Goal: Task Accomplishment & Management: Manage account settings

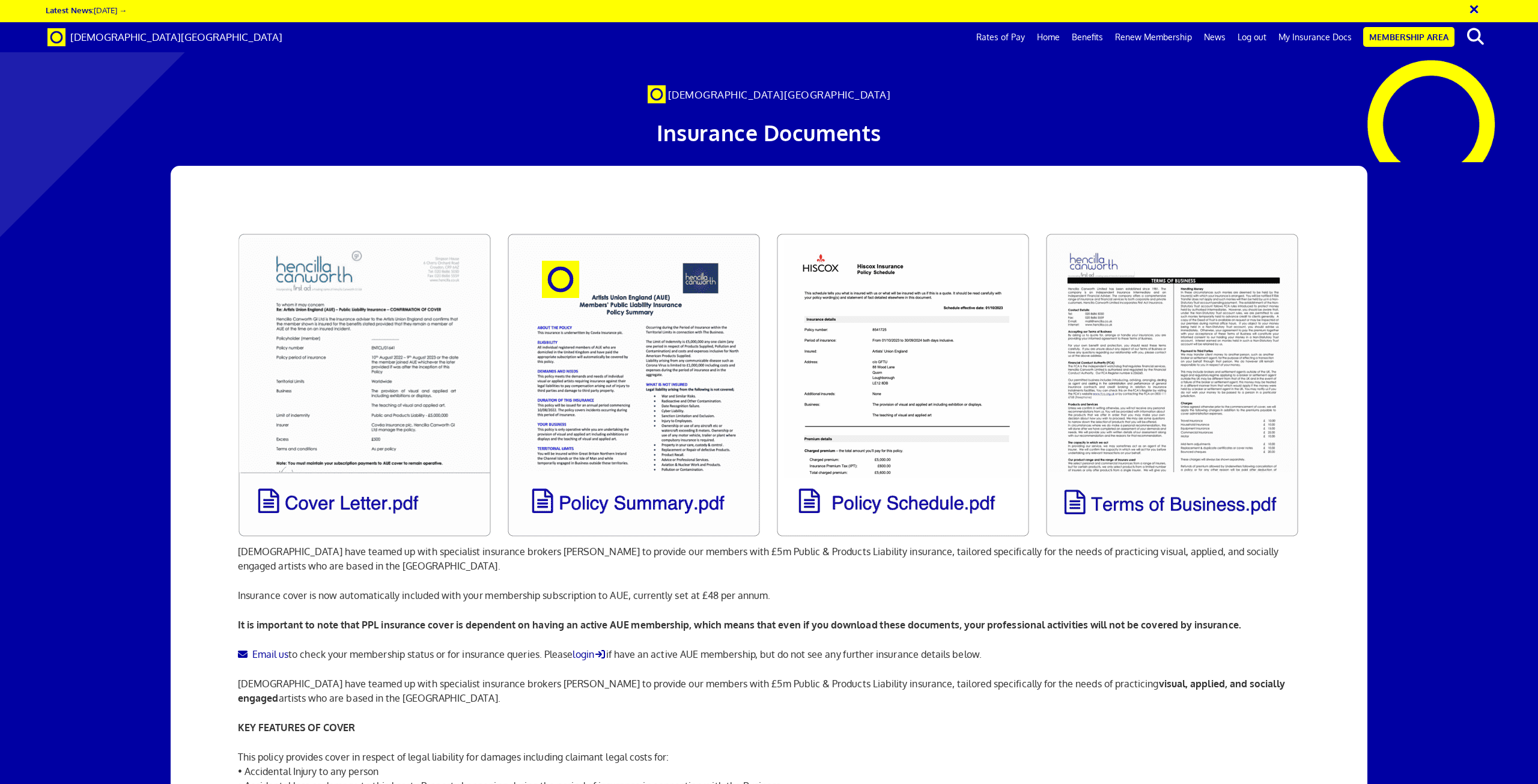
scroll to position [0, 35]
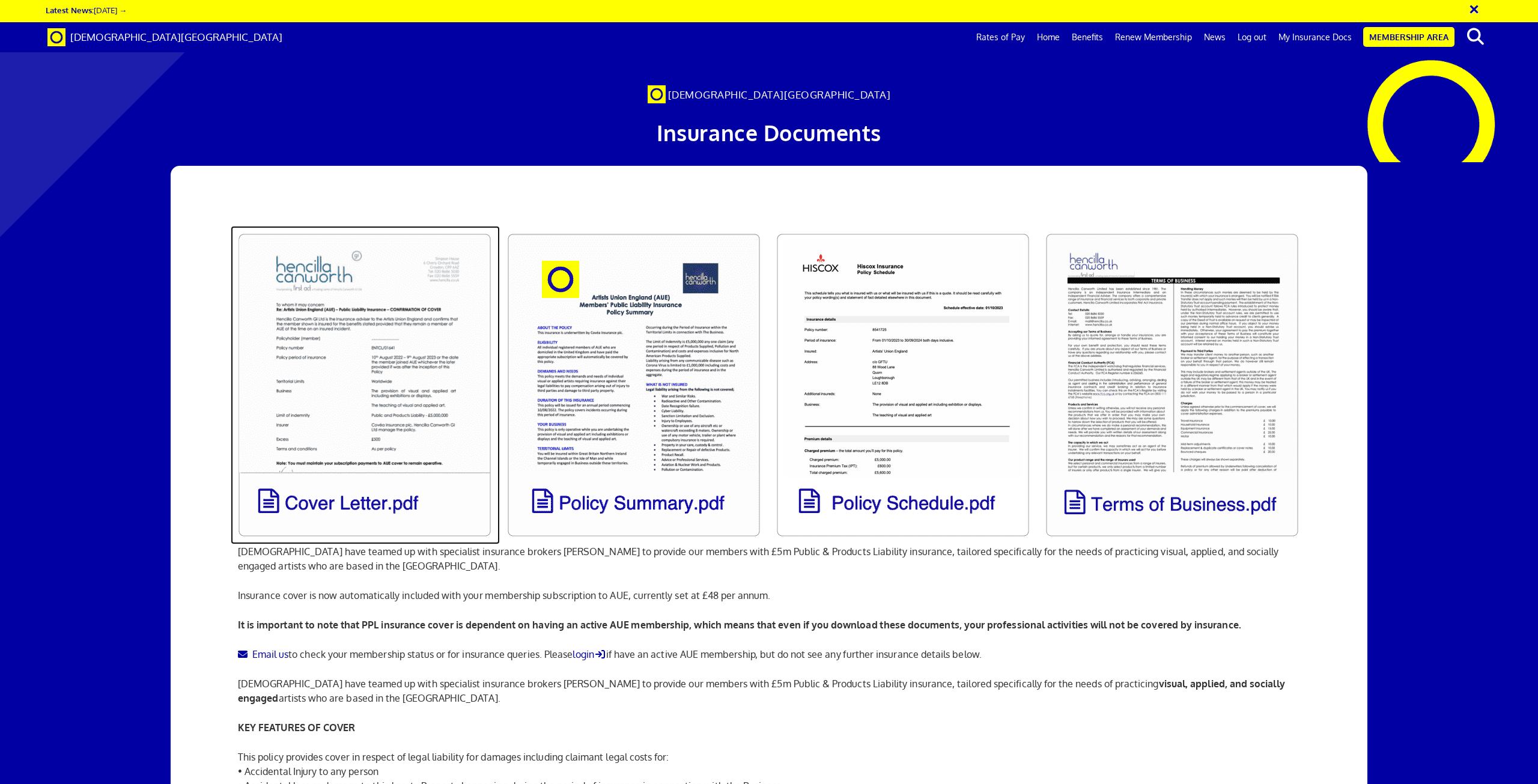
click at [336, 487] on link at bounding box center [365, 385] width 269 height 318
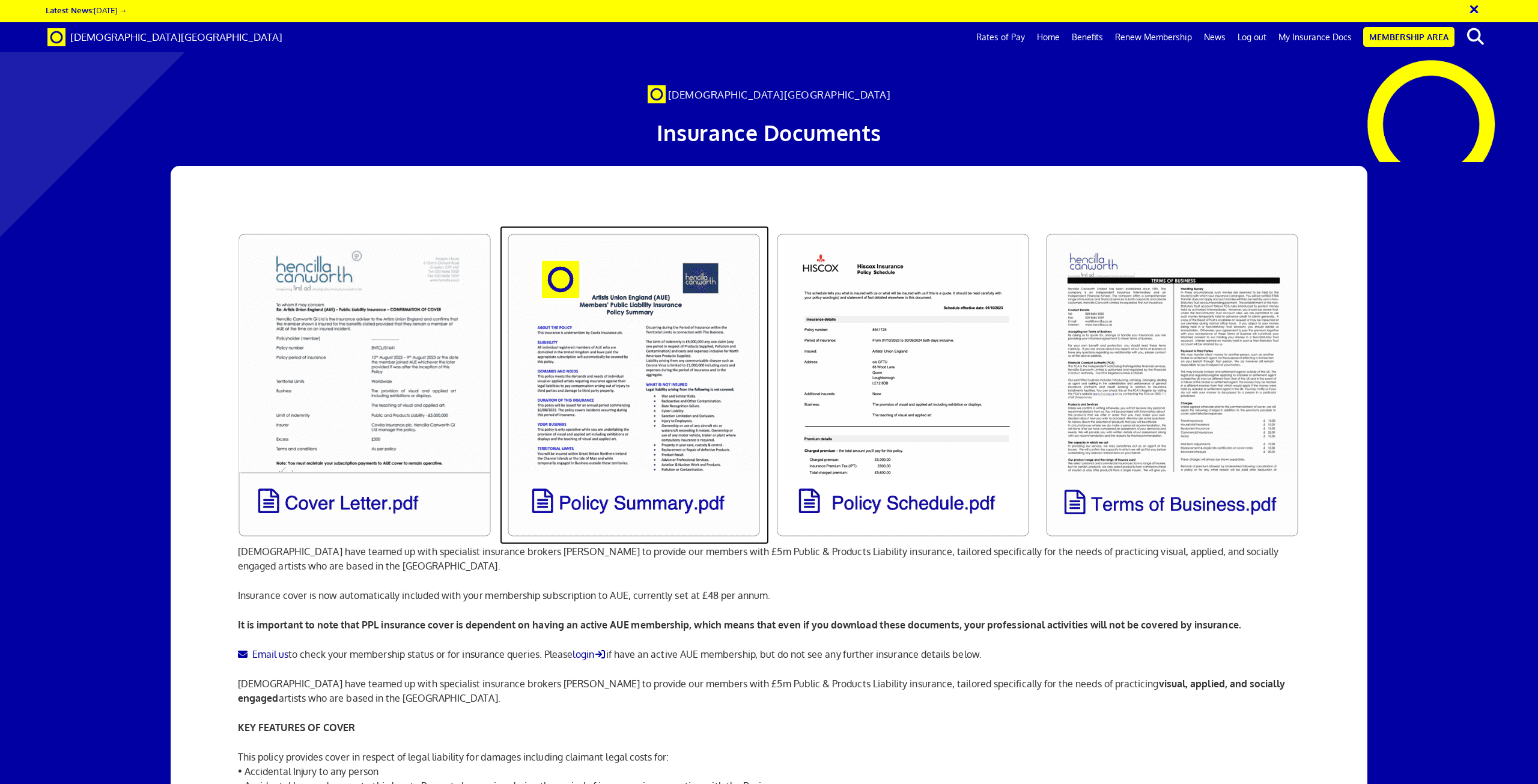
click at [668, 504] on link at bounding box center [635, 385] width 269 height 318
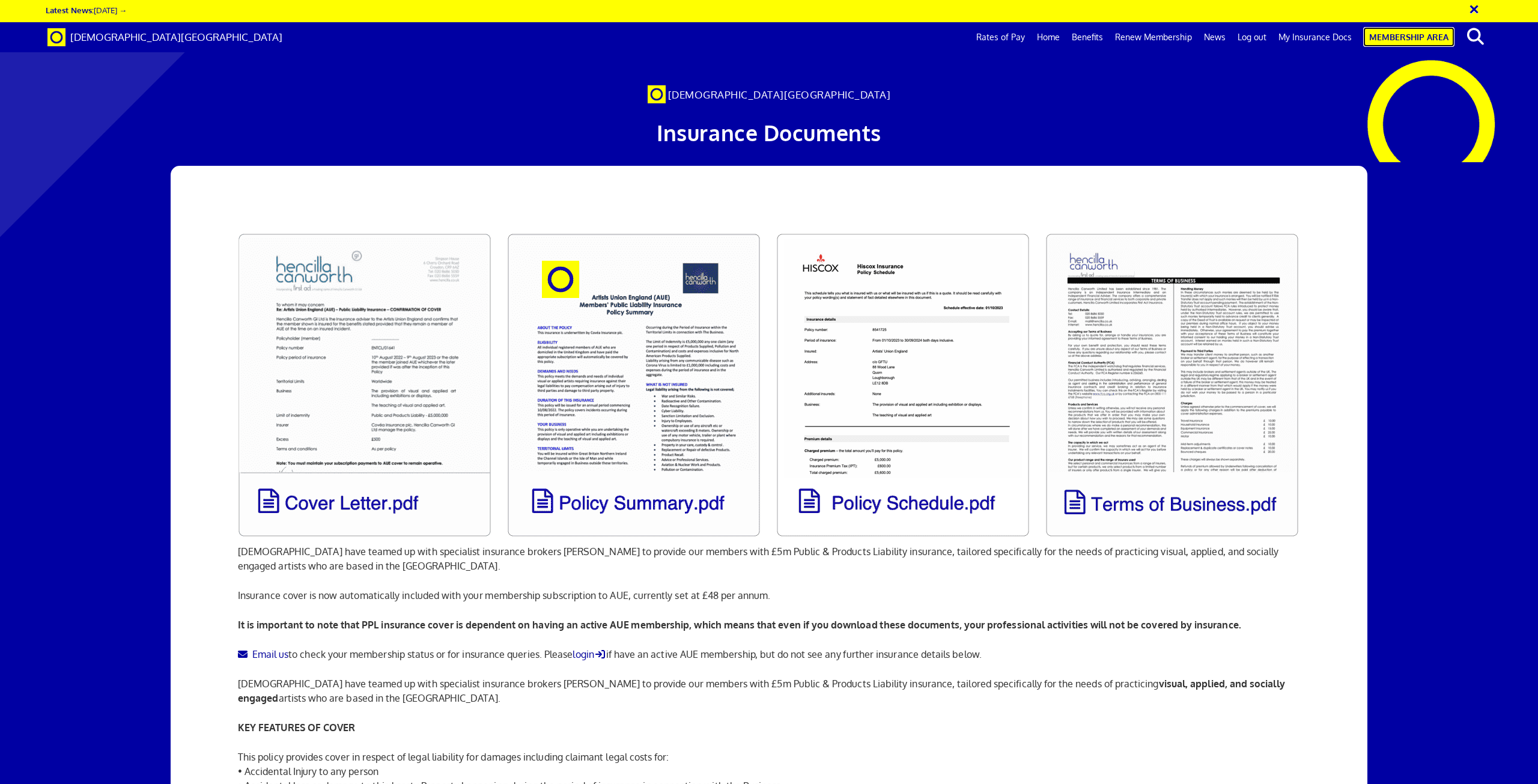
drag, startPoint x: 1409, startPoint y: 32, endPoint x: 1399, endPoint y: 35, distance: 10.4
click at [1409, 31] on link "Membership Area" at bounding box center [1409, 37] width 91 height 20
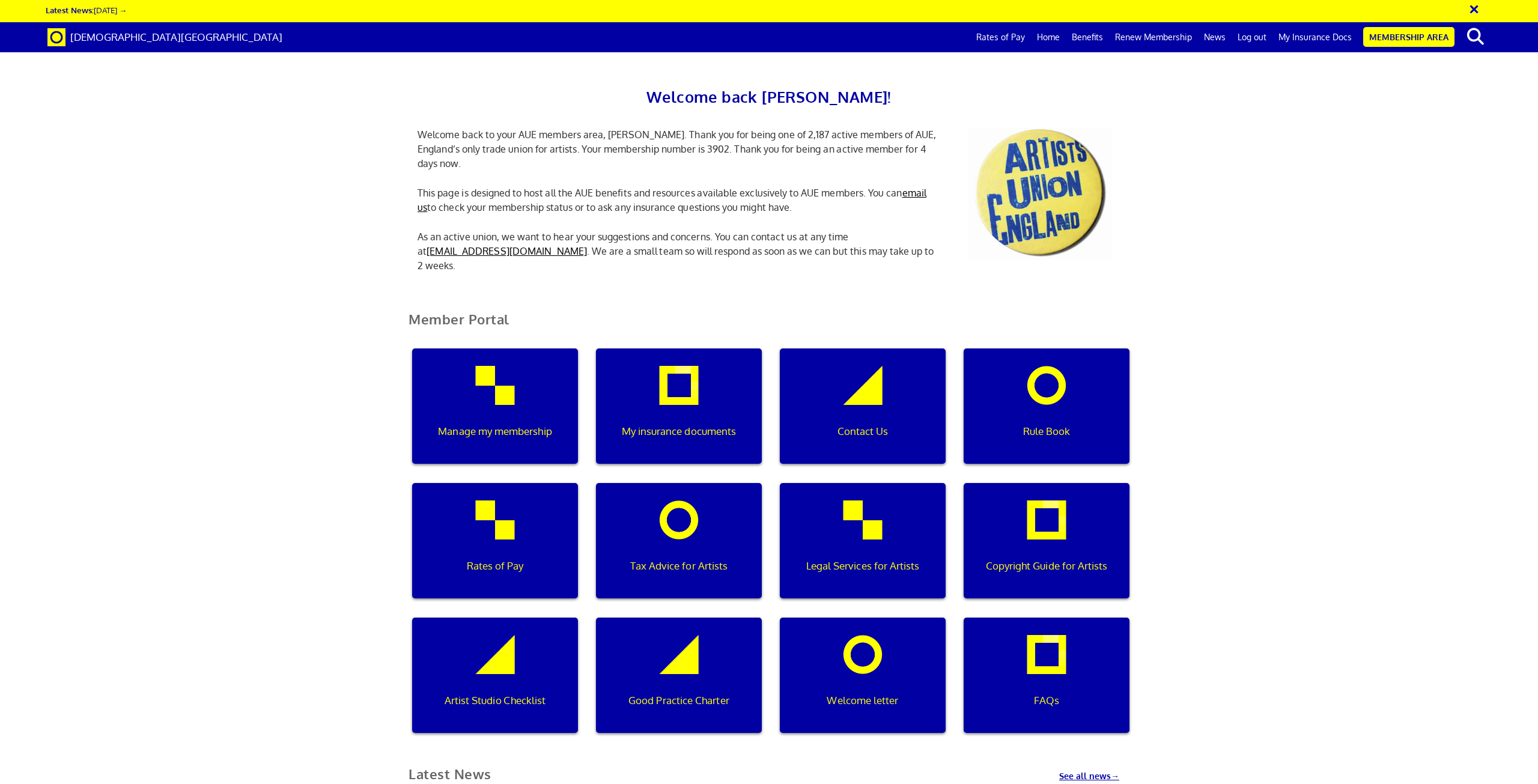
scroll to position [241, 0]
click at [686, 349] on div "My insurance documents" at bounding box center [679, 406] width 166 height 116
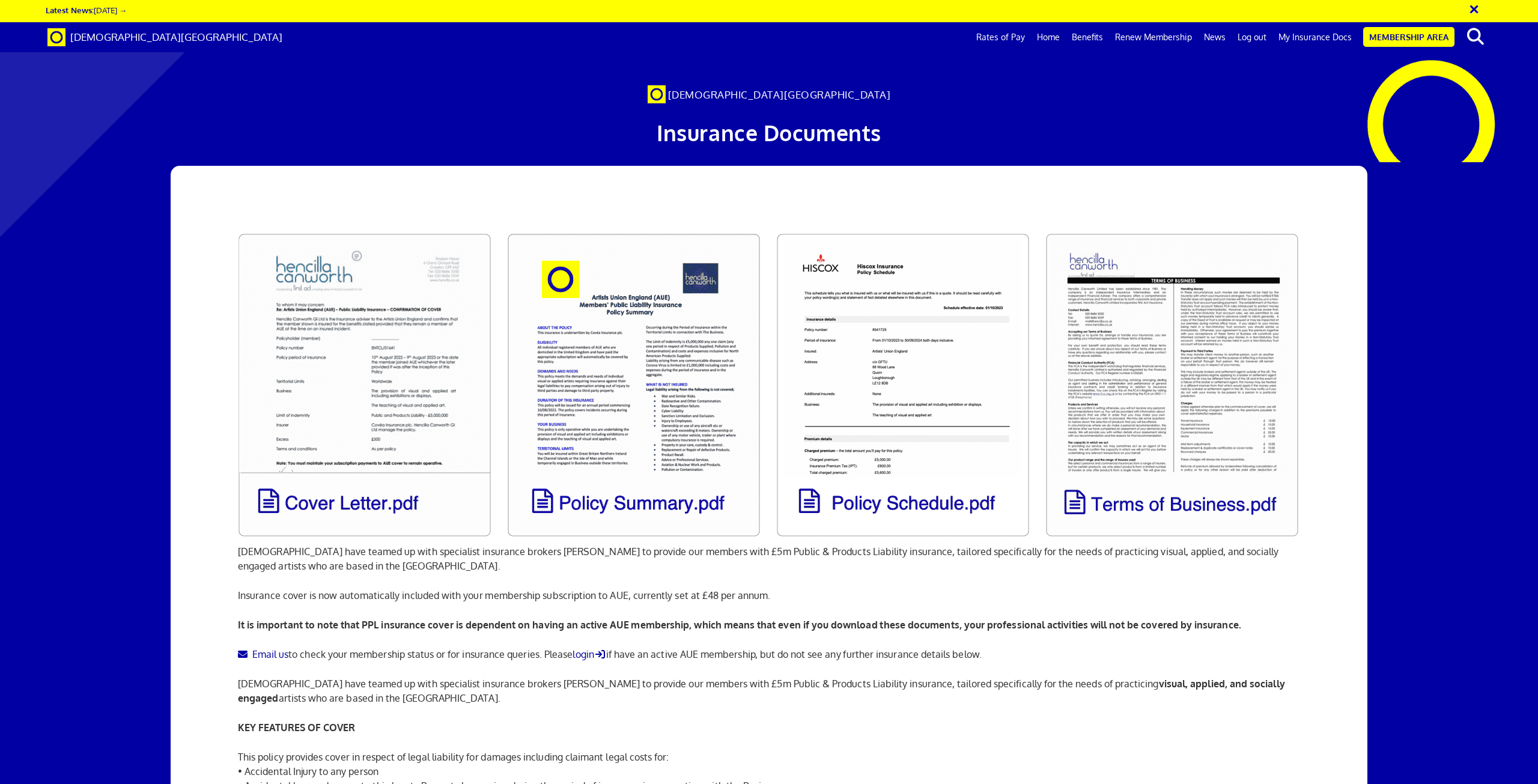
scroll to position [120, 0]
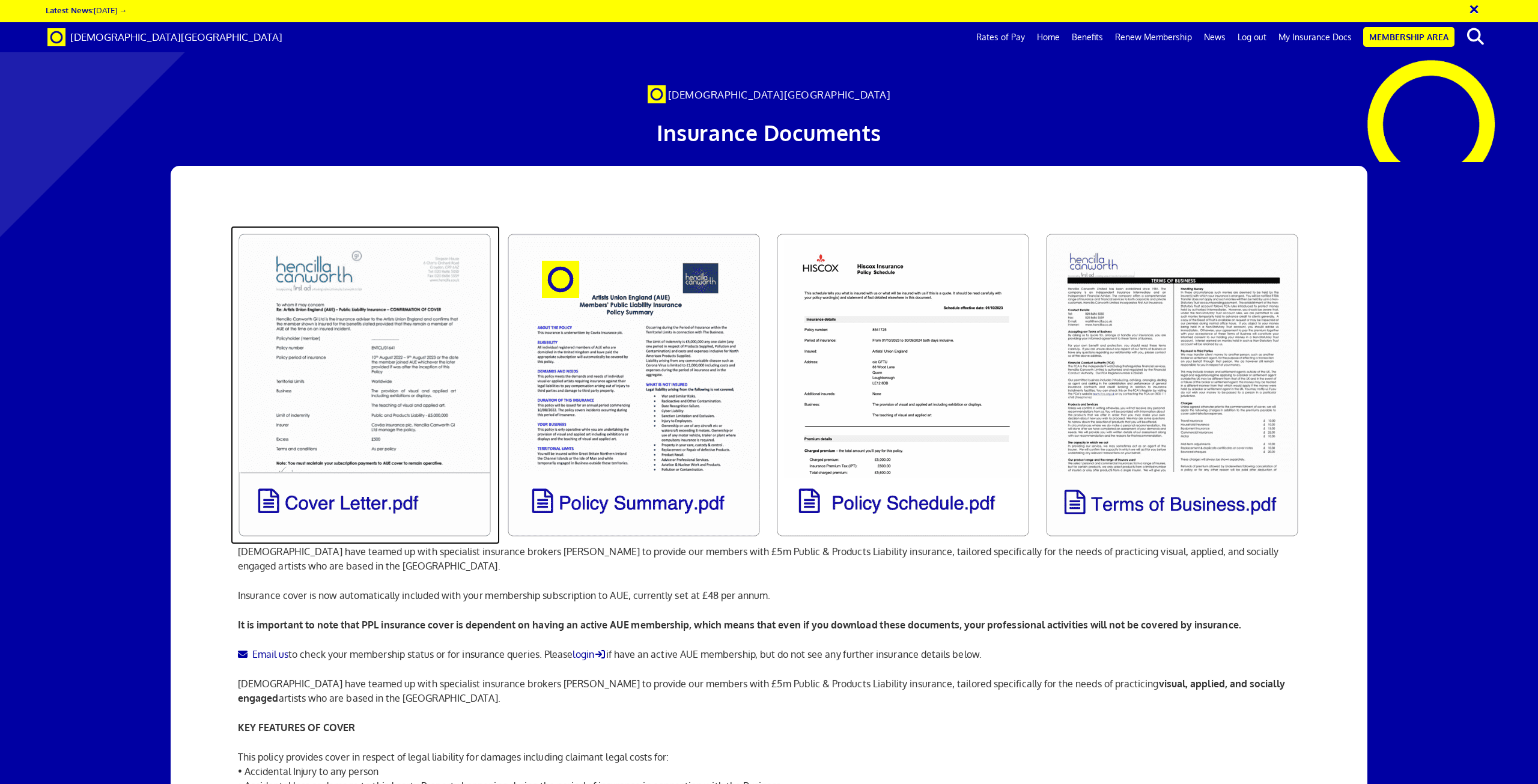
click at [337, 379] on link at bounding box center [365, 385] width 269 height 318
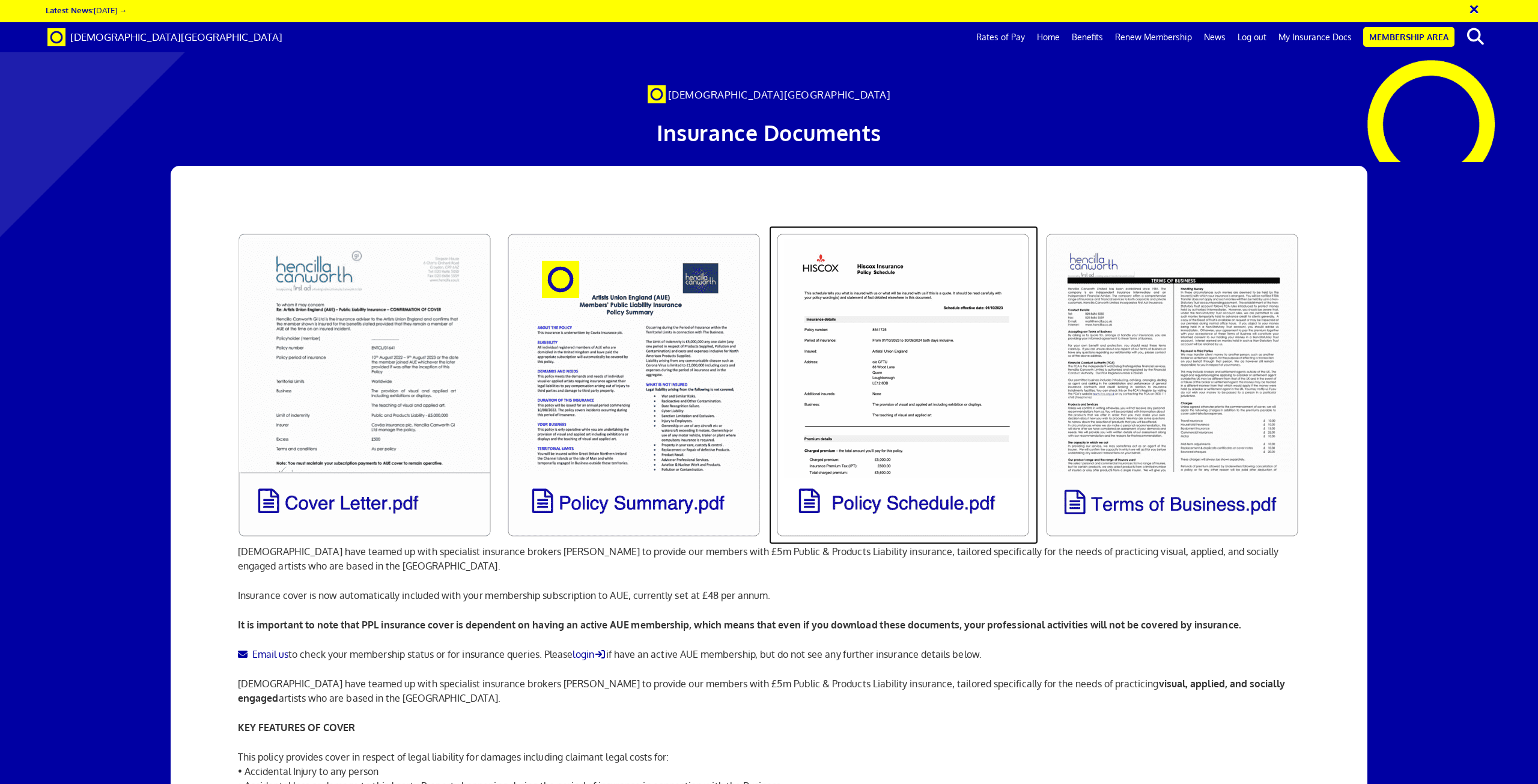
click at [902, 429] on link at bounding box center [903, 385] width 269 height 318
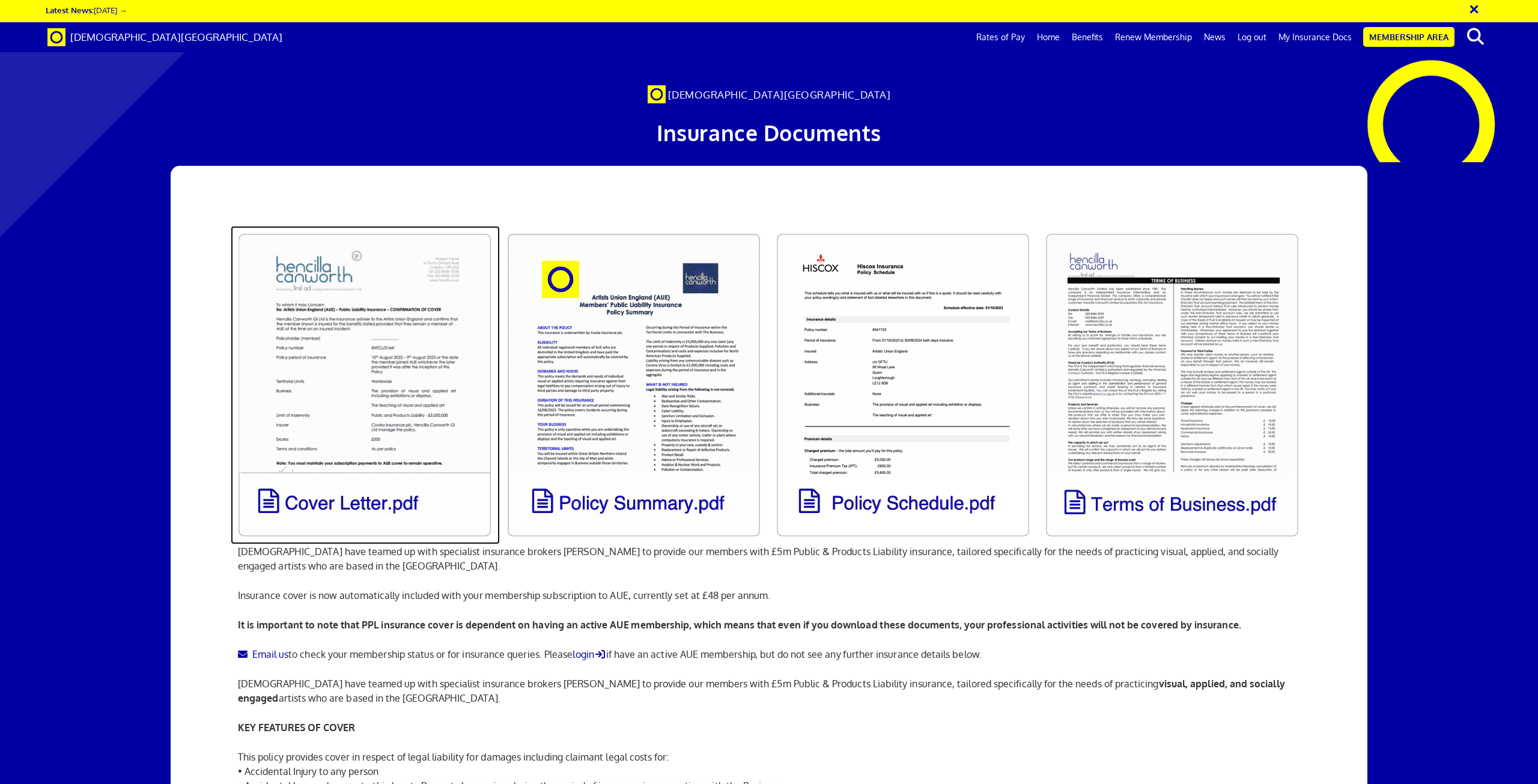
click at [352, 509] on link at bounding box center [365, 385] width 269 height 318
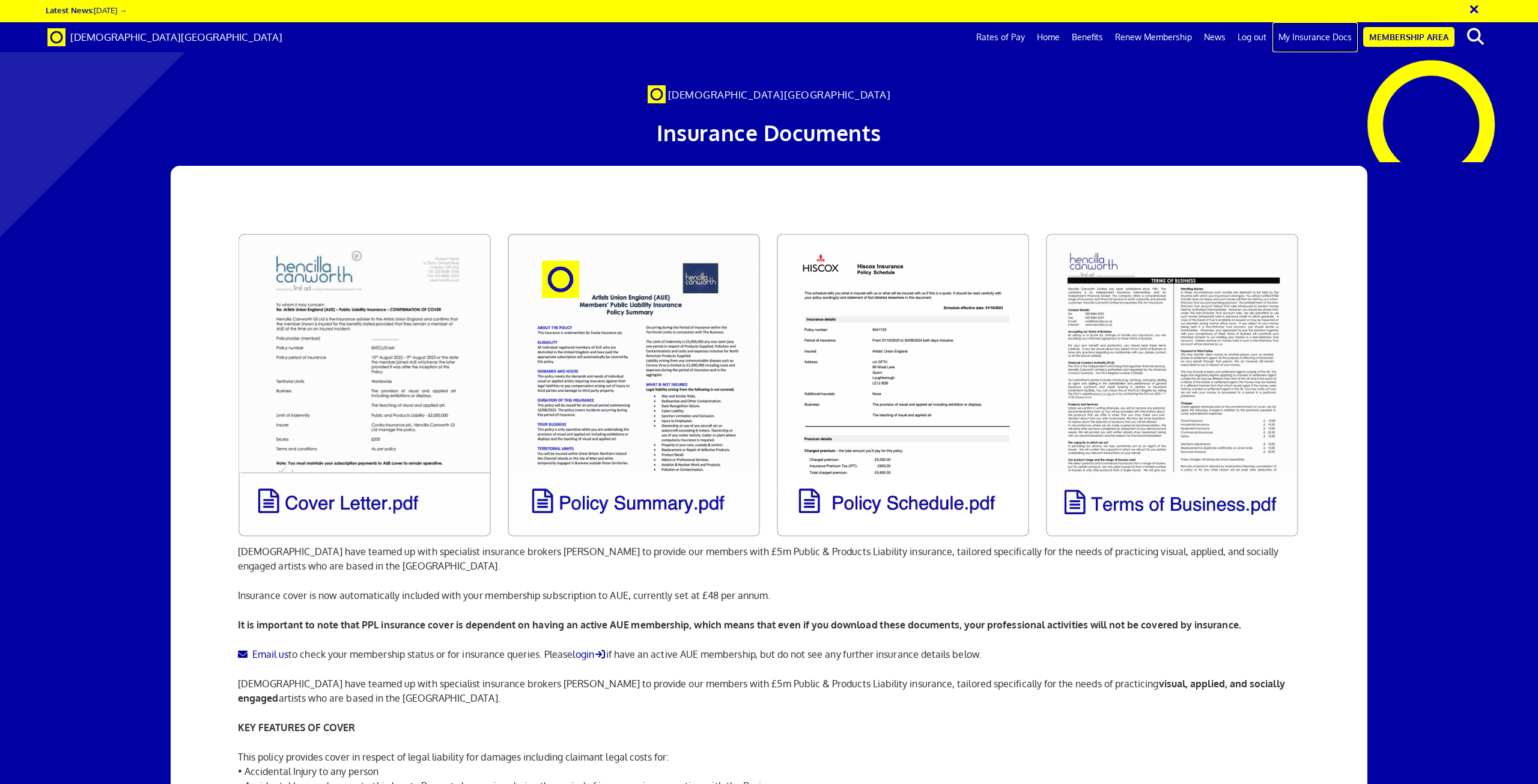
click at [1337, 40] on link "My Insurance Docs" at bounding box center [1316, 37] width 85 height 30
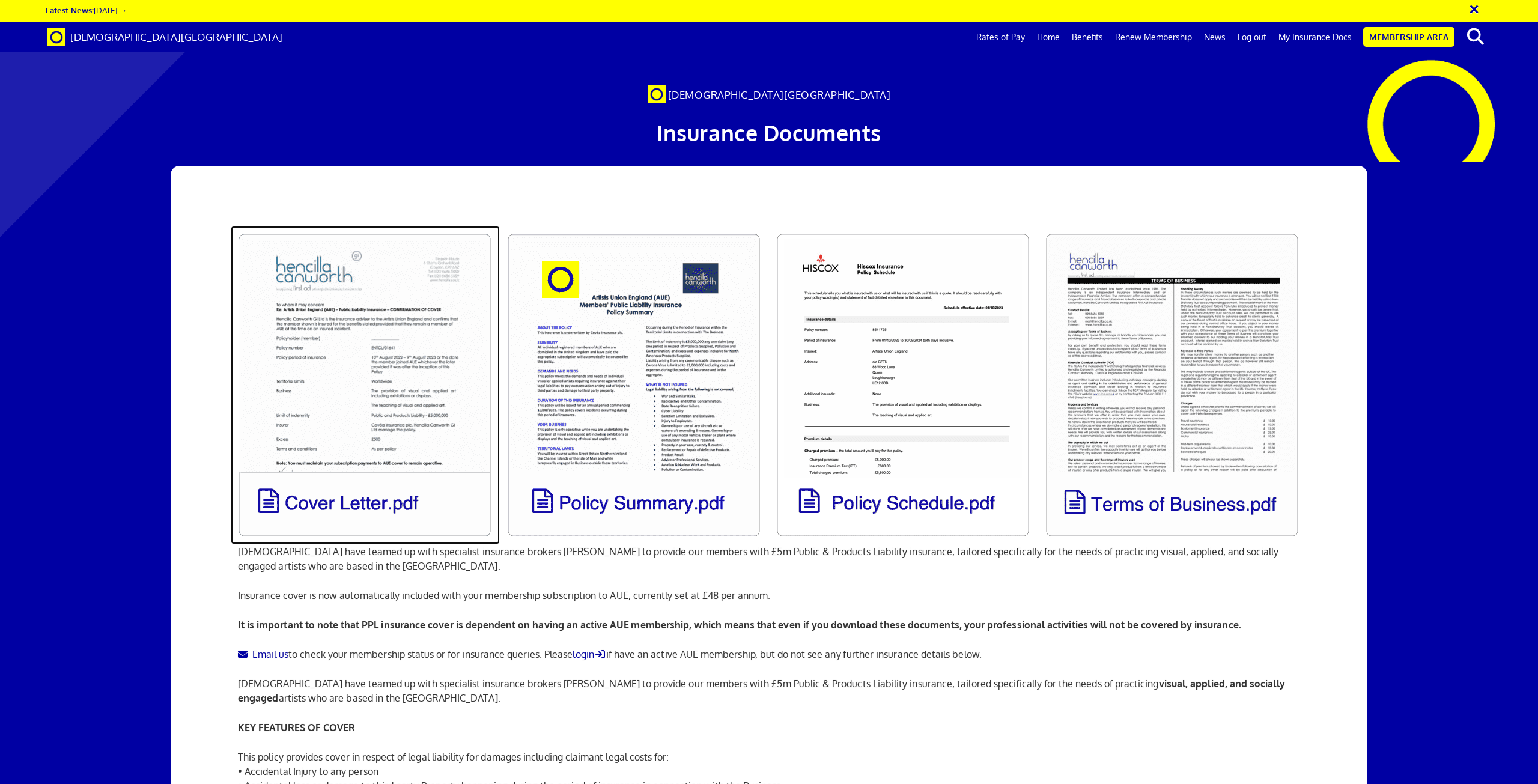
click at [378, 499] on link at bounding box center [365, 385] width 269 height 318
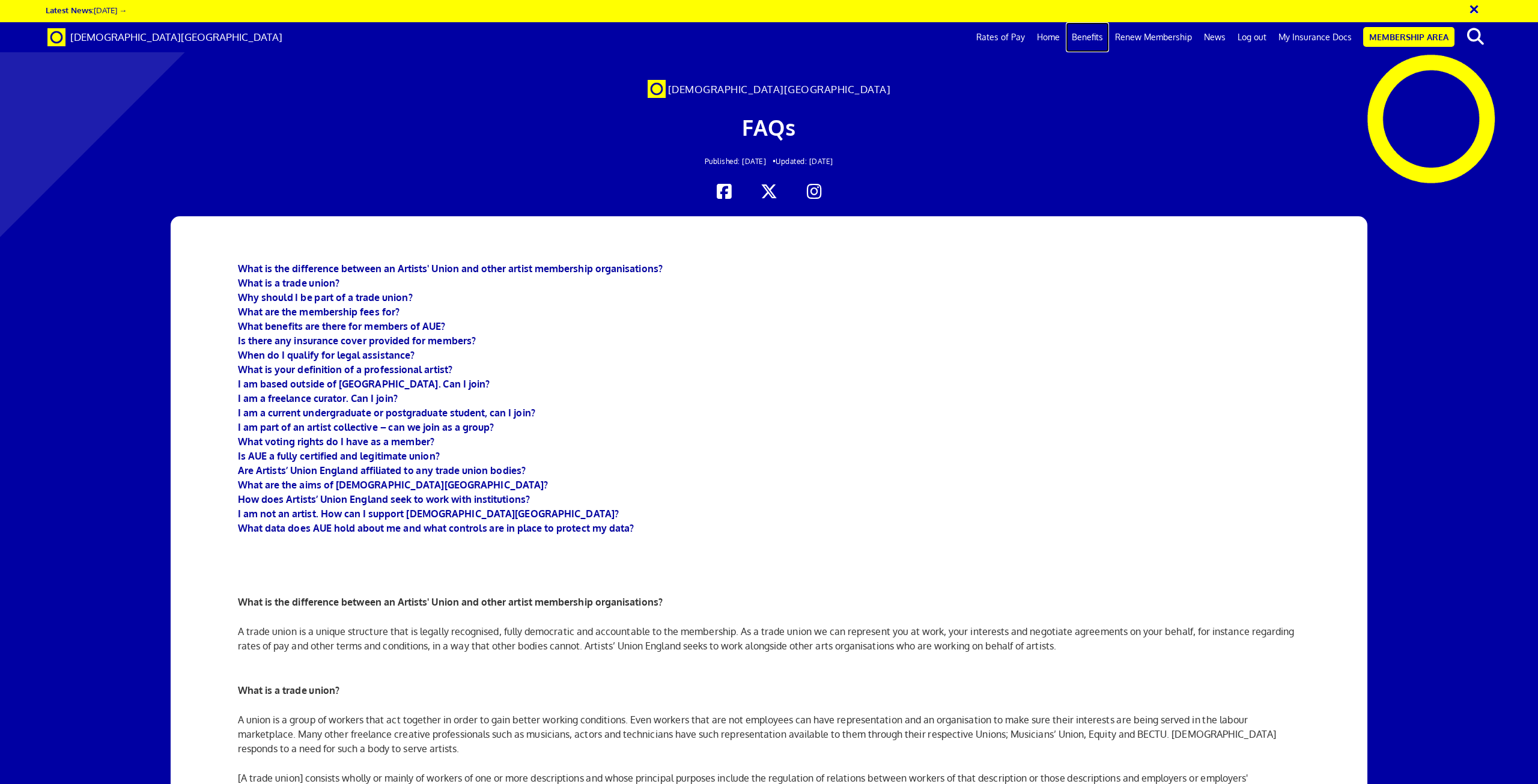
click at [1091, 41] on link "Benefits" at bounding box center [1088, 37] width 43 height 30
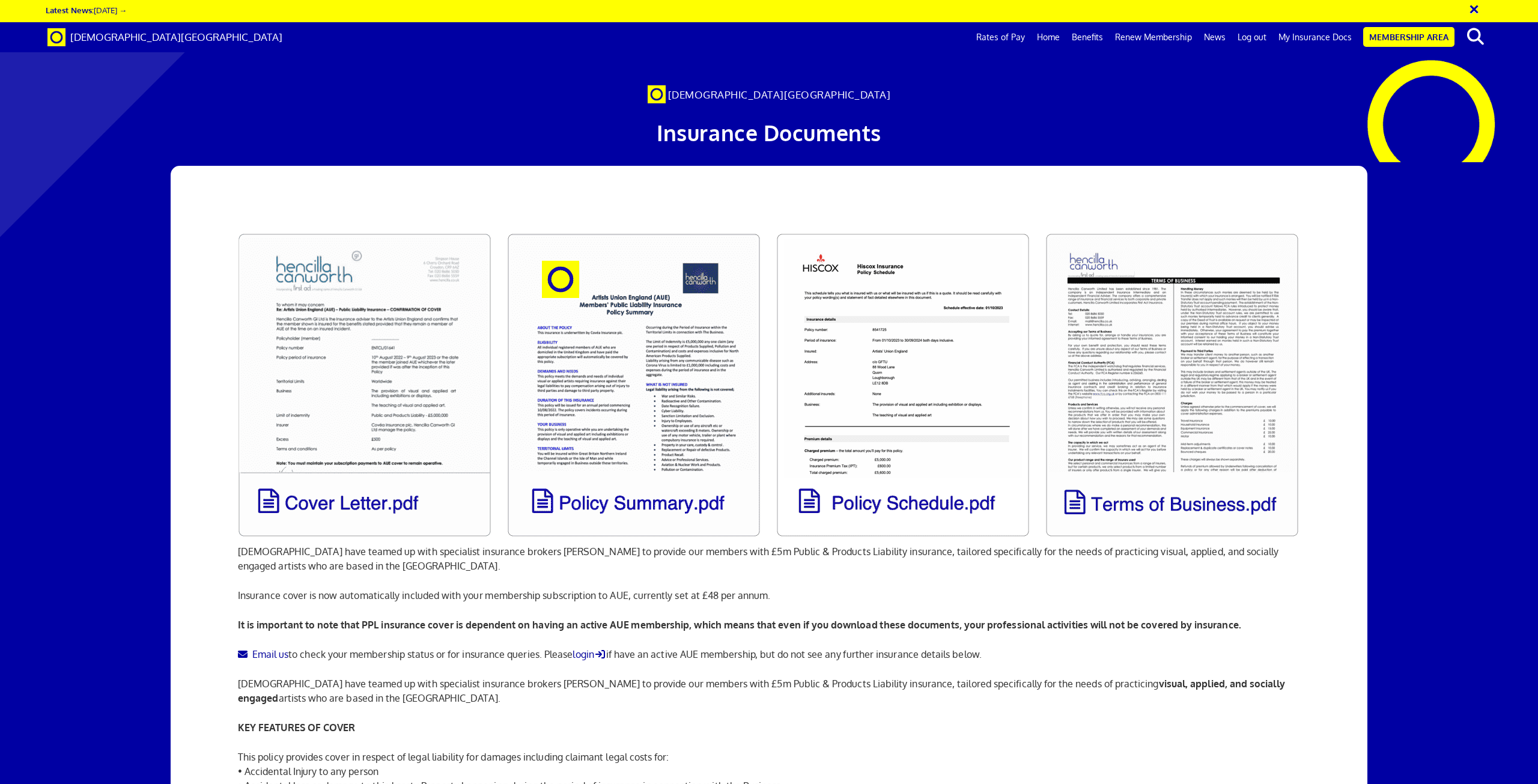
scroll to position [60, 0]
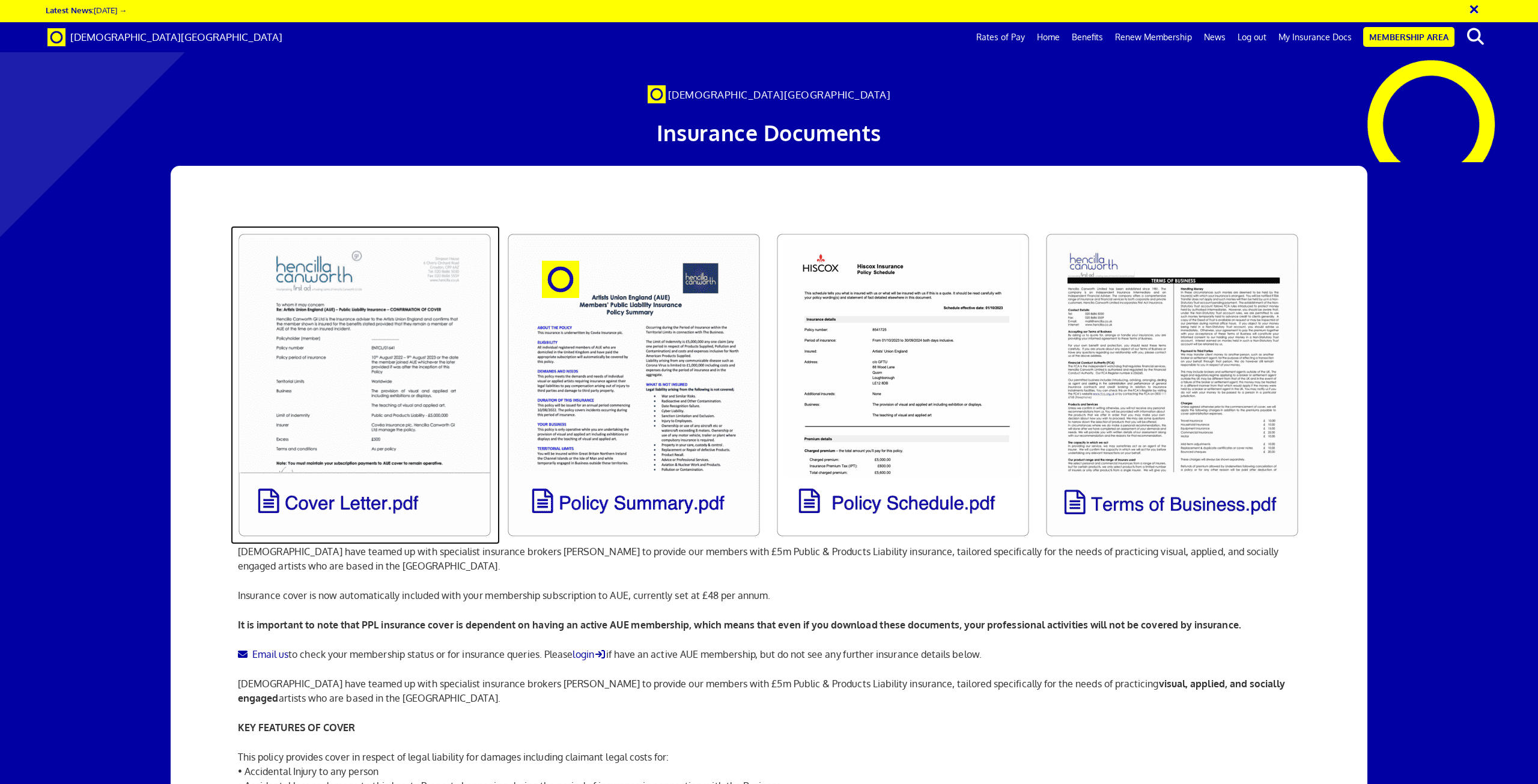
click at [406, 287] on link at bounding box center [365, 385] width 269 height 318
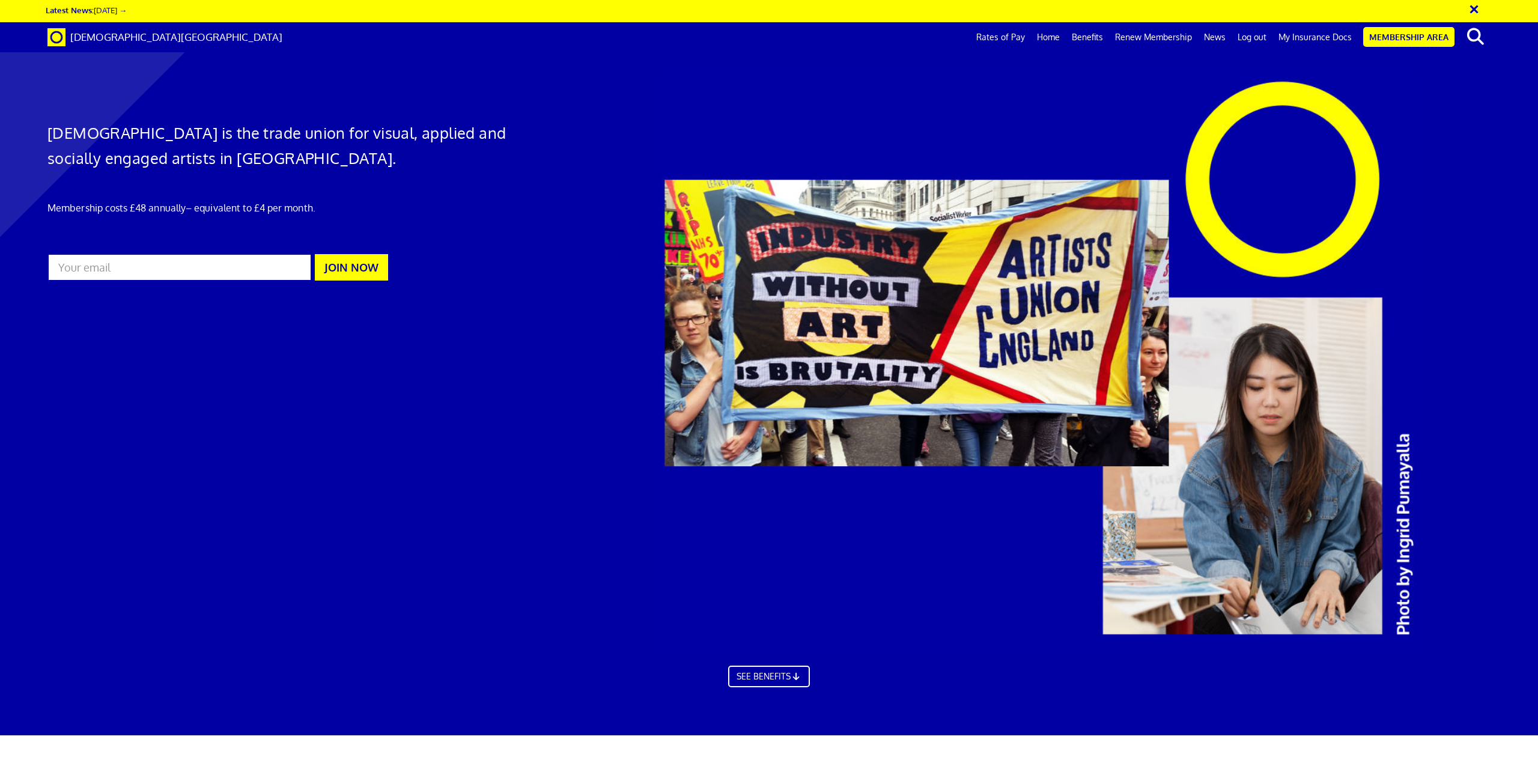
scroll to position [0, 35]
click at [1334, 41] on link "My Insurance Docs" at bounding box center [1316, 37] width 85 height 30
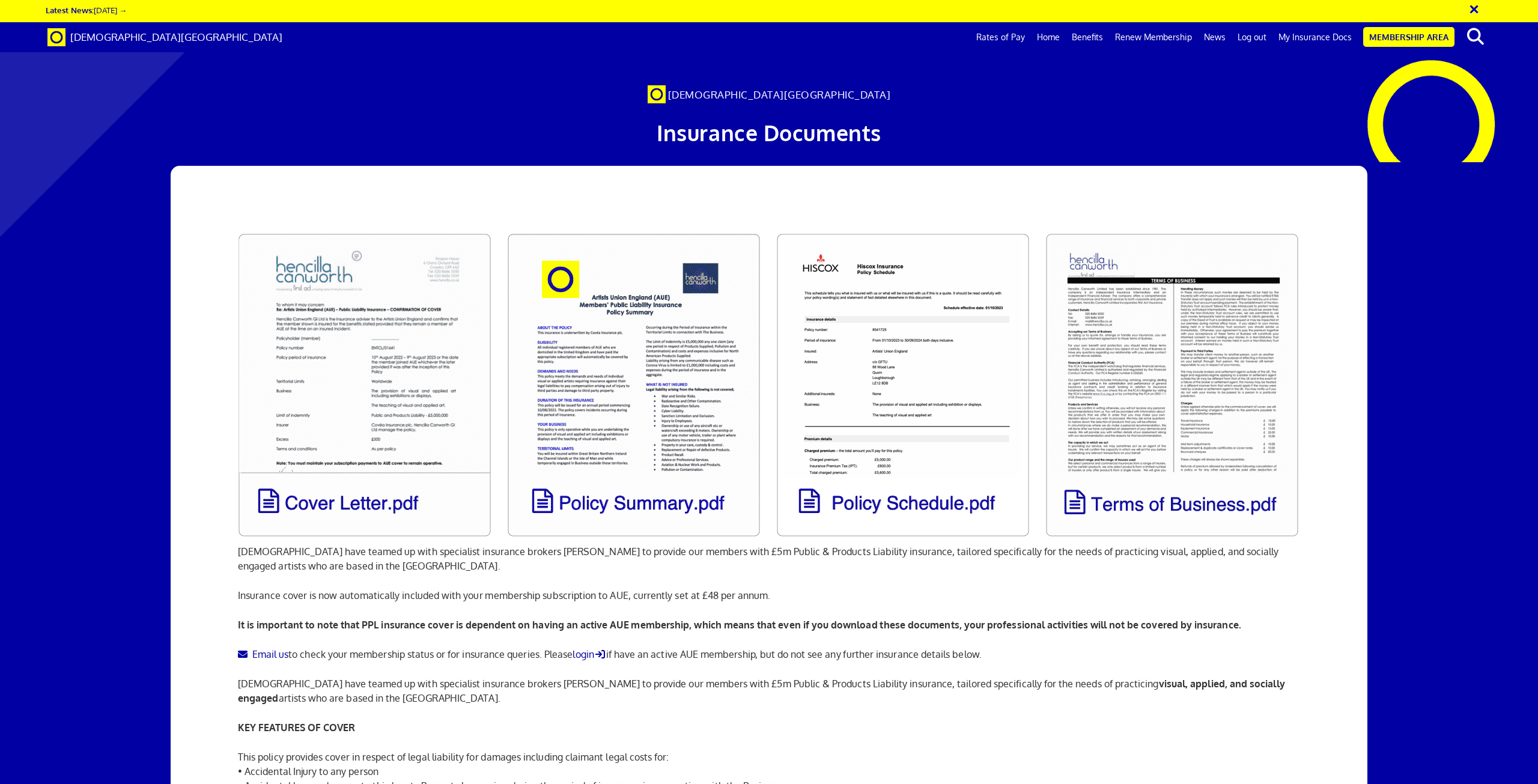
scroll to position [0, 35]
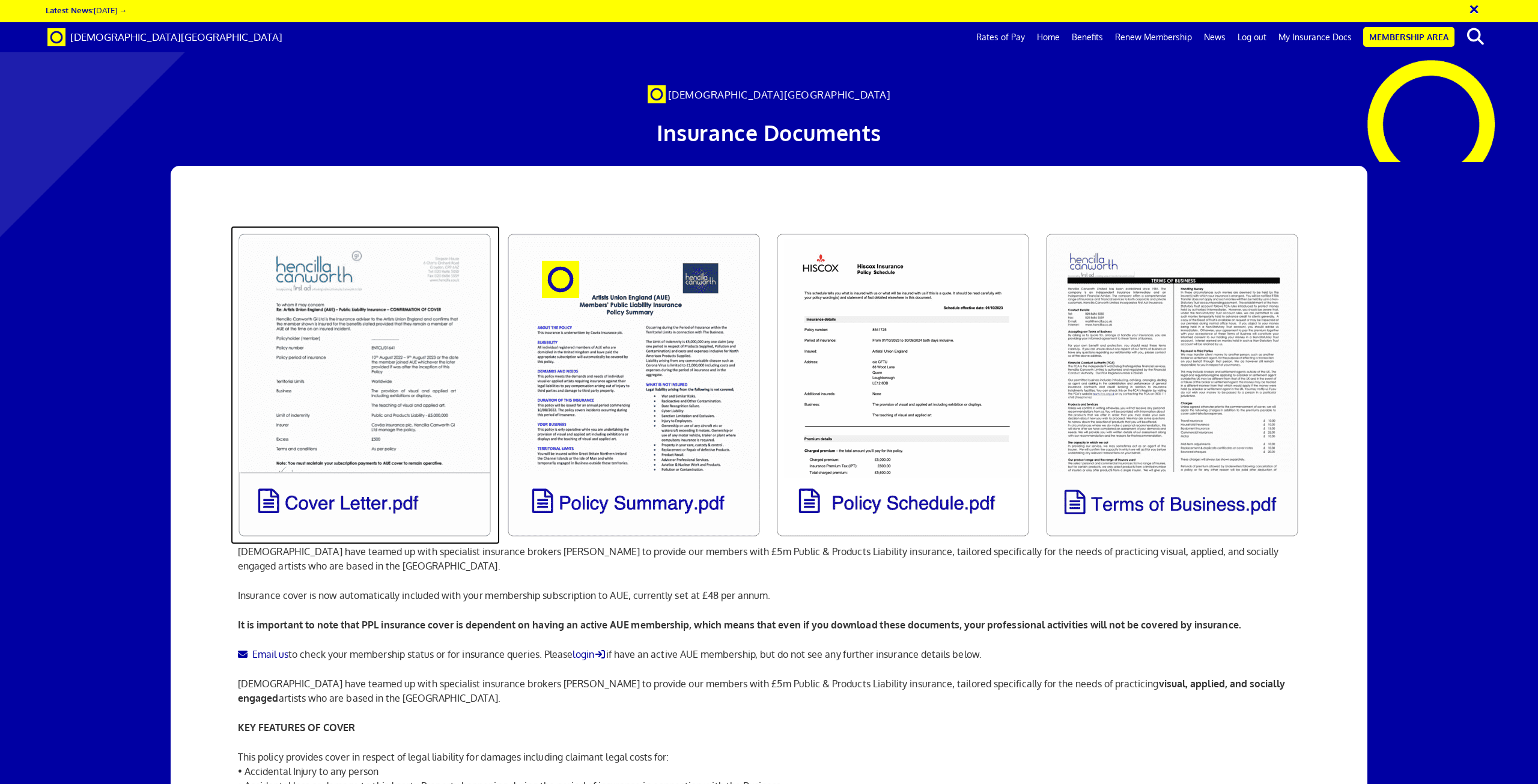
click at [375, 421] on link at bounding box center [365, 385] width 269 height 318
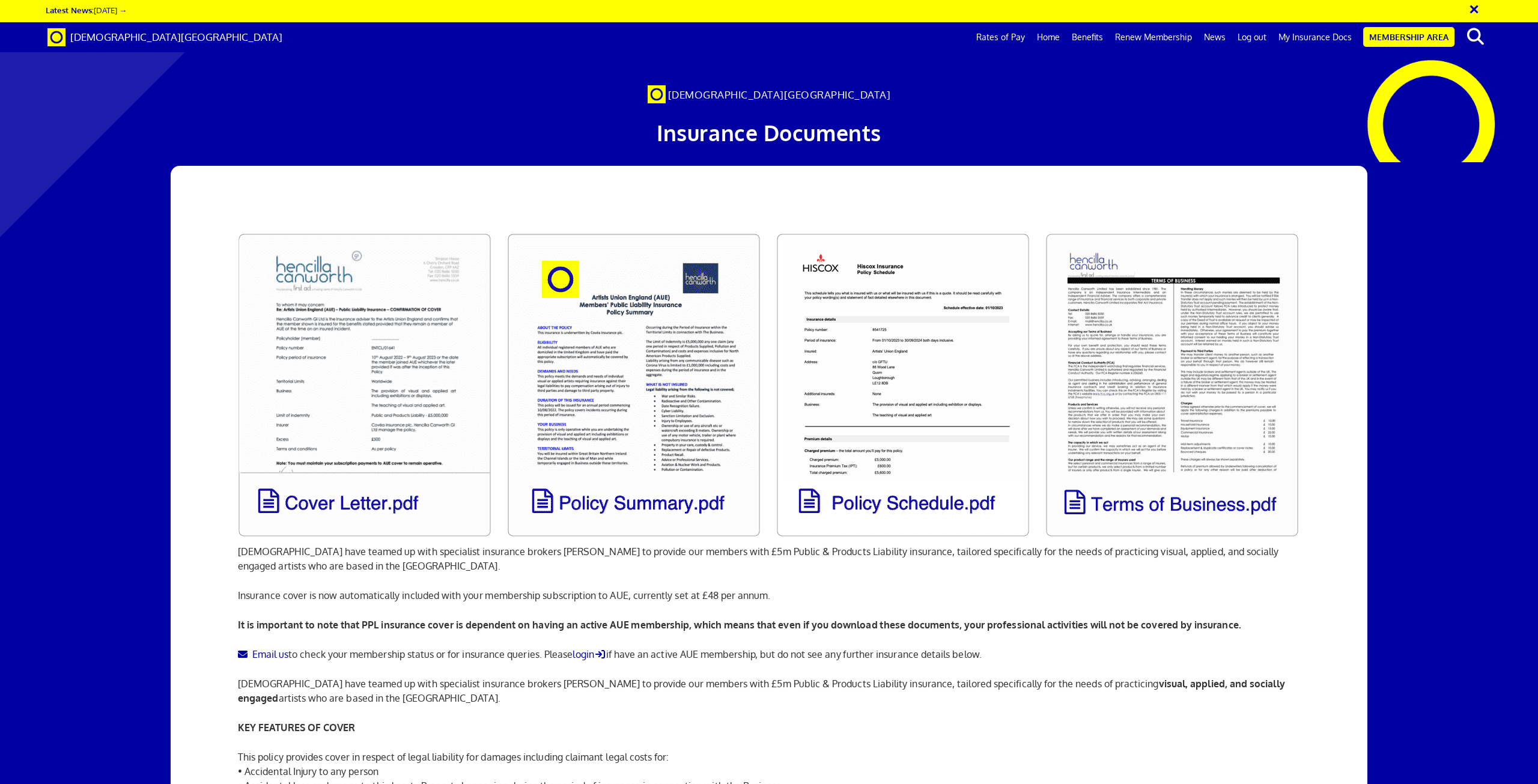
drag, startPoint x: 550, startPoint y: 614, endPoint x: 377, endPoint y: 623, distance: 173.2
copy link "[EMAIL_ADDRESS][DOMAIN_NAME]"
click at [1417, 32] on link "Membership Area" at bounding box center [1409, 37] width 91 height 20
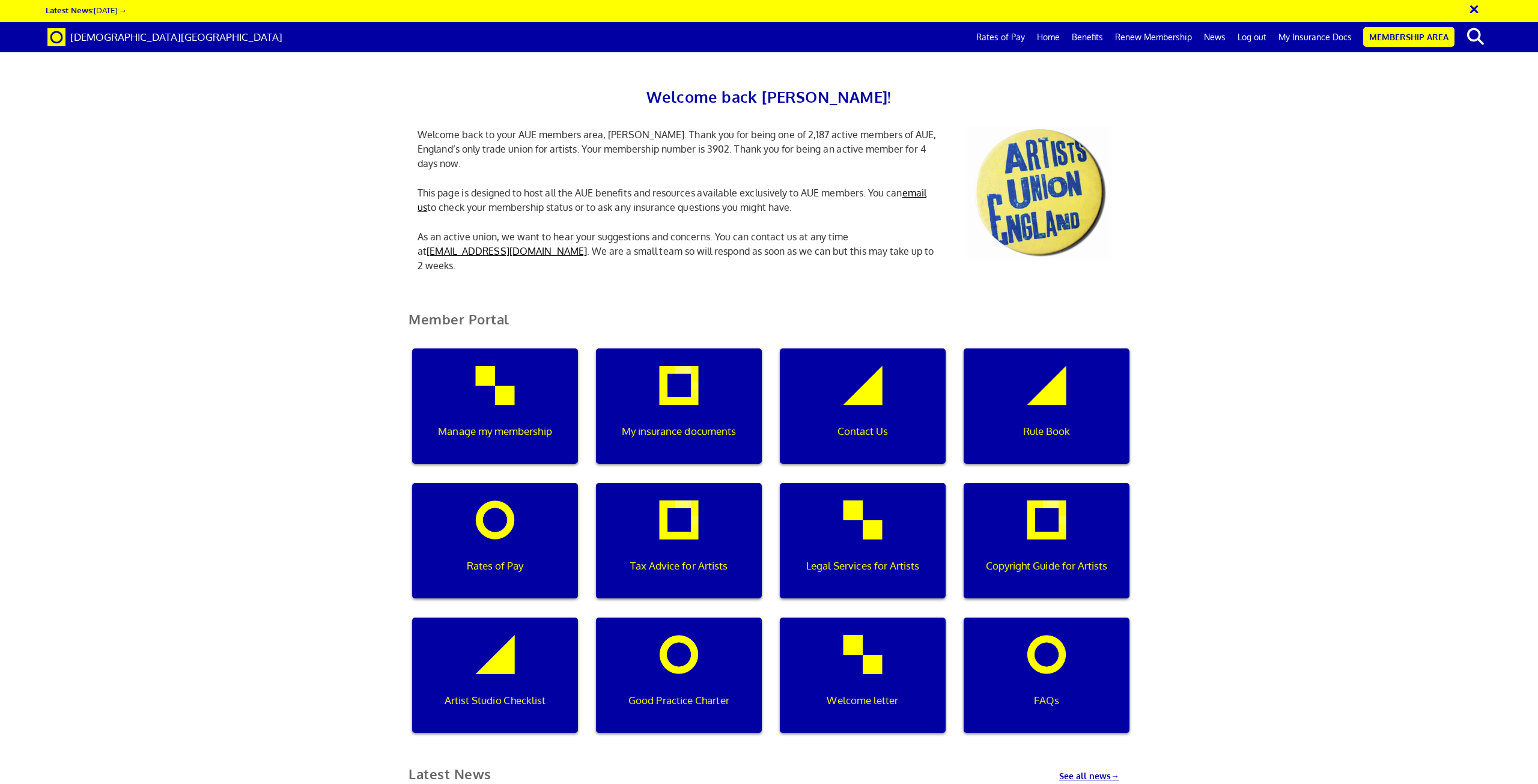
scroll to position [0, 4]
click at [920, 187] on link "email us" at bounding box center [672, 200] width 509 height 26
click at [916, 187] on link "email us" at bounding box center [672, 200] width 509 height 26
click at [1310, 41] on link "My Insurance Docs" at bounding box center [1316, 37] width 85 height 30
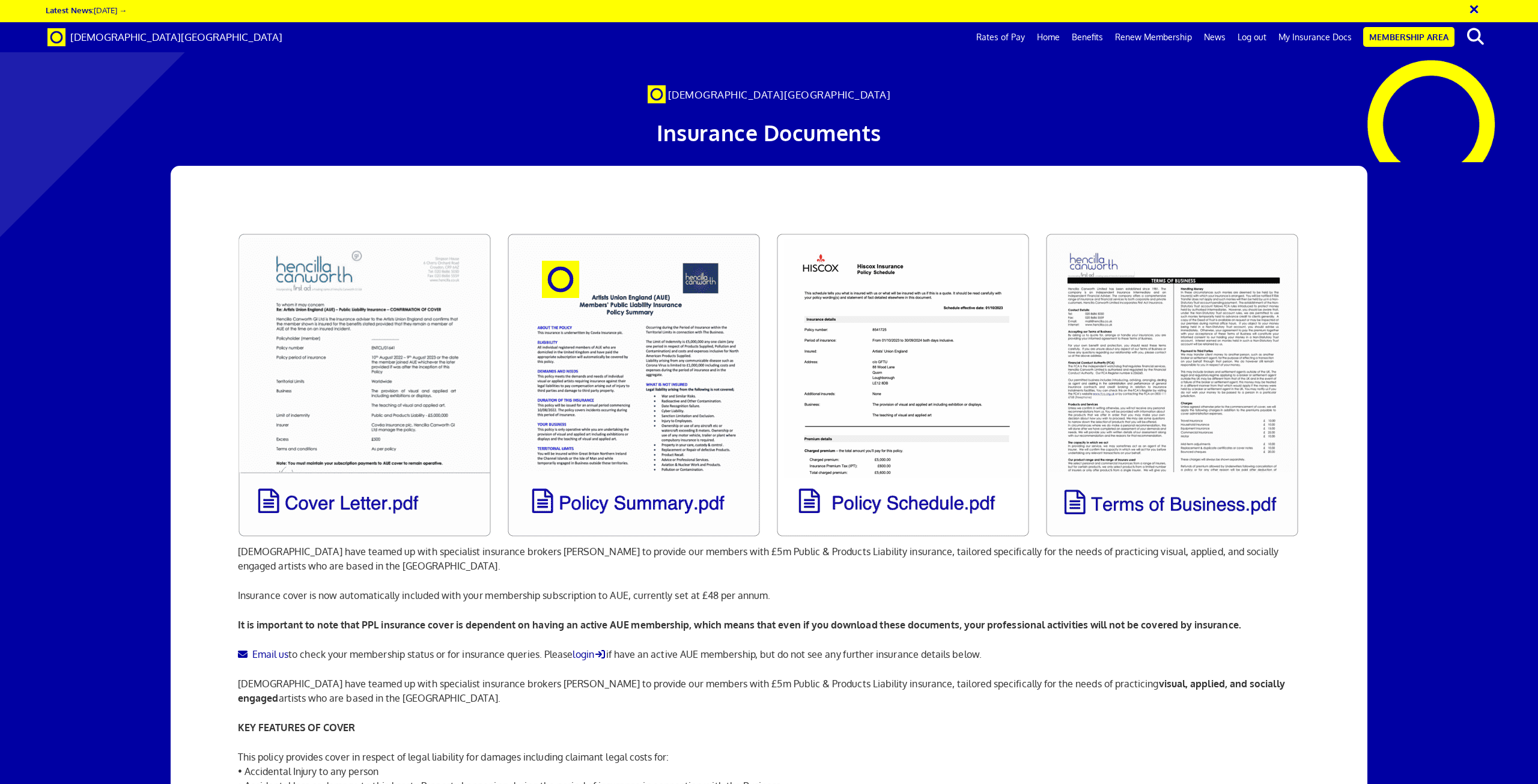
scroll to position [0, 35]
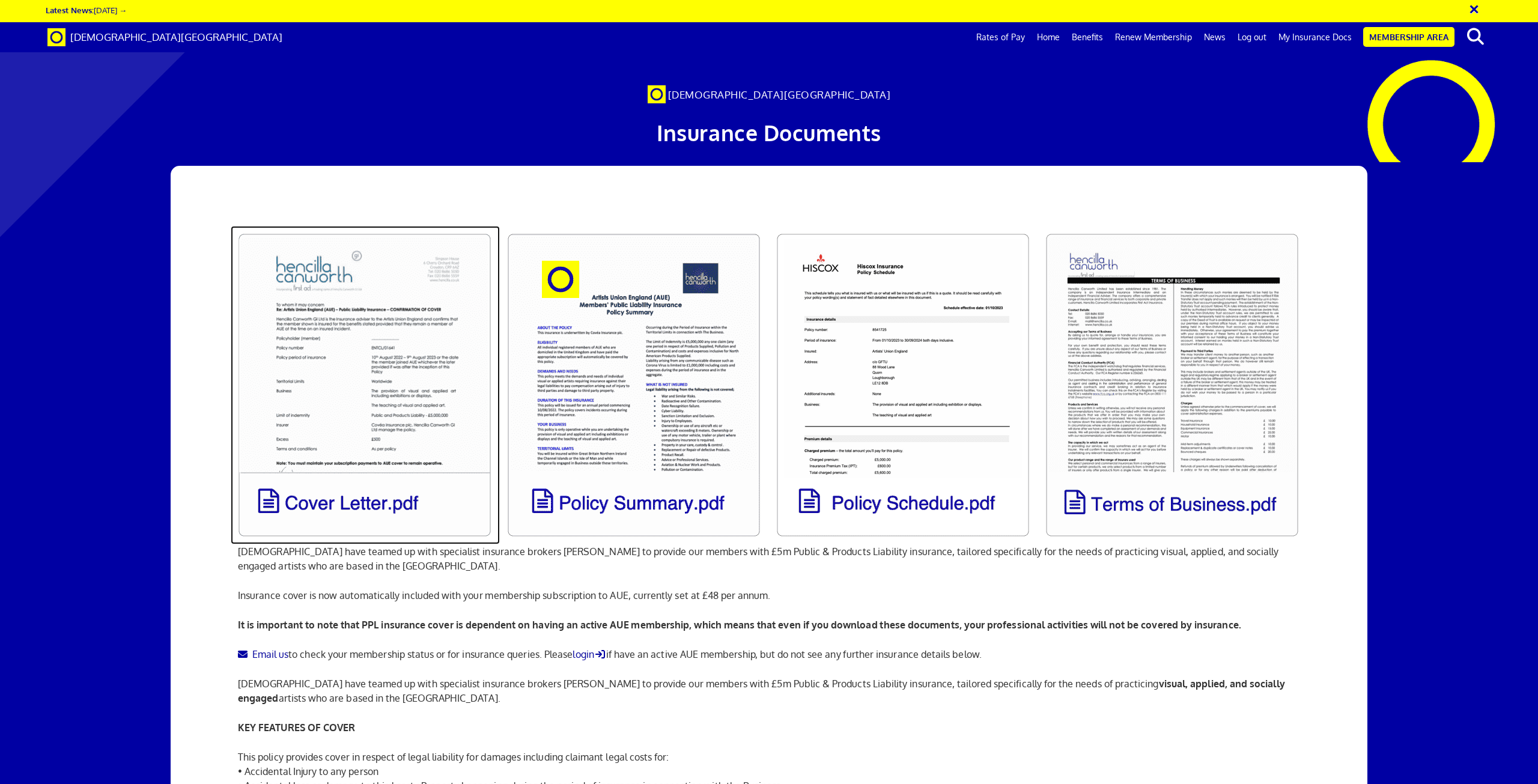
click at [388, 475] on link at bounding box center [365, 385] width 269 height 318
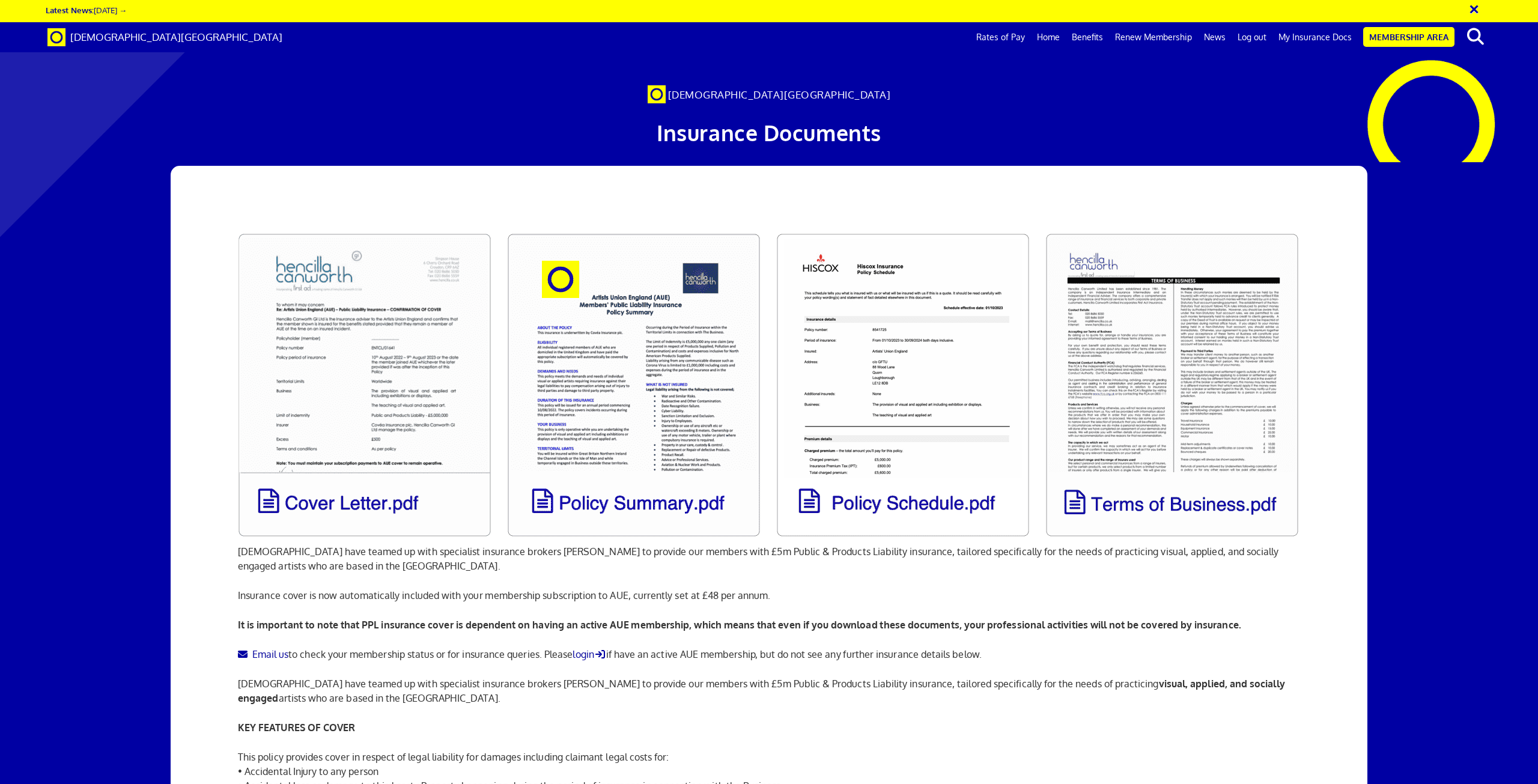
drag, startPoint x: 91, startPoint y: 396, endPoint x: 153, endPoint y: 355, distance: 74.3
click at [91, 396] on div at bounding box center [769, 647] width 1538 height 970
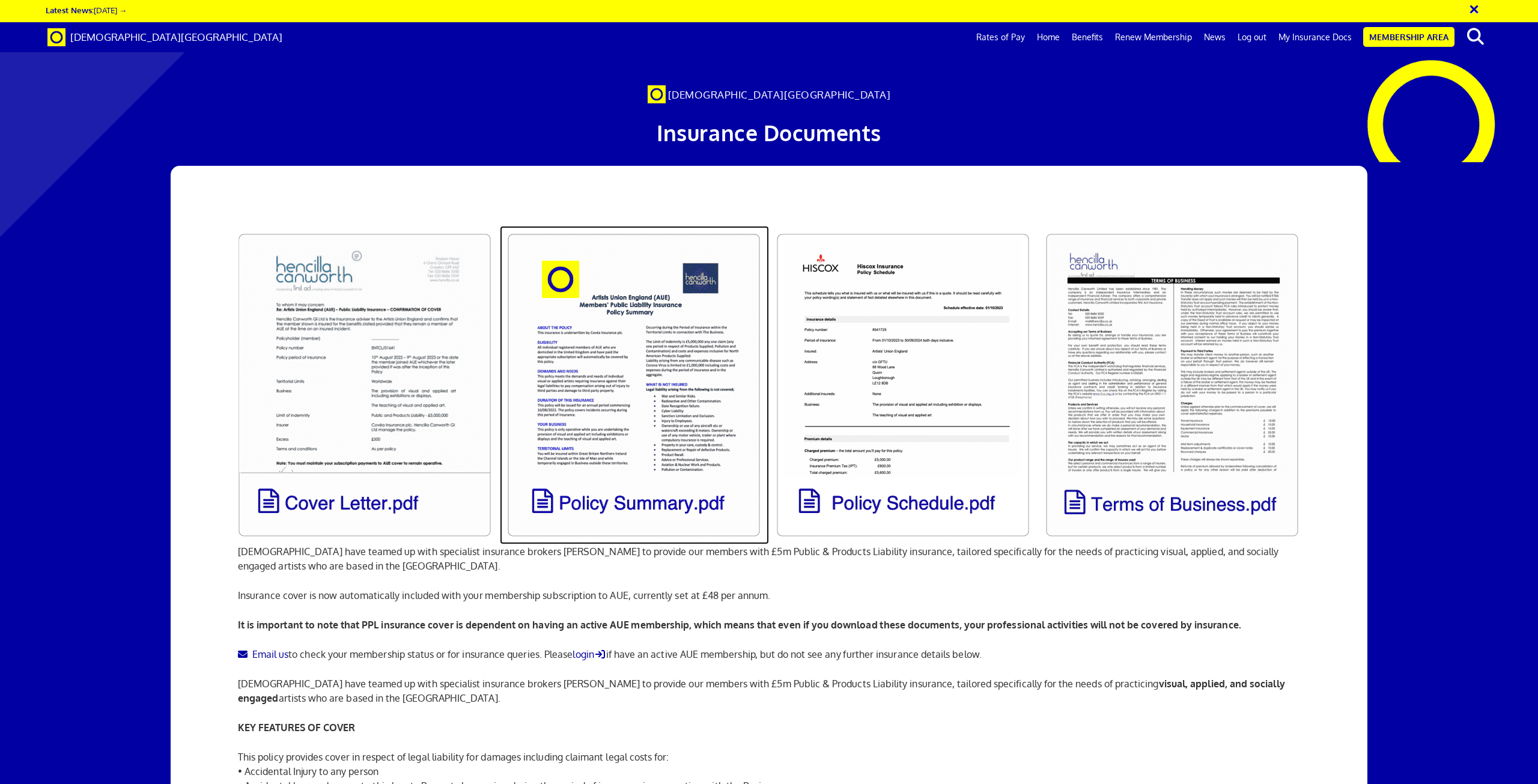
click at [620, 328] on link at bounding box center [635, 385] width 269 height 318
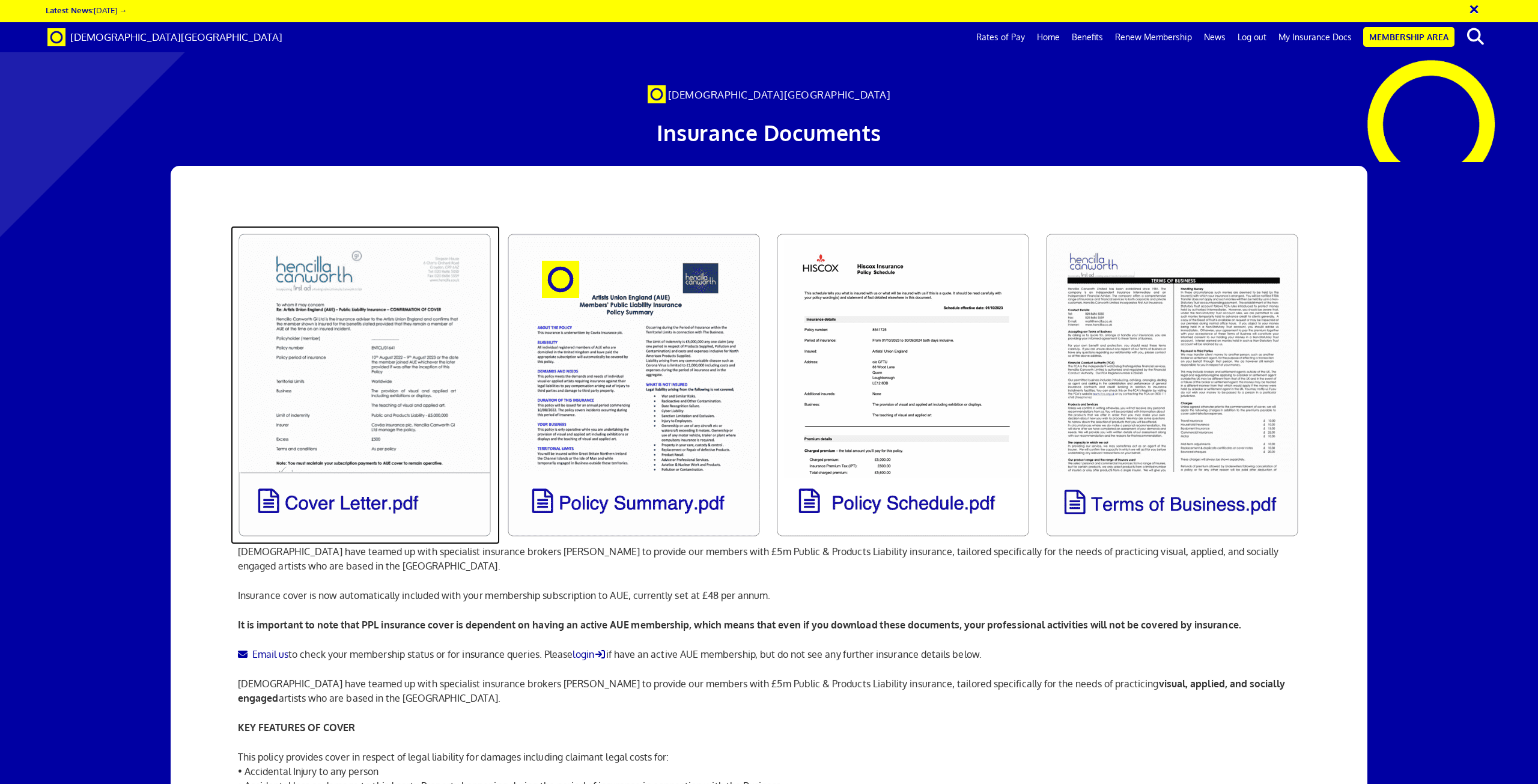
click at [444, 352] on link at bounding box center [365, 385] width 269 height 318
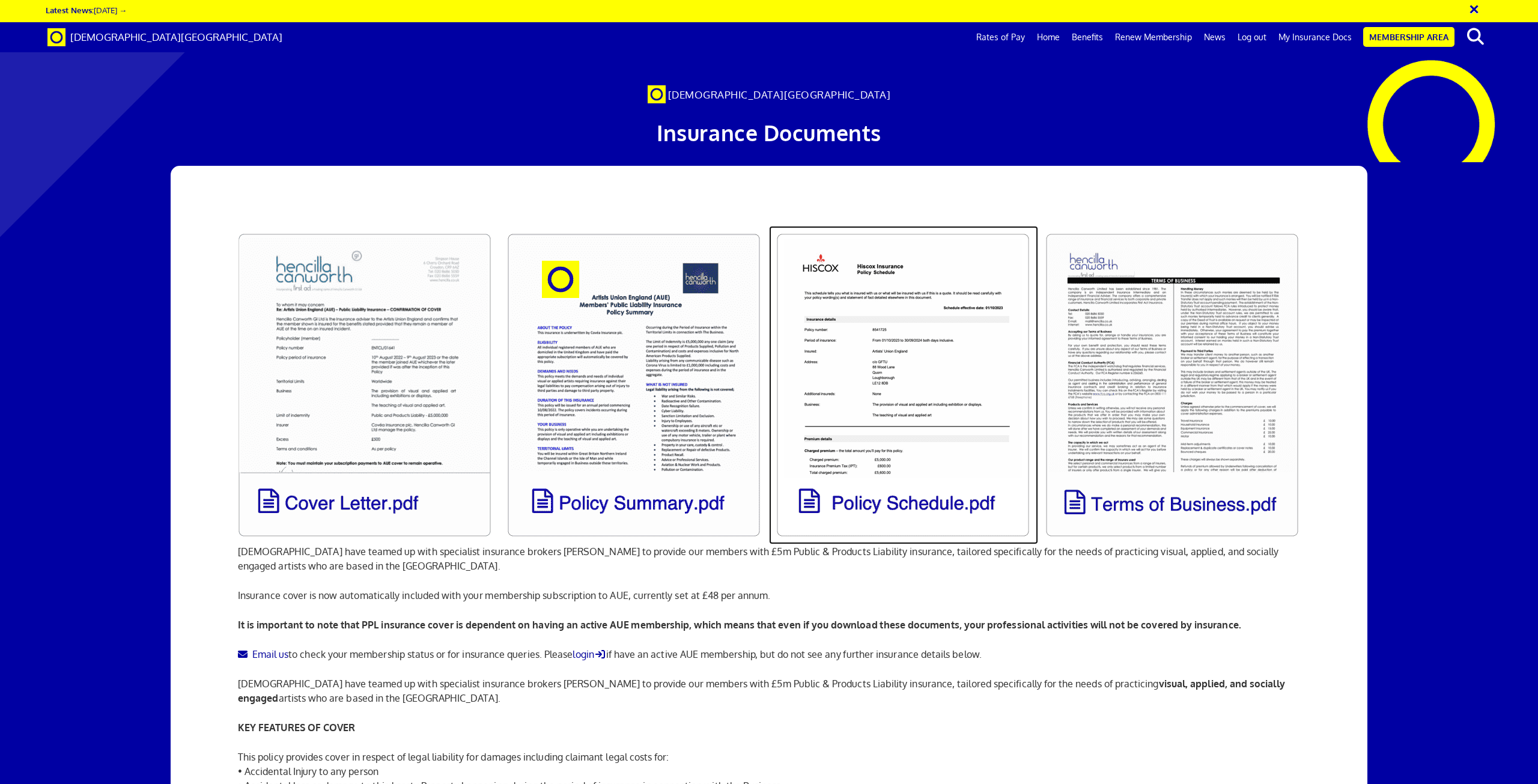
click at [966, 371] on link at bounding box center [903, 385] width 269 height 318
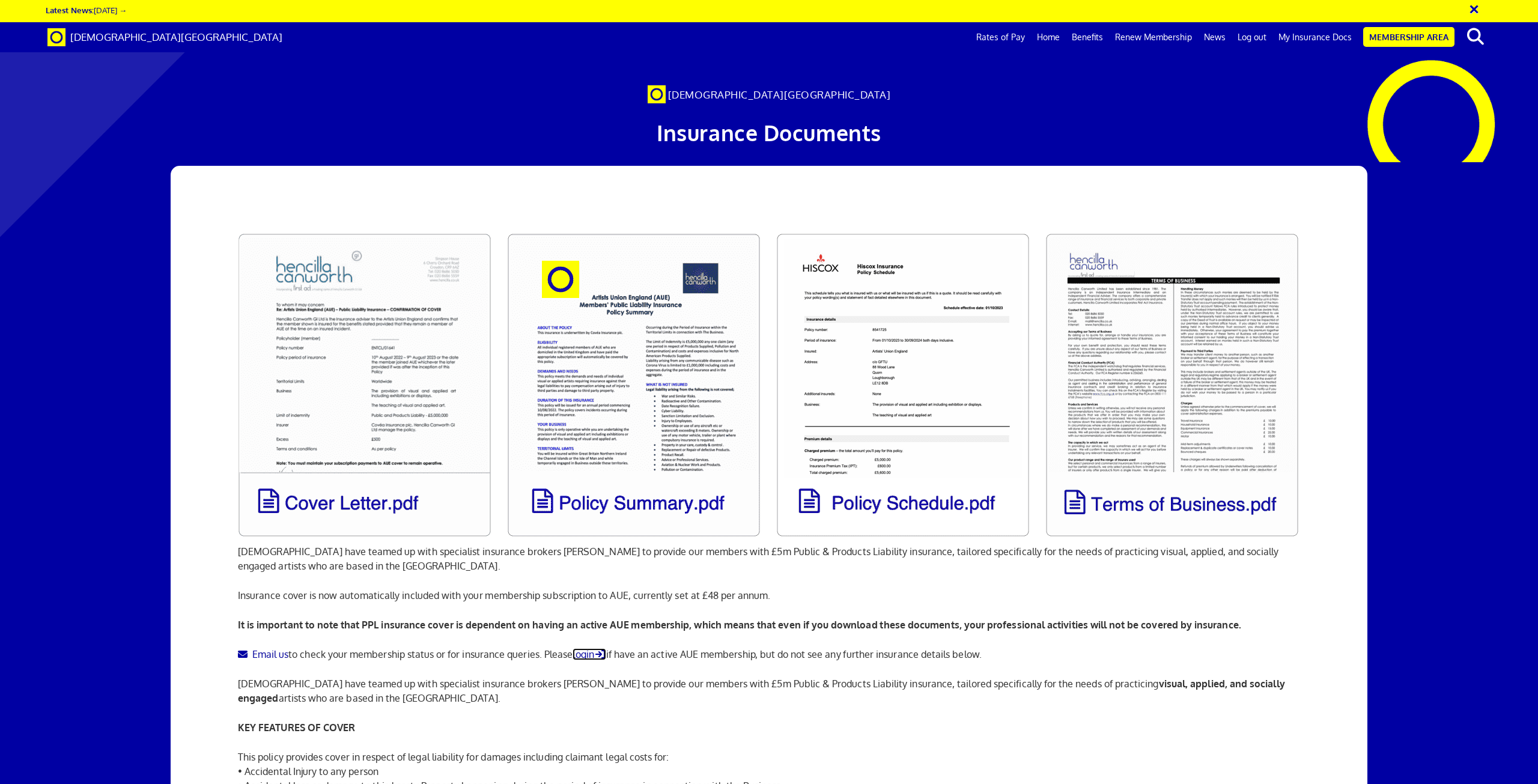
click at [601, 650] on icon at bounding box center [600, 654] width 12 height 9
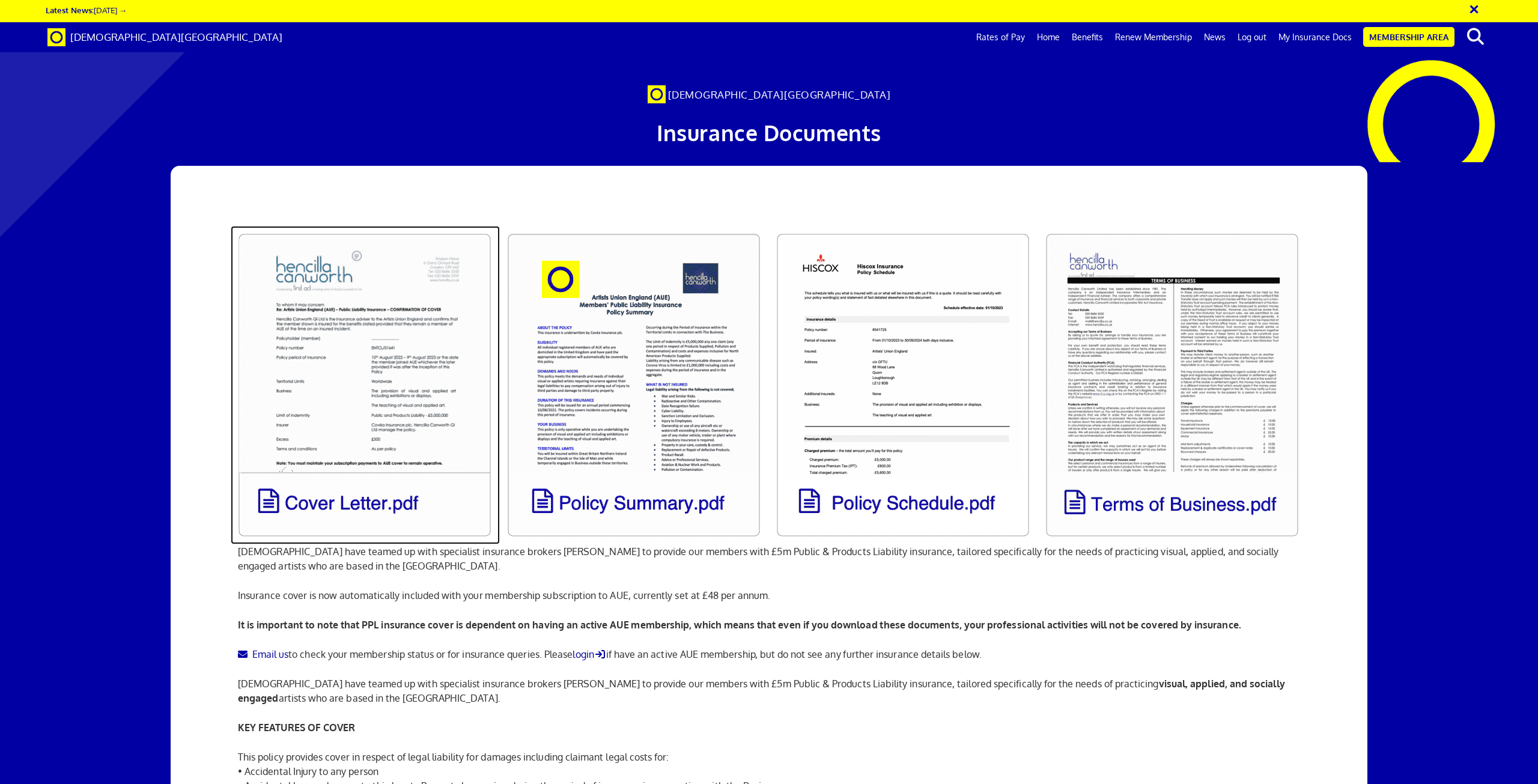
click at [406, 379] on link at bounding box center [365, 385] width 269 height 318
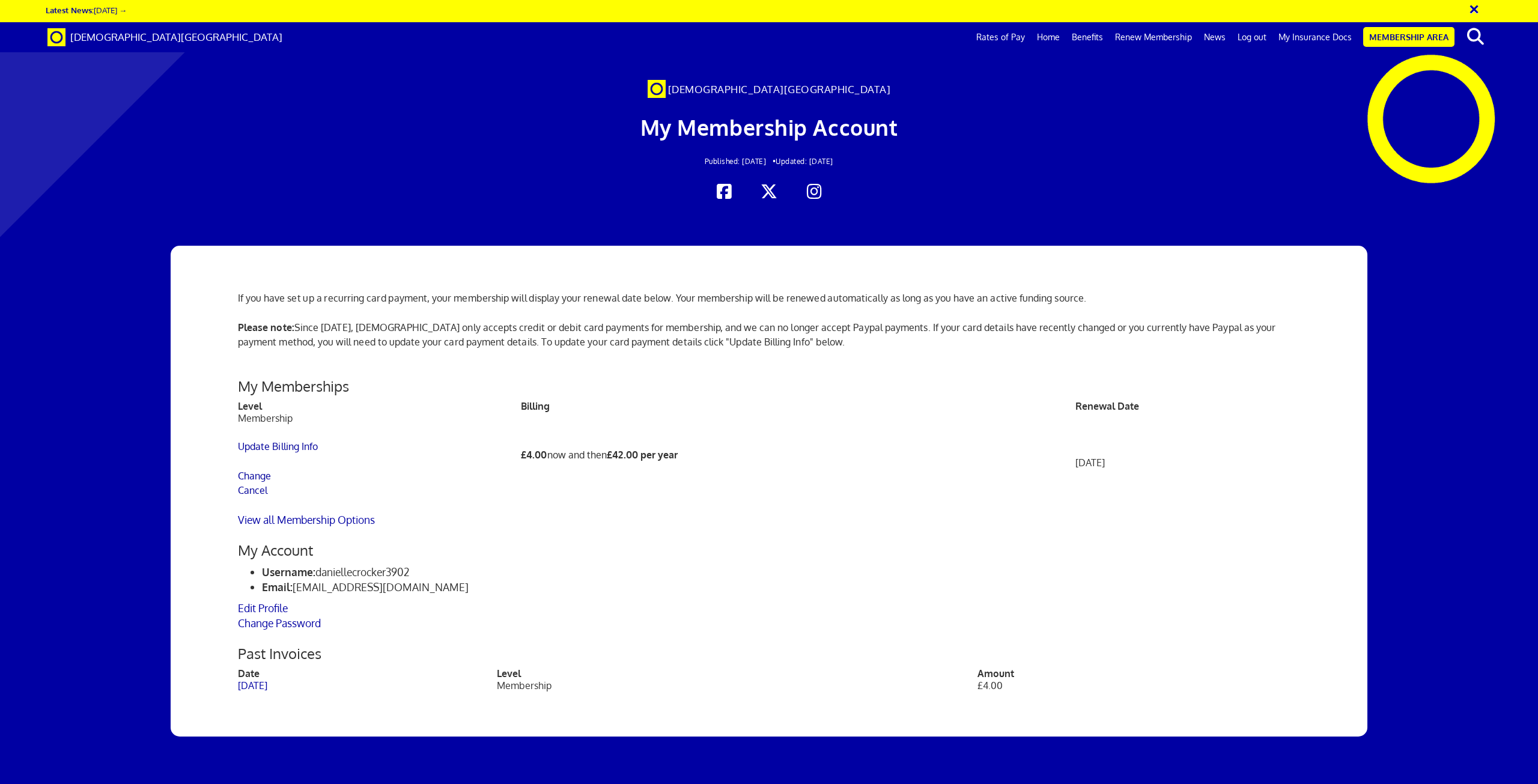
scroll to position [0, 35]
click at [268, 683] on link "September 29, 2025" at bounding box center [253, 685] width 30 height 12
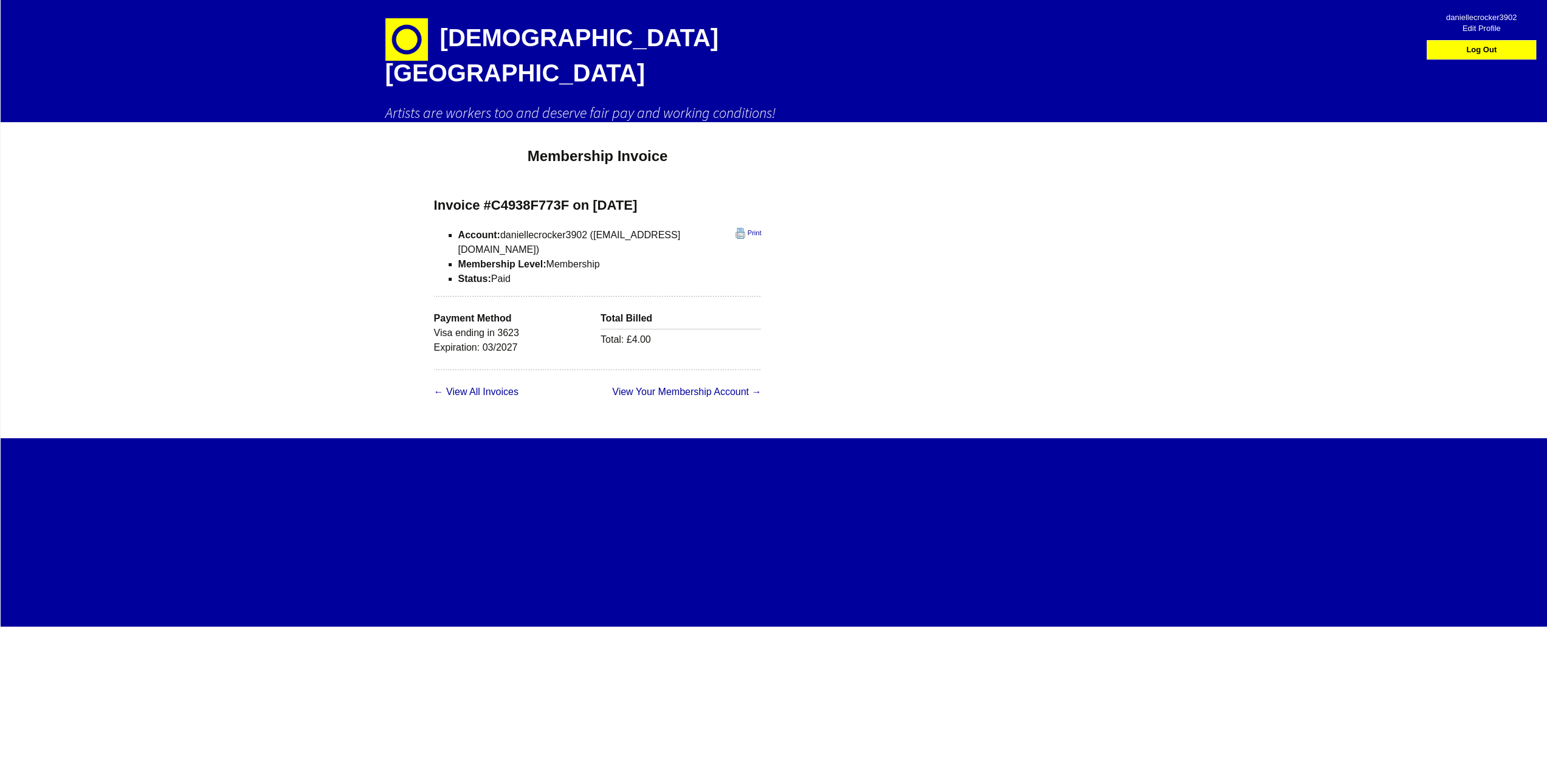
click at [704, 201] on div "Invoice #C4938F773F on [DATE] Print Account: daniellecrocker3902 ([EMAIL_ADDRES…" at bounding box center [597, 283] width 327 height 173
click at [735, 228] on link "Print" at bounding box center [748, 233] width 26 height 11
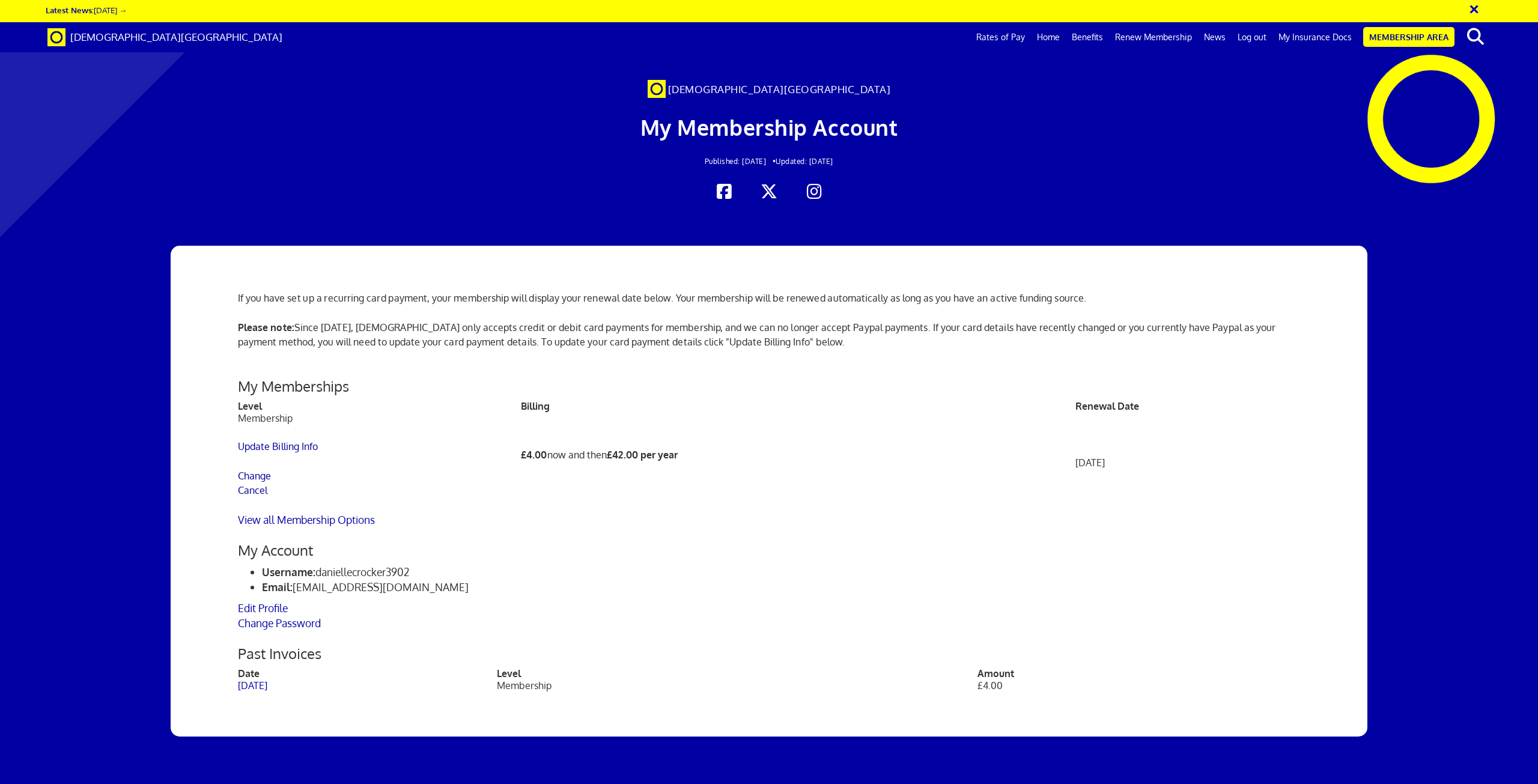
scroll to position [0, 35]
click at [314, 515] on link "View all Membership Options" at bounding box center [307, 520] width 137 height 13
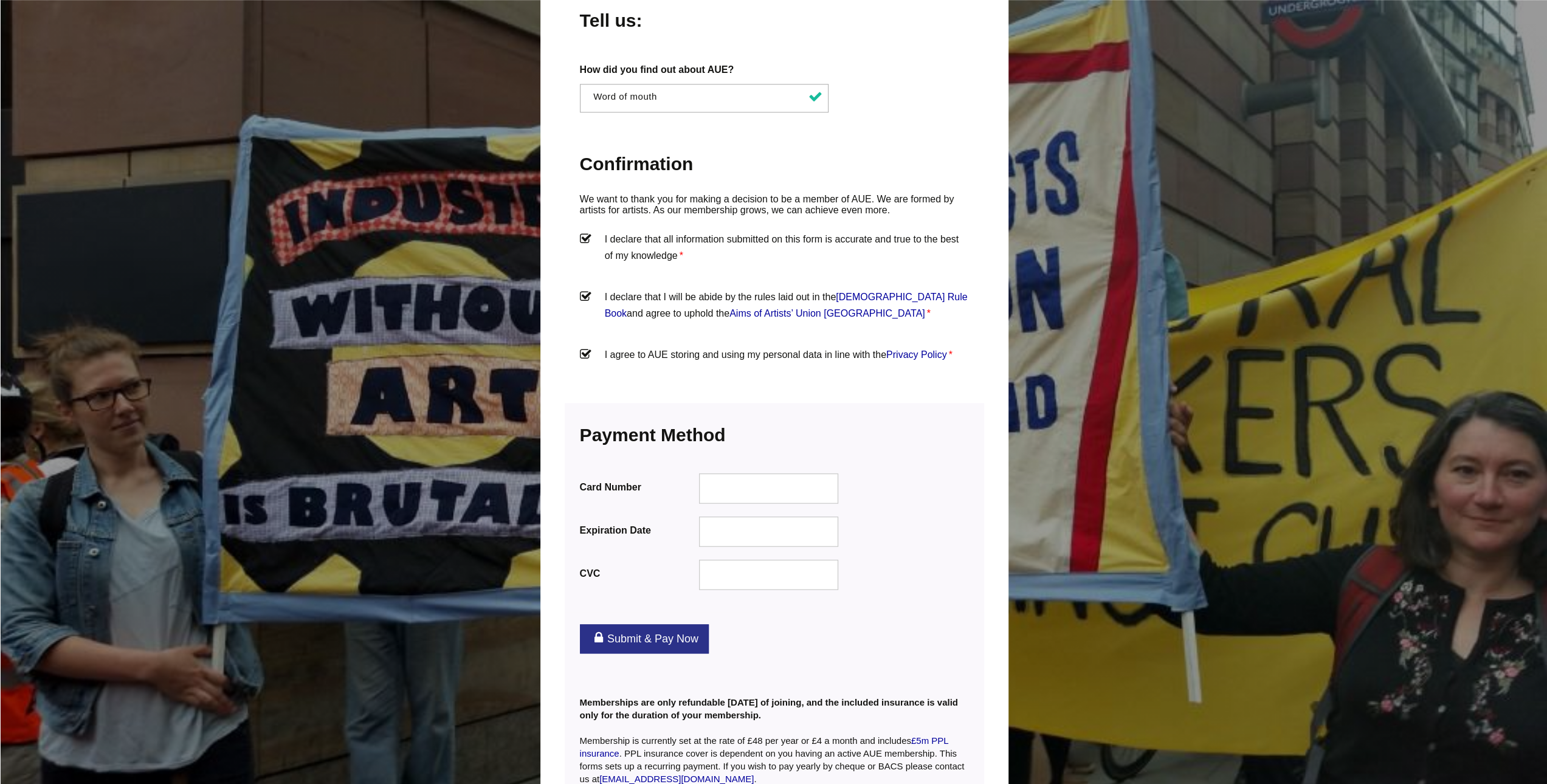
scroll to position [1252, 0]
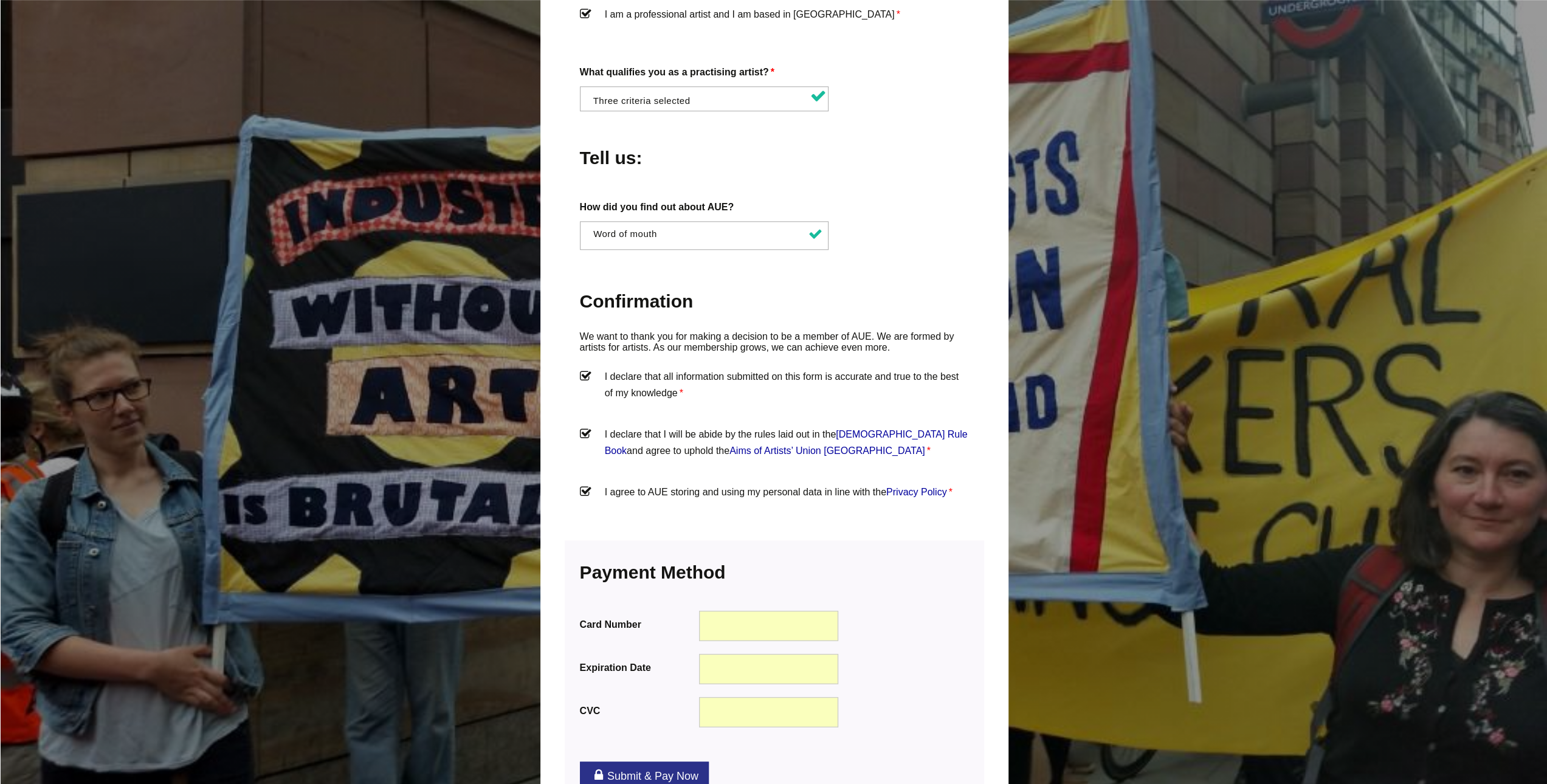
scroll to position [1191, 0]
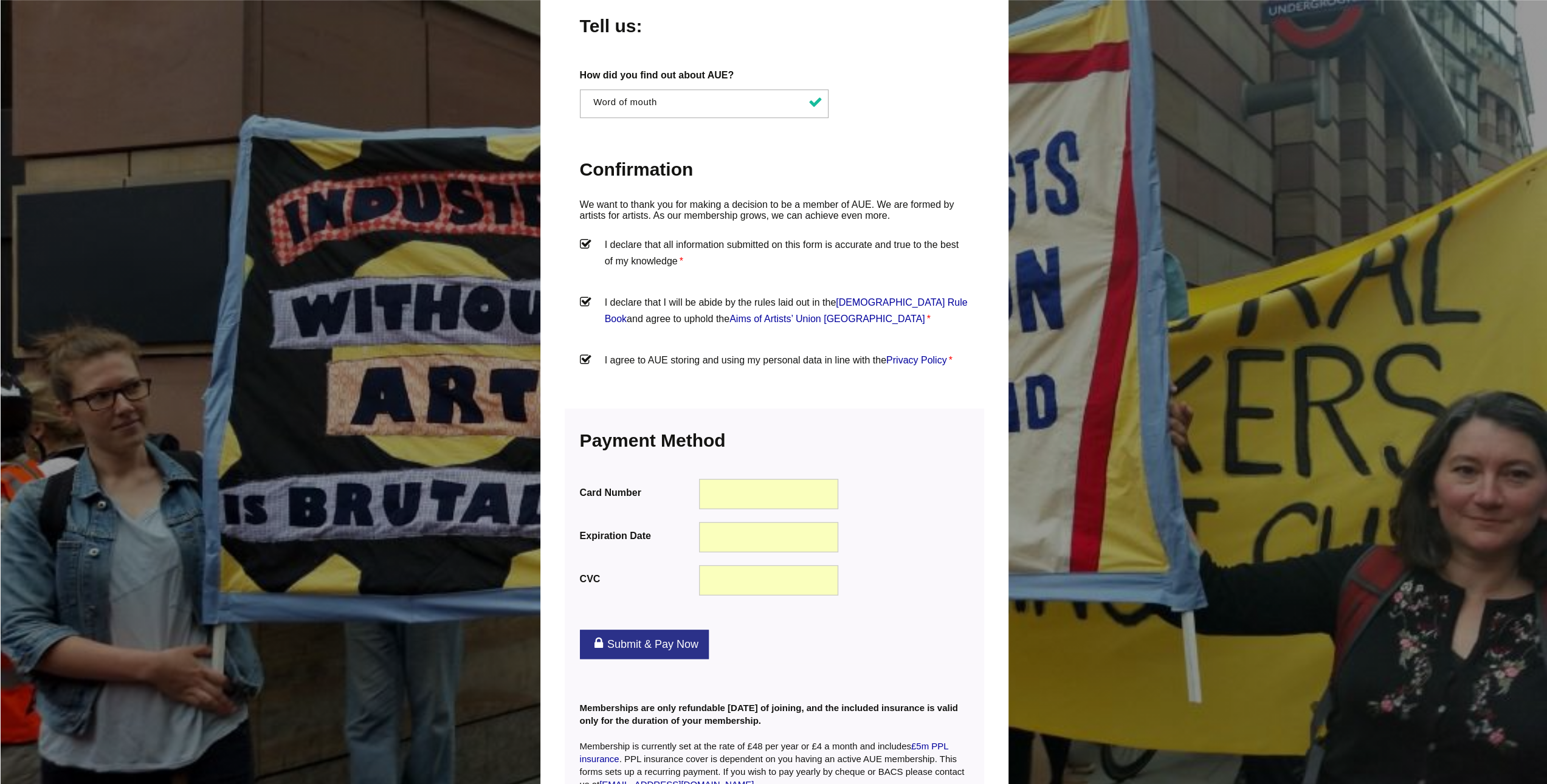
scroll to position [1252, 0]
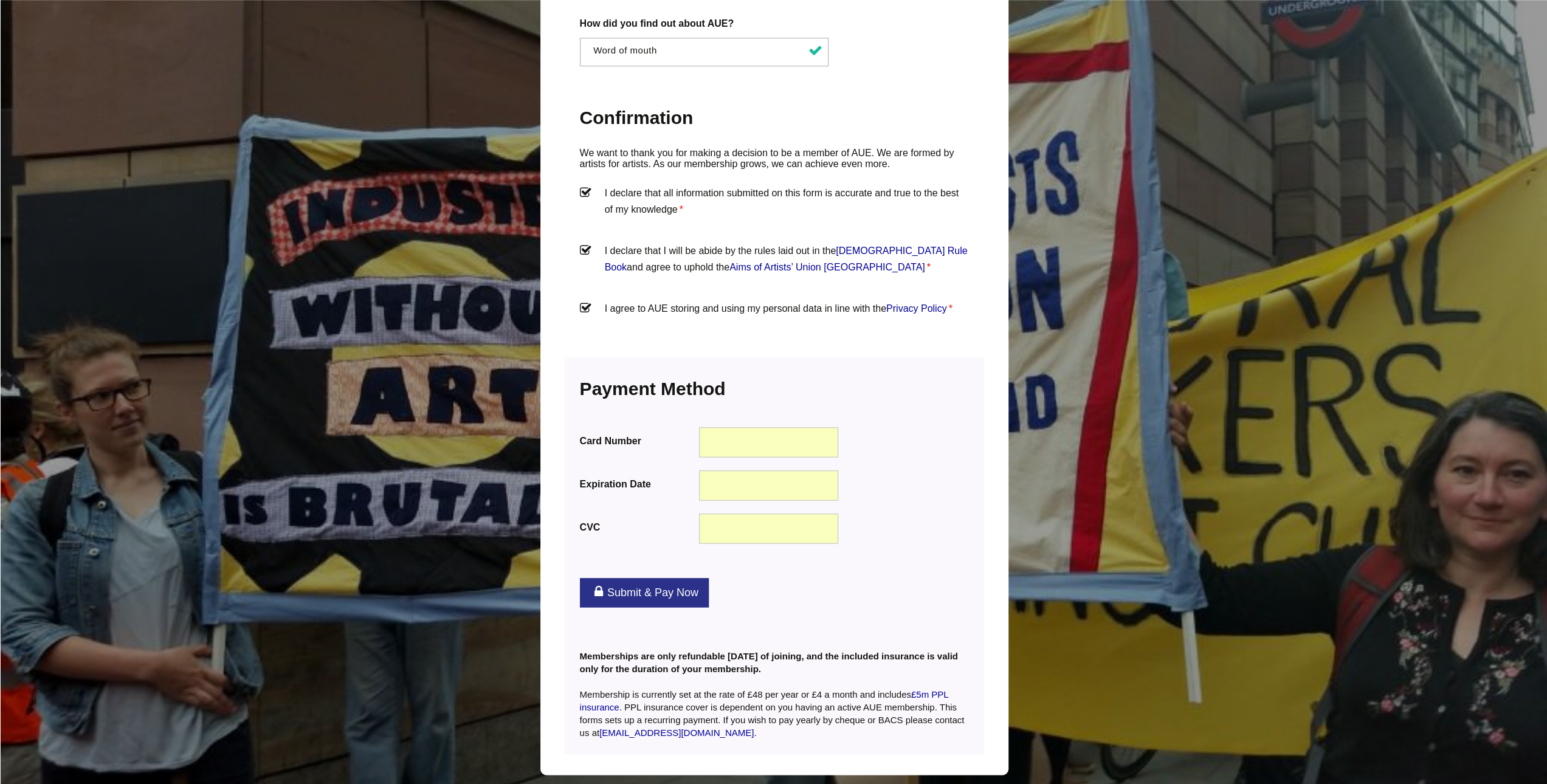
click at [679, 578] on link "Submit & Pay Now" at bounding box center [644, 593] width 129 height 29
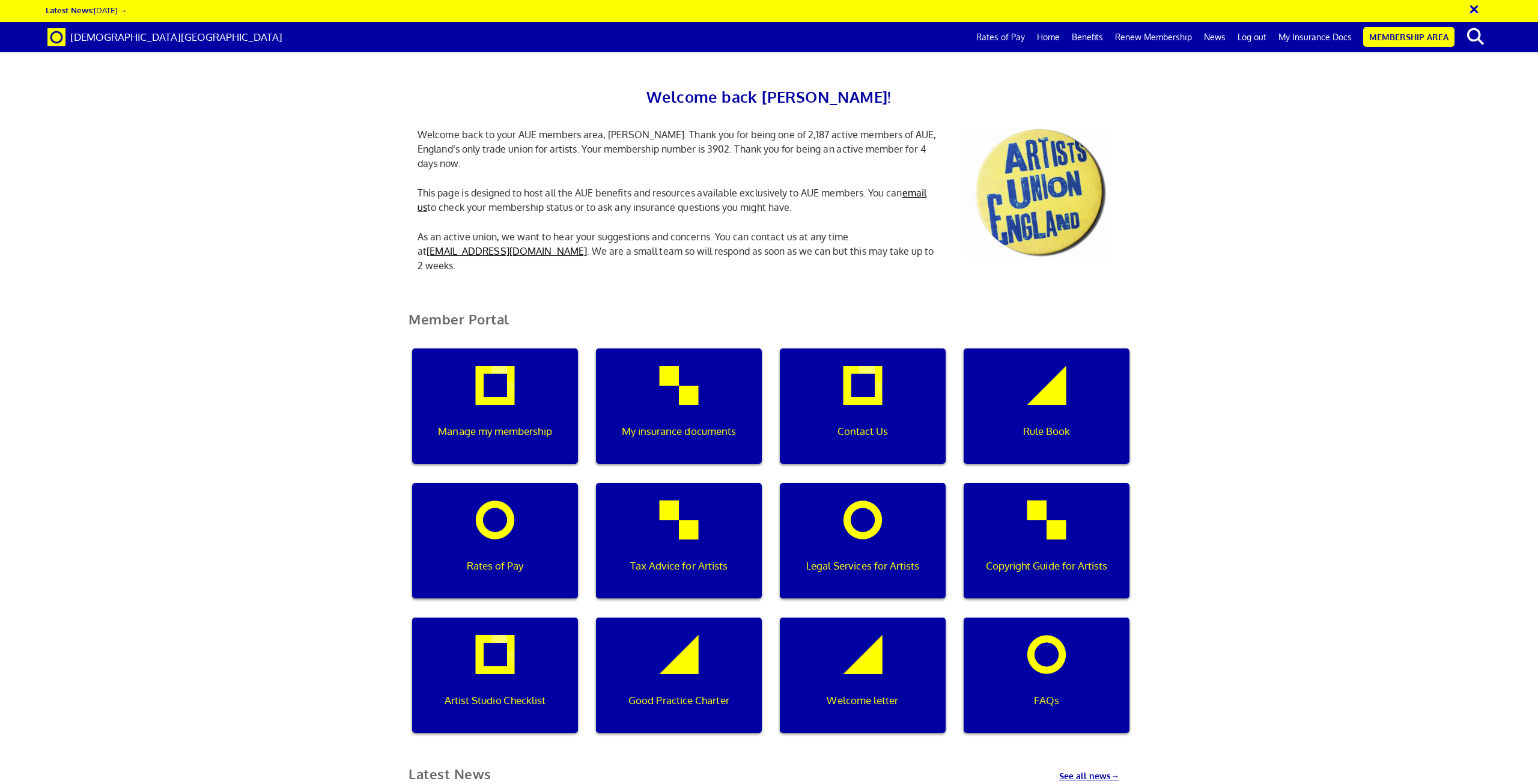
scroll to position [0, 4]
click at [1296, 34] on link "My Insurance Docs" at bounding box center [1316, 37] width 85 height 30
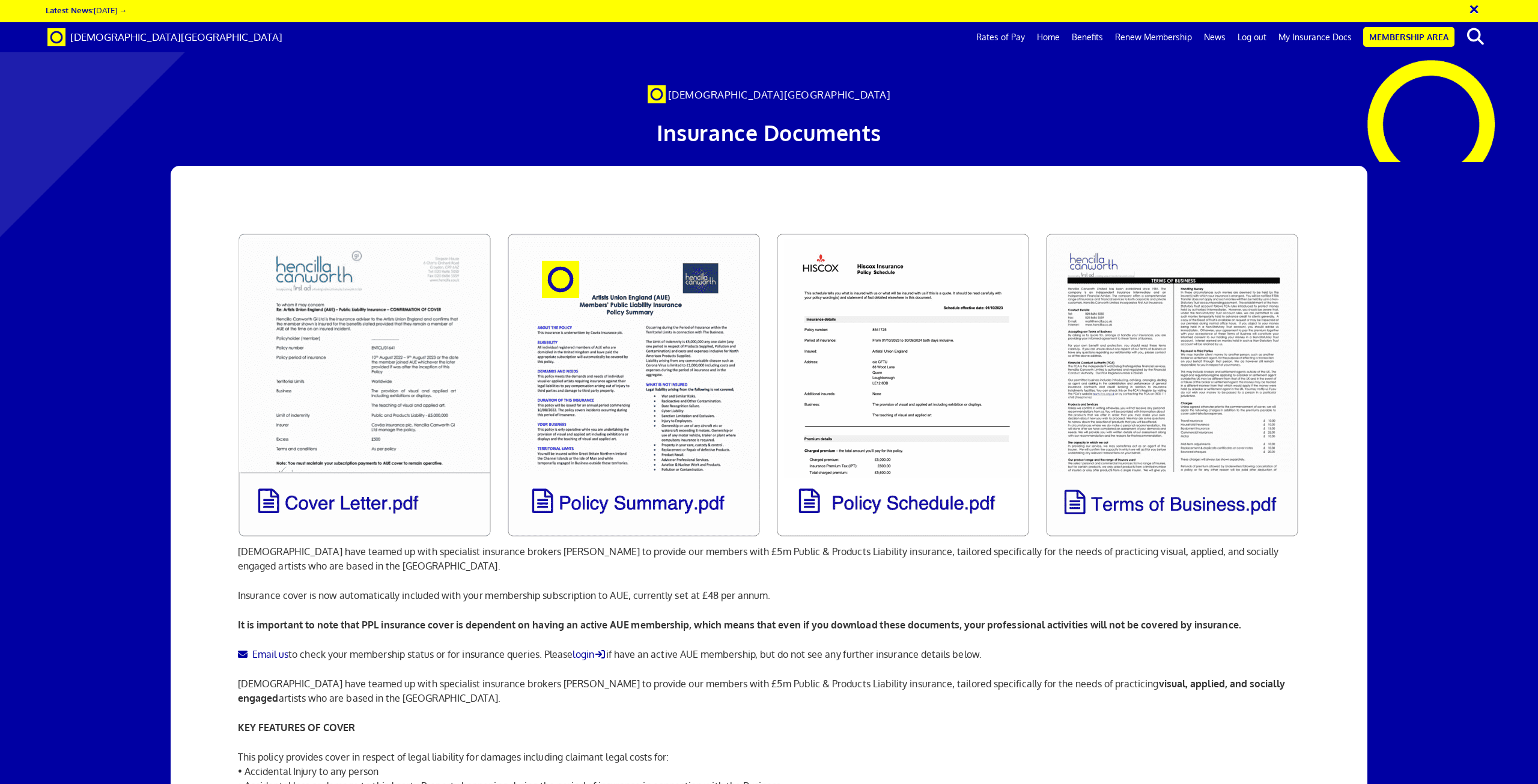
scroll to position [0, 35]
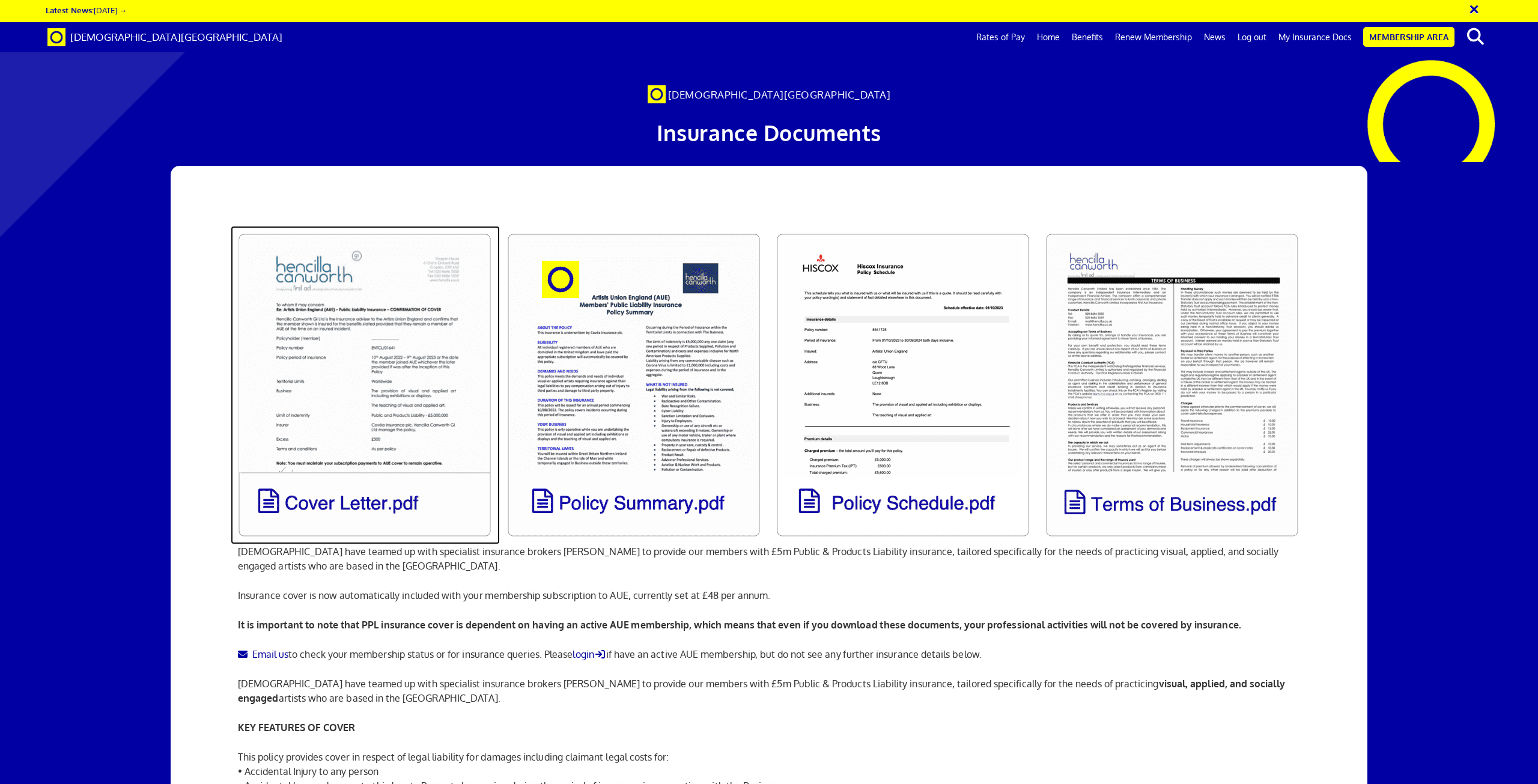
click at [366, 347] on link at bounding box center [365, 385] width 269 height 318
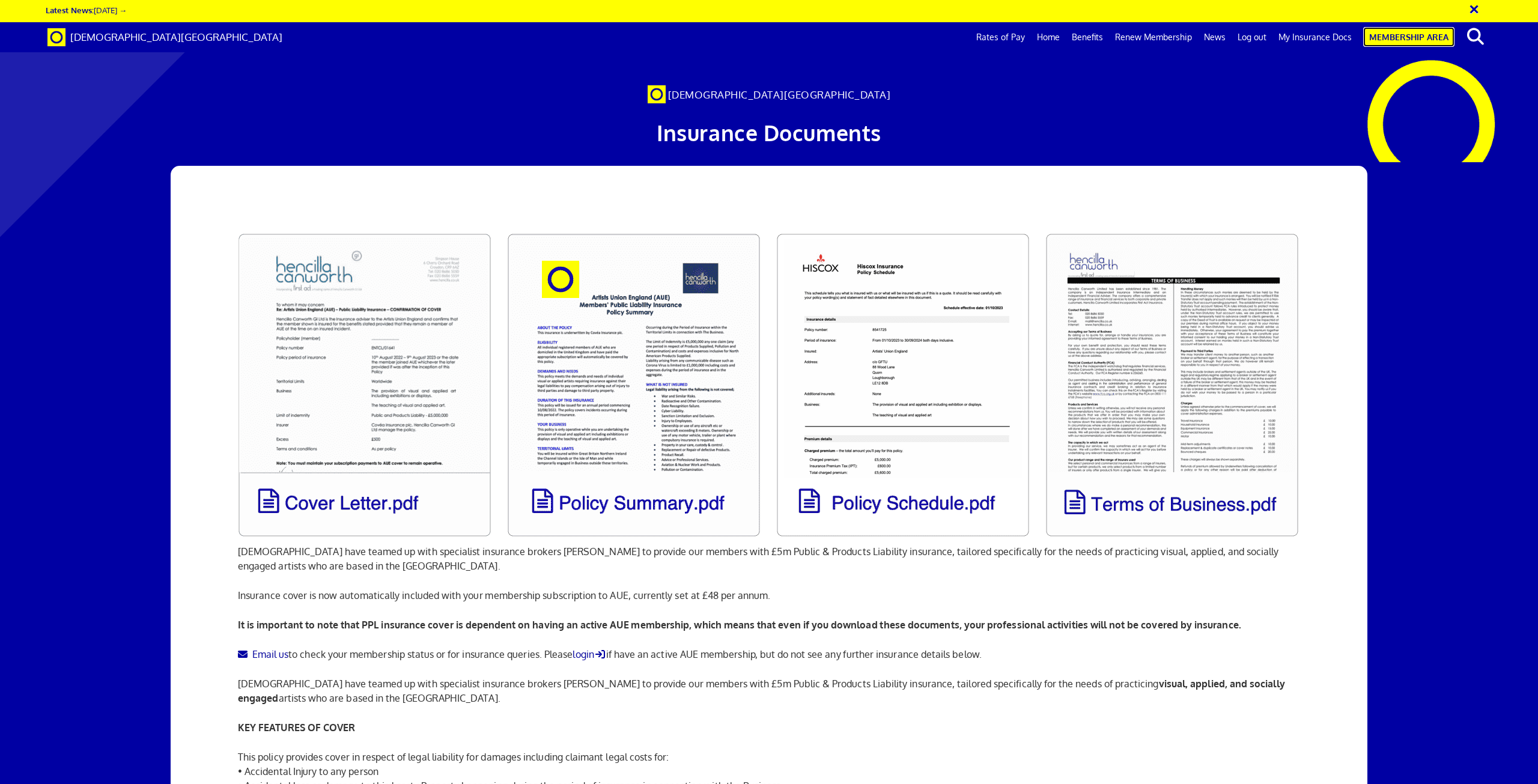
click at [1385, 35] on link "Membership Area" at bounding box center [1409, 37] width 91 height 20
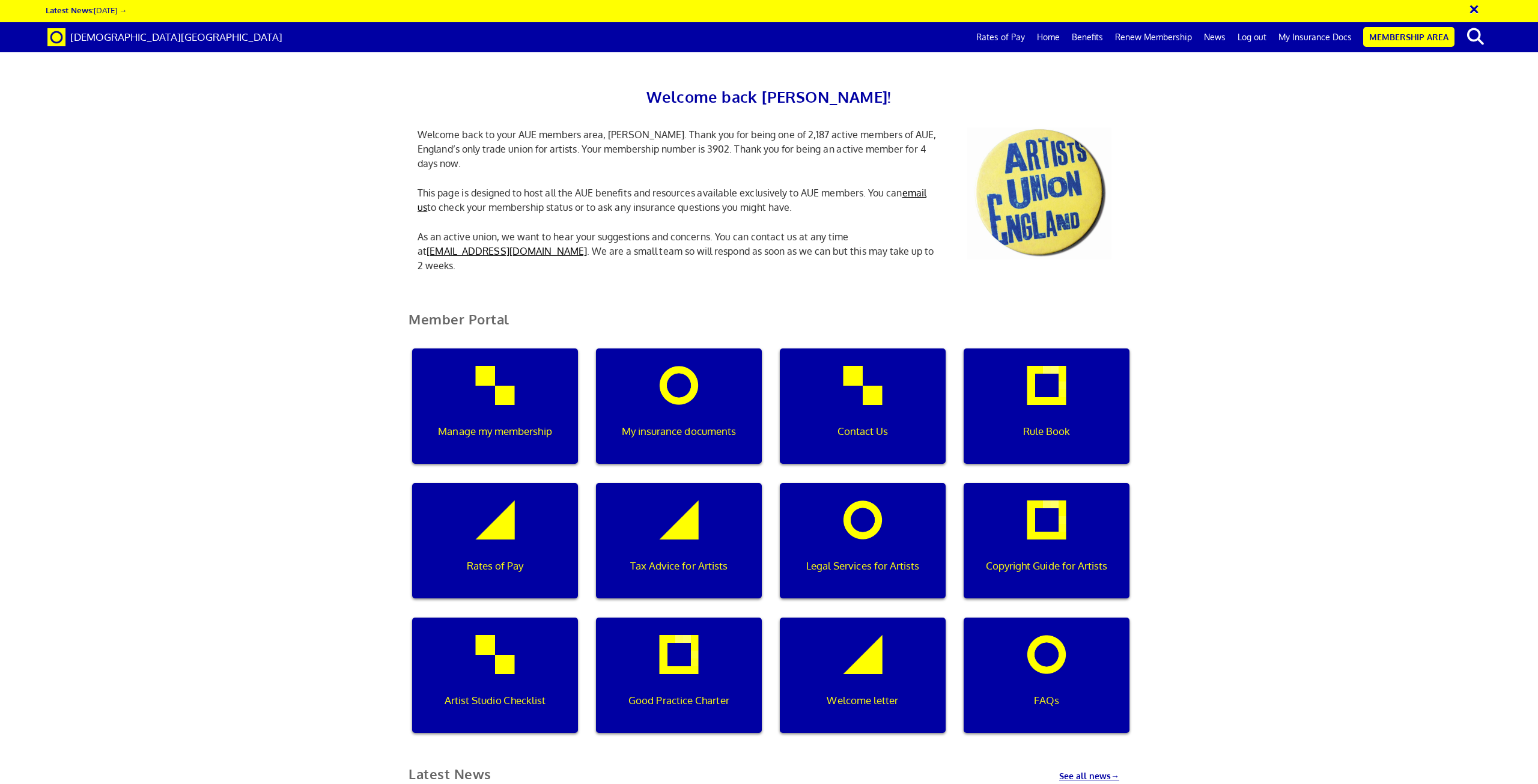
scroll to position [180, 0]
click at [518, 349] on div "Manage my membership" at bounding box center [495, 406] width 166 height 116
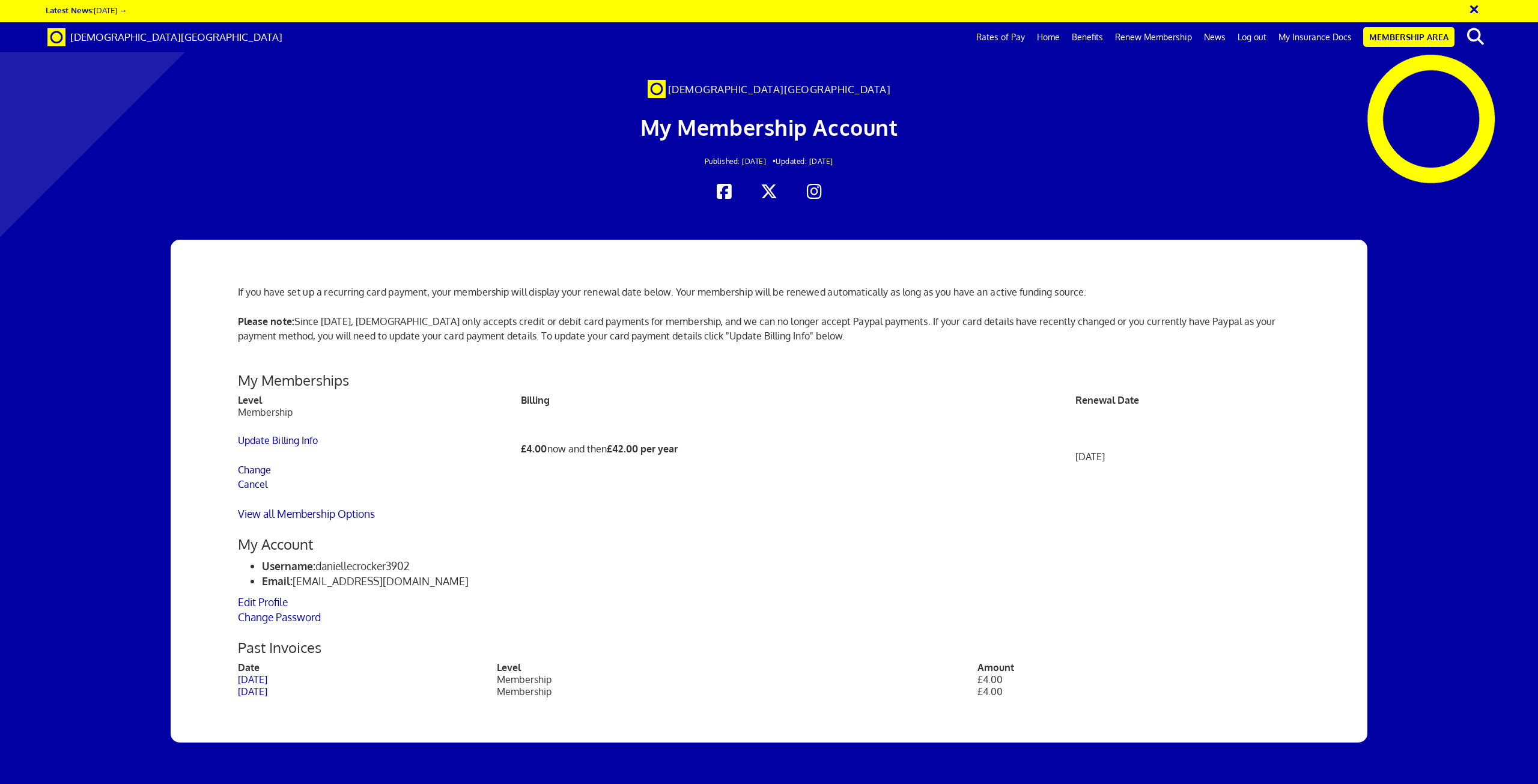
scroll to position [0, 35]
drag, startPoint x: 1031, startPoint y: 457, endPoint x: 1160, endPoint y: 454, distance: 129.0
click at [1160, 454] on tr "Membership Update Billing Info Change Cancel £4.00 now and then £42.00 per year…" at bounding box center [769, 457] width 1062 height 101
click at [863, 558] on li "Username: daniellecrocker3902" at bounding box center [781, 566] width 1039 height 15
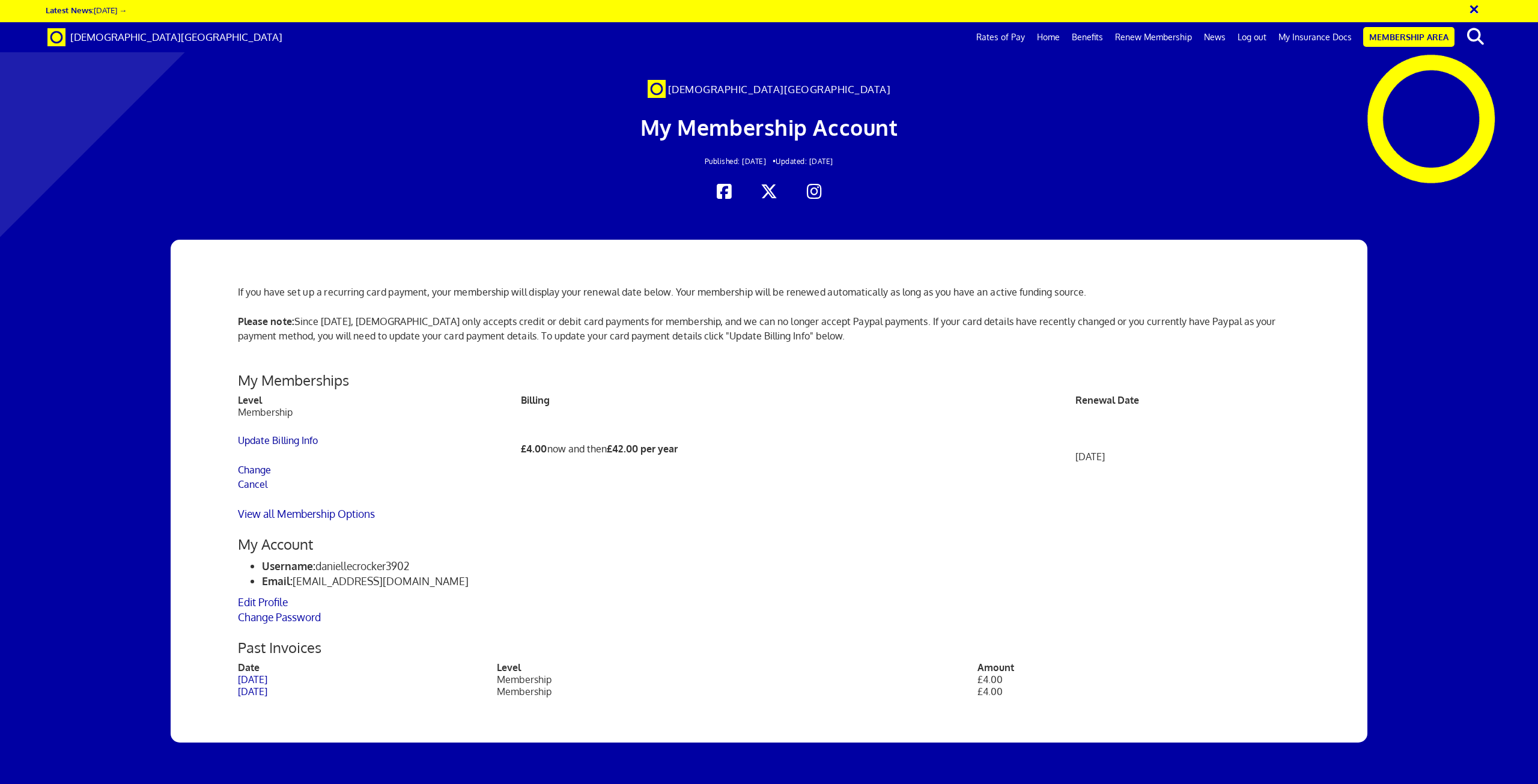
drag, startPoint x: 1071, startPoint y: 339, endPoint x: 1186, endPoint y: 338, distance: 115.0
click at [1186, 406] on td "November 3, 2025" at bounding box center [1188, 457] width 225 height 101
click at [961, 595] on div "Edit Profile Change Password" at bounding box center [769, 610] width 1062 height 30
click at [1314, 35] on link "My Insurance Docs" at bounding box center [1316, 37] width 85 height 30
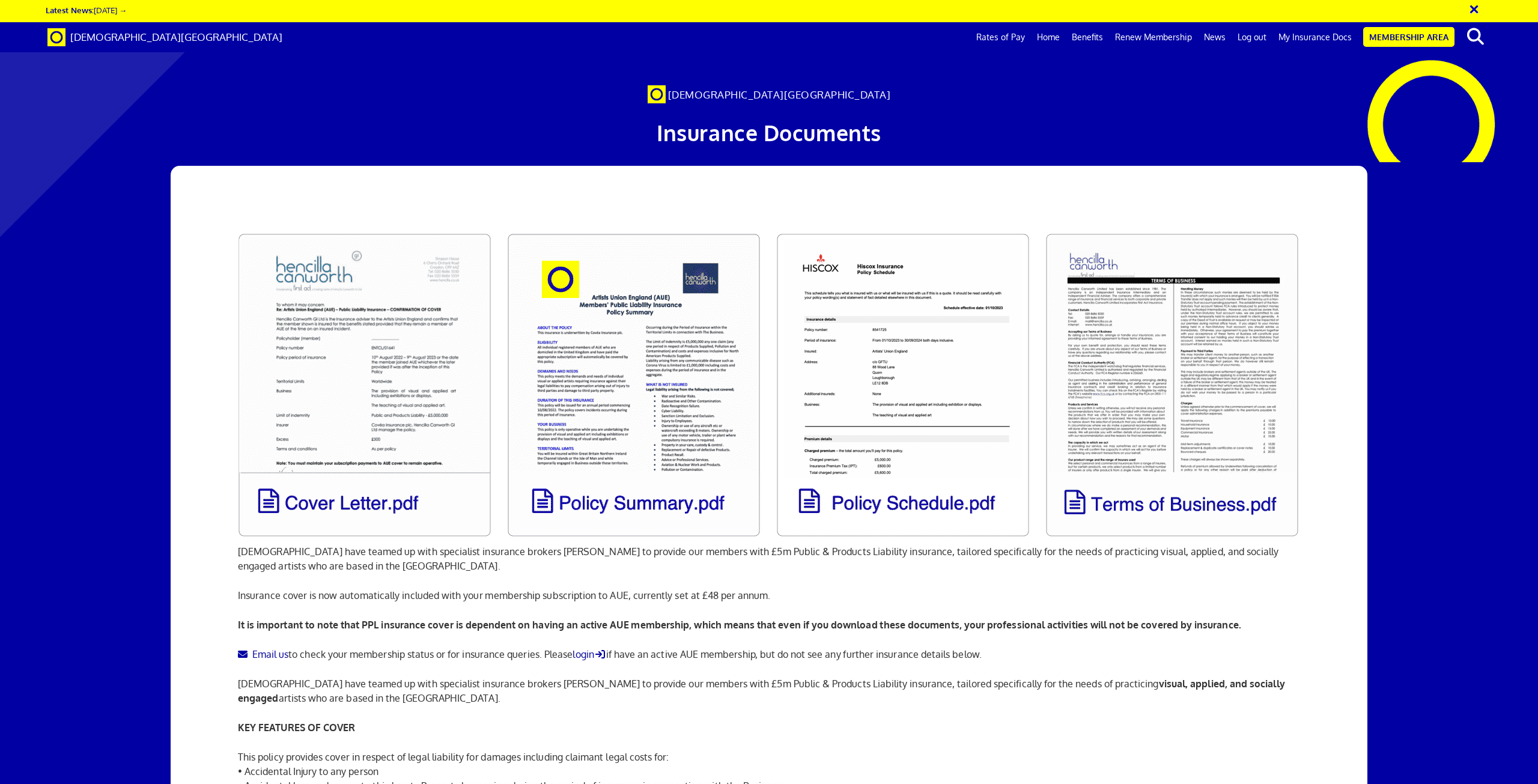
scroll to position [0, 35]
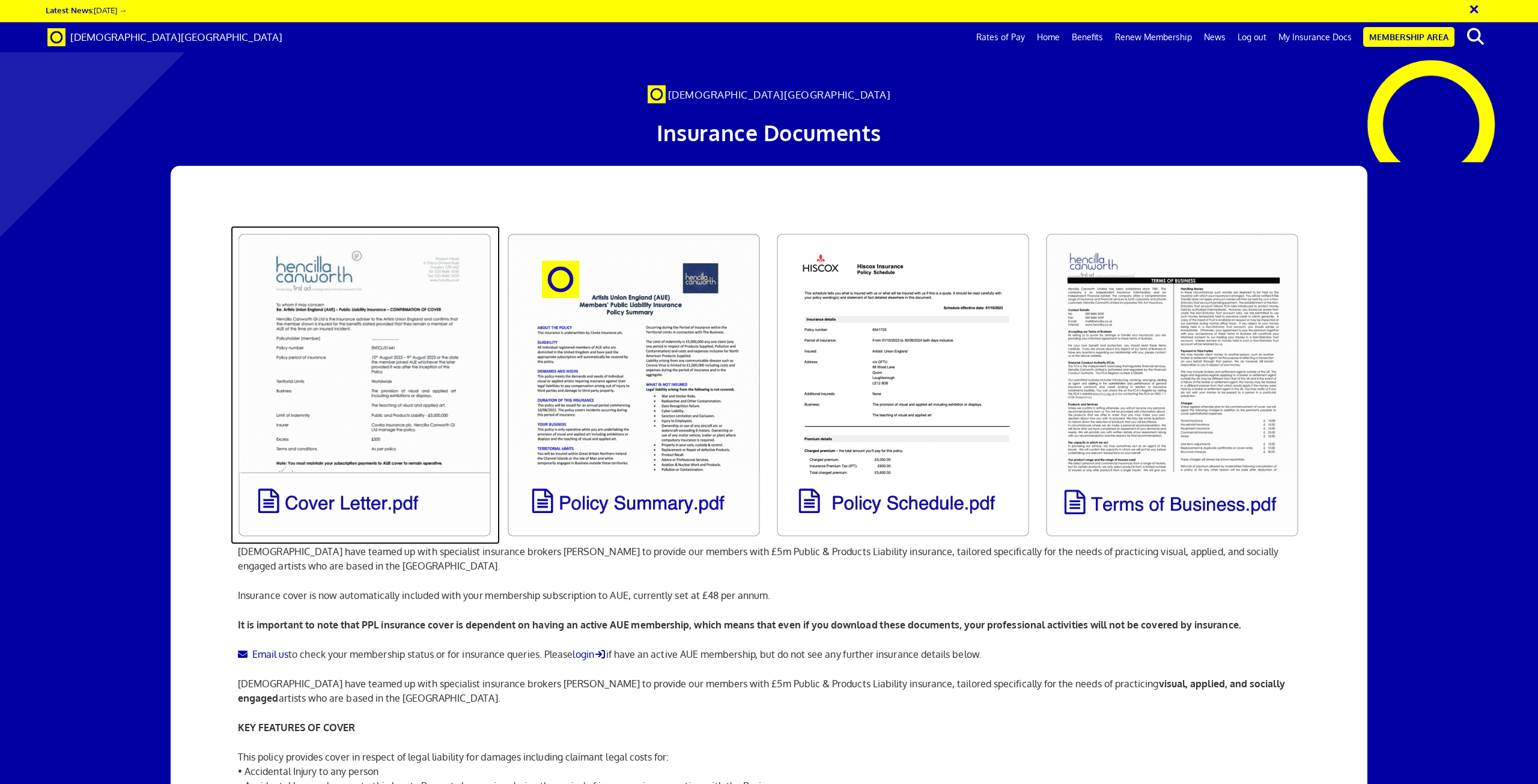
click at [309, 408] on link at bounding box center [365, 385] width 269 height 318
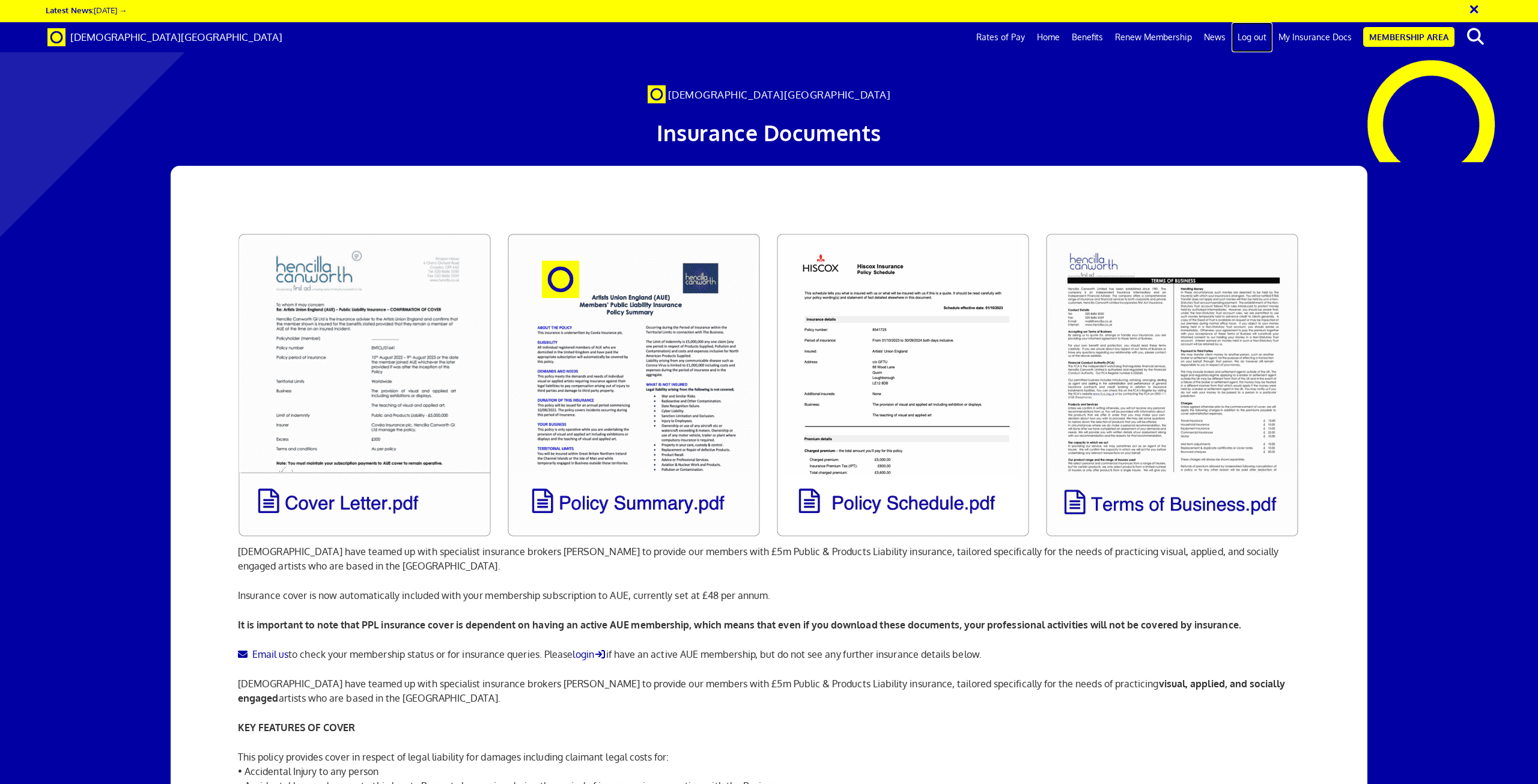
click at [1253, 35] on link "Log out" at bounding box center [1252, 37] width 41 height 30
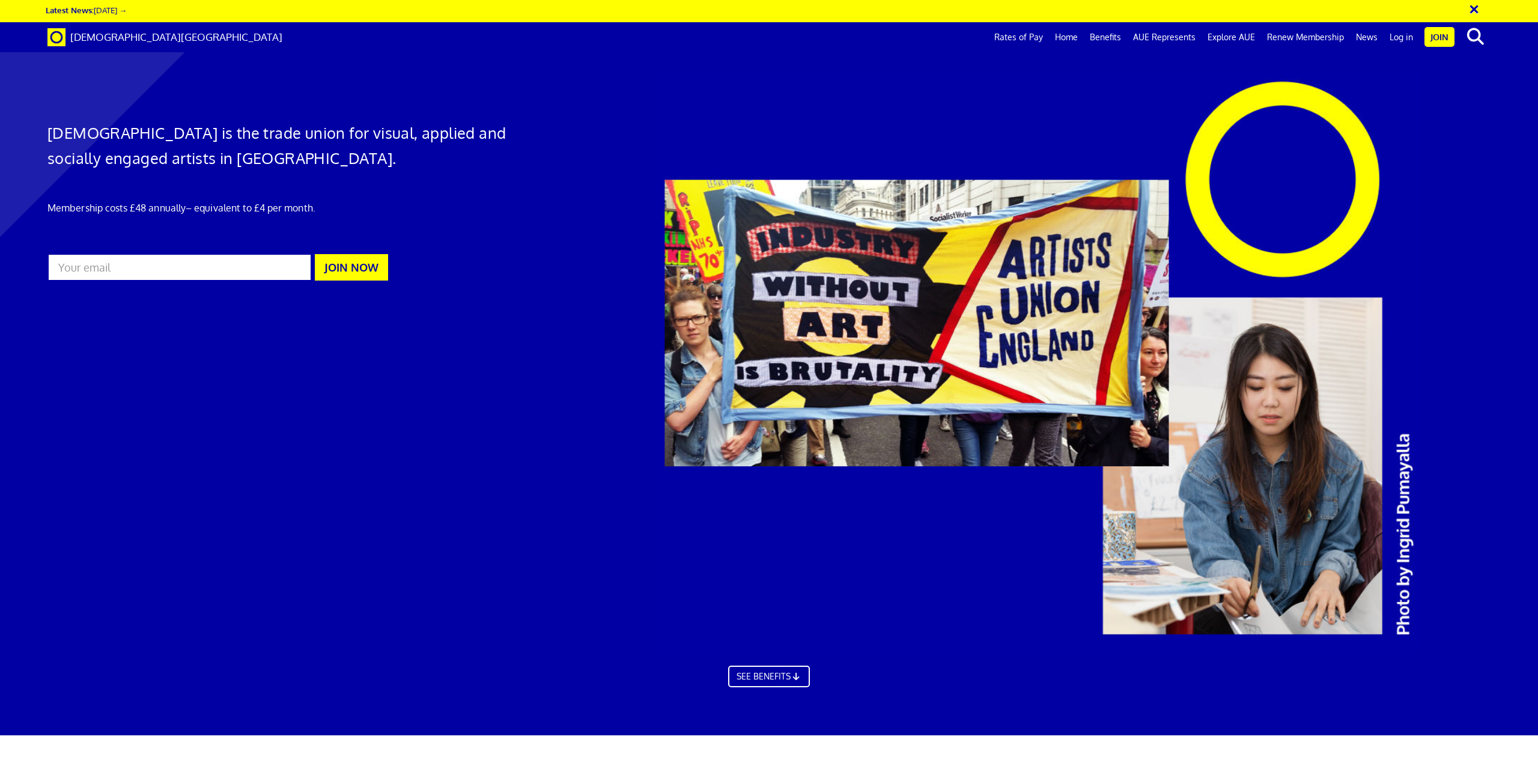
scroll to position [0, 35]
click at [0, 226] on div at bounding box center [769, 373] width 1538 height 723
click at [128, 268] on input "email" at bounding box center [180, 268] width 265 height 28
type input "[EMAIL_ADDRESS][DOMAIN_NAME]"
click at [357, 265] on button "JOIN NOW" at bounding box center [351, 268] width 74 height 26
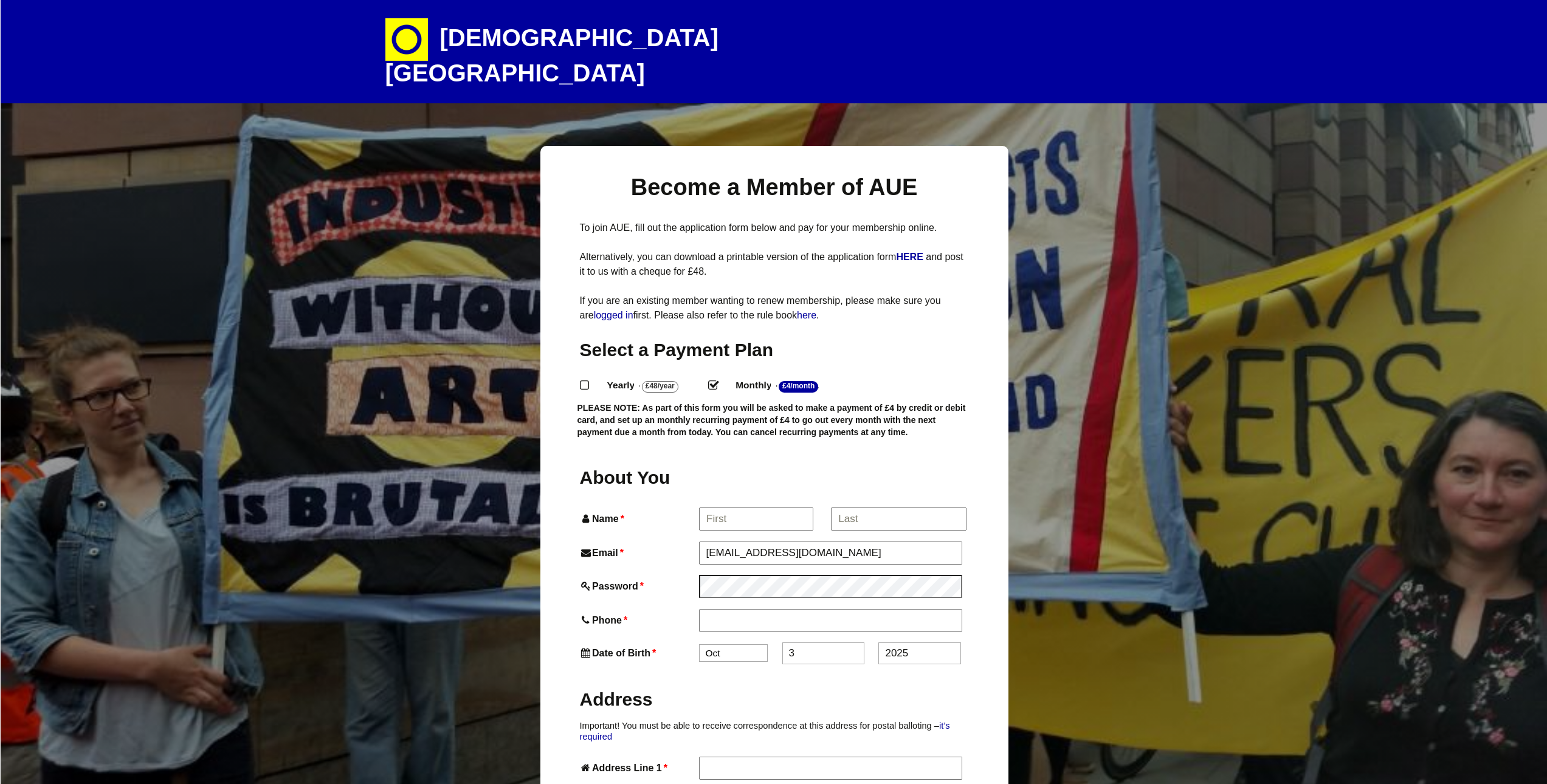
select select
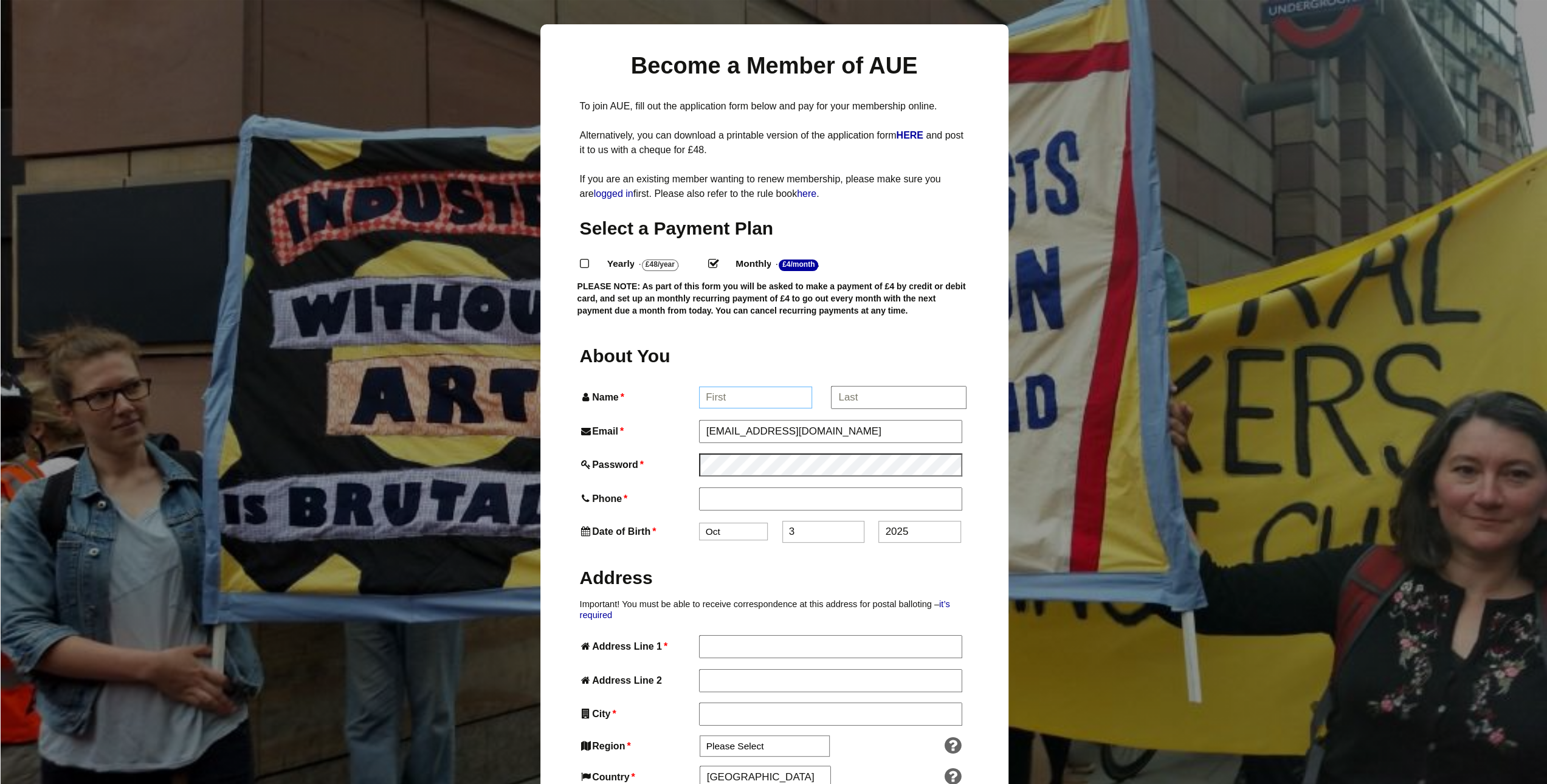
click at [746, 386] on input "Name *" at bounding box center [756, 397] width 113 height 22
type input "[PERSON_NAME]"
type input "Danielle Crocker"
type input "Apartment 23, Exminster House"
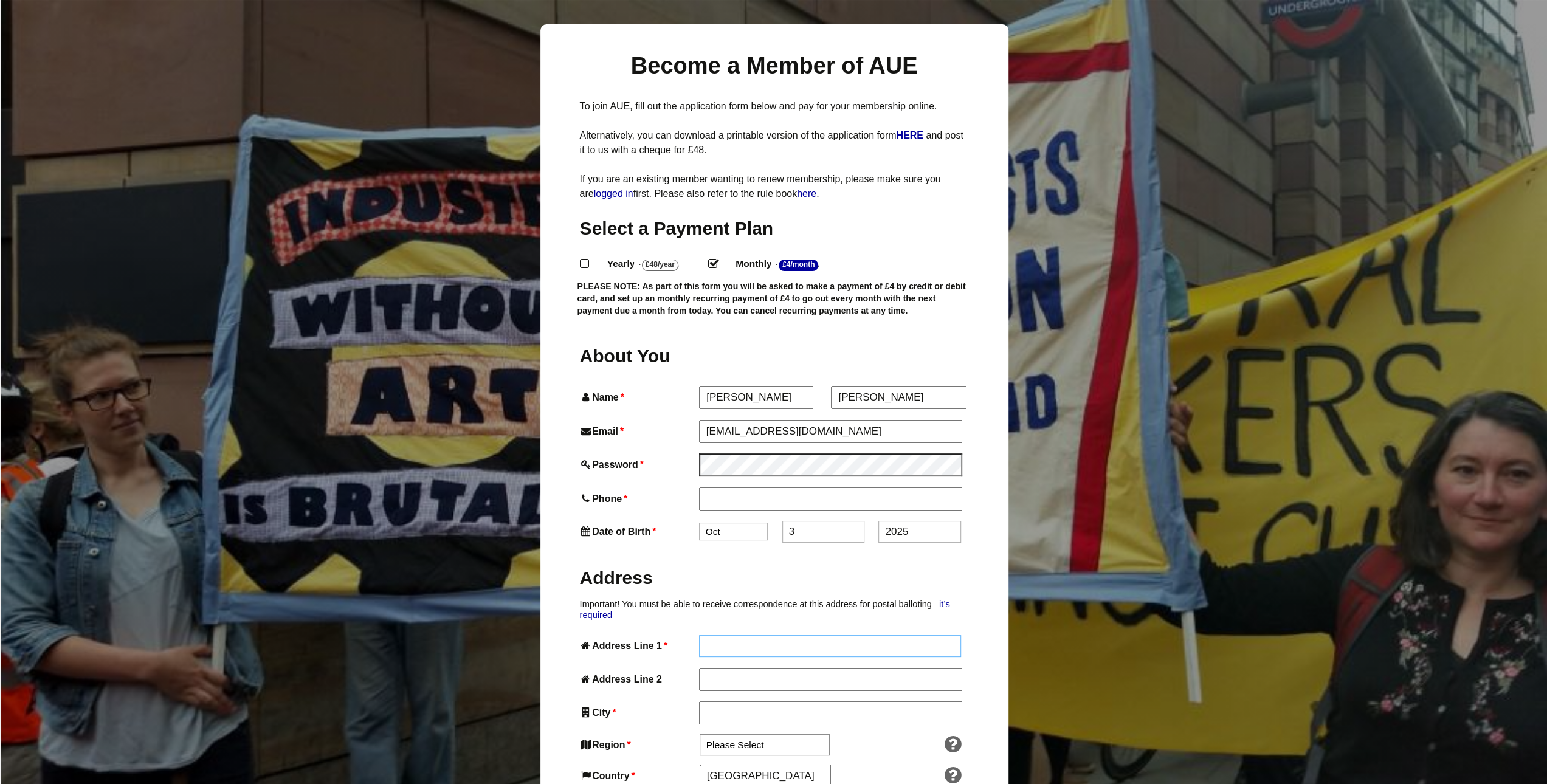
type input "Miller Way, Exminster"
type input "Exeter"
type input "EX6 8FN"
drag, startPoint x: 876, startPoint y: 370, endPoint x: 748, endPoint y: 386, distance: 129.0
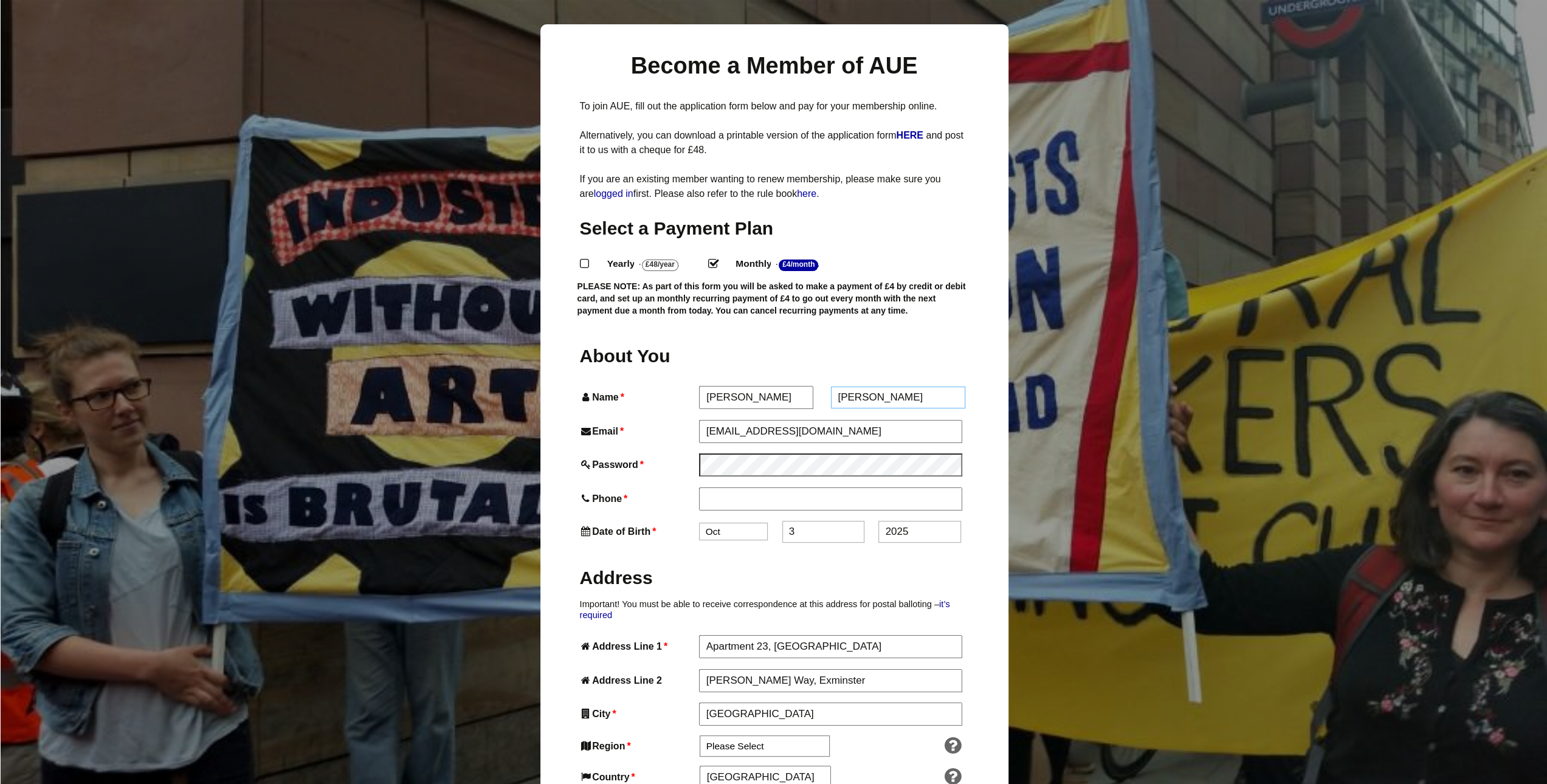
type input "[PERSON_NAME]"
drag, startPoint x: 859, startPoint y: 404, endPoint x: 620, endPoint y: 412, distance: 239.1
click at [620, 420] on div "Email * synexiadesigns@gmail.com" at bounding box center [774, 431] width 389 height 22
type input "[EMAIL_ADDRESS][DOMAIN_NAME]"
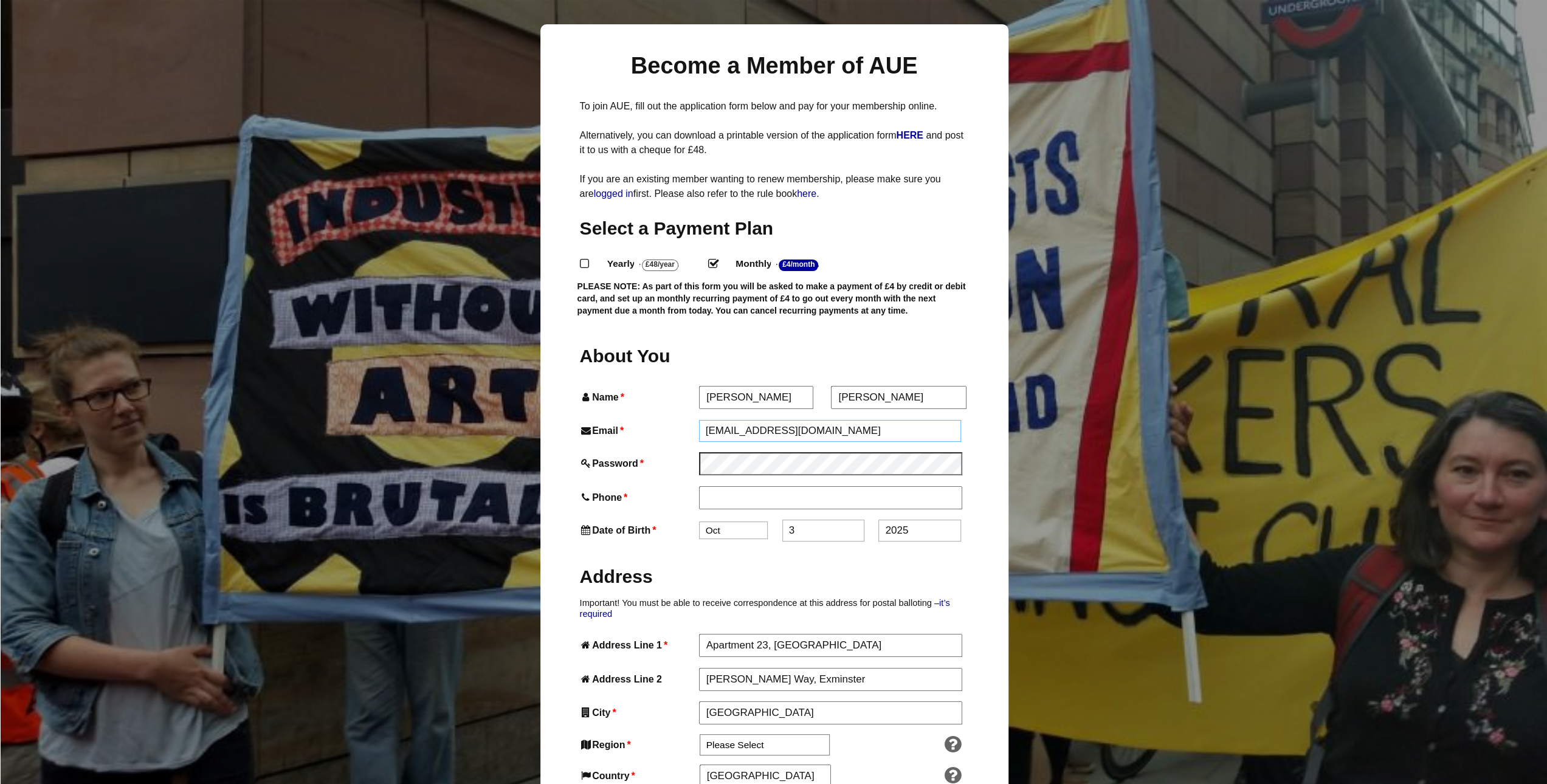
type input "07368652888"
click at [739, 487] on input "07368652888" at bounding box center [830, 498] width 262 height 22
drag, startPoint x: 815, startPoint y: 402, endPoint x: 634, endPoint y: 398, distance: 181.0
click at [634, 420] on div "Email * daniellecrocker3902" at bounding box center [774, 431] width 389 height 22
type input "[EMAIL_ADDRESS][DOMAIN_NAME]"
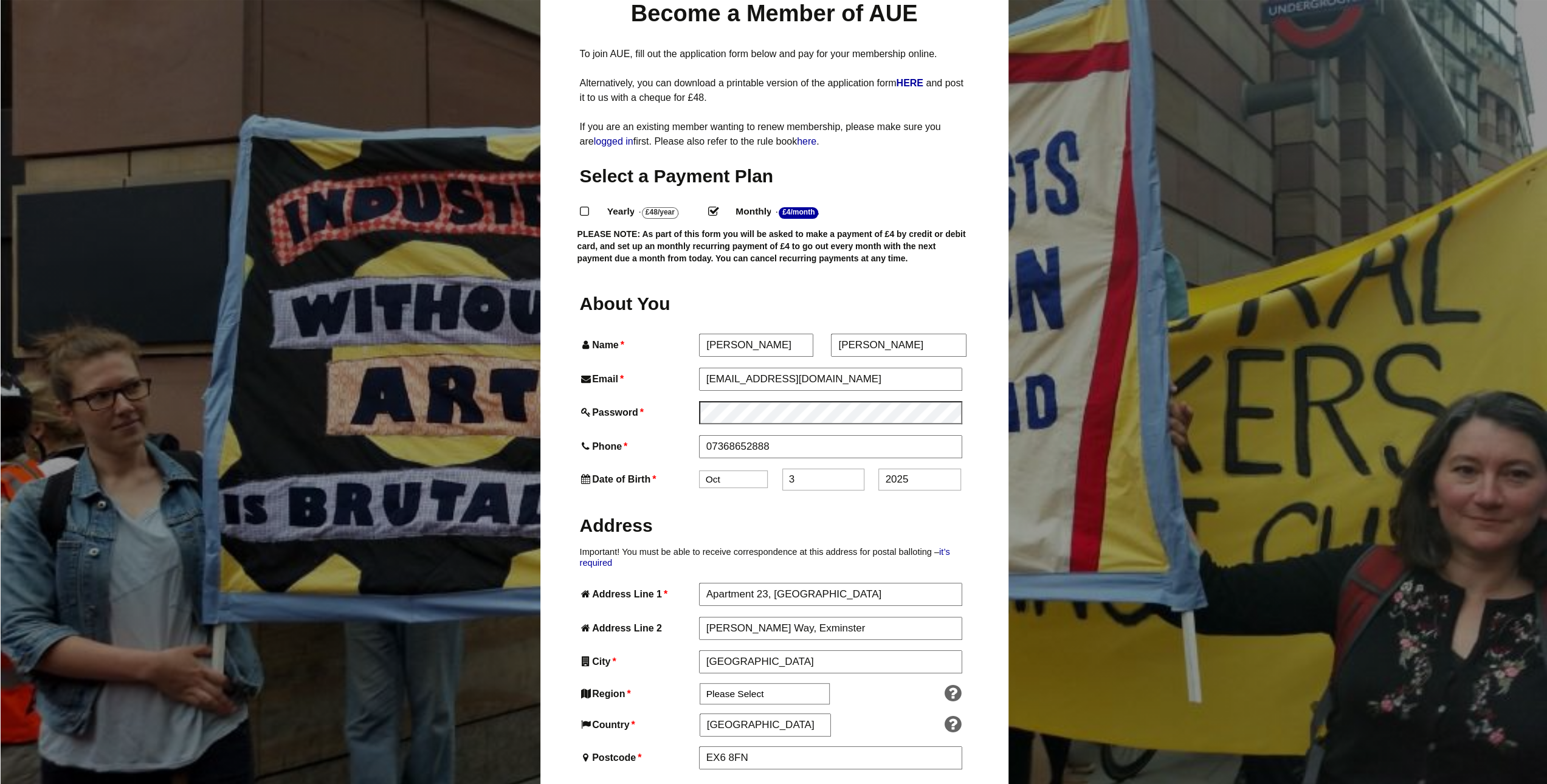
scroll to position [243, 0]
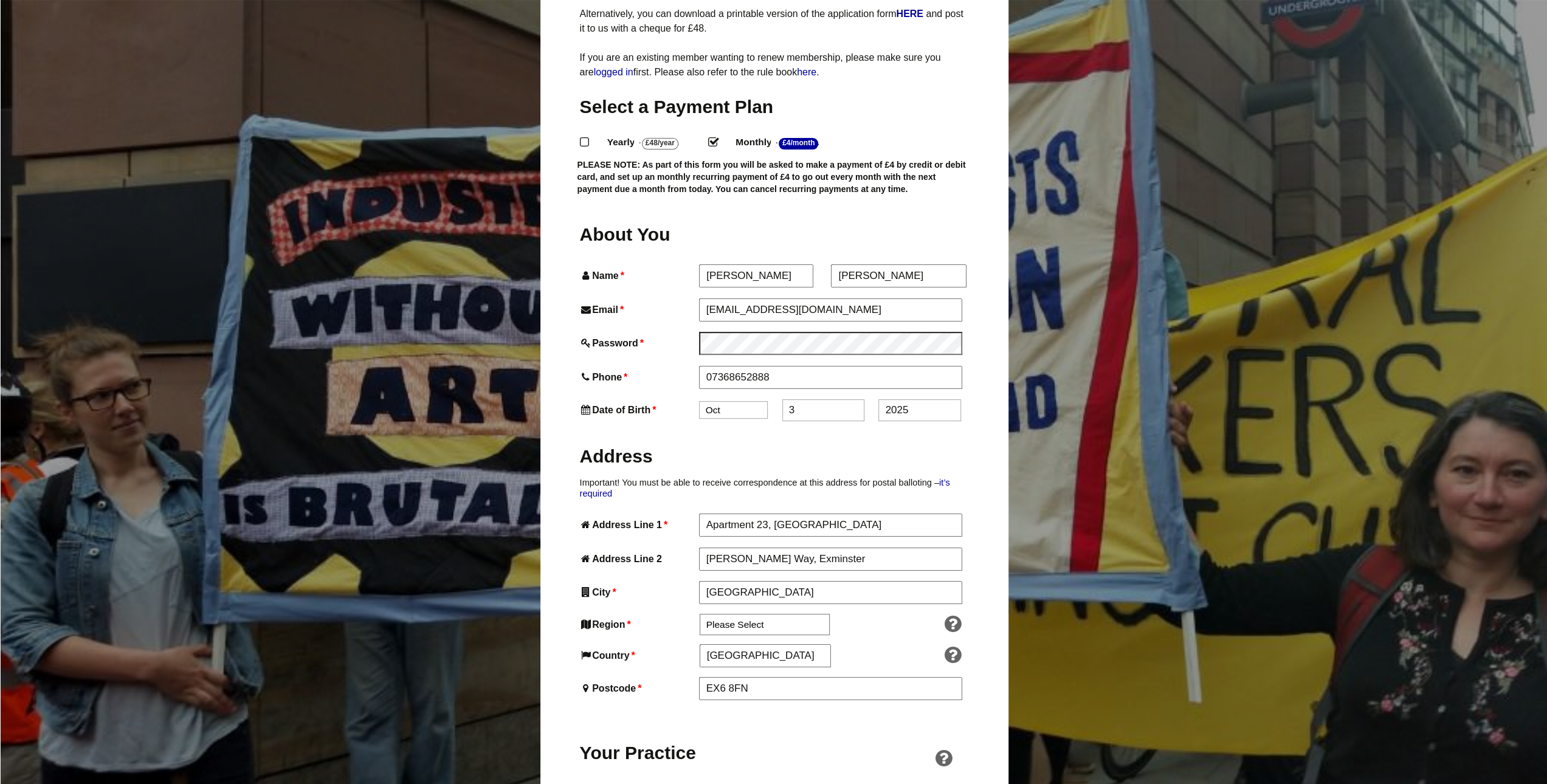
click at [740, 374] on div "About You Name * Danielle First * Crocker Last Email * isriix2905@gmail.com Pas…" at bounding box center [774, 778] width 389 height 1112
click at [737, 401] on select "Jan Feb Mar Apr May Jun Jul Aug Sep Oct Nov Dec" at bounding box center [733, 410] width 69 height 18
select select "5"
click at [699, 401] on select "Jan Feb Mar Apr May Jun Jul Aug Sep Oct Nov Dec" at bounding box center [733, 410] width 69 height 18
click at [808, 399] on input "3" at bounding box center [823, 410] width 82 height 22
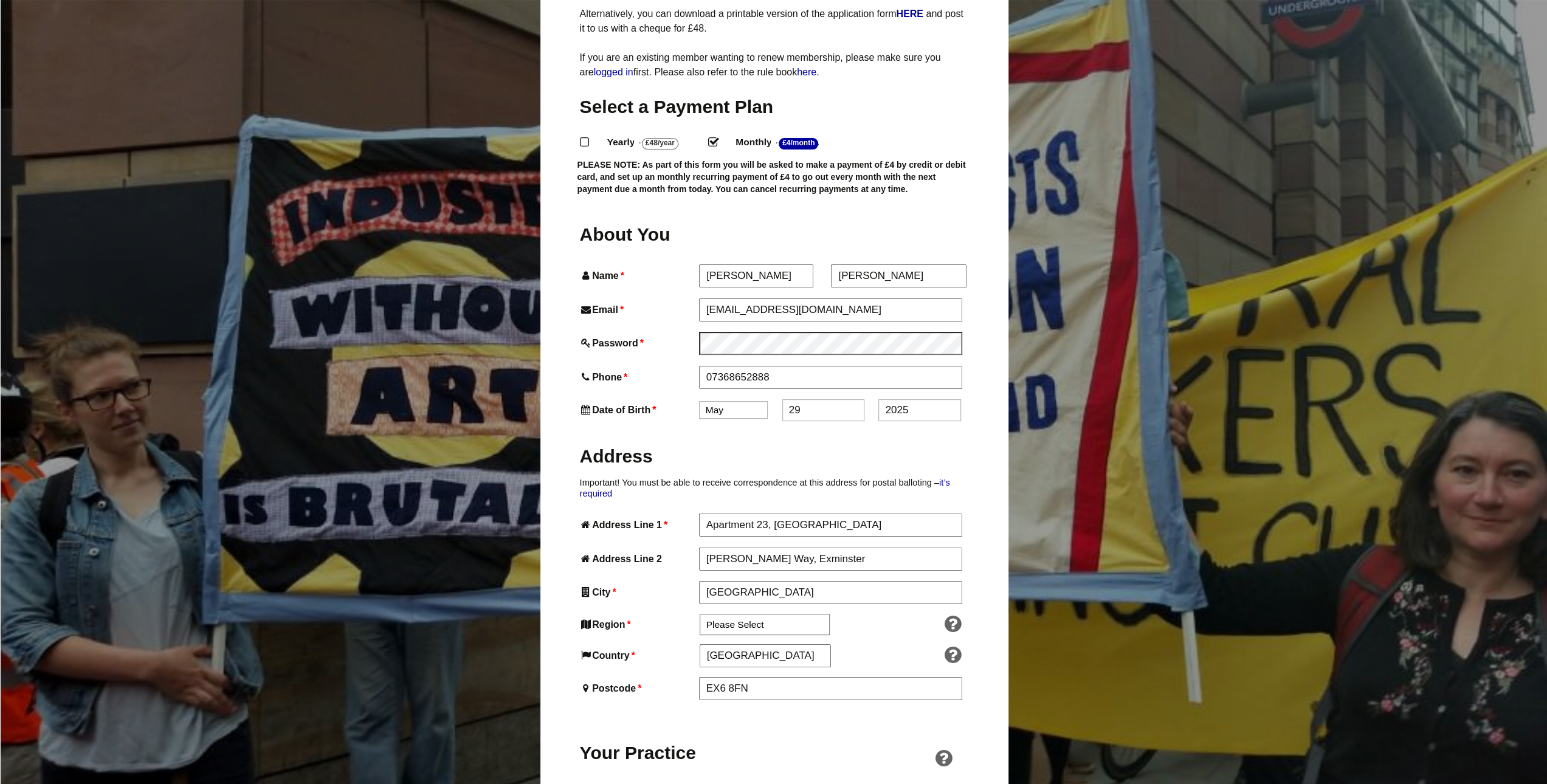
type input "29"
click at [927, 399] on input "2025" at bounding box center [919, 410] width 82 height 22
drag, startPoint x: 929, startPoint y: 383, endPoint x: 836, endPoint y: 398, distance: 94.2
click at [836, 398] on div "About You Name * Danielle First * Crocker Last Email * isriix2905@gmail.com Pas…" at bounding box center [774, 778] width 389 height 1112
type input "1996"
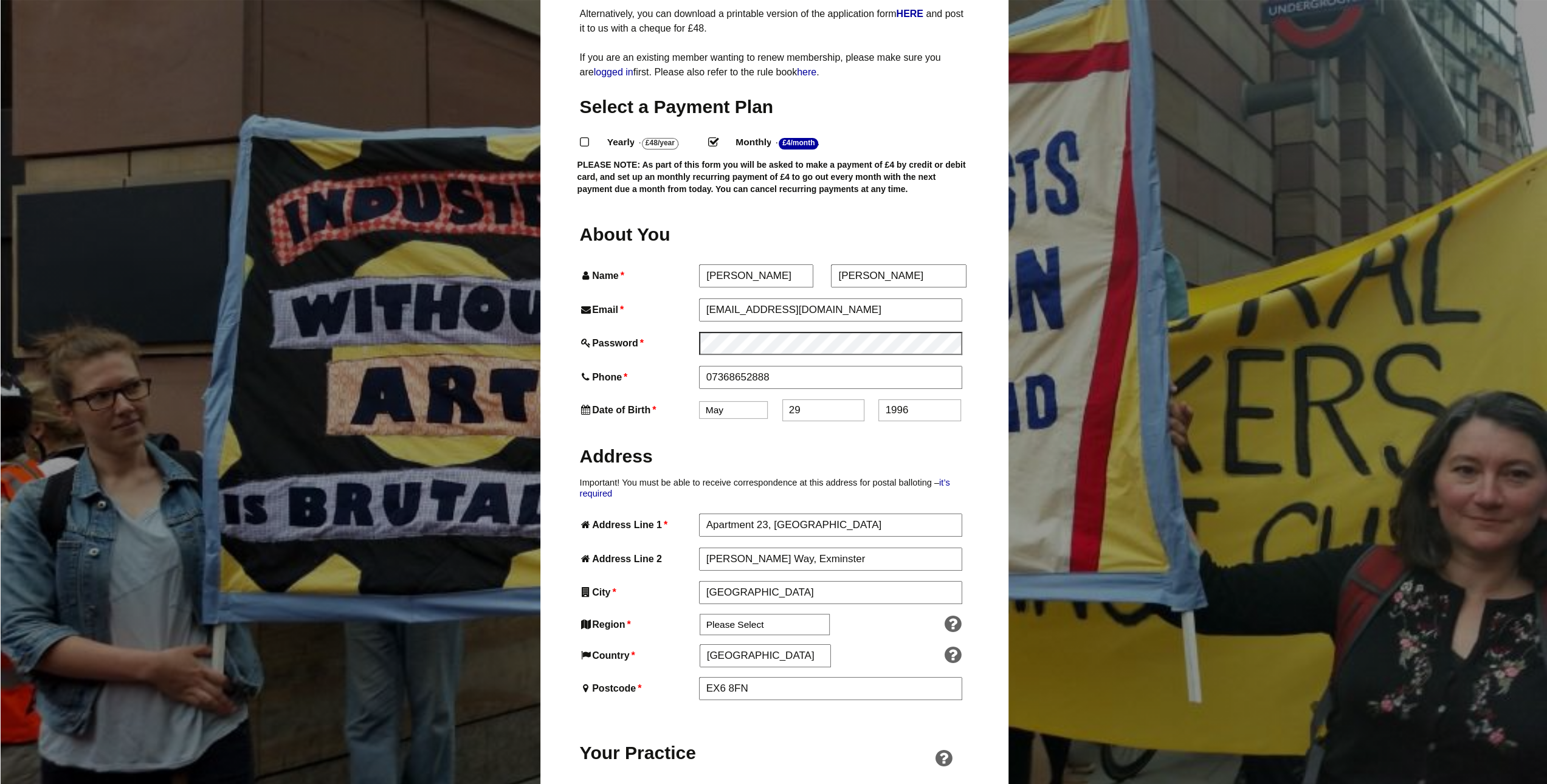
click at [716, 444] on h2 "Address" at bounding box center [774, 456] width 389 height 24
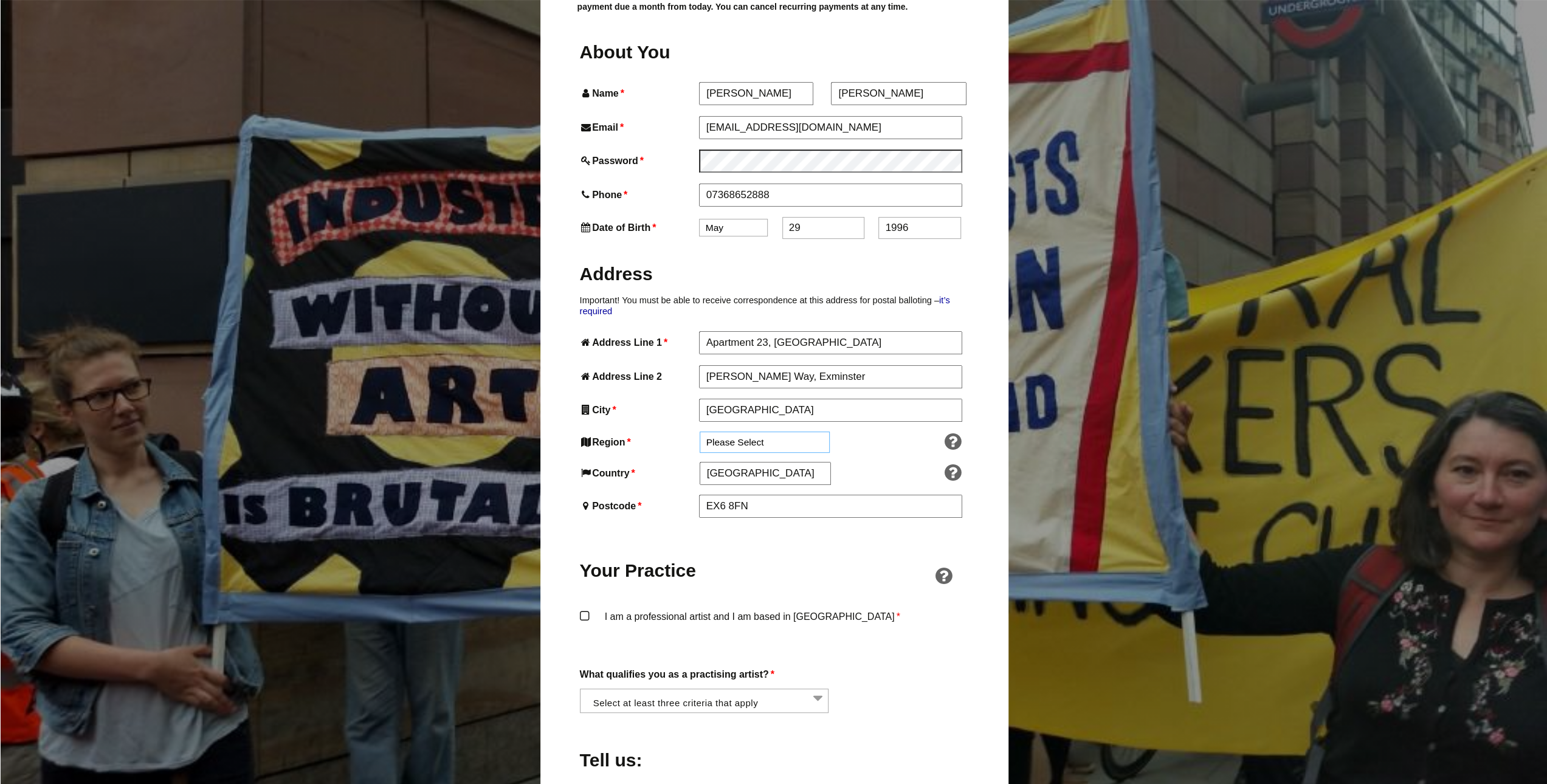
click at [740, 431] on select "Please Select South East England London North West England East of England West…" at bounding box center [765, 442] width 130 height 21
select select "South West"
click at [700, 431] on select "Please Select South East England London North West England East of England West…" at bounding box center [765, 442] width 130 height 21
click at [634, 434] on div "Region * Please Select South East England London North West England East of Eng…" at bounding box center [710, 448] width 261 height 33
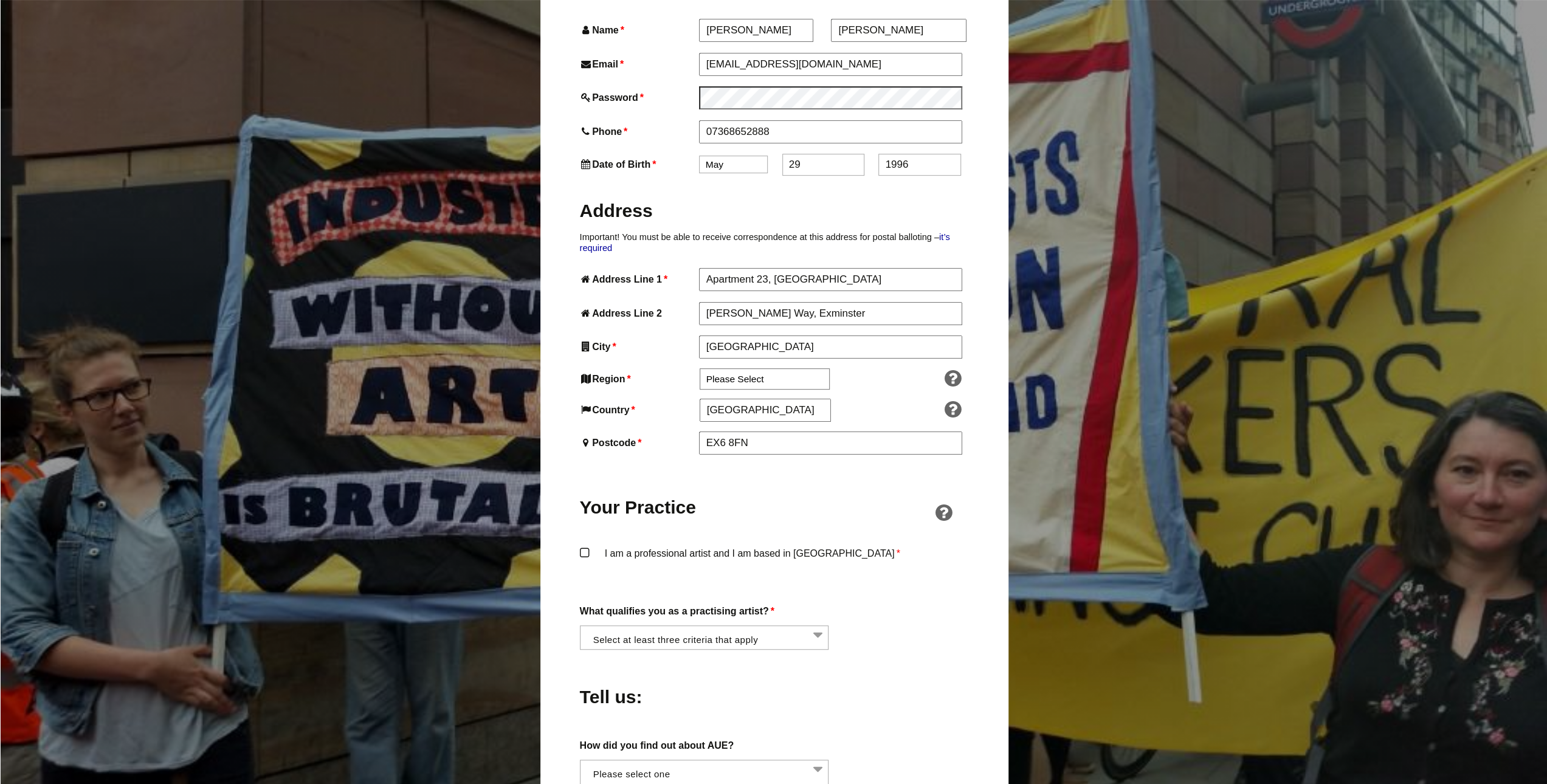
scroll to position [607, 0]
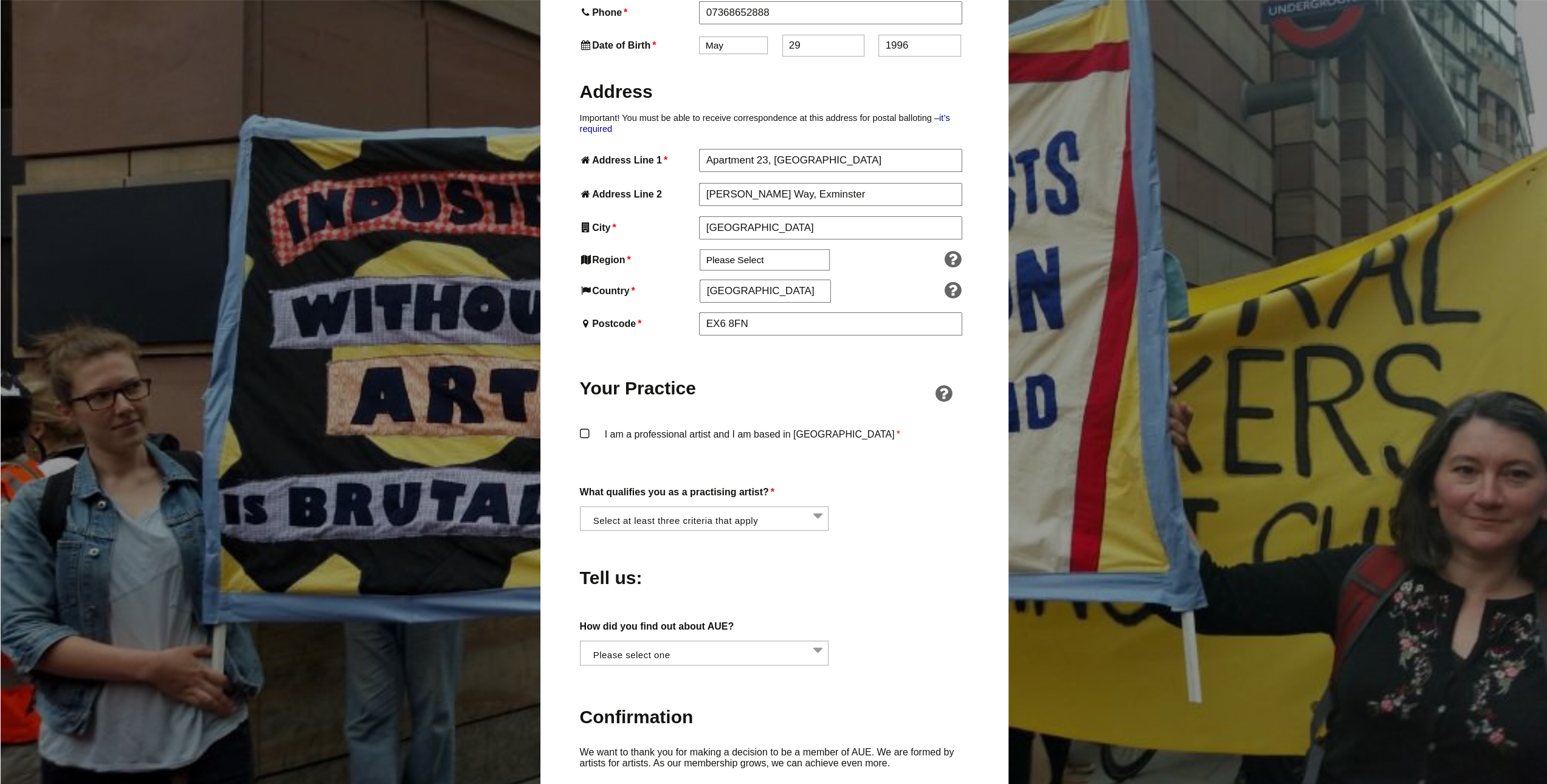
click at [638, 426] on label "I am a professional artist and I am based in England *" at bounding box center [774, 443] width 389 height 36
click at [0, 0] on input "I am a professional artist and I am based in England *" at bounding box center [0, 0] width 0 height 0
click at [654, 507] on li at bounding box center [708, 517] width 249 height 21
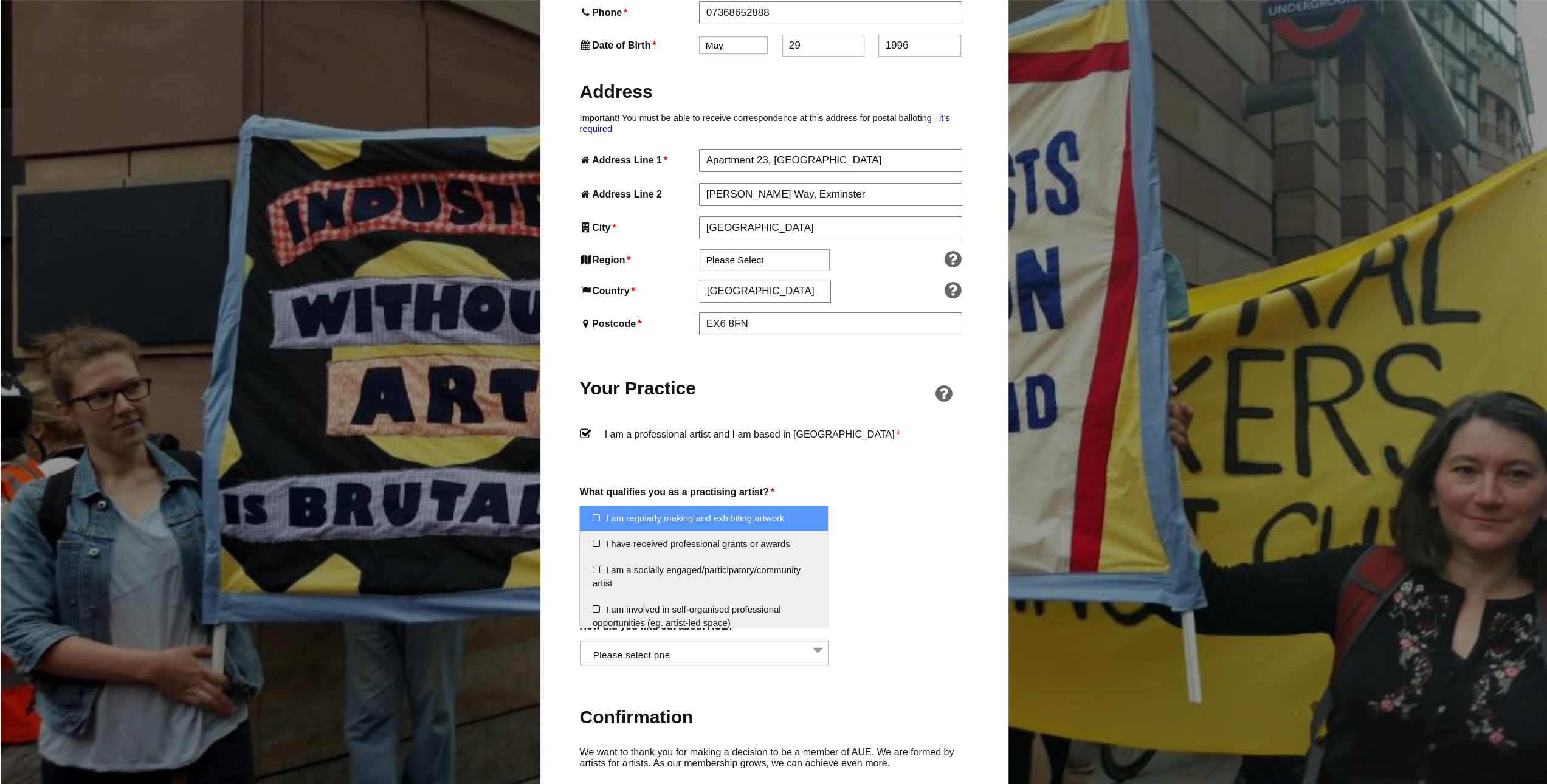
click at [657, 522] on li "I am regularly making and exhibiting artwork" at bounding box center [704, 518] width 248 height 26
select select "regularly_making_and_exhibiting_artwork"
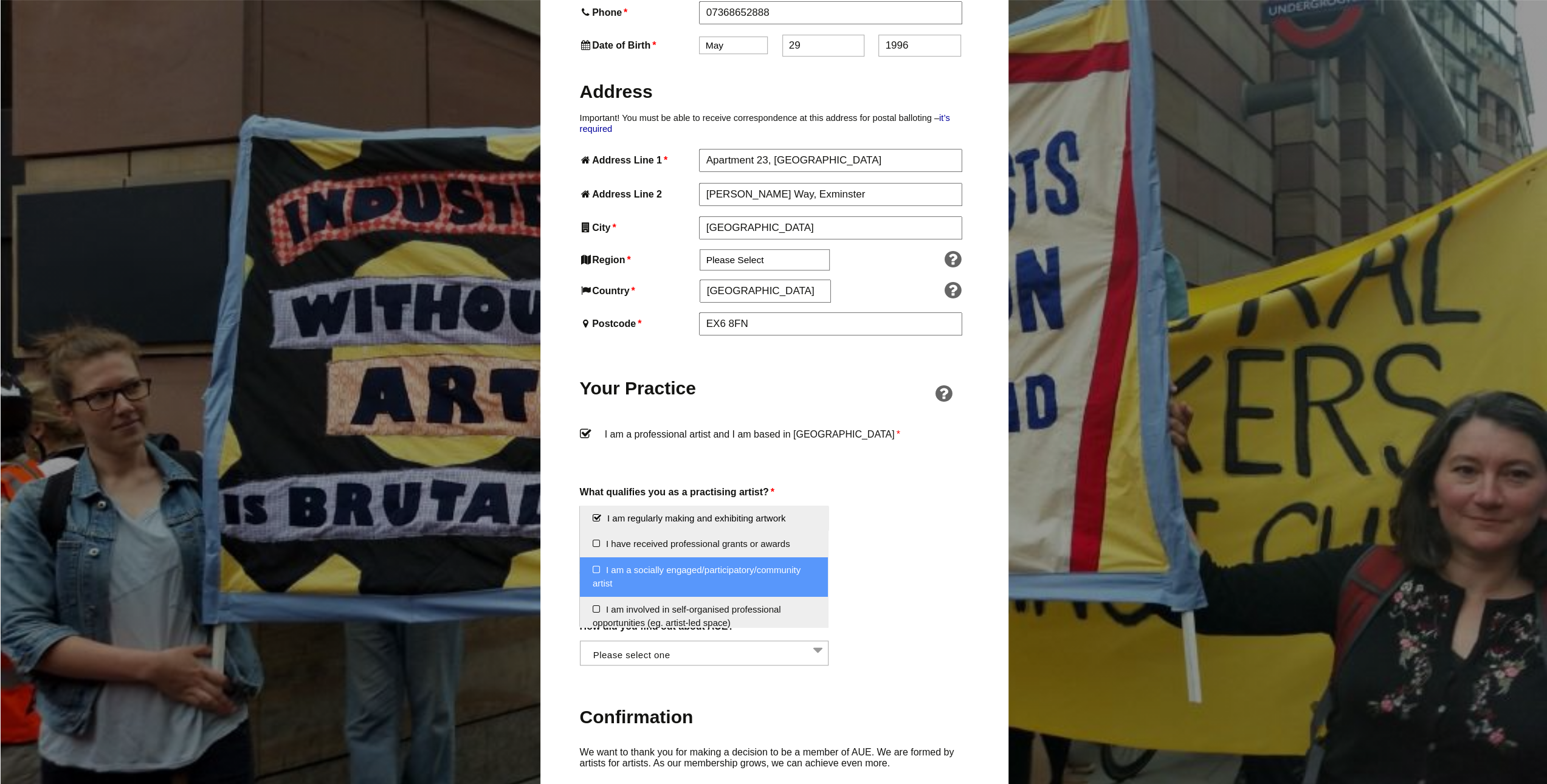
click at [682, 566] on li "I am a socially engaged/participatory/community artist" at bounding box center [704, 577] width 248 height 39
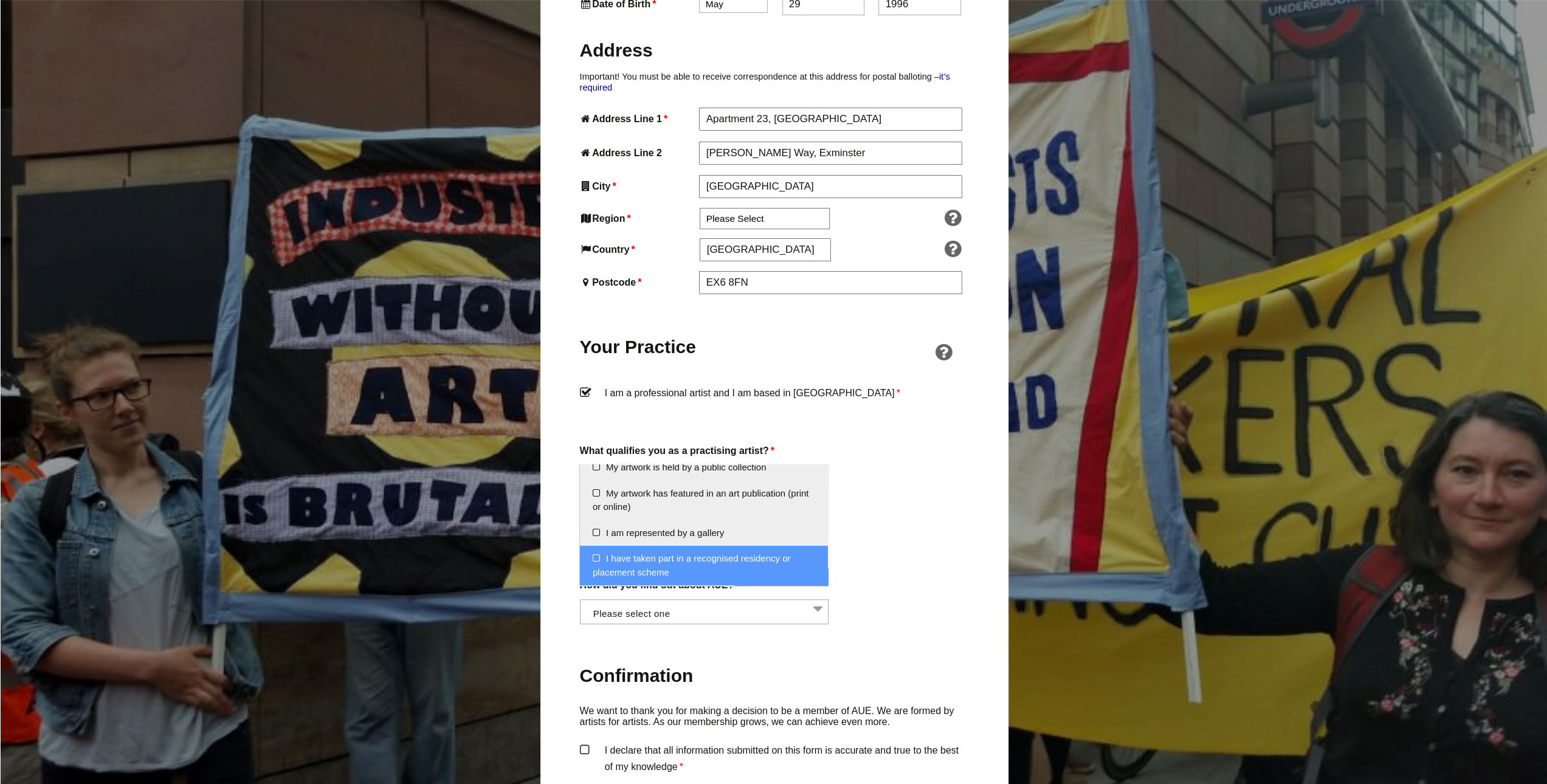
scroll to position [668, 0]
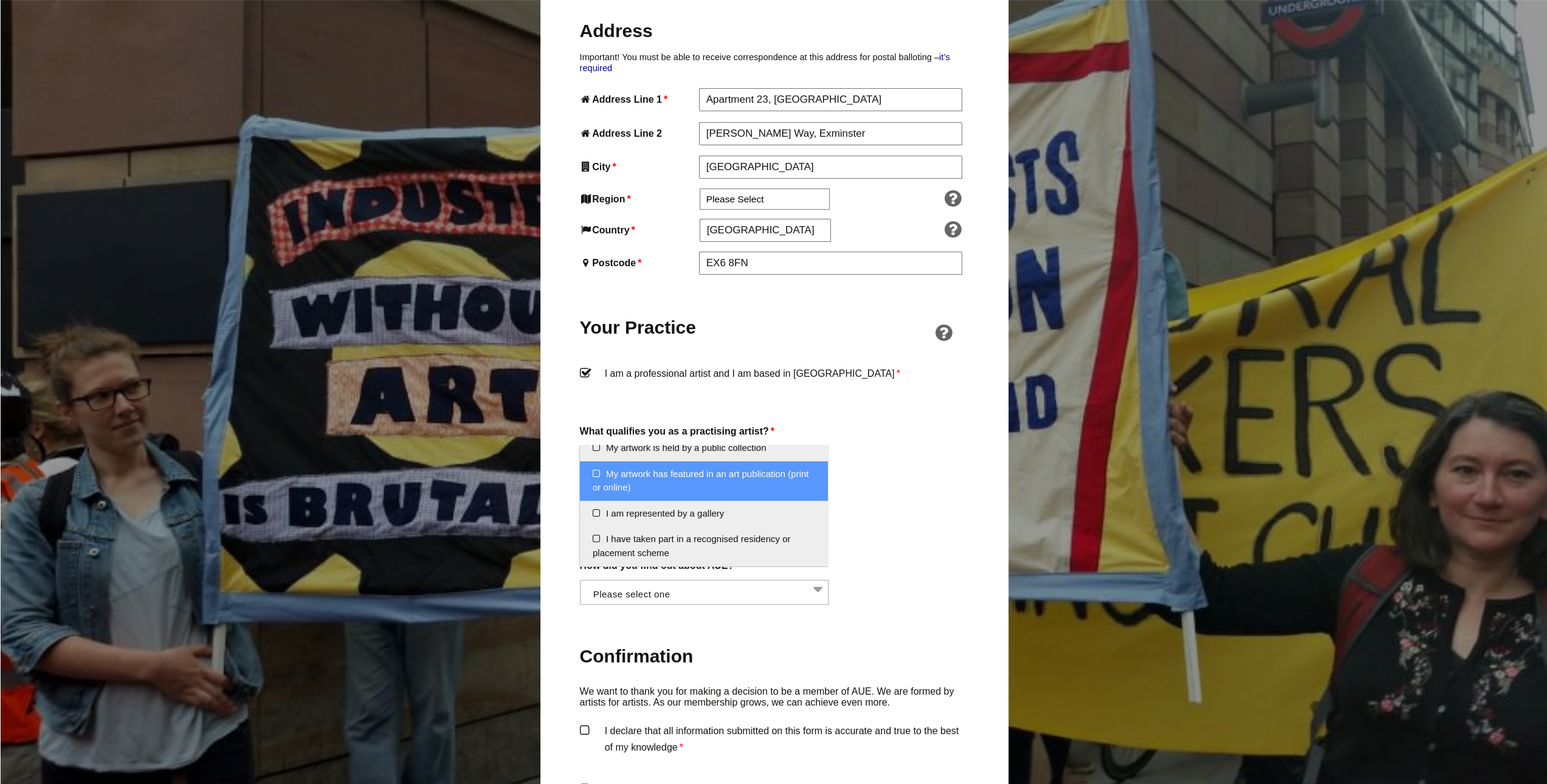
click at [723, 475] on li "My artwork has featured in an art publication (print or online)" at bounding box center [704, 481] width 248 height 39
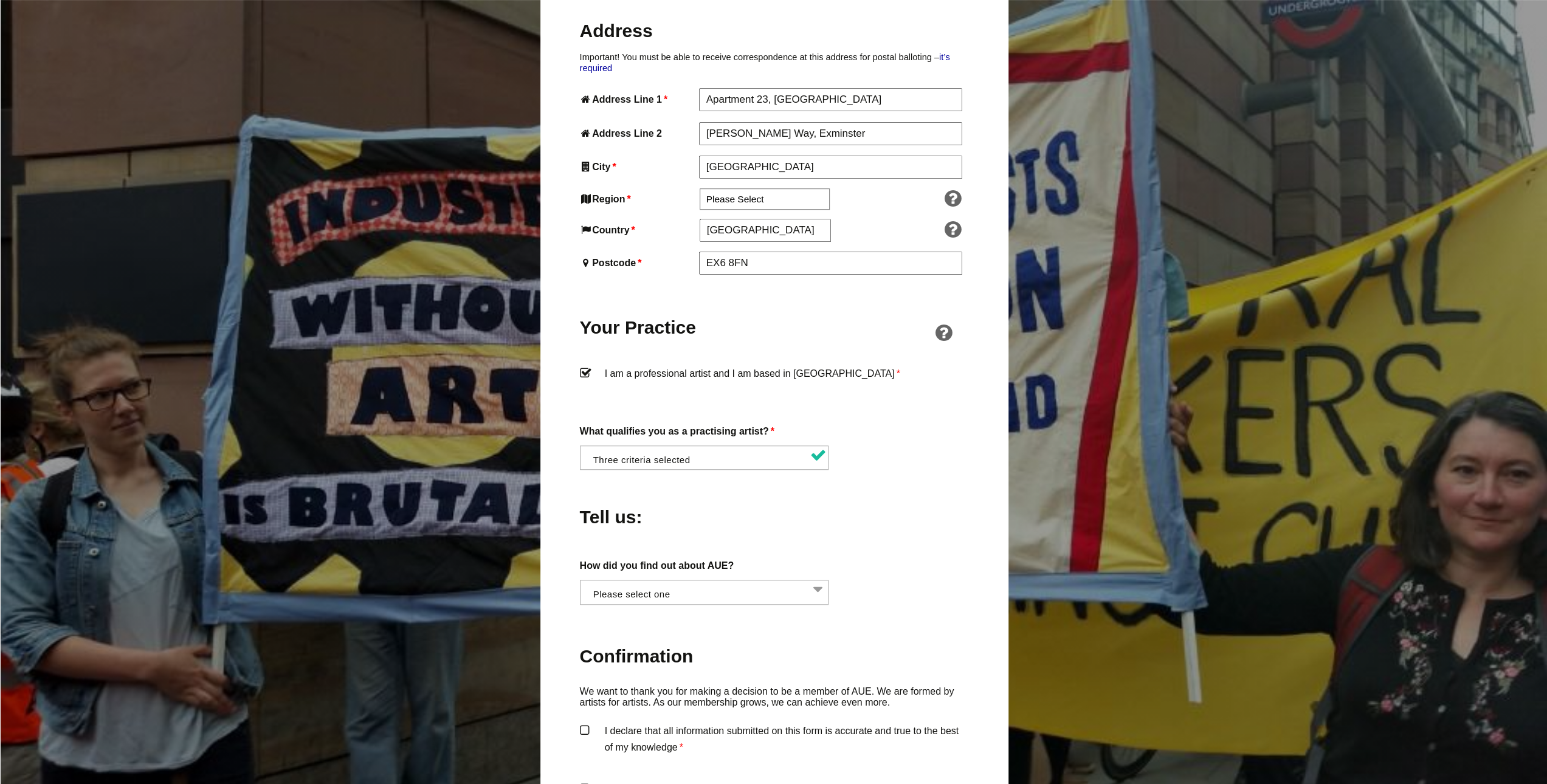
click at [883, 557] on div "How did you find out about AUE? Word of mouth Facebook Twitter Other social med…" at bounding box center [774, 581] width 389 height 48
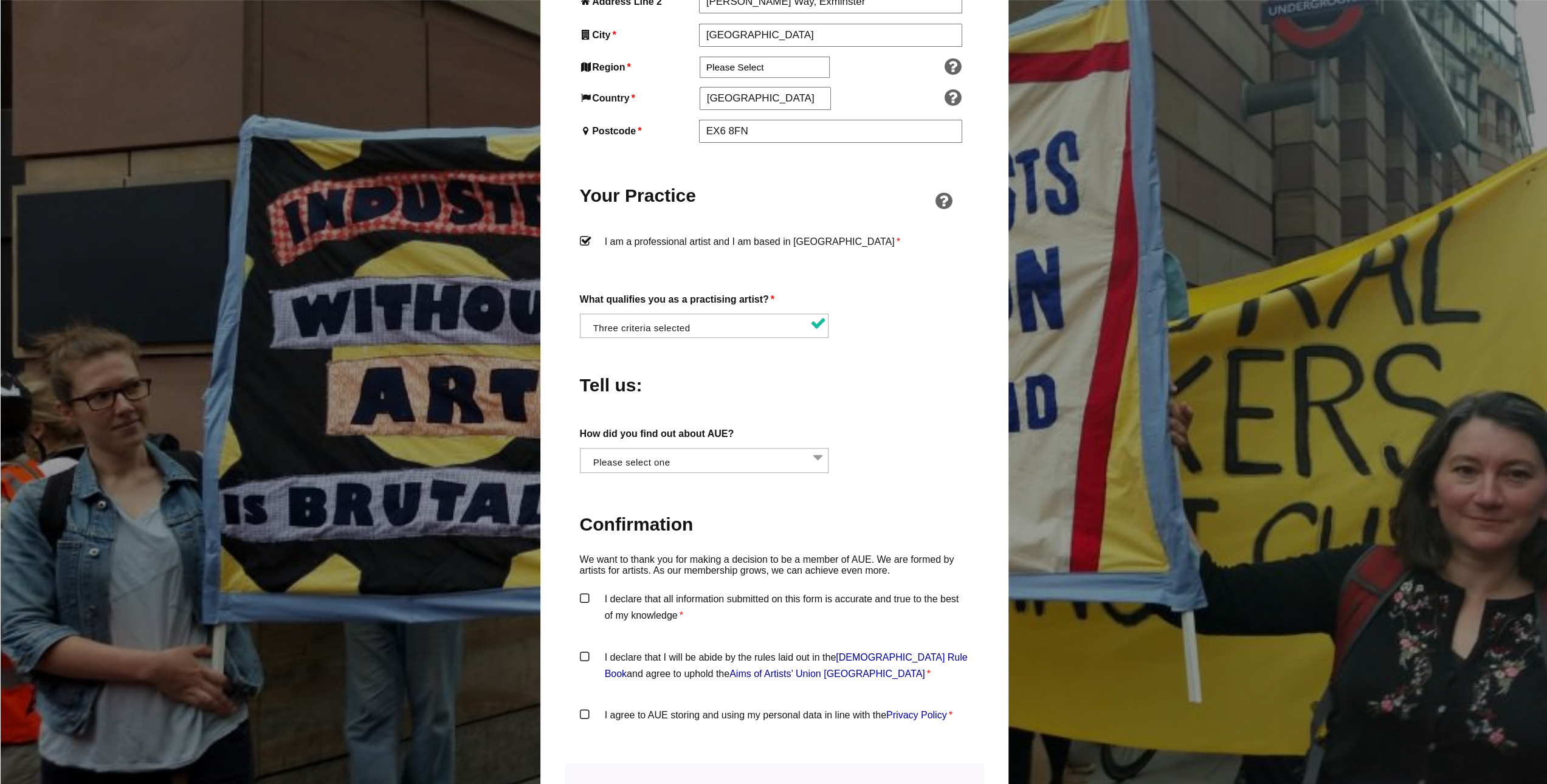
scroll to position [851, 0]
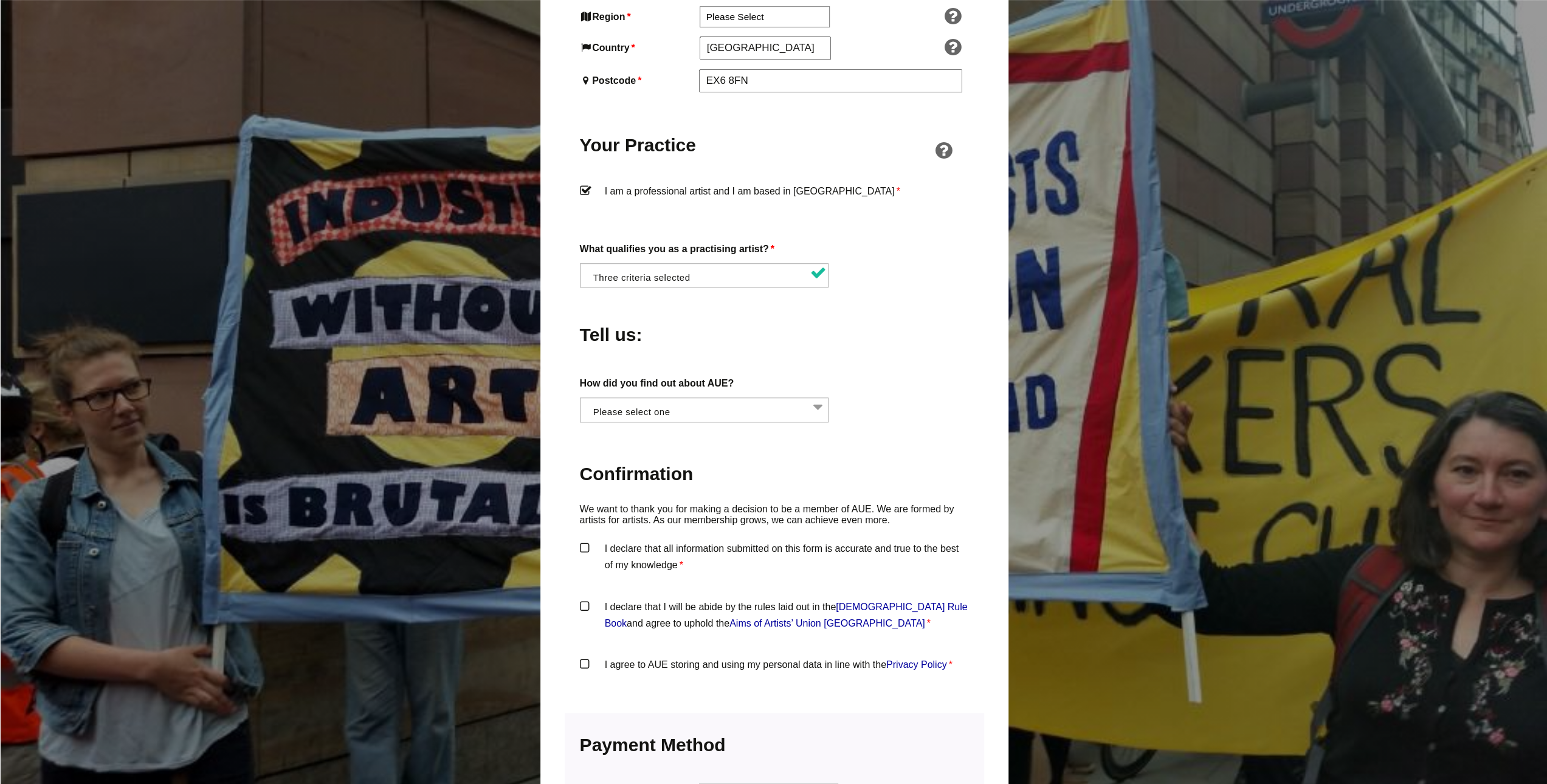
click at [731, 398] on li at bounding box center [708, 408] width 249 height 21
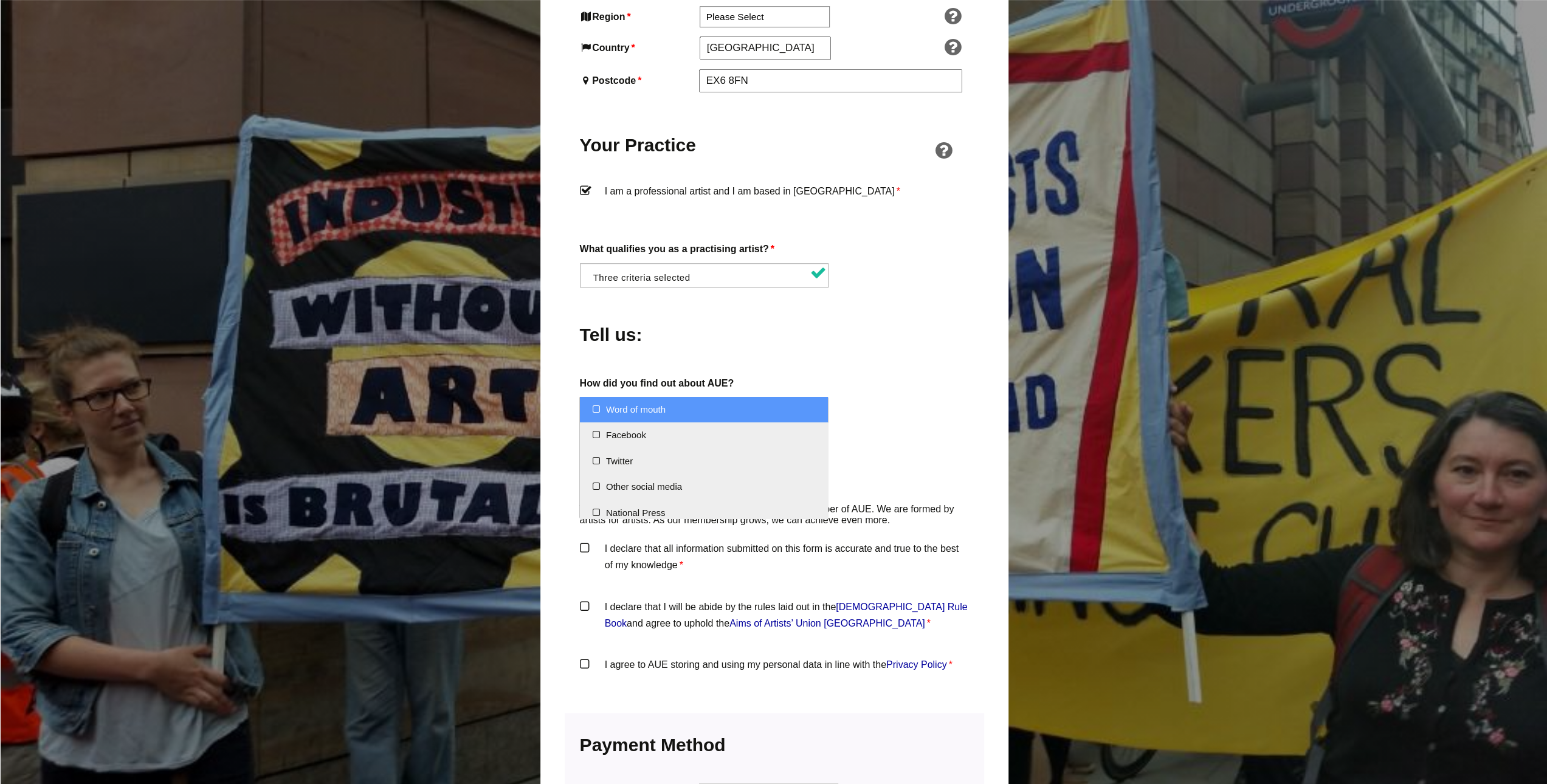
select select "Word of mouth"
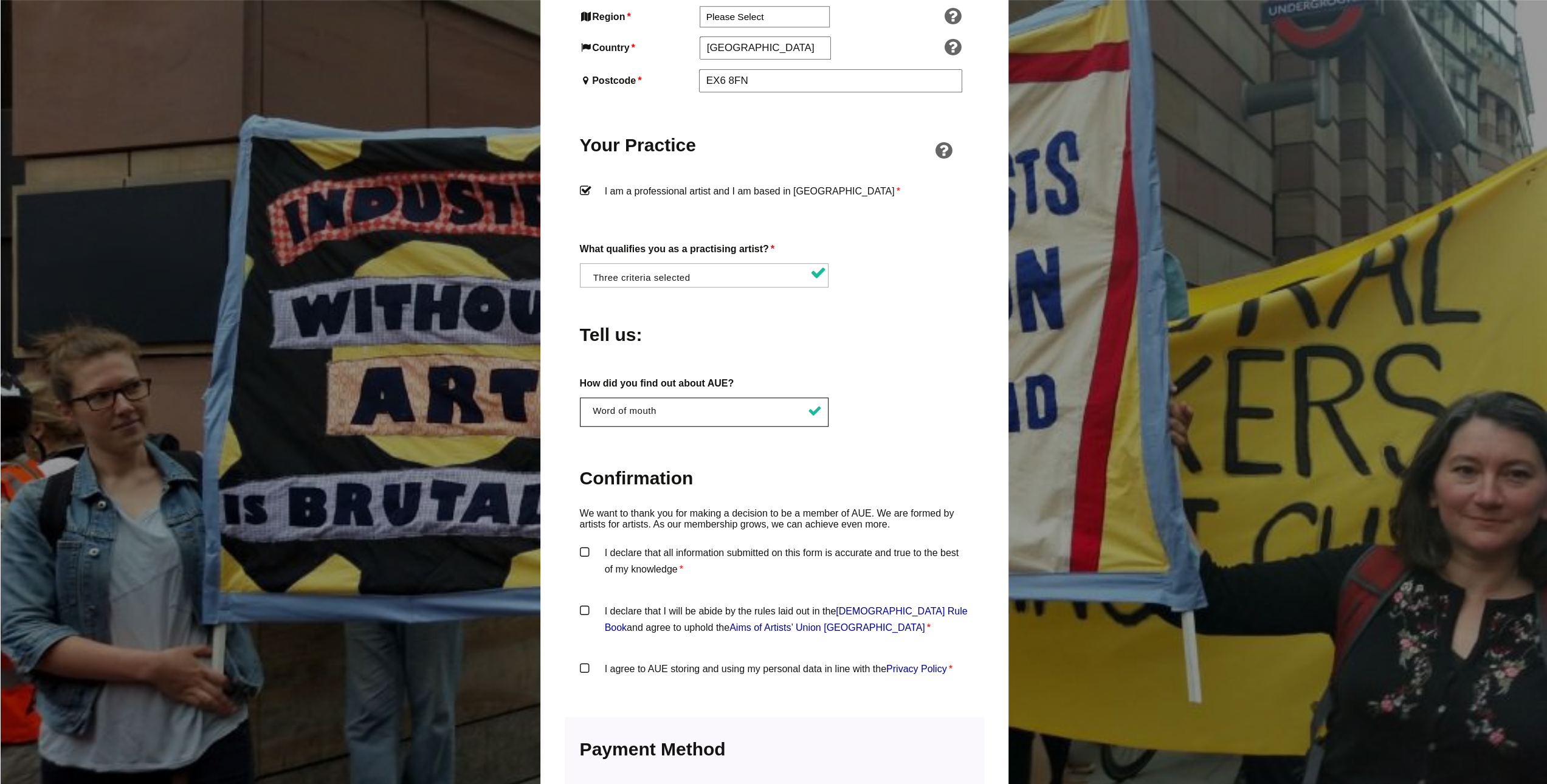
drag, startPoint x: 845, startPoint y: 429, endPoint x: 803, endPoint y: 476, distance: 63.0
click at [846, 451] on label "Confirmation" at bounding box center [774, 480] width 389 height 57
click at [659, 544] on label "I declare that all information submitted on this form is accurate and true to t…" at bounding box center [774, 562] width 389 height 36
click at [0, 0] on input "I declare that all information submitted on this form is accurate and true to t…" at bounding box center [0, 0] width 0 height 0
click at [636, 603] on label "I declare that I will be abide by the rules laid out in the Artists' Union Engl…" at bounding box center [774, 621] width 389 height 36
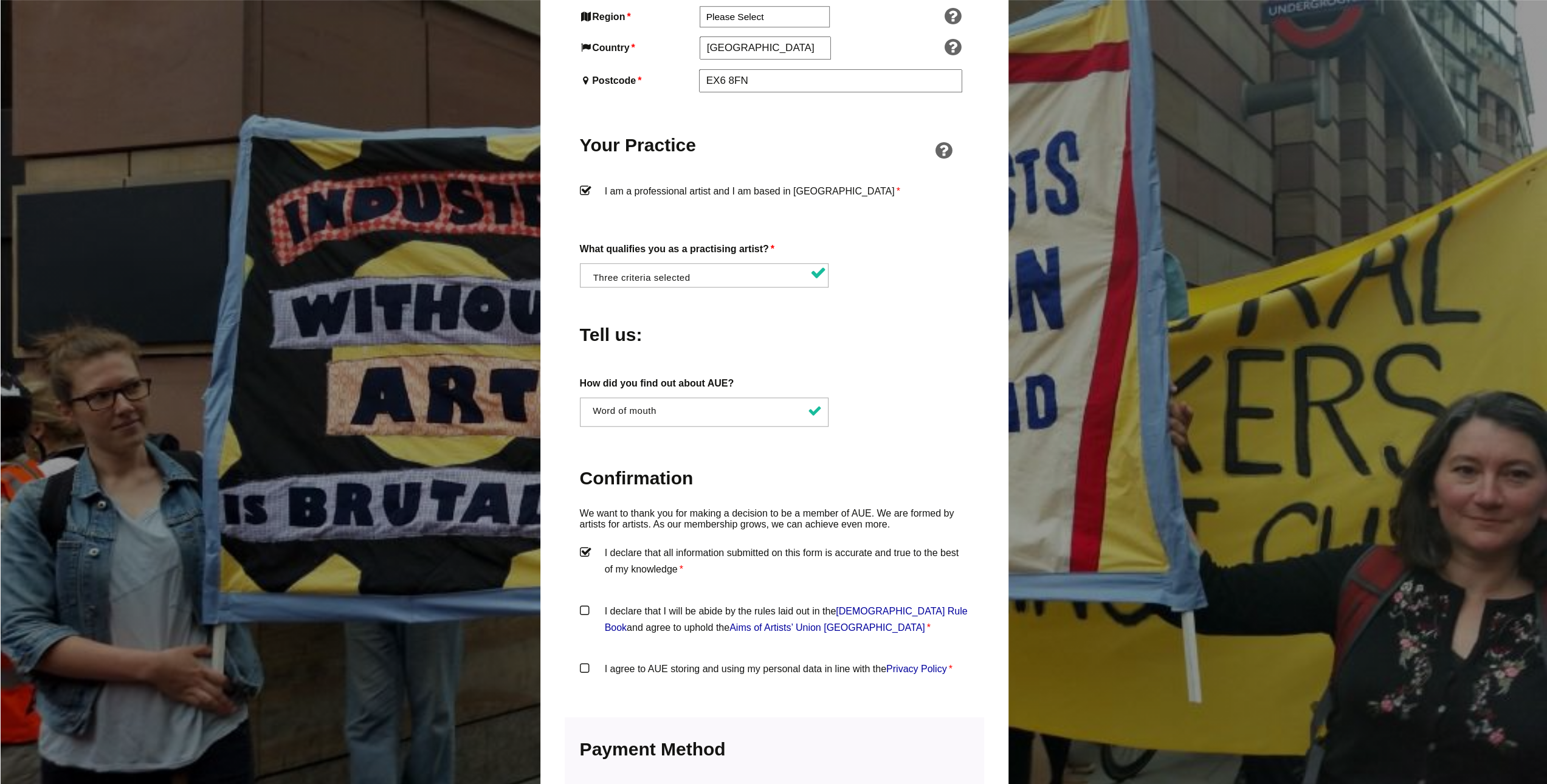
click at [0, 0] on input "I declare that I will be abide by the rules laid out in the Artists' Union Engl…" at bounding box center [0, 0] width 0 height 0
click at [672, 661] on label "I agree to AUE storing and using my personal data in line with the Privacy Poli…" at bounding box center [774, 679] width 389 height 36
click at [0, 0] on input "I agree to AUE storing and using my personal data in line with the Privacy Poli…" at bounding box center [0, 0] width 0 height 0
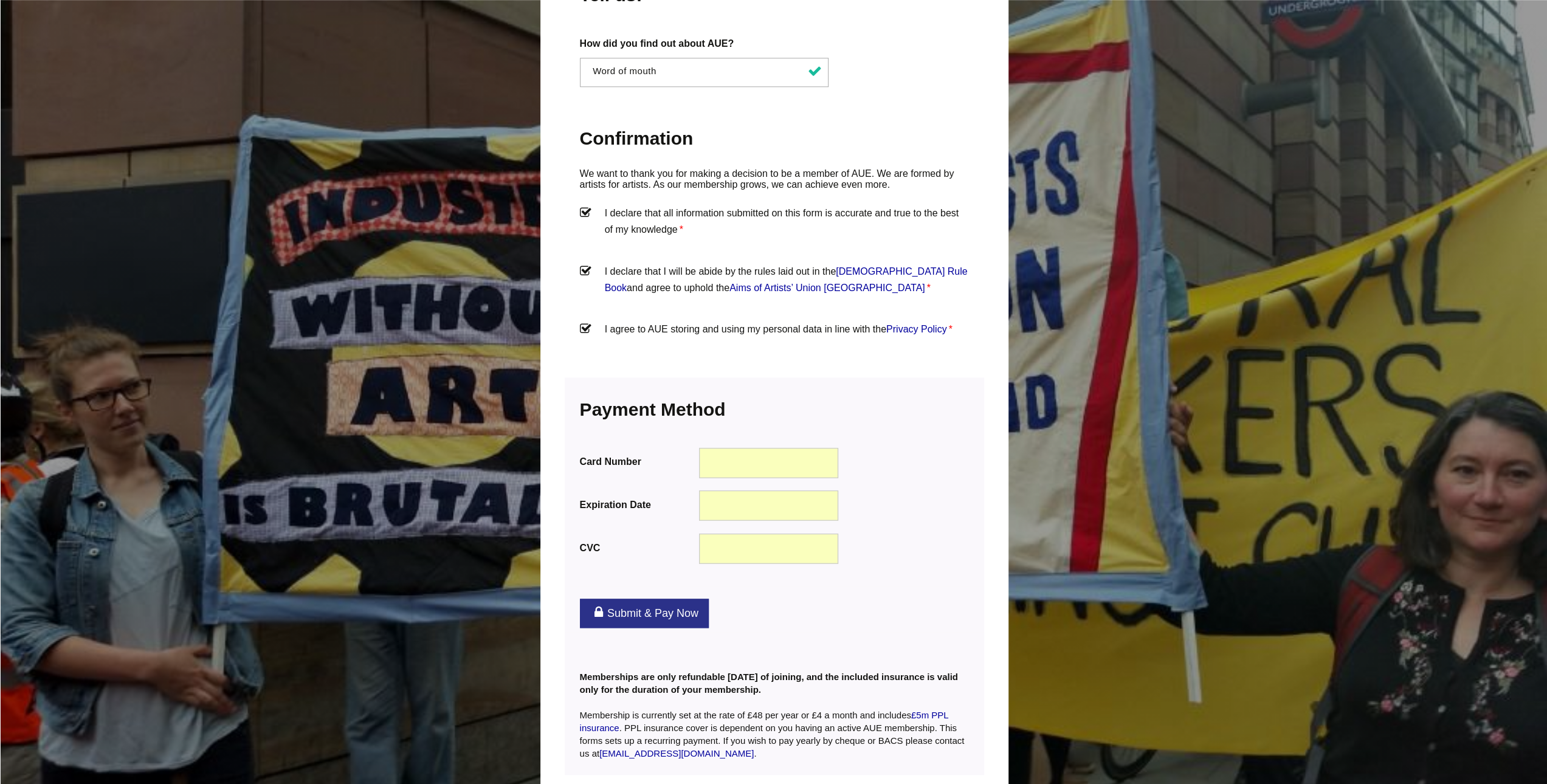
scroll to position [1215, 0]
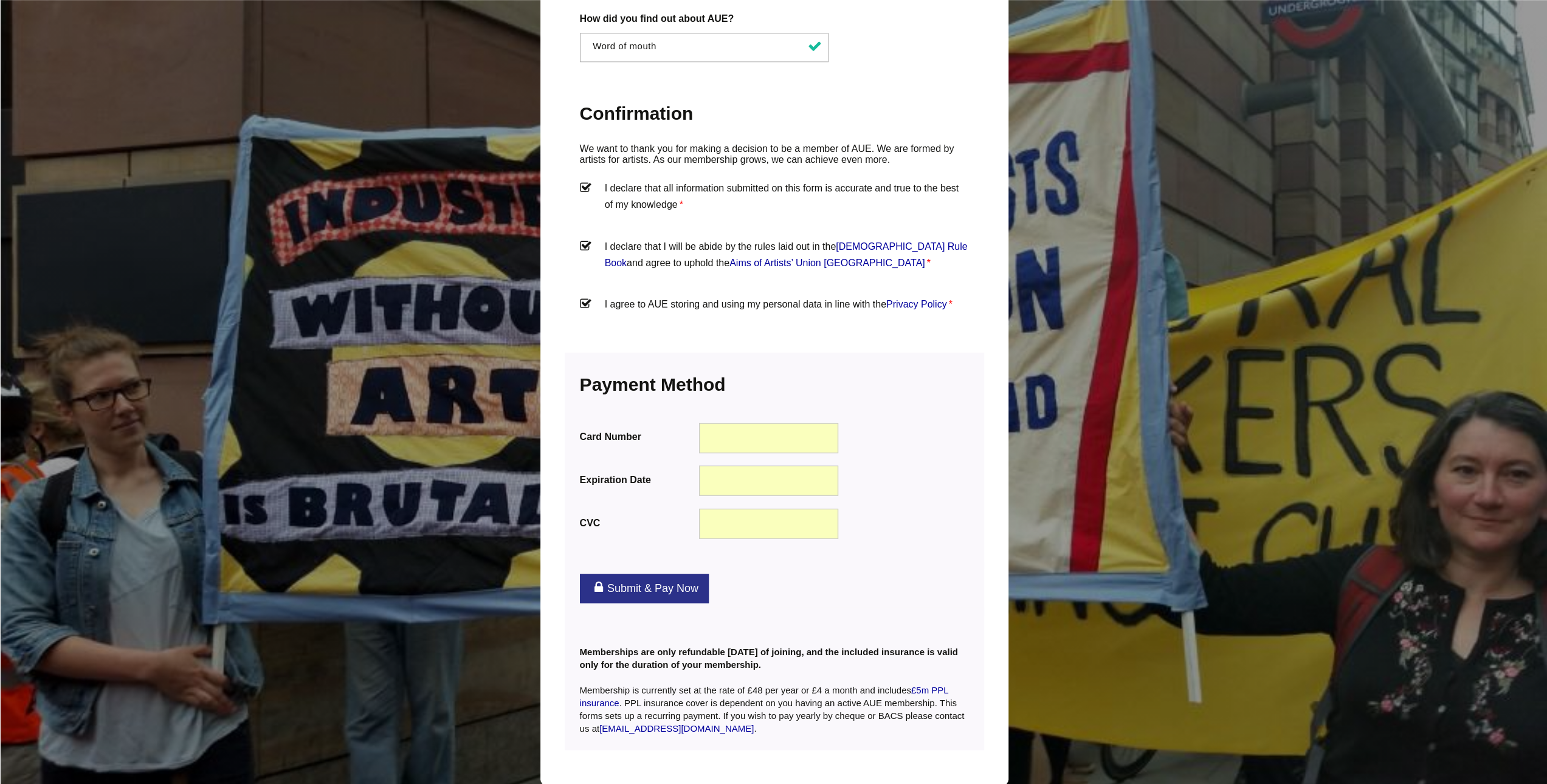
click at [624, 574] on link "Submit & Pay Now" at bounding box center [644, 588] width 129 height 29
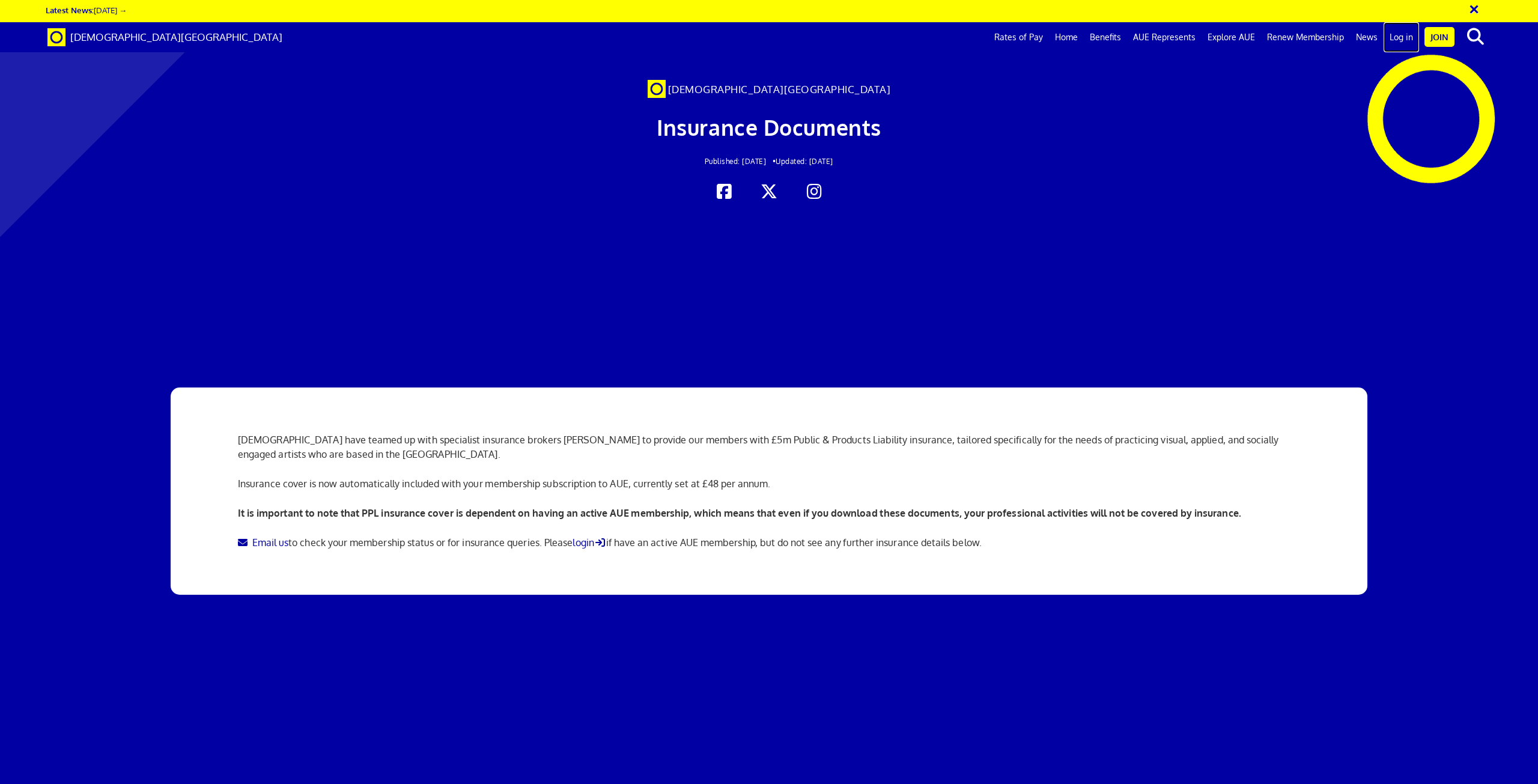
click at [1399, 35] on link "Log in" at bounding box center [1402, 37] width 35 height 30
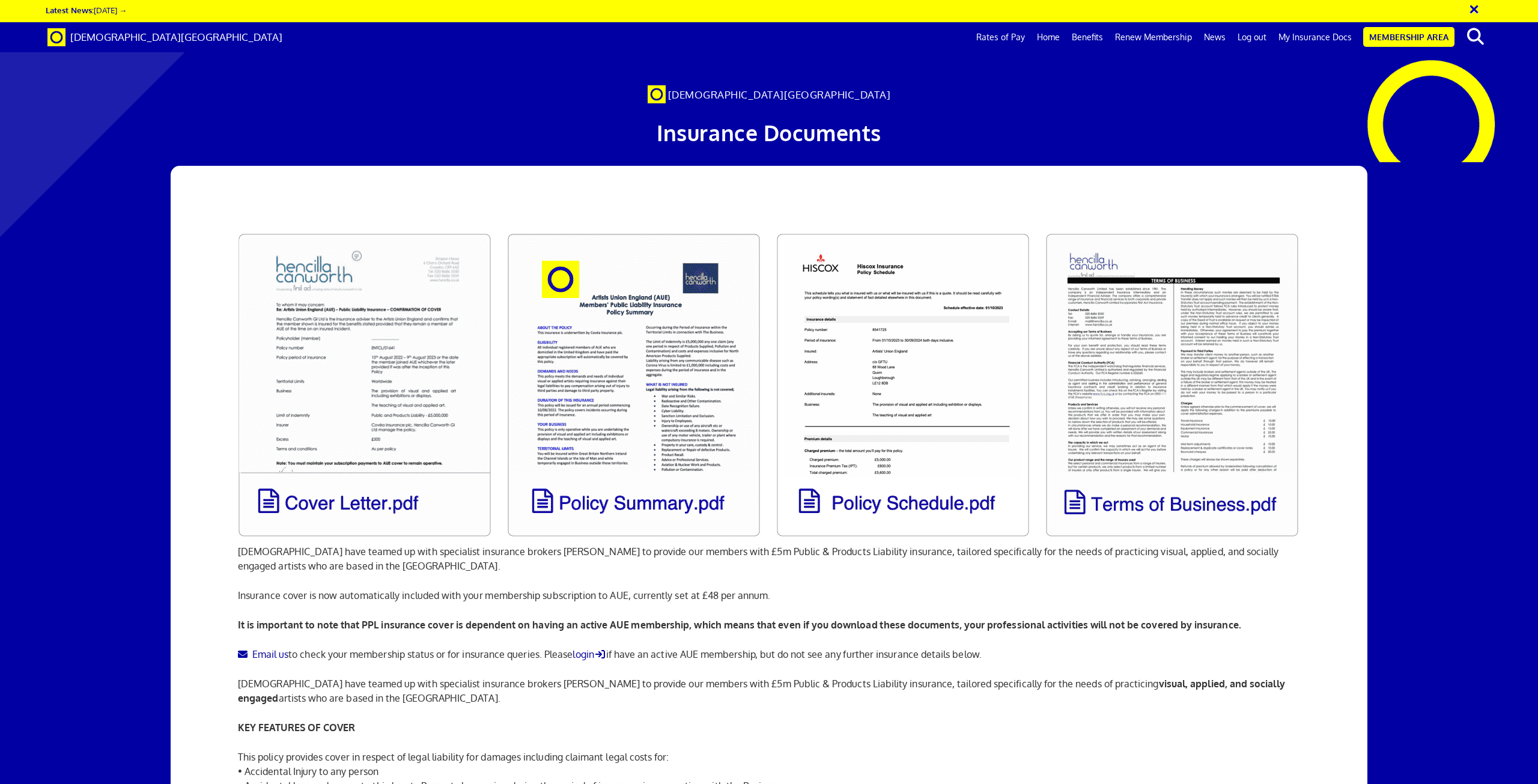
scroll to position [0, 35]
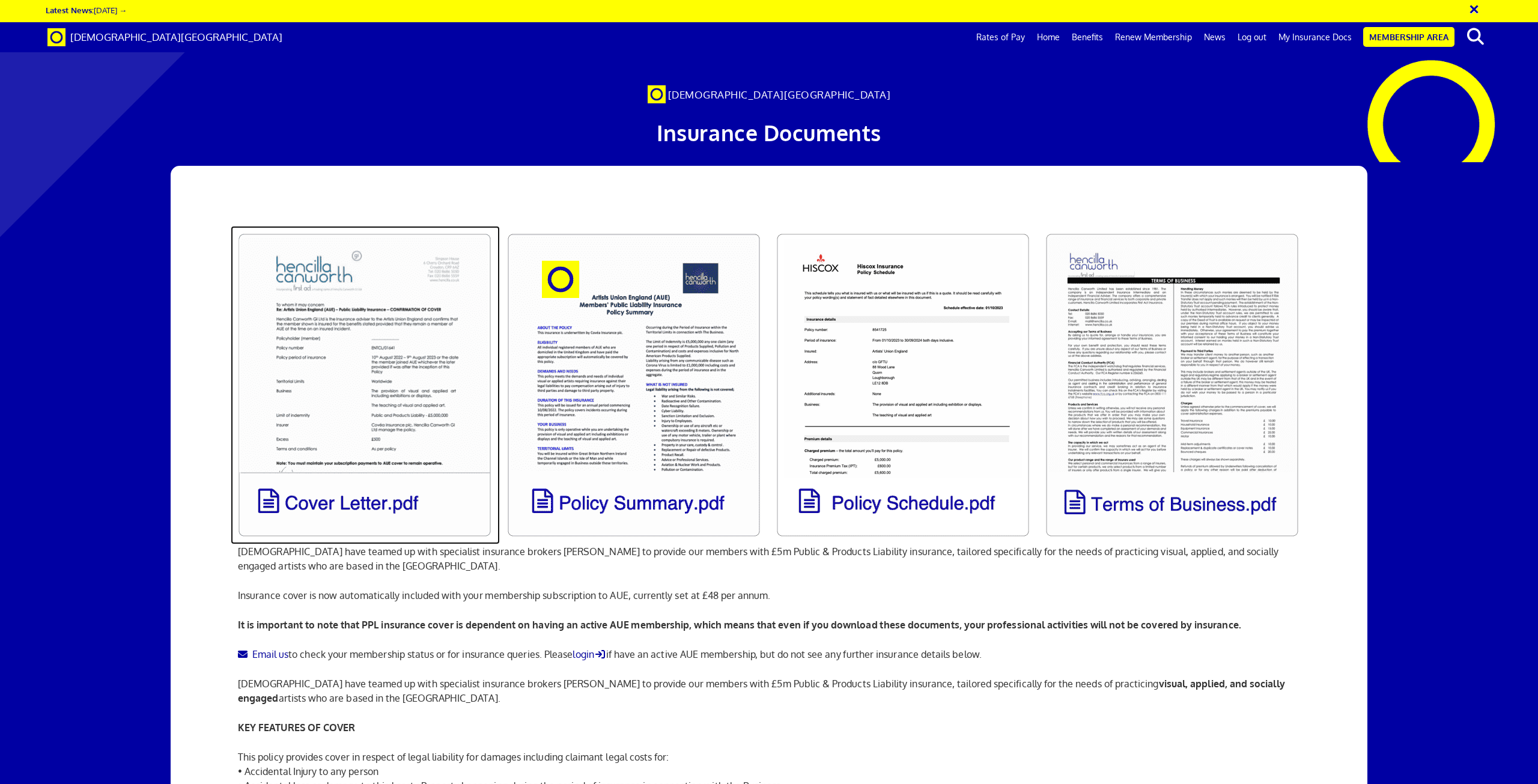
click at [359, 342] on link at bounding box center [365, 385] width 269 height 318
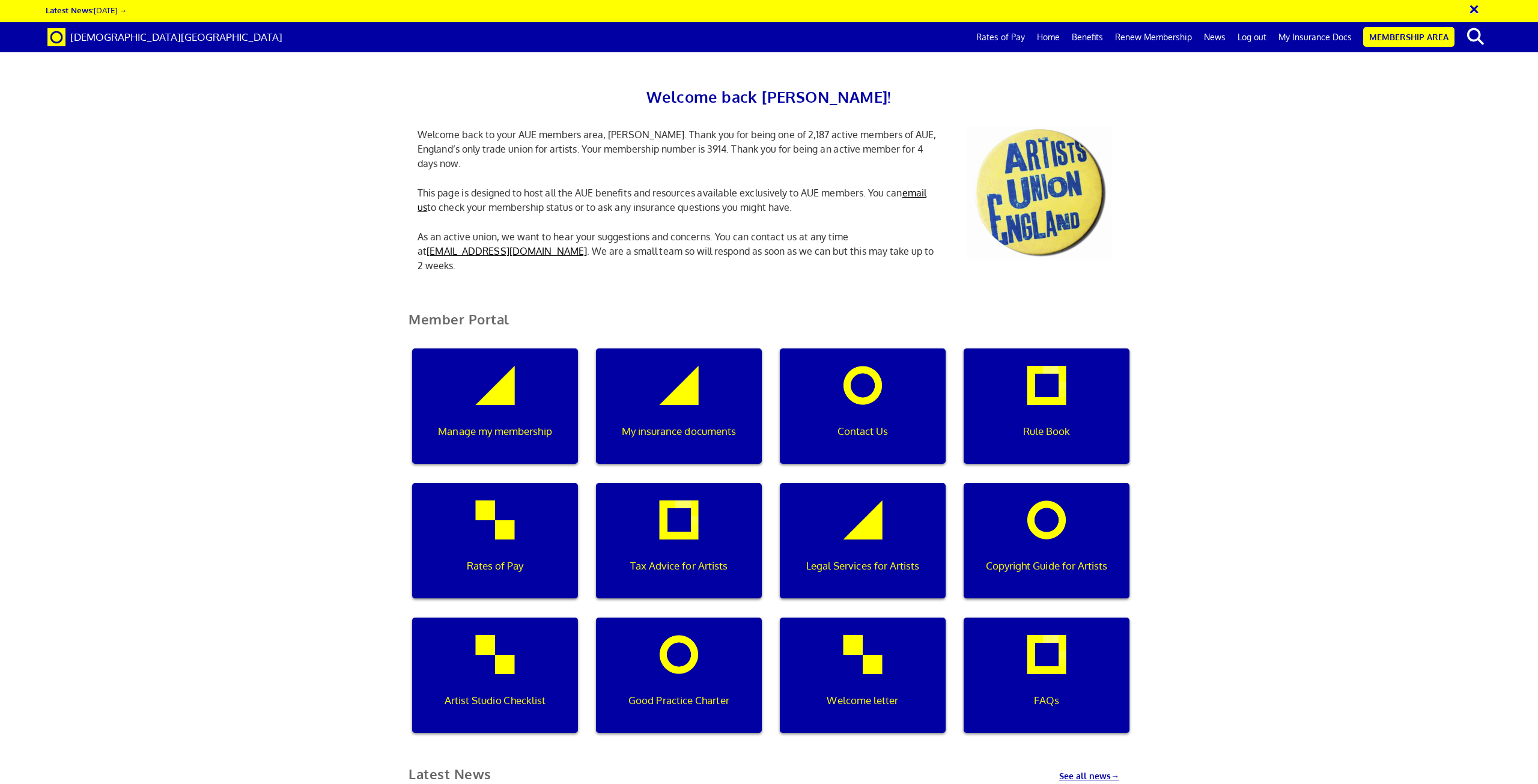
scroll to position [0, 4]
click at [1318, 38] on link "My Insurance Docs" at bounding box center [1316, 37] width 85 height 30
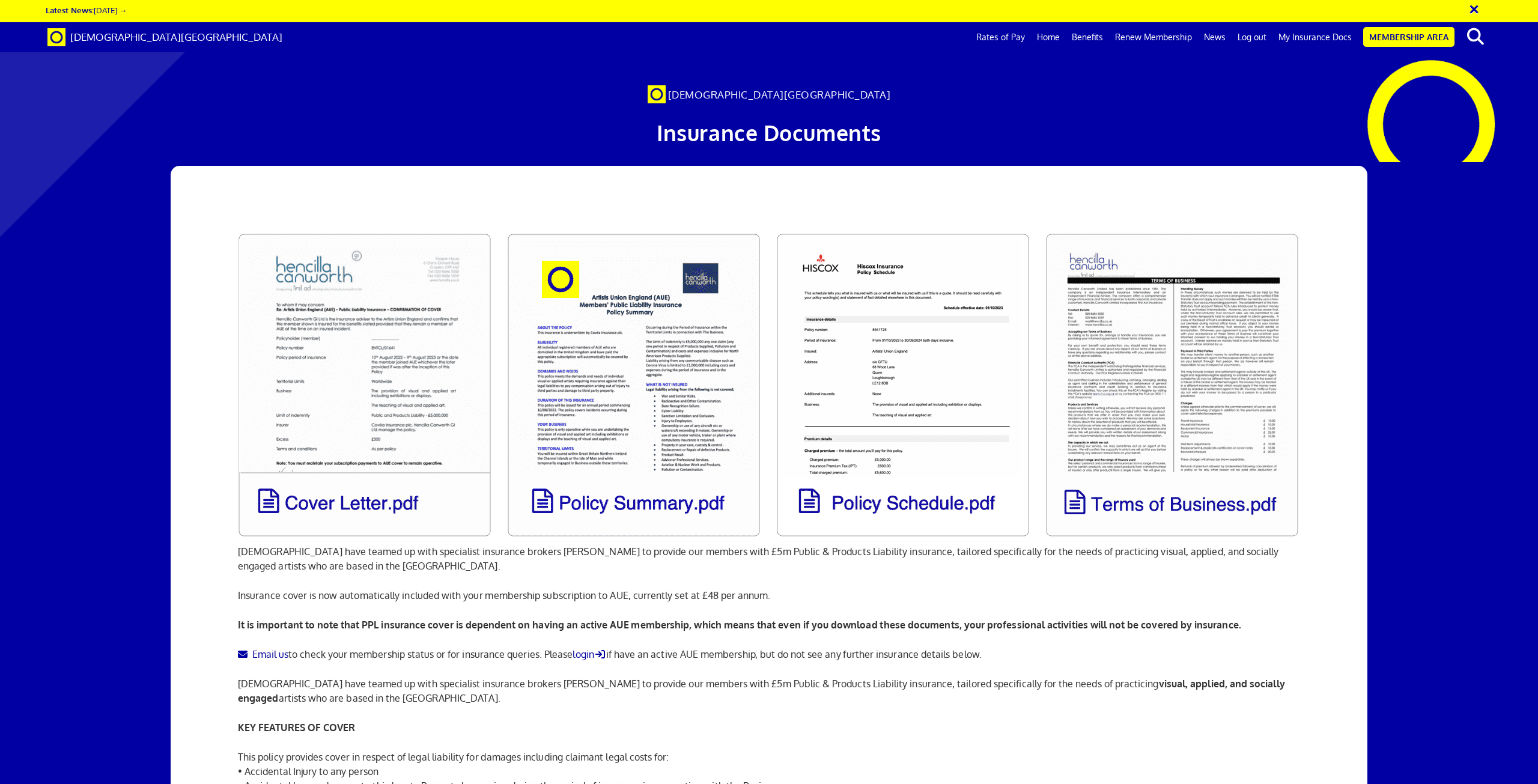
scroll to position [0, 35]
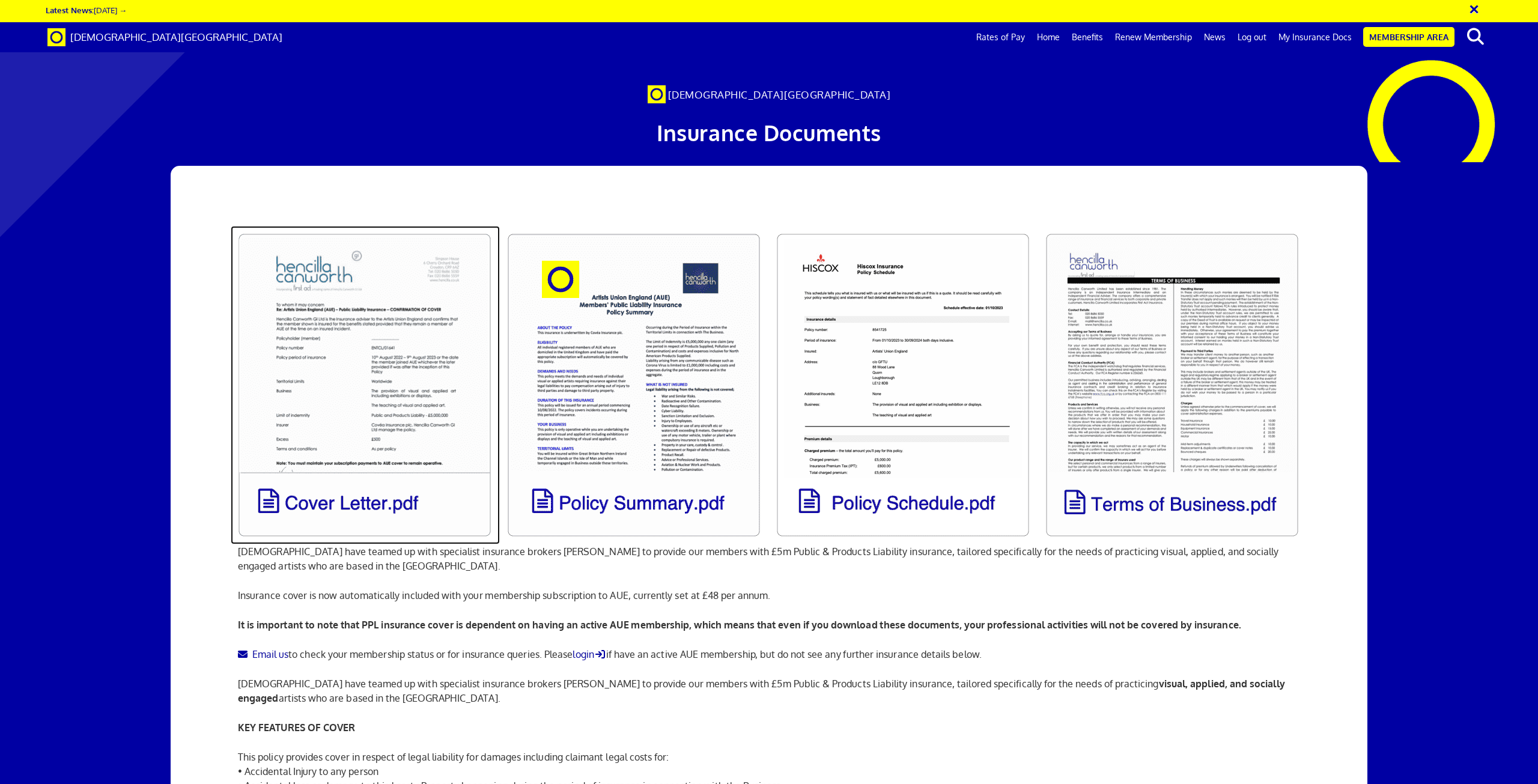
click at [349, 346] on link at bounding box center [365, 385] width 269 height 318
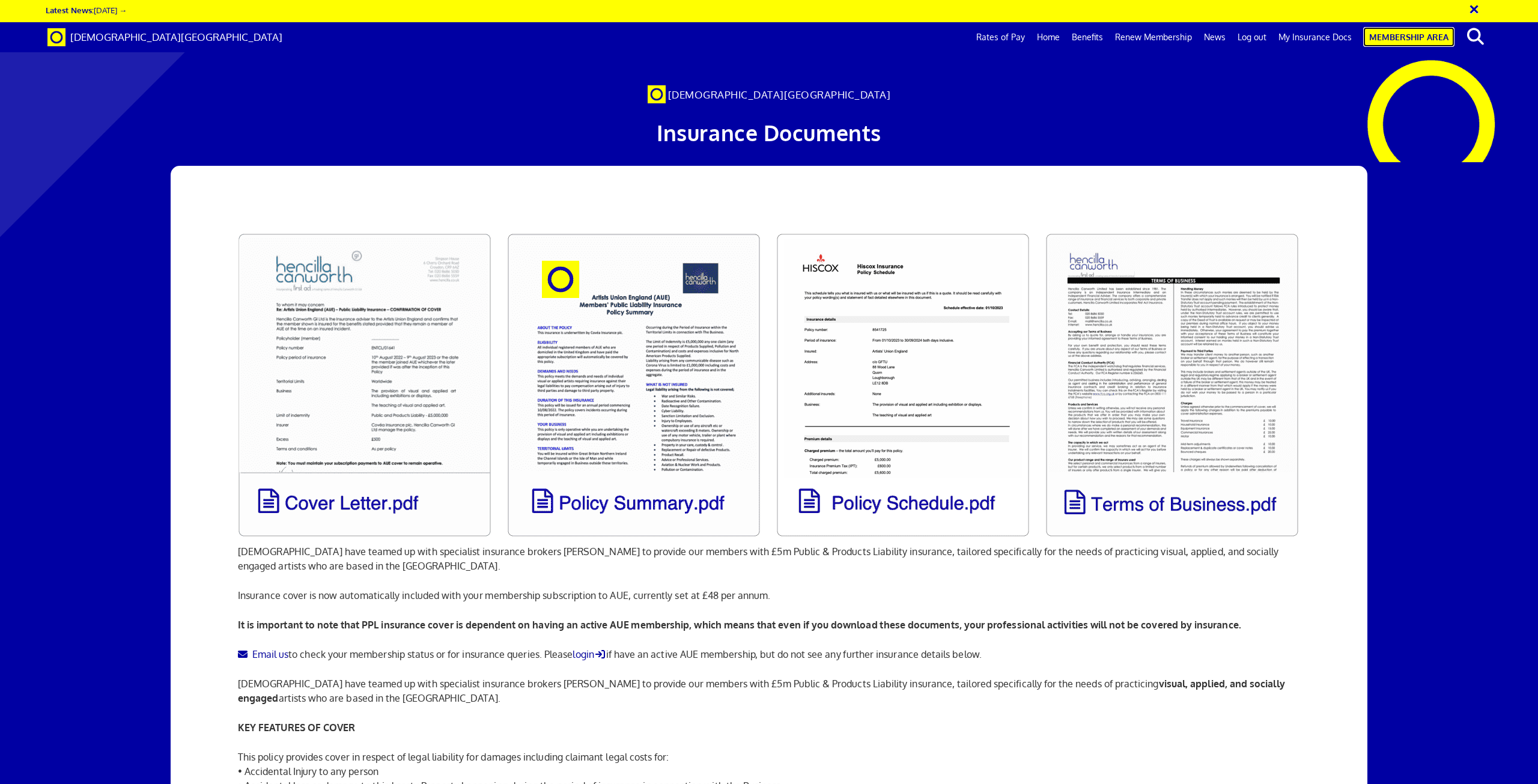
click at [1399, 35] on link "Membership Area" at bounding box center [1409, 37] width 91 height 20
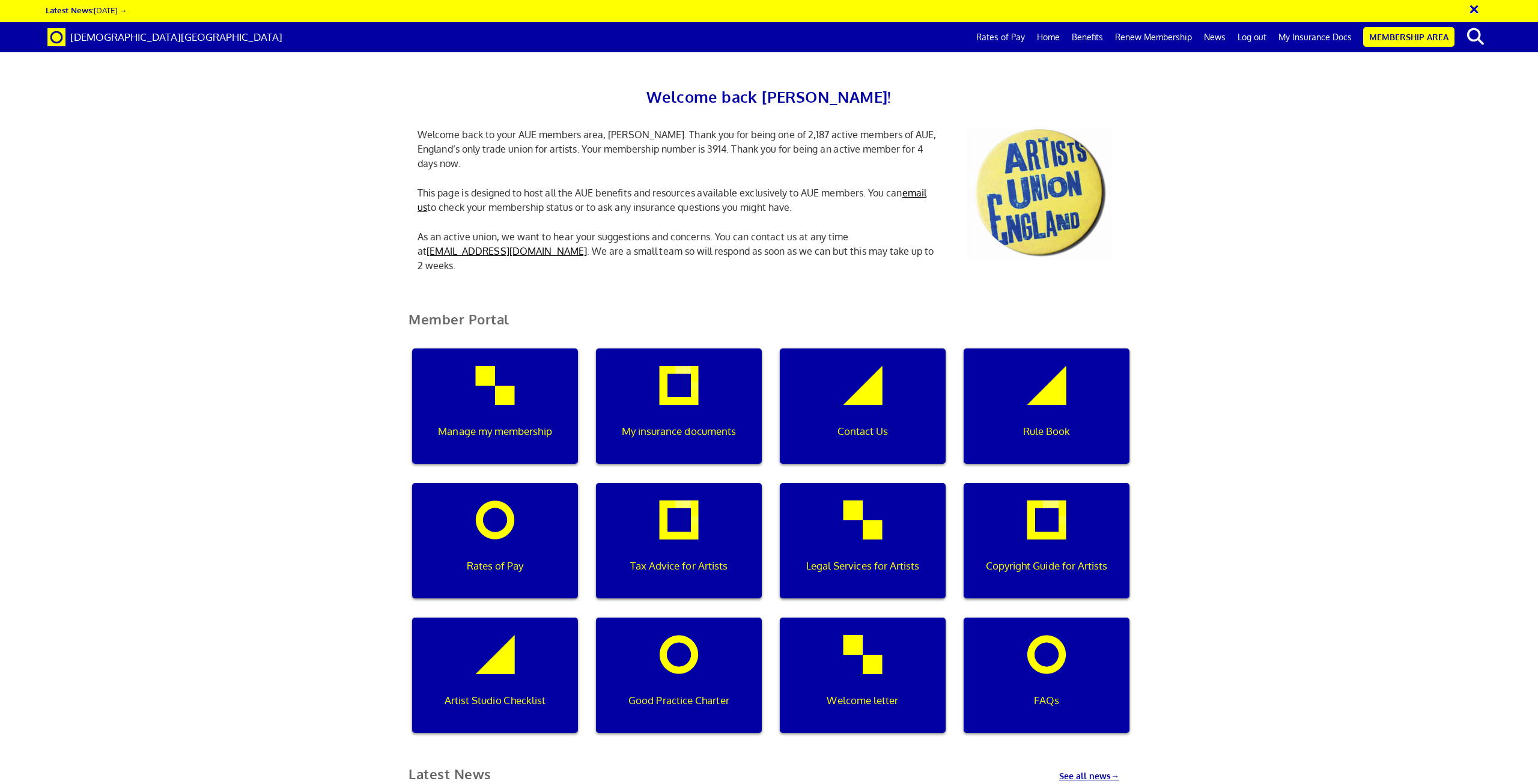
scroll to position [0, 4]
click at [511, 406] on div "Manage my membership" at bounding box center [495, 406] width 166 height 116
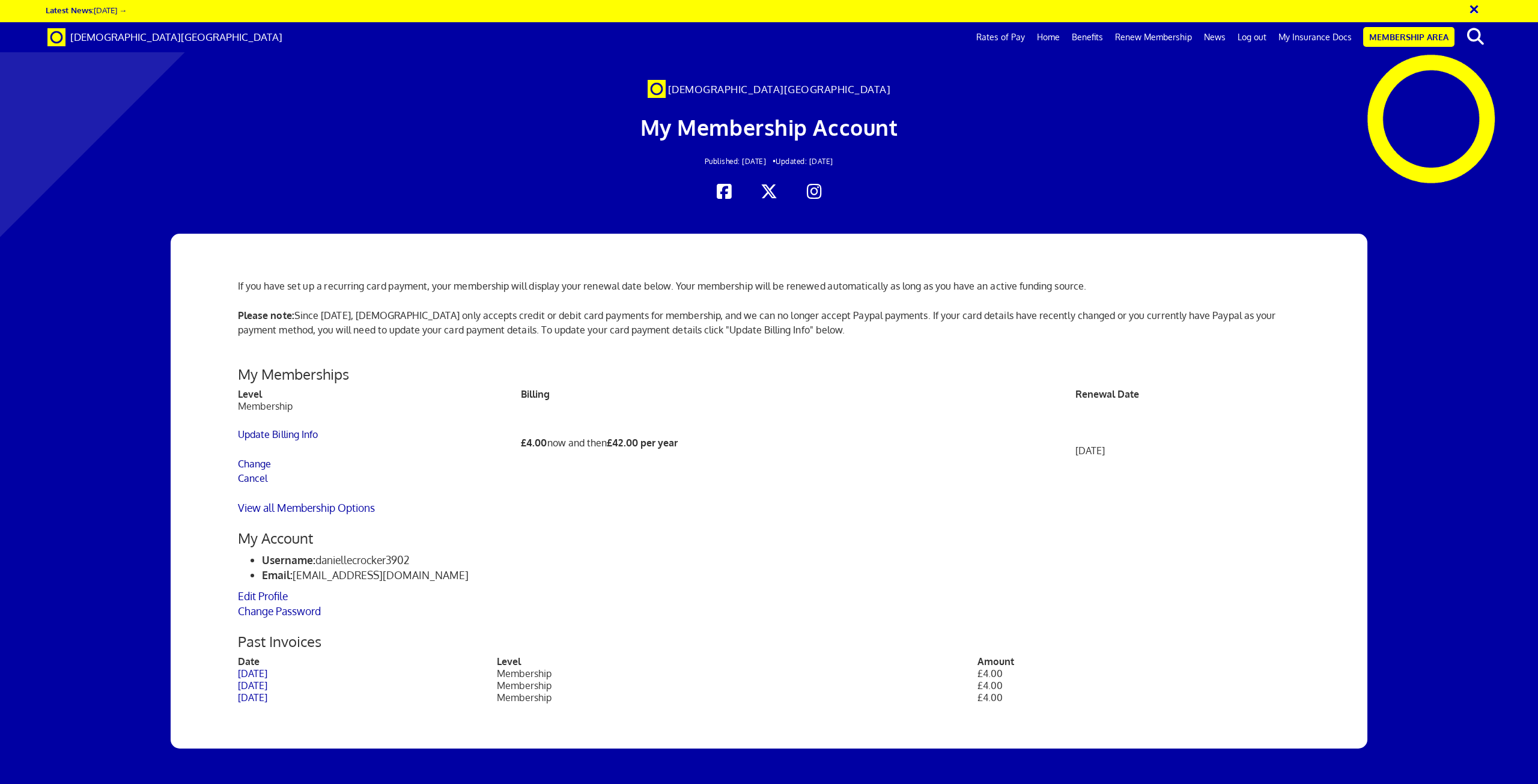
scroll to position [0, 35]
click at [1263, 30] on link "Log out" at bounding box center [1252, 37] width 41 height 30
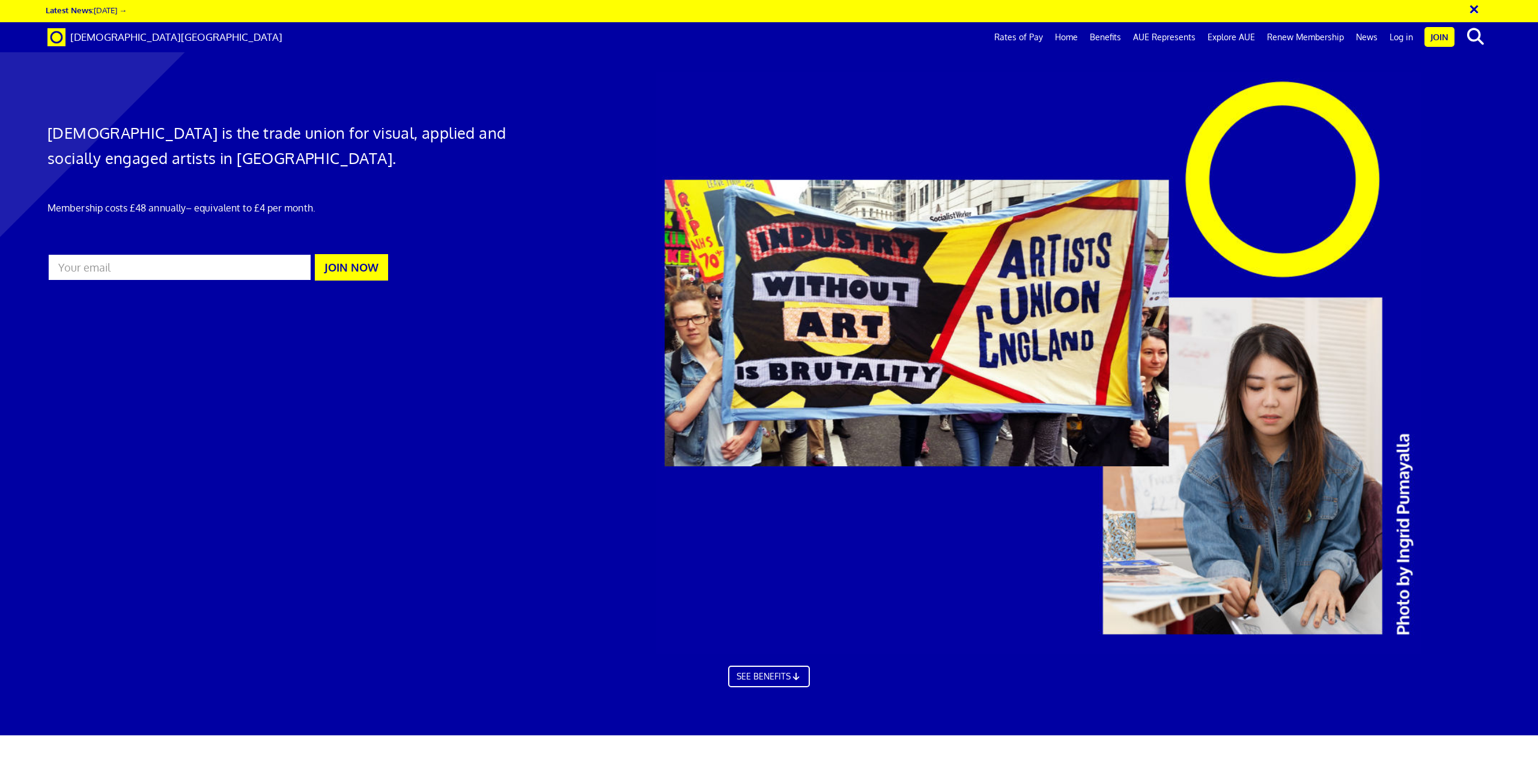
scroll to position [0, 35]
click at [189, 266] on input "email" at bounding box center [180, 268] width 265 height 28
type input "[EMAIL_ADDRESS][DOMAIN_NAME]"
click at [362, 272] on button "JOIN NOW" at bounding box center [351, 268] width 74 height 26
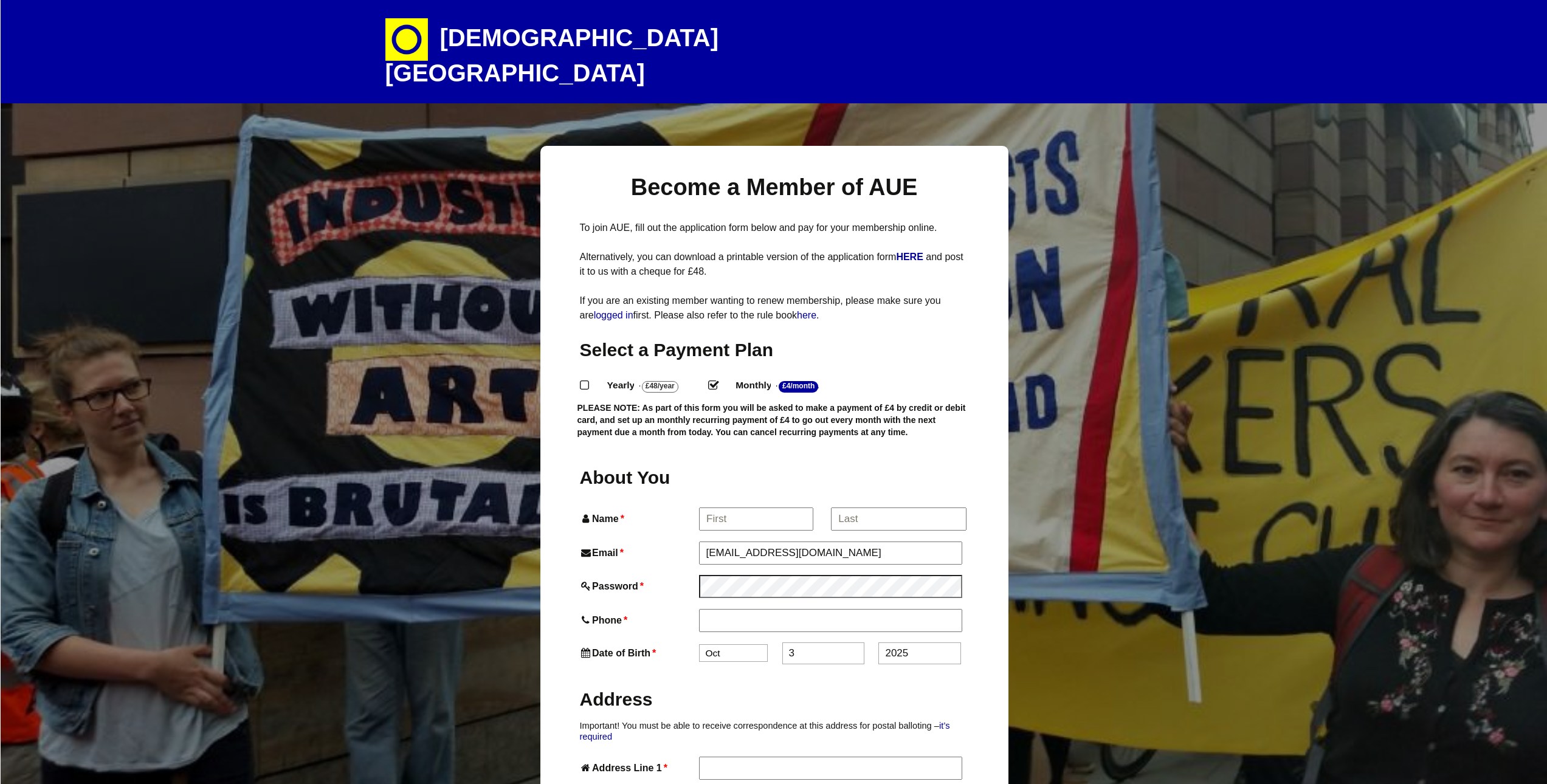
select select
click at [731, 508] on input "Name *" at bounding box center [756, 519] width 113 height 22
type input "Danielle"
type input "Danielle Crocker"
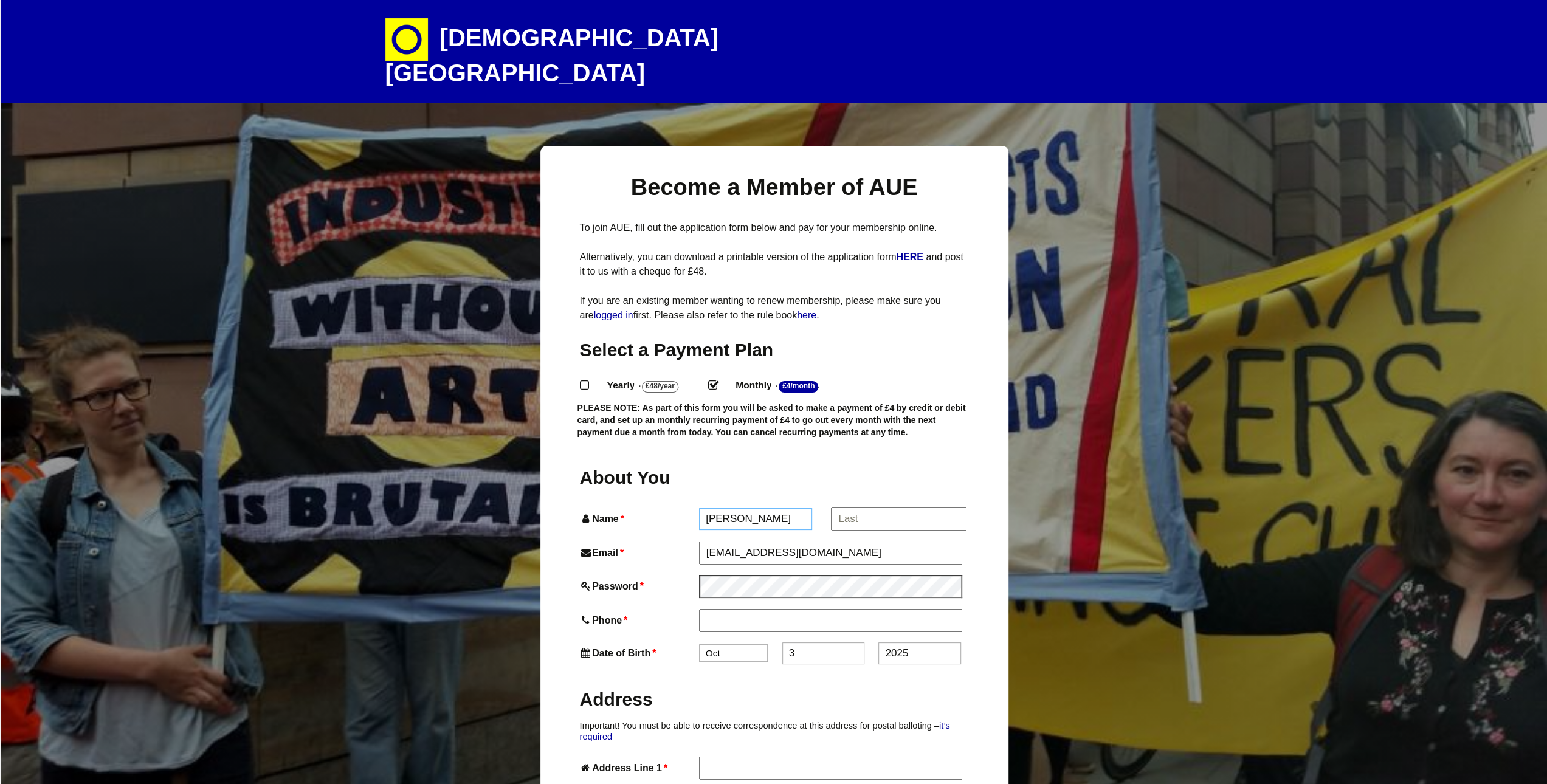
type input "Apartment 23, Exminster House"
type input "Miller Way, Exminster"
type input "Exeter"
type input "EX6 8FN"
drag, startPoint x: 880, startPoint y: 485, endPoint x: 801, endPoint y: 485, distance: 79.0
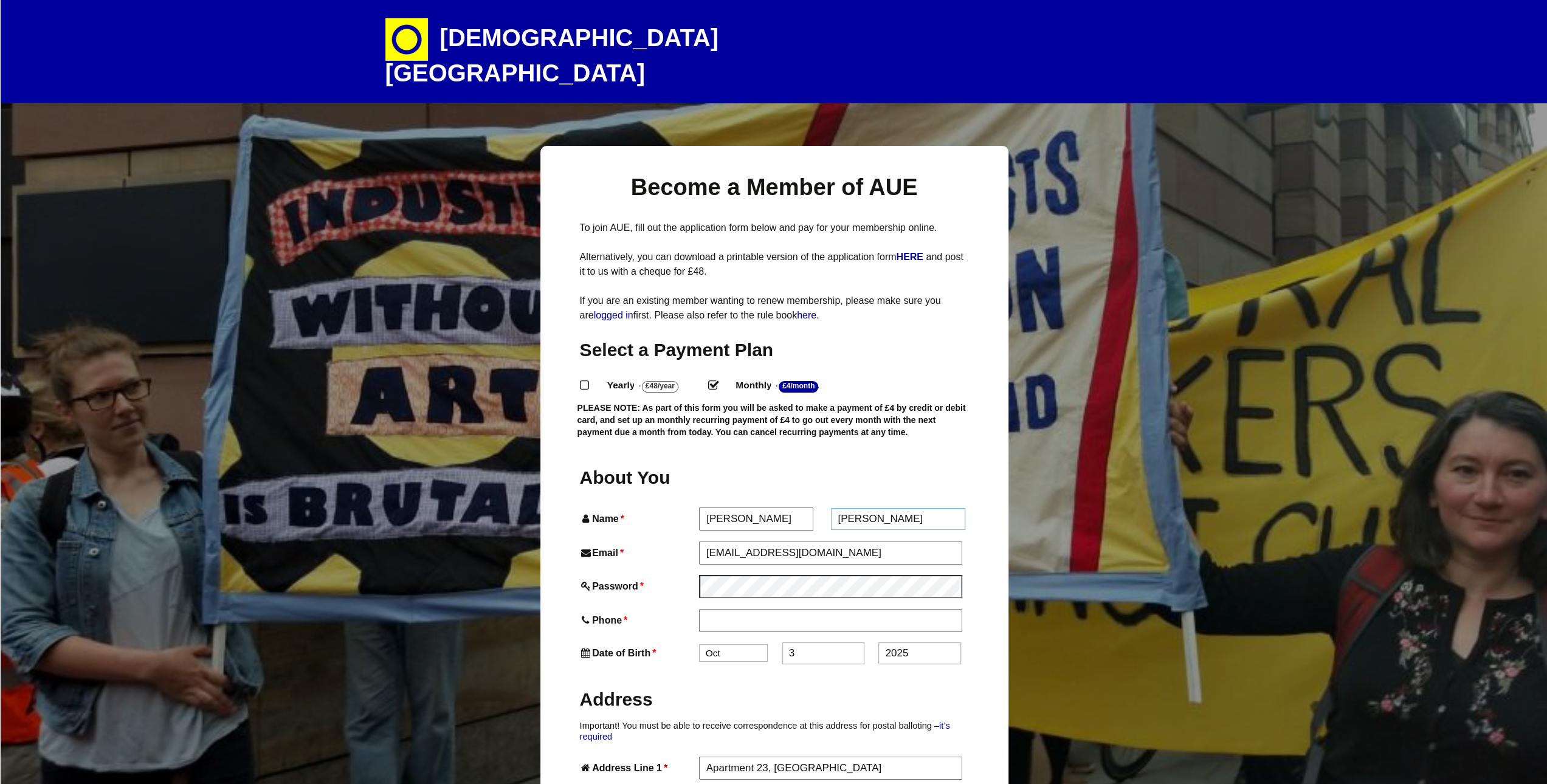
type input "Crocker"
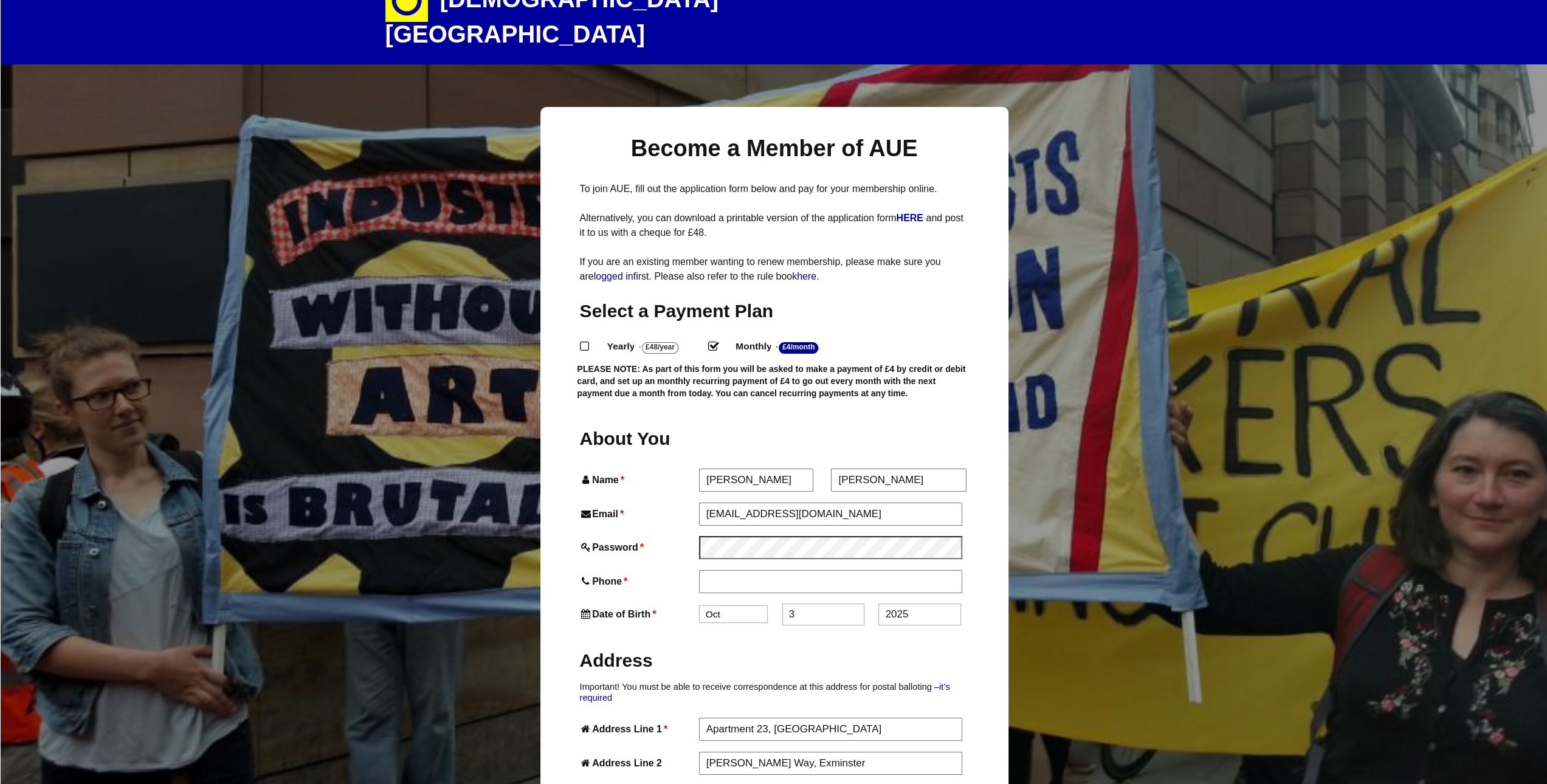
scroll to position [182, 0]
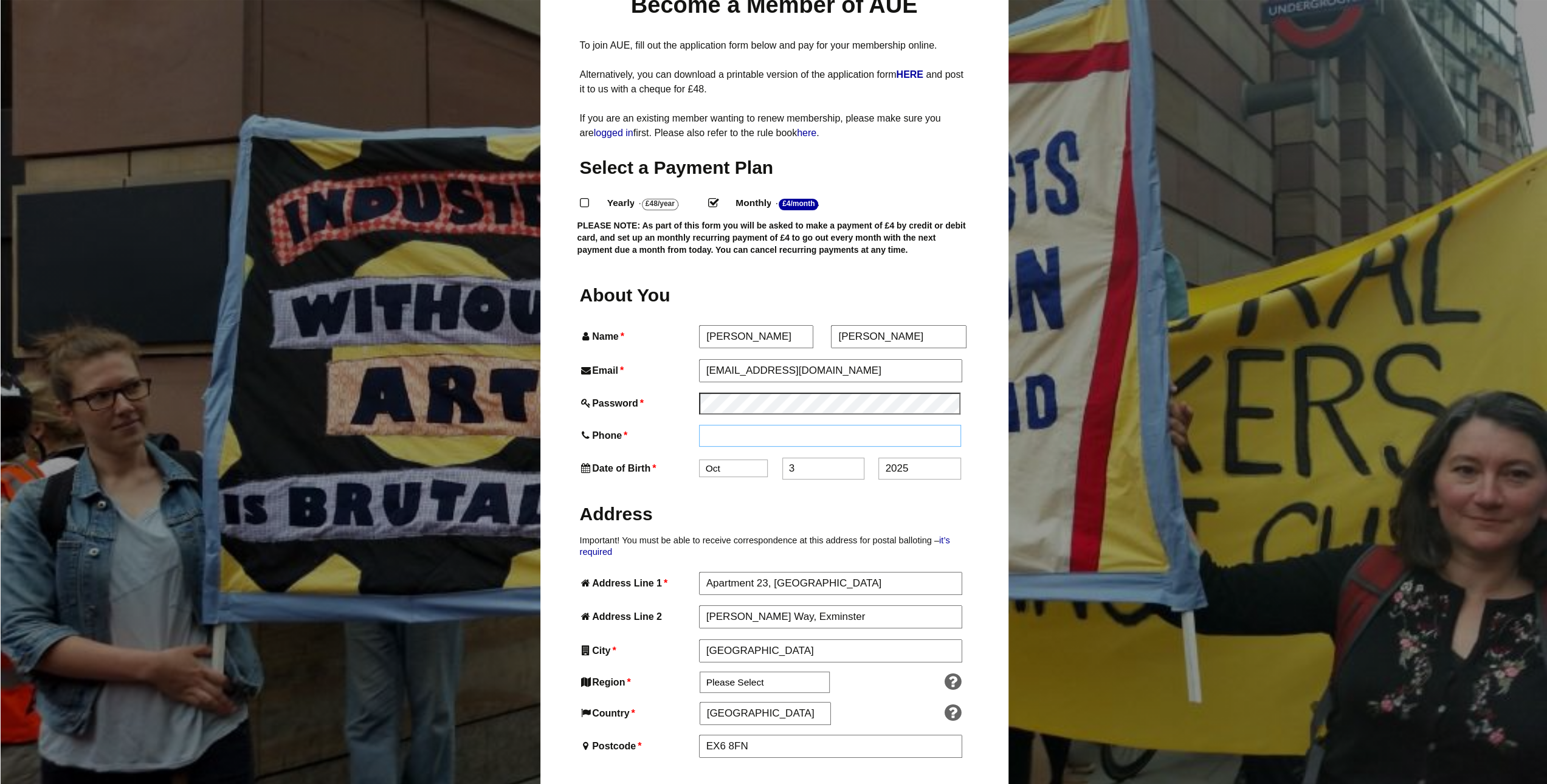
click at [750, 425] on input "Phone *" at bounding box center [830, 436] width 262 height 22
type input "07368652888"
click at [739, 462] on select "Jan Feb Mar Apr May Jun Jul Aug Sep Oct Nov Dec" at bounding box center [733, 471] width 69 height 18
select select "5"
click at [699, 462] on select "Jan Feb Mar Apr May Jun Jul Aug Sep Oct Nov Dec" at bounding box center [733, 471] width 69 height 18
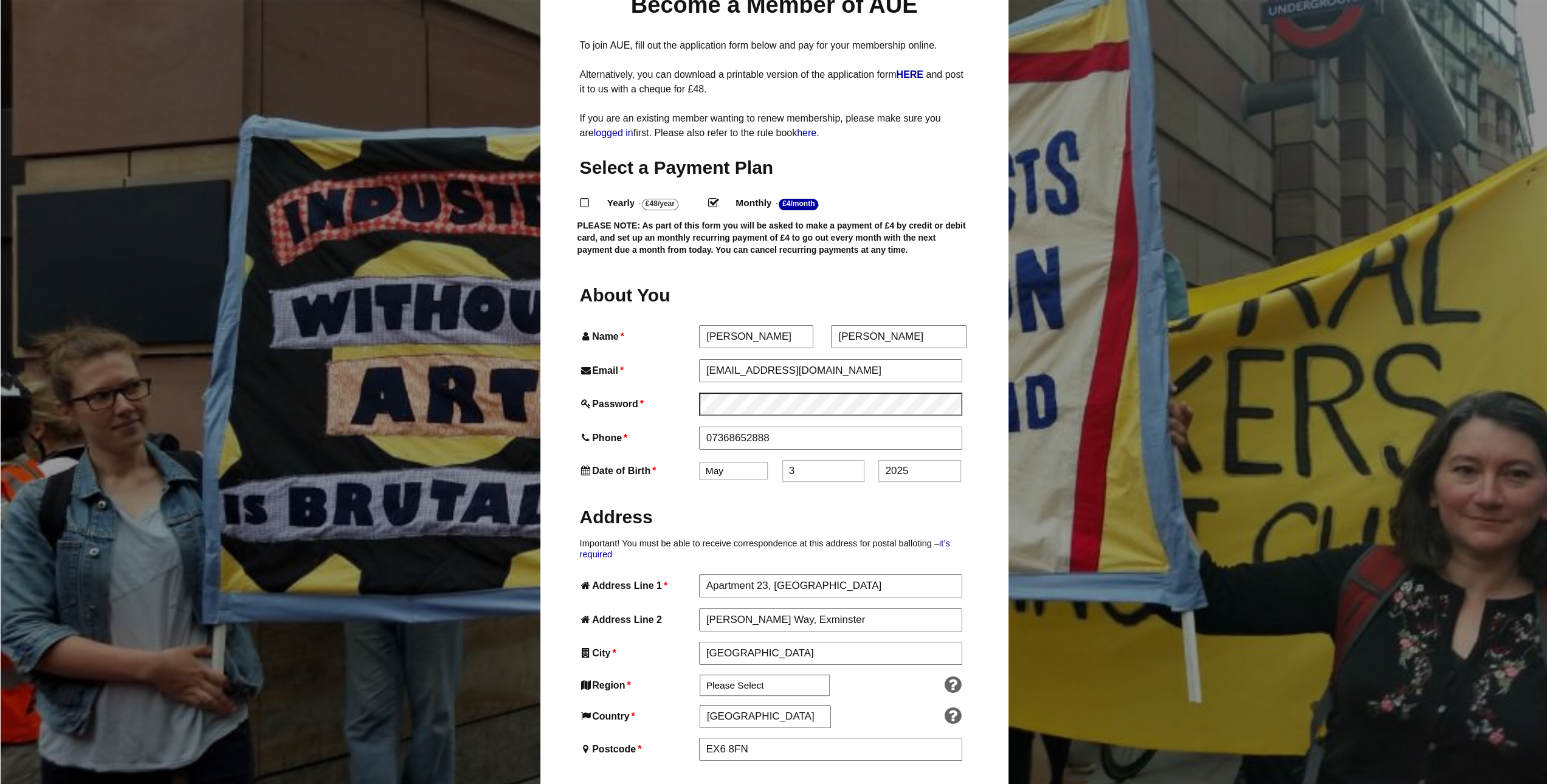
click at [824, 460] on input "3" at bounding box center [823, 471] width 82 height 22
drag, startPoint x: 807, startPoint y: 450, endPoint x: 718, endPoint y: 443, distance: 89.3
click at [718, 460] on div "Date of Birth * Jan Feb Mar Apr May Jun Jul Aug Sep Oct Nov Dec 3 2025" at bounding box center [774, 471] width 389 height 22
type input "29"
drag, startPoint x: 818, startPoint y: 452, endPoint x: 783, endPoint y: 460, distance: 35.9
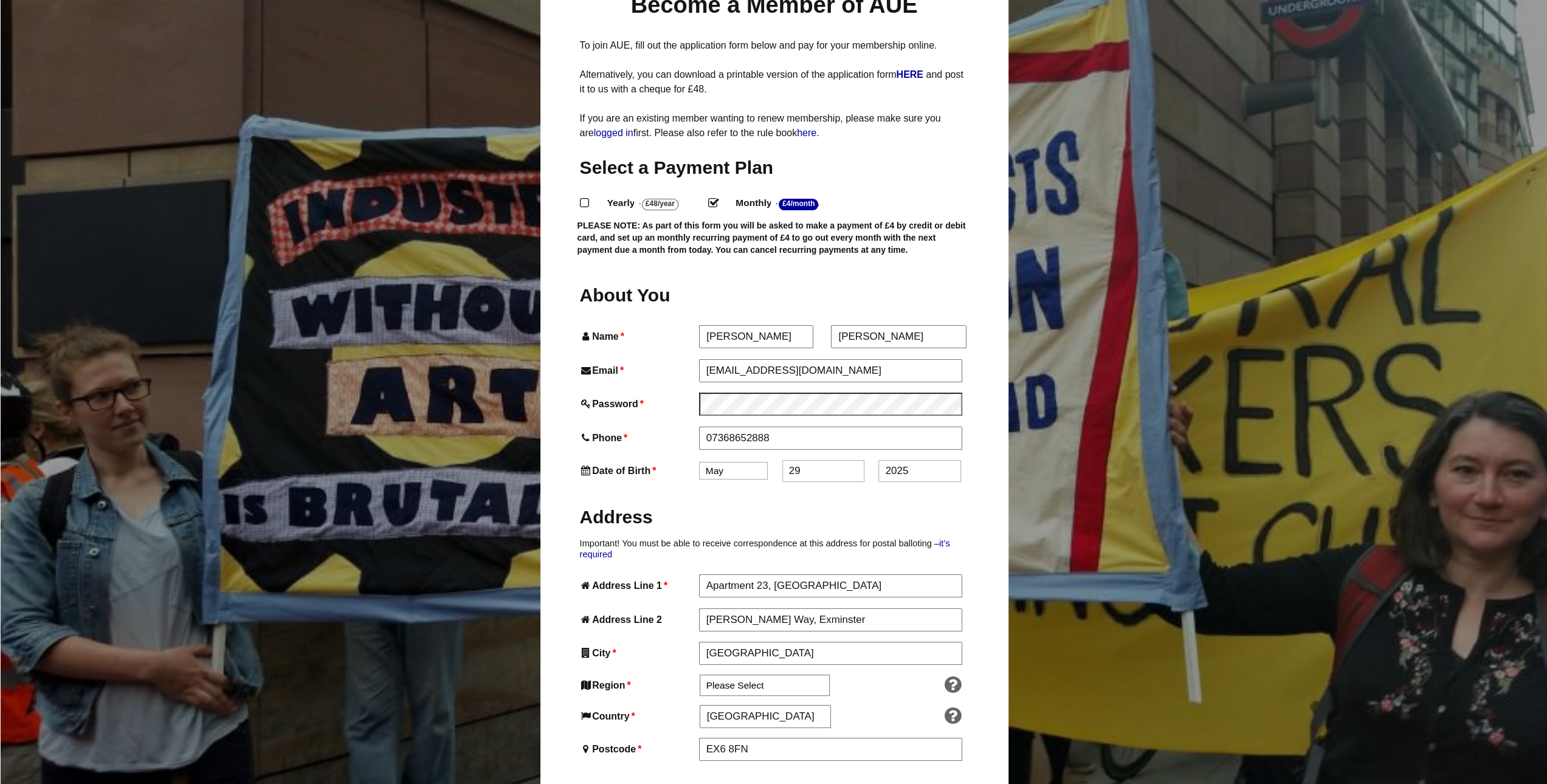
type input "1996"
click at [856, 505] on h2 "Address" at bounding box center [774, 517] width 389 height 24
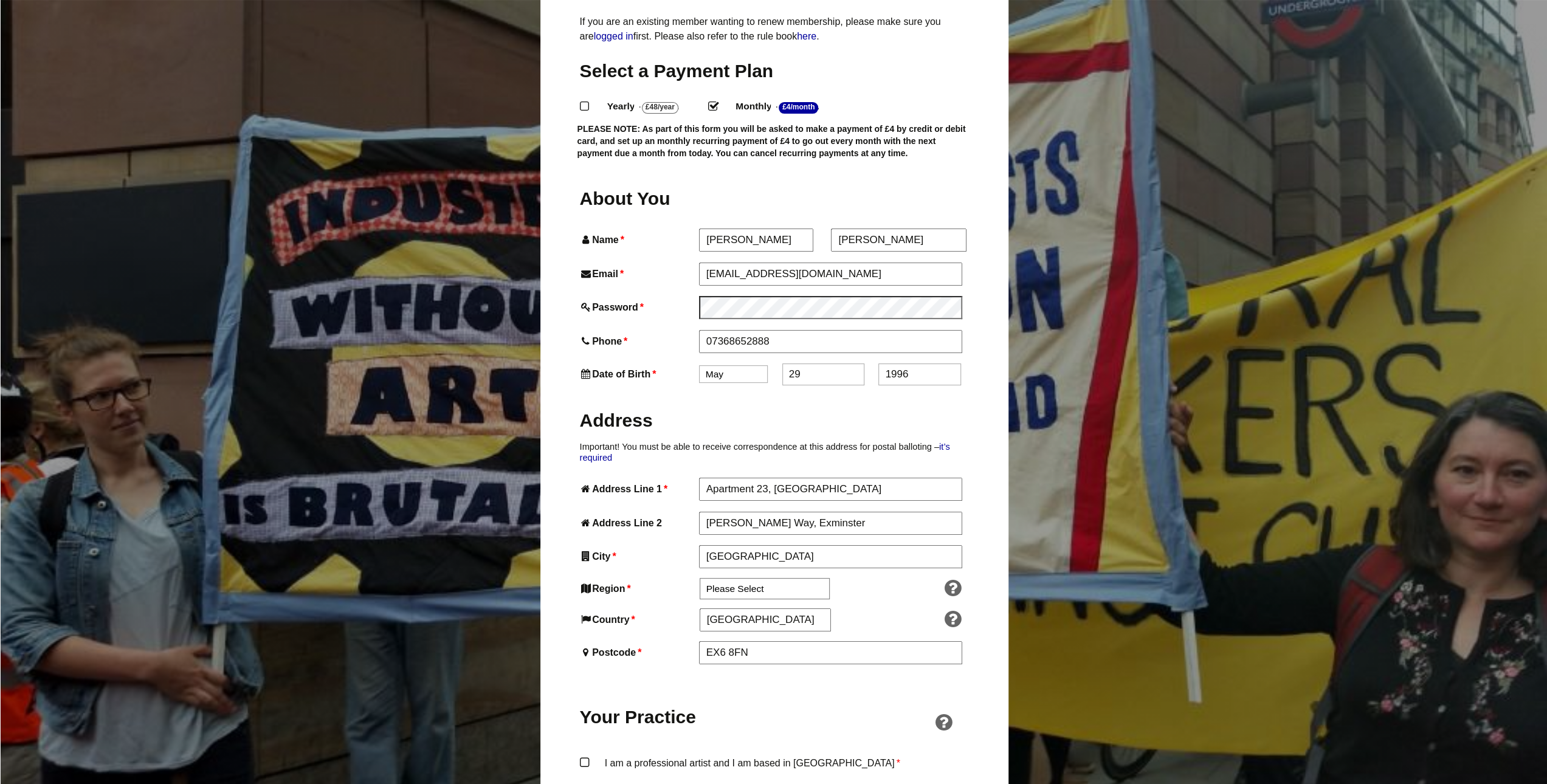
scroll to position [304, 0]
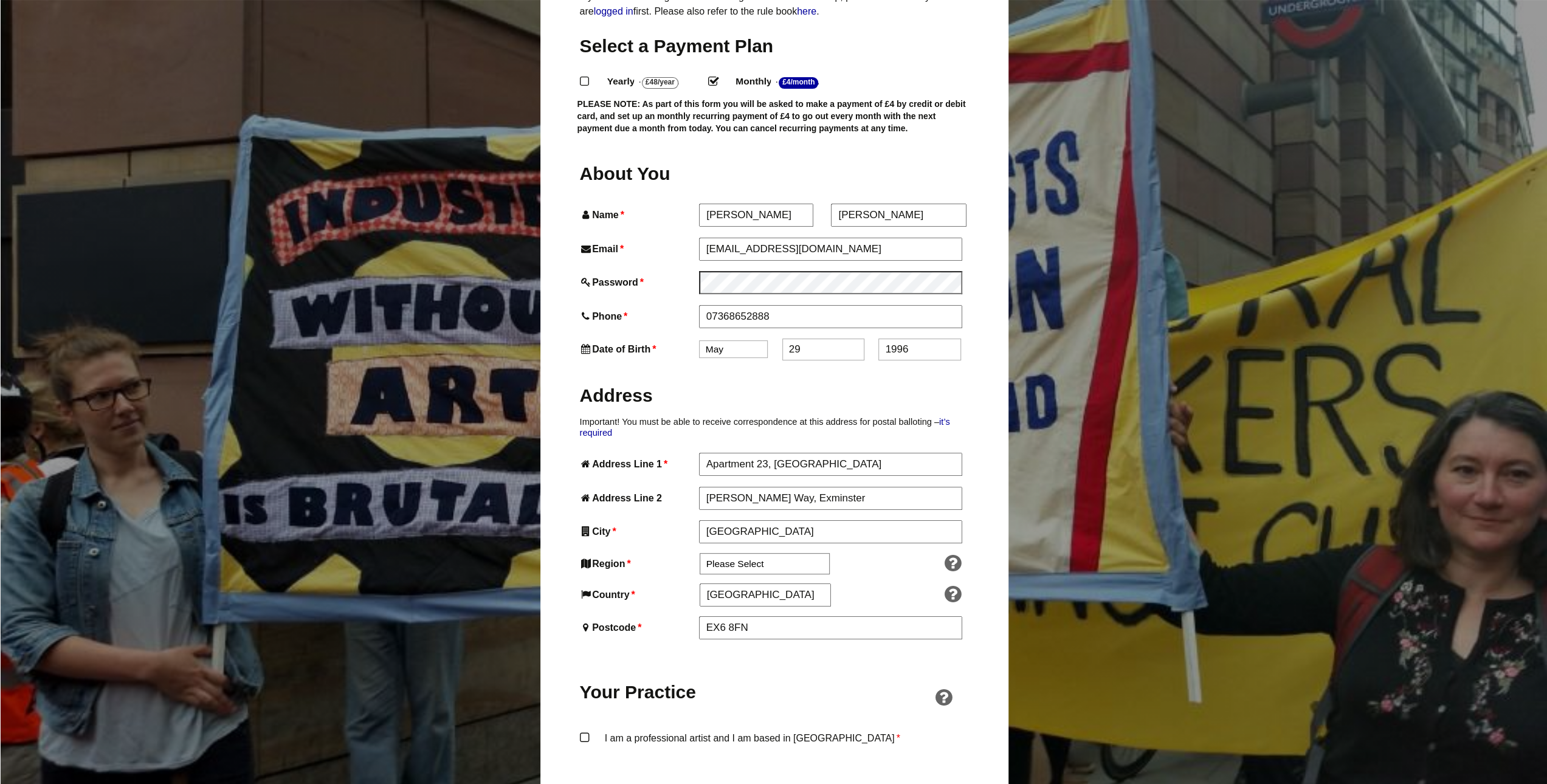
click at [742, 554] on div "Region * Please Select South East England London North West England East of Eng…" at bounding box center [710, 569] width 261 height 33
click at [765, 553] on select "Please Select South East England London North West England East of England West…" at bounding box center [765, 563] width 130 height 21
select select "South West"
click at [700, 553] on select "Please Select South East England London North West England East of England West…" at bounding box center [765, 563] width 130 height 21
click at [763, 583] on input "England" at bounding box center [765, 594] width 131 height 22
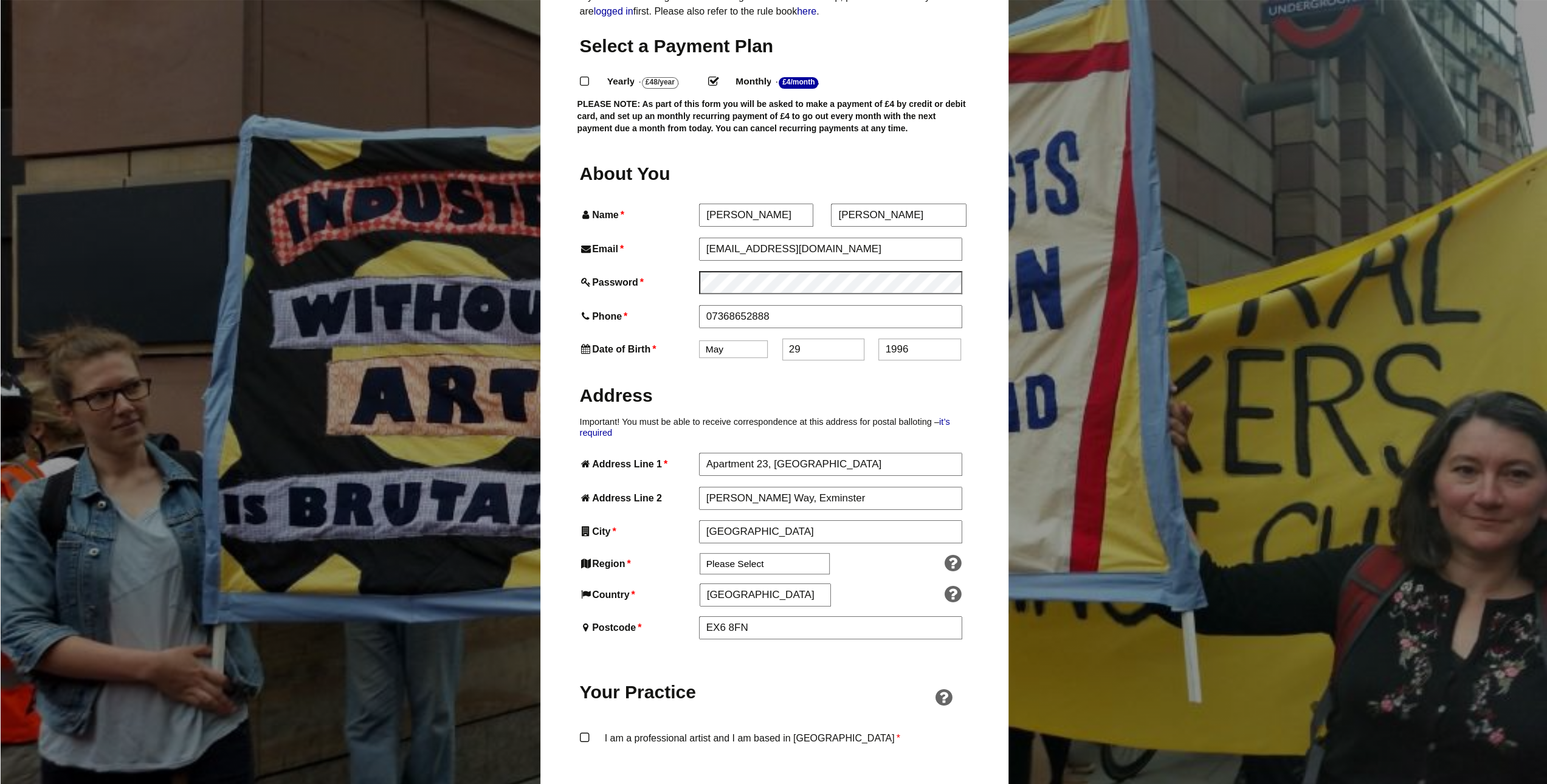
click at [890, 549] on div "About You Name * Danielle First * Crocker Last Email * isriix2905@gmail.com Pas…" at bounding box center [774, 717] width 389 height 1112
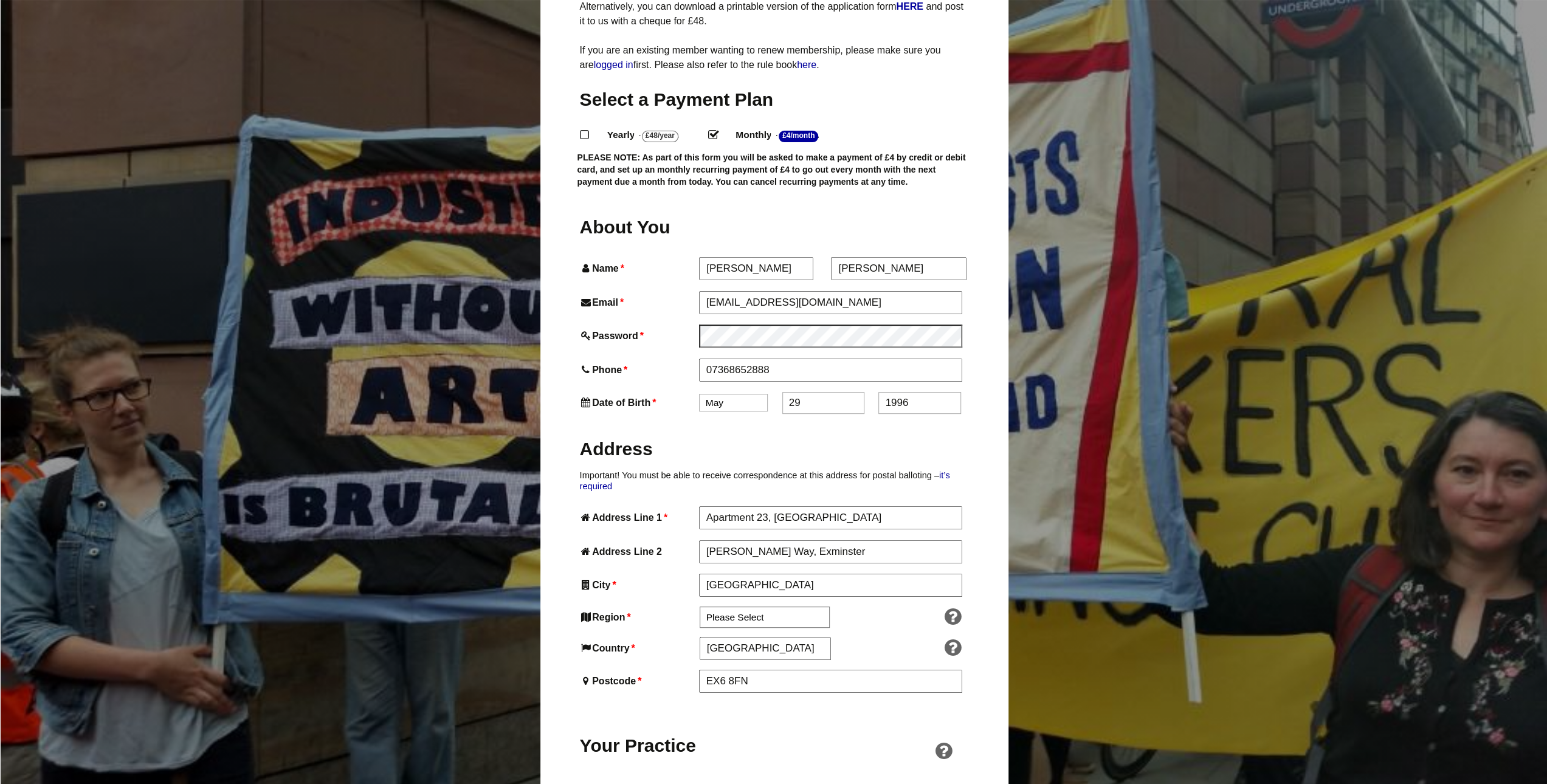
scroll to position [182, 0]
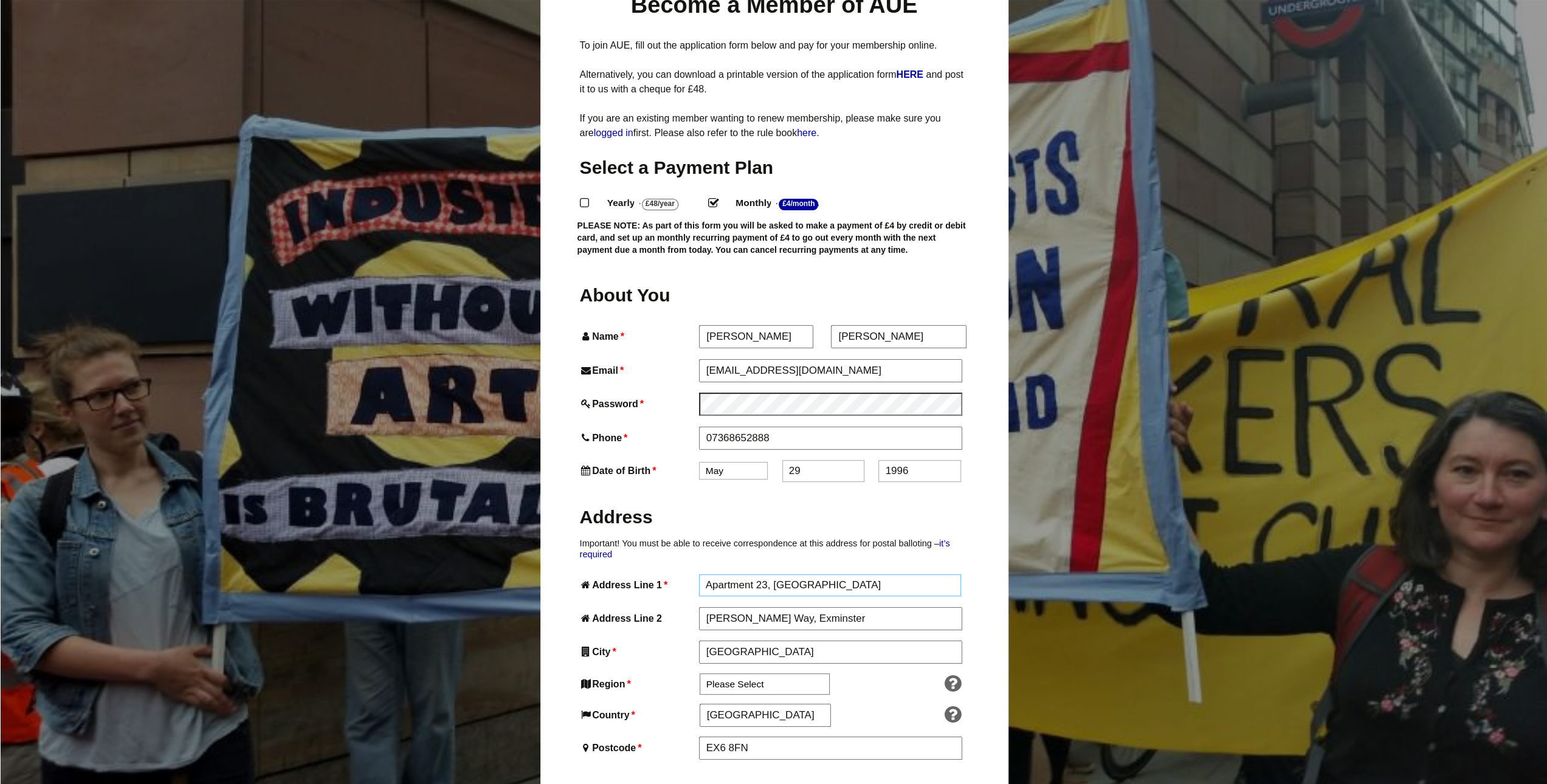
click at [770, 574] on input "Apartment 23, Exminster House" at bounding box center [830, 585] width 262 height 22
type input "Apartment 23 Exminster House"
click at [711, 537] on p "Important! You must be able to receive correspondence at this address for posta…" at bounding box center [774, 548] width 389 height 22
click at [763, 608] on input "[PERSON_NAME] Way, Exminster" at bounding box center [830, 619] width 262 height 22
type input "Miller Way Exminster"
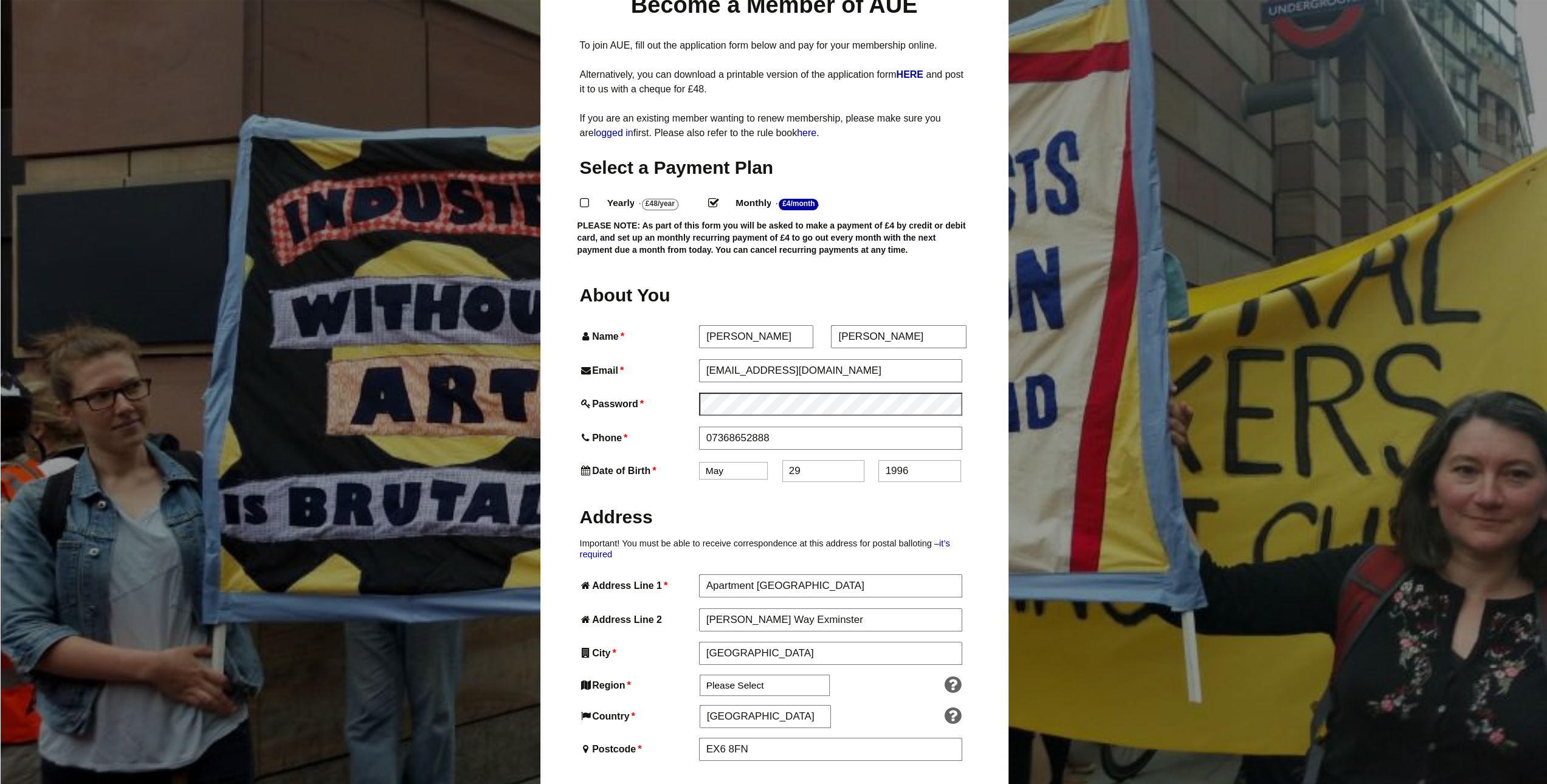
click at [787, 537] on p "Important! You must be able to receive correspondence at this address for posta…" at bounding box center [774, 548] width 389 height 22
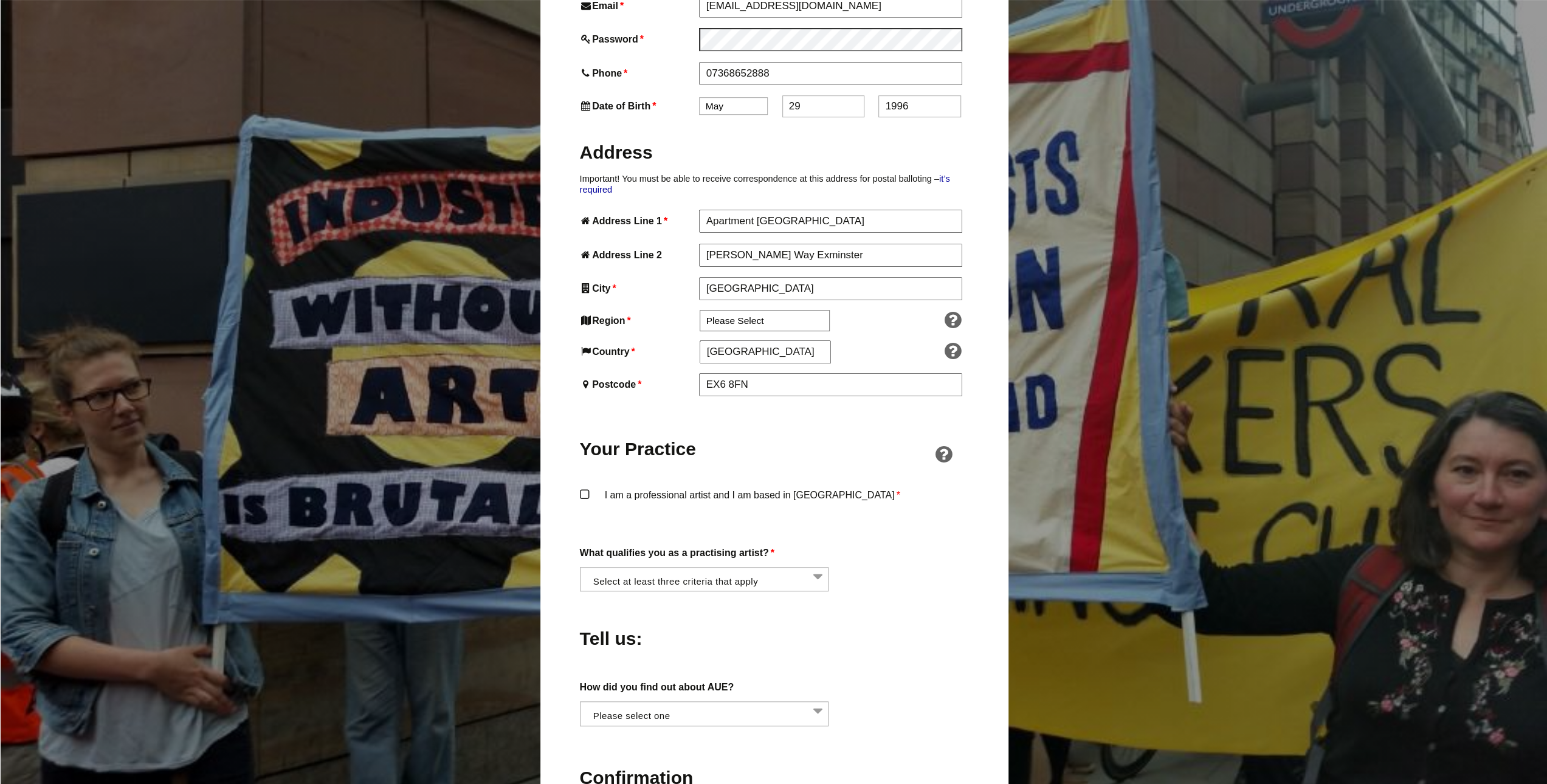
click at [629, 487] on label "I am a professional artist and I am based in England *" at bounding box center [774, 504] width 389 height 36
click at [0, 0] on input "I am a professional artist and I am based in England *" at bounding box center [0, 0] width 0 height 0
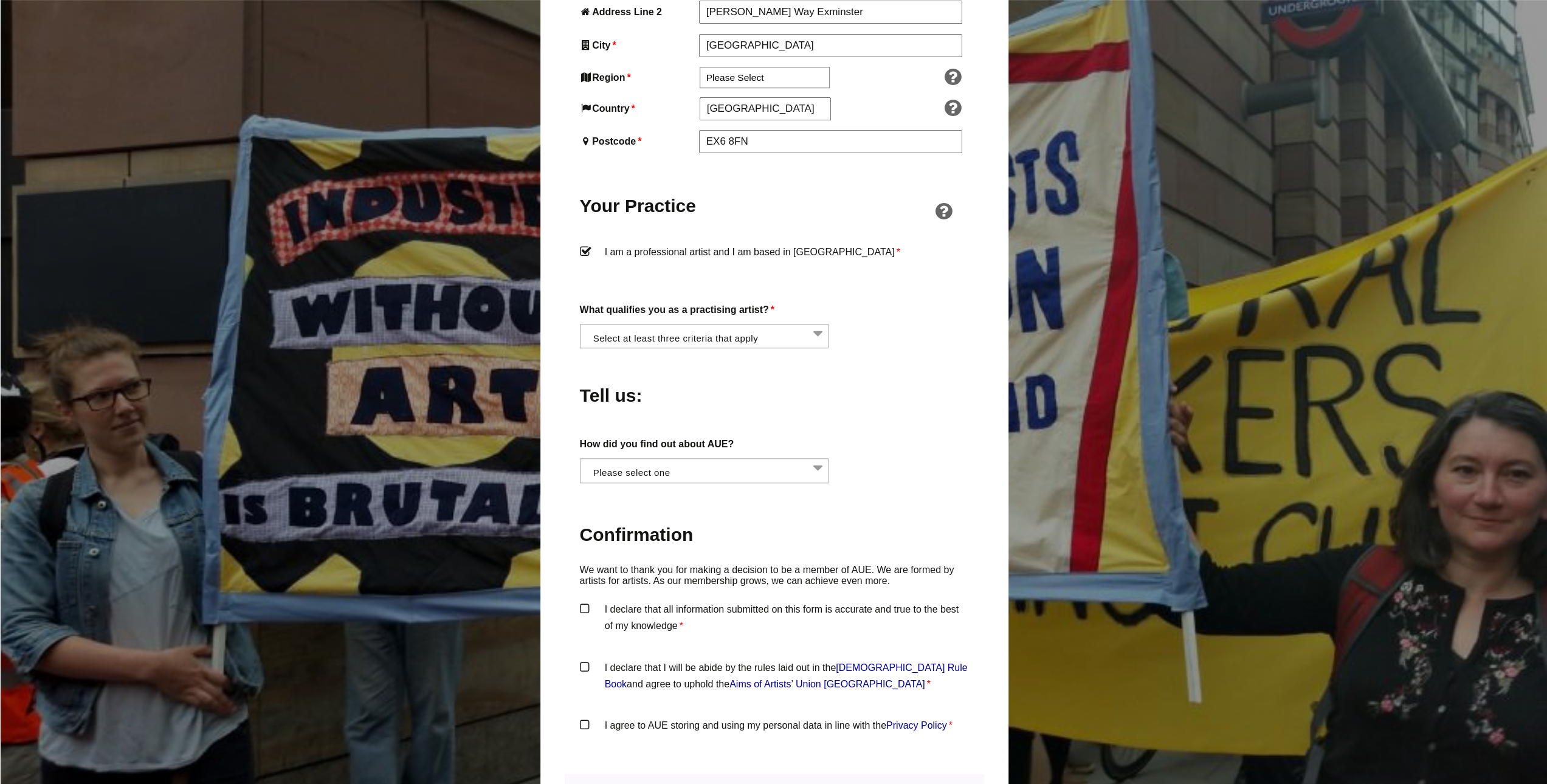
click at [678, 325] on li at bounding box center [708, 335] width 249 height 21
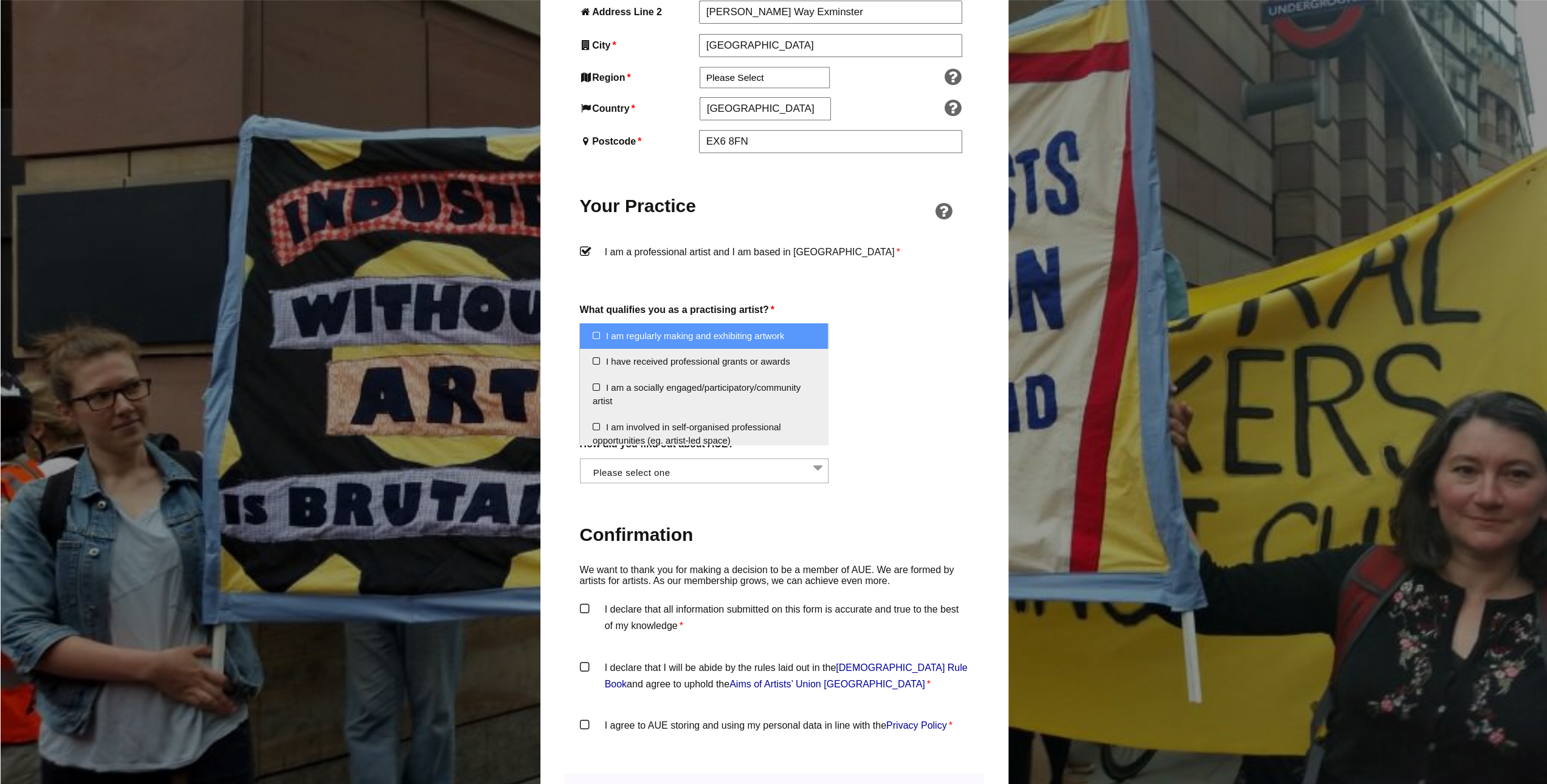
click at [683, 339] on li "I am regularly making and exhibiting artwork" at bounding box center [704, 336] width 248 height 26
select select "regularly_making_and_exhibiting_artwork"
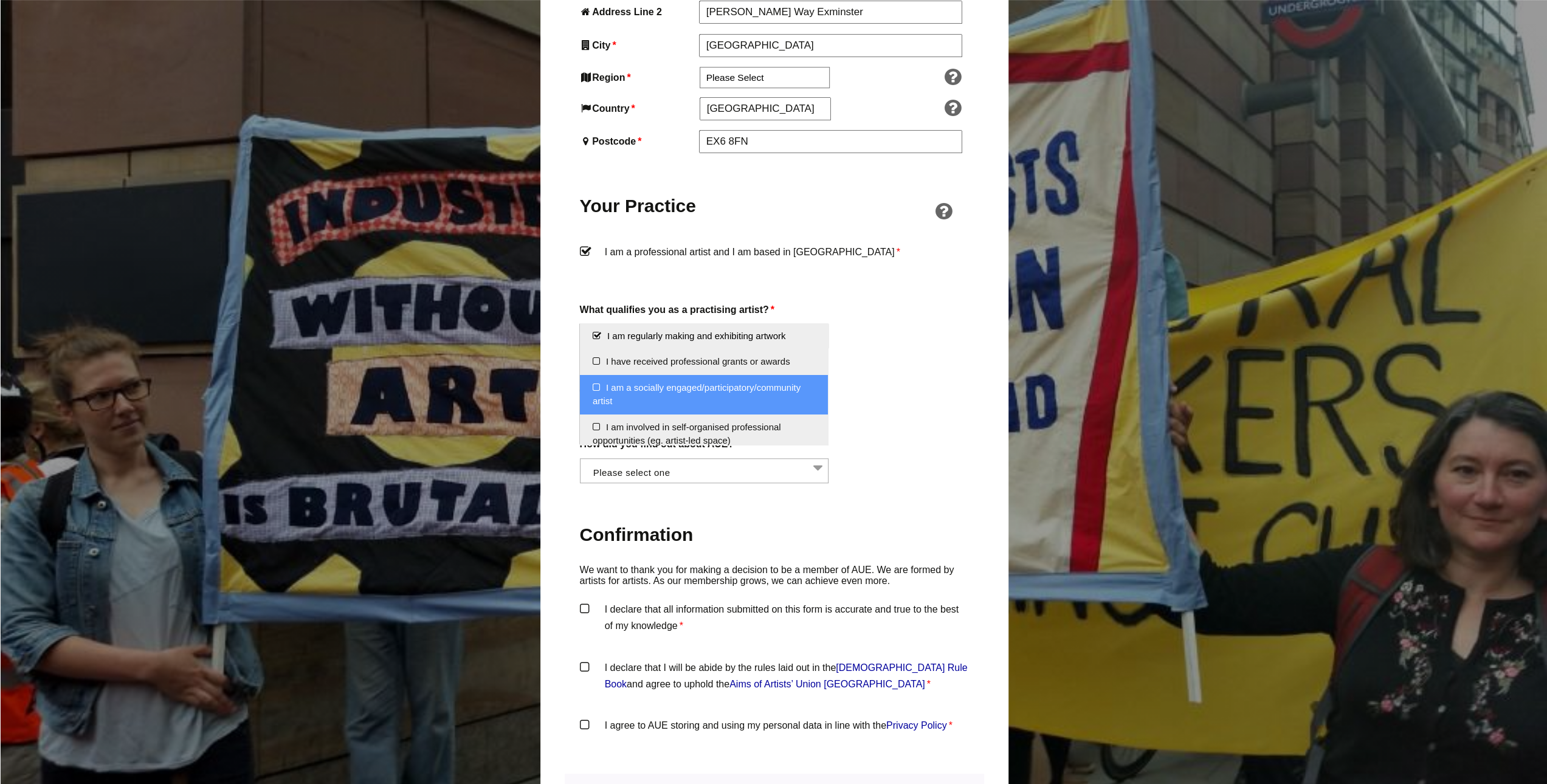
scroll to position [61, 0]
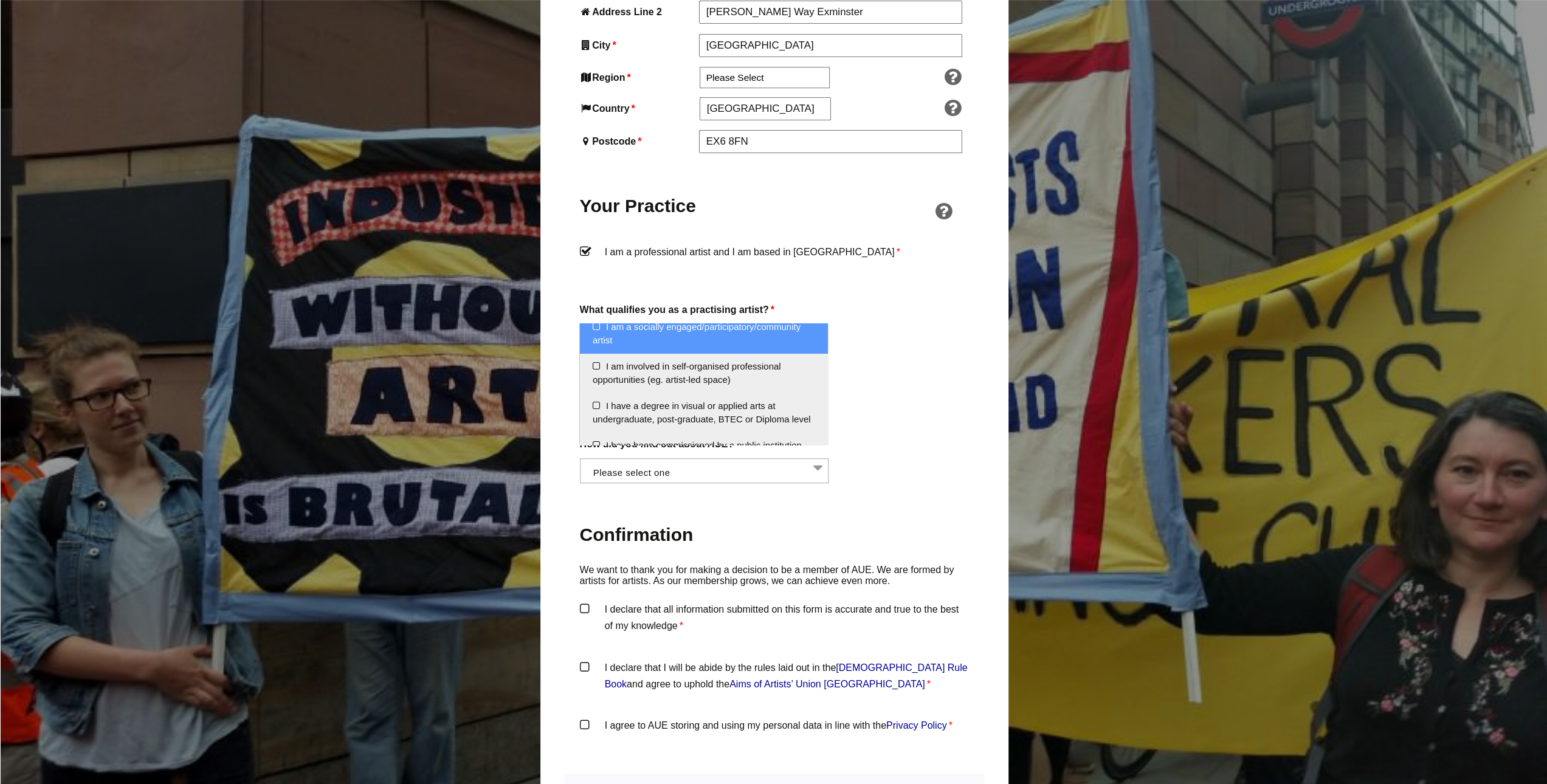
click at [695, 335] on li "I am a socially engaged/participatory/community artist" at bounding box center [704, 334] width 248 height 39
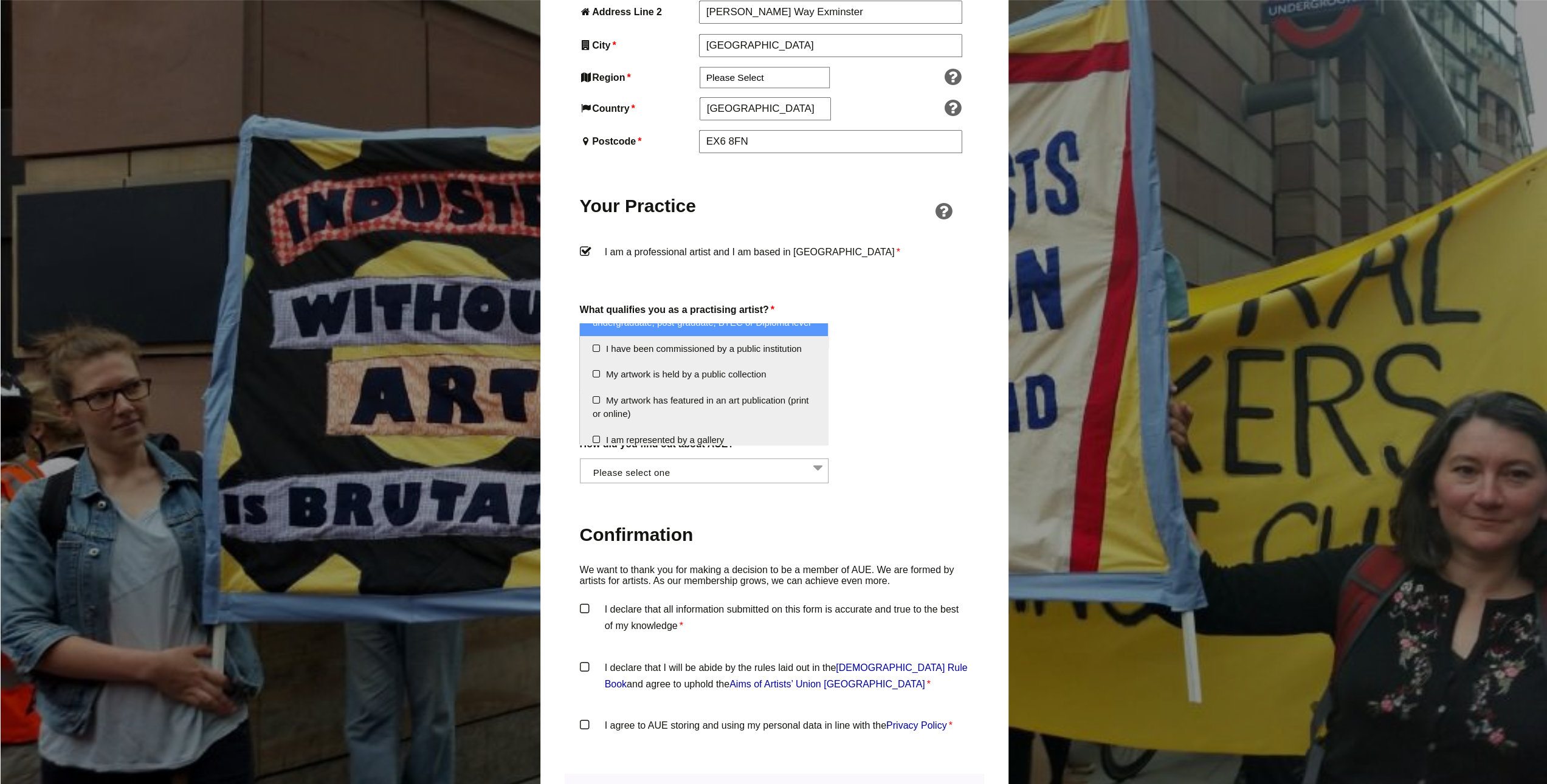
scroll to position [182, 0]
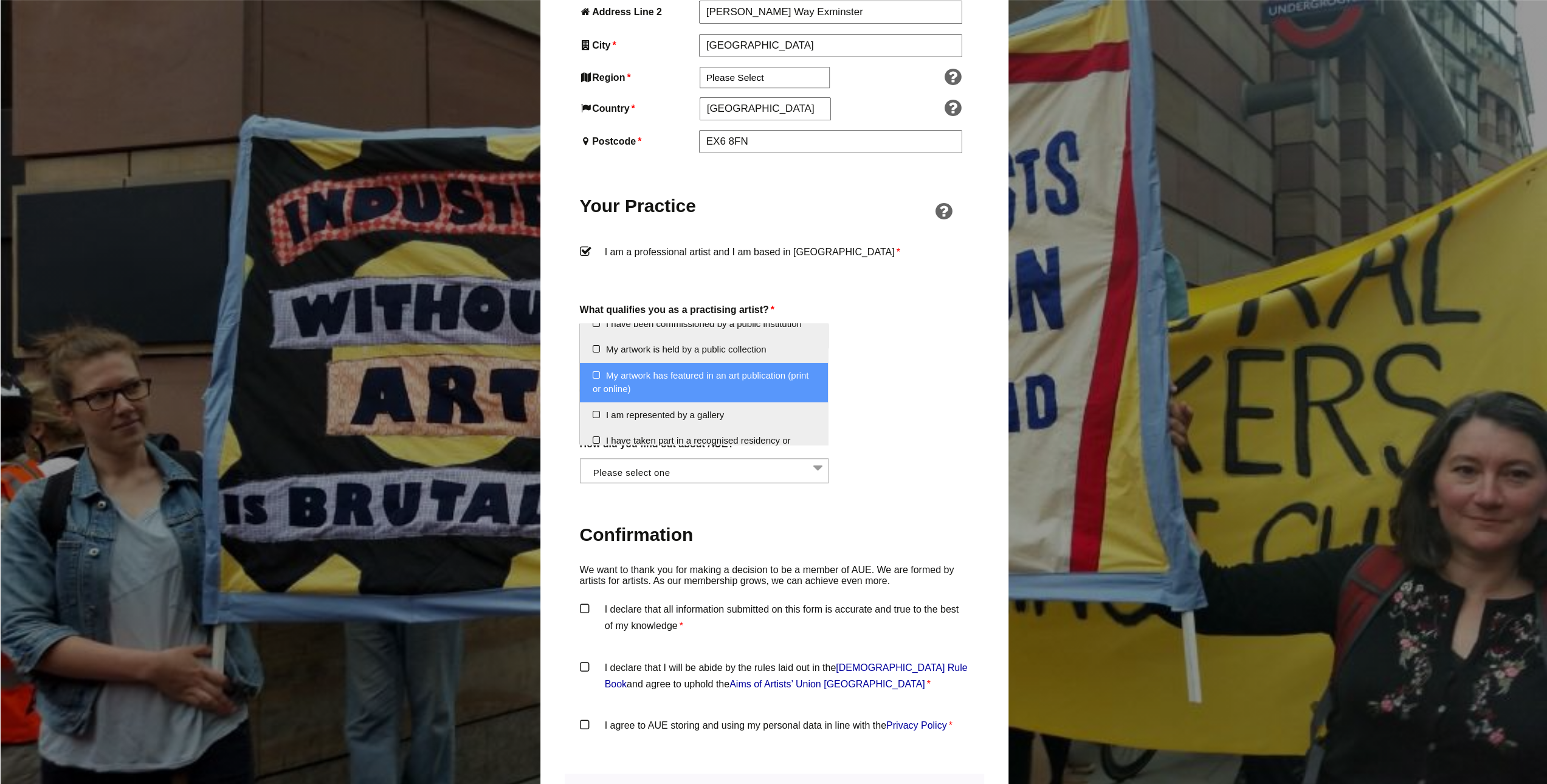
click at [710, 400] on li "My artwork has featured in an art publication (print or online)" at bounding box center [704, 382] width 248 height 39
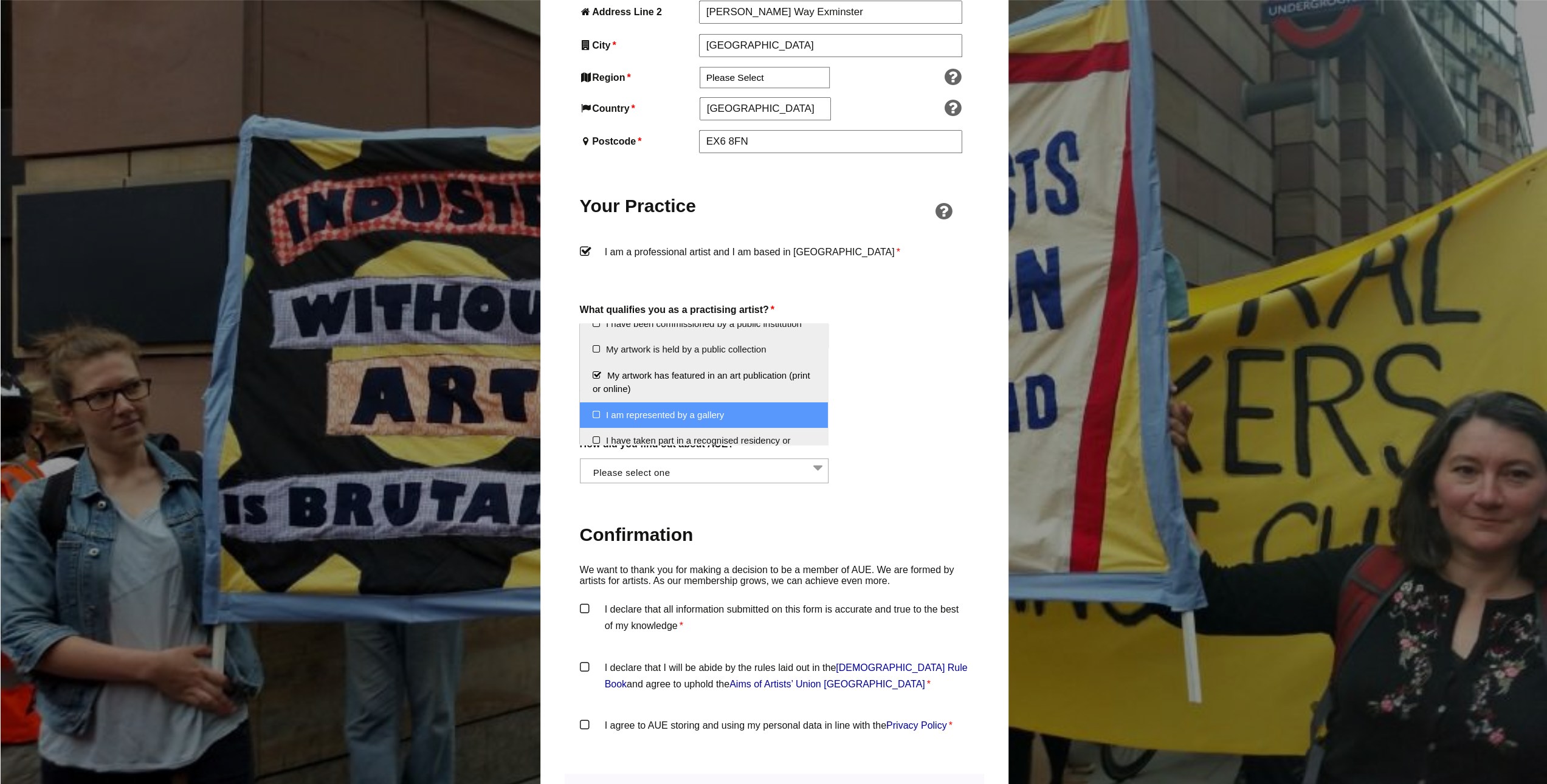
click at [734, 508] on label "Confirmation" at bounding box center [774, 536] width 389 height 57
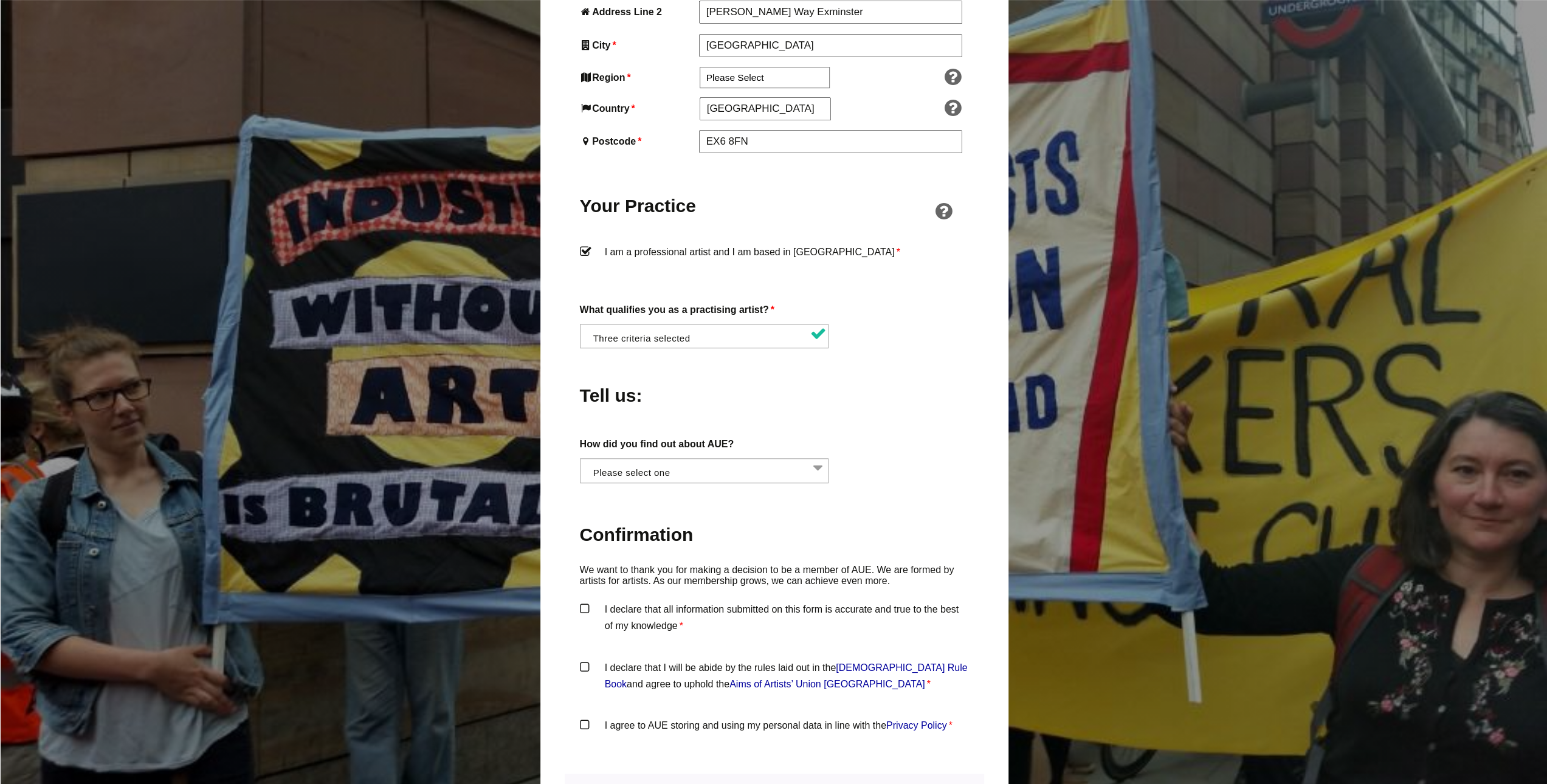
scroll to position [0, 1]
click at [702, 459] on li at bounding box center [707, 469] width 249 height 21
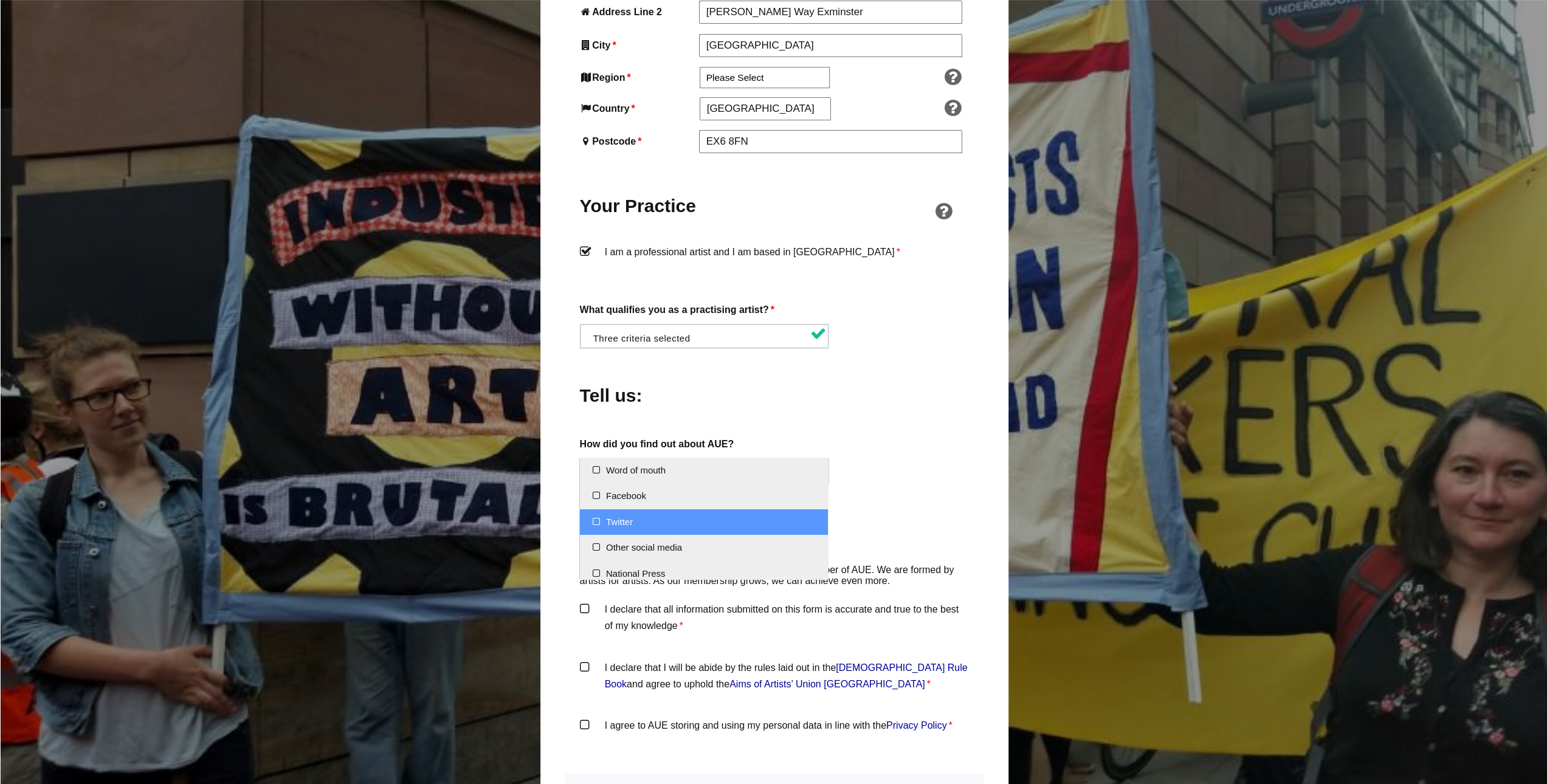
select select "Twitter"
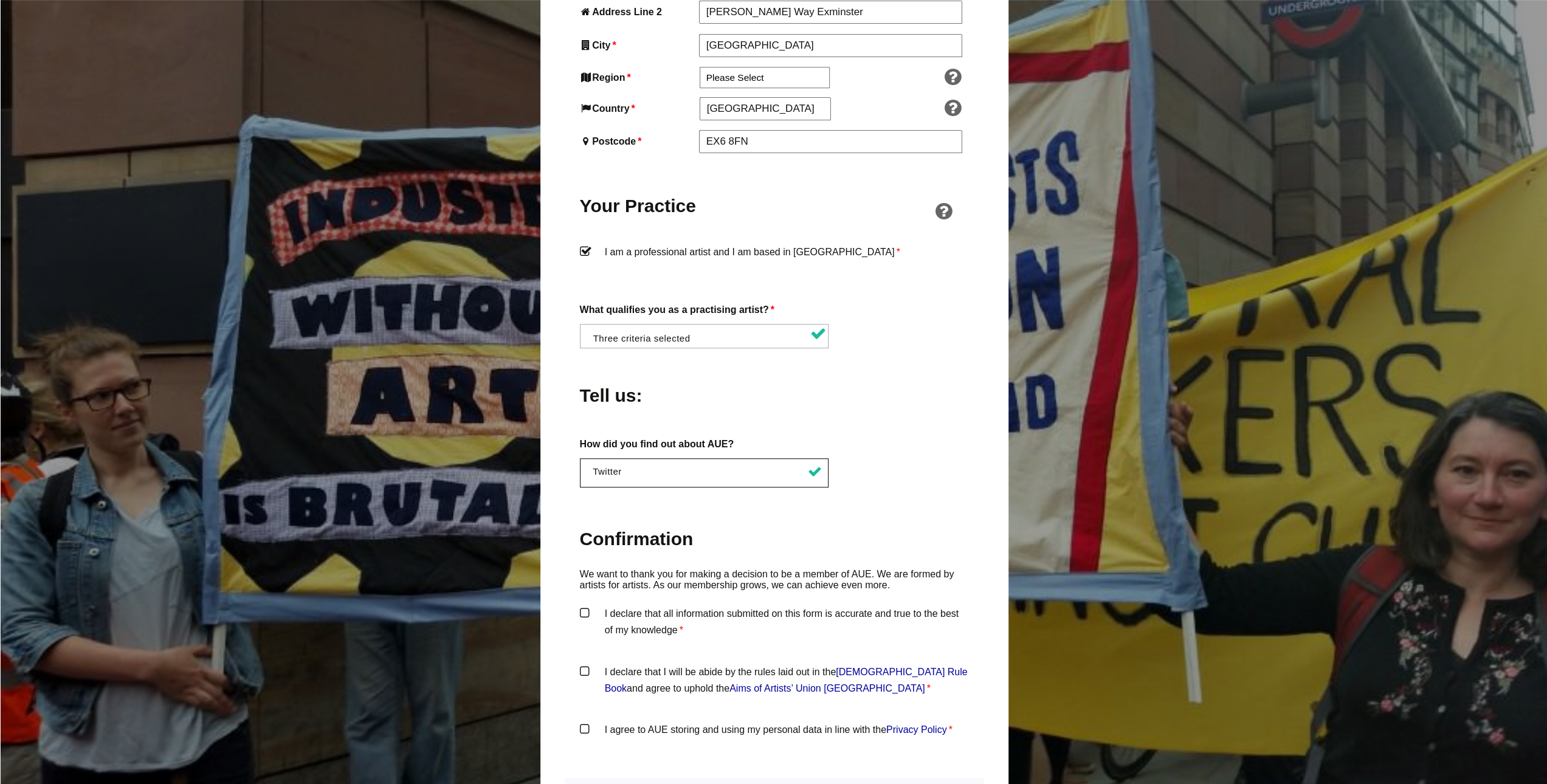
scroll to position [186, 0]
click at [698, 605] on label "I declare that all information submitted on this form is accurate and true to t…" at bounding box center [774, 623] width 389 height 36
click at [0, 0] on input "I declare that all information submitted on this form is accurate and true to t…" at bounding box center [0, 0] width 0 height 0
drag, startPoint x: 672, startPoint y: 659, endPoint x: 671, endPoint y: 694, distance: 35.0
click at [672, 663] on label "I declare that I will be abide by the rules laid out in the [DEMOGRAPHIC_DATA] …" at bounding box center [774, 681] width 389 height 36
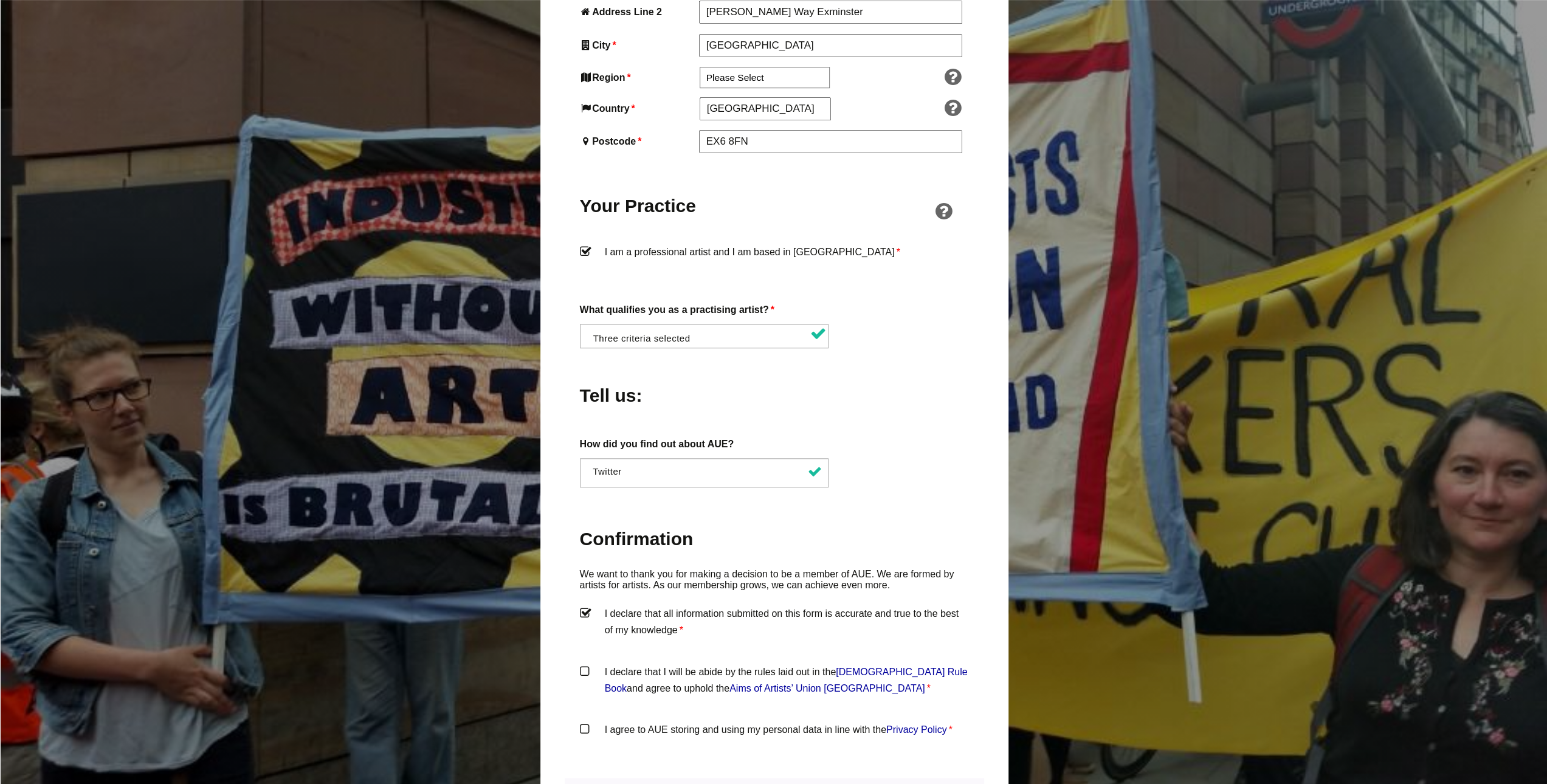
click at [0, 0] on input "I declare that I will be abide by the rules laid out in the [DEMOGRAPHIC_DATA] …" at bounding box center [0, 0] width 0 height 0
click at [671, 721] on label "I agree to AUE storing and using my personal data in line with the Privacy Poli…" at bounding box center [774, 739] width 389 height 36
click at [0, 0] on input "I agree to AUE storing and using my personal data in line with the Privacy Poli…" at bounding box center [0, 0] width 0 height 0
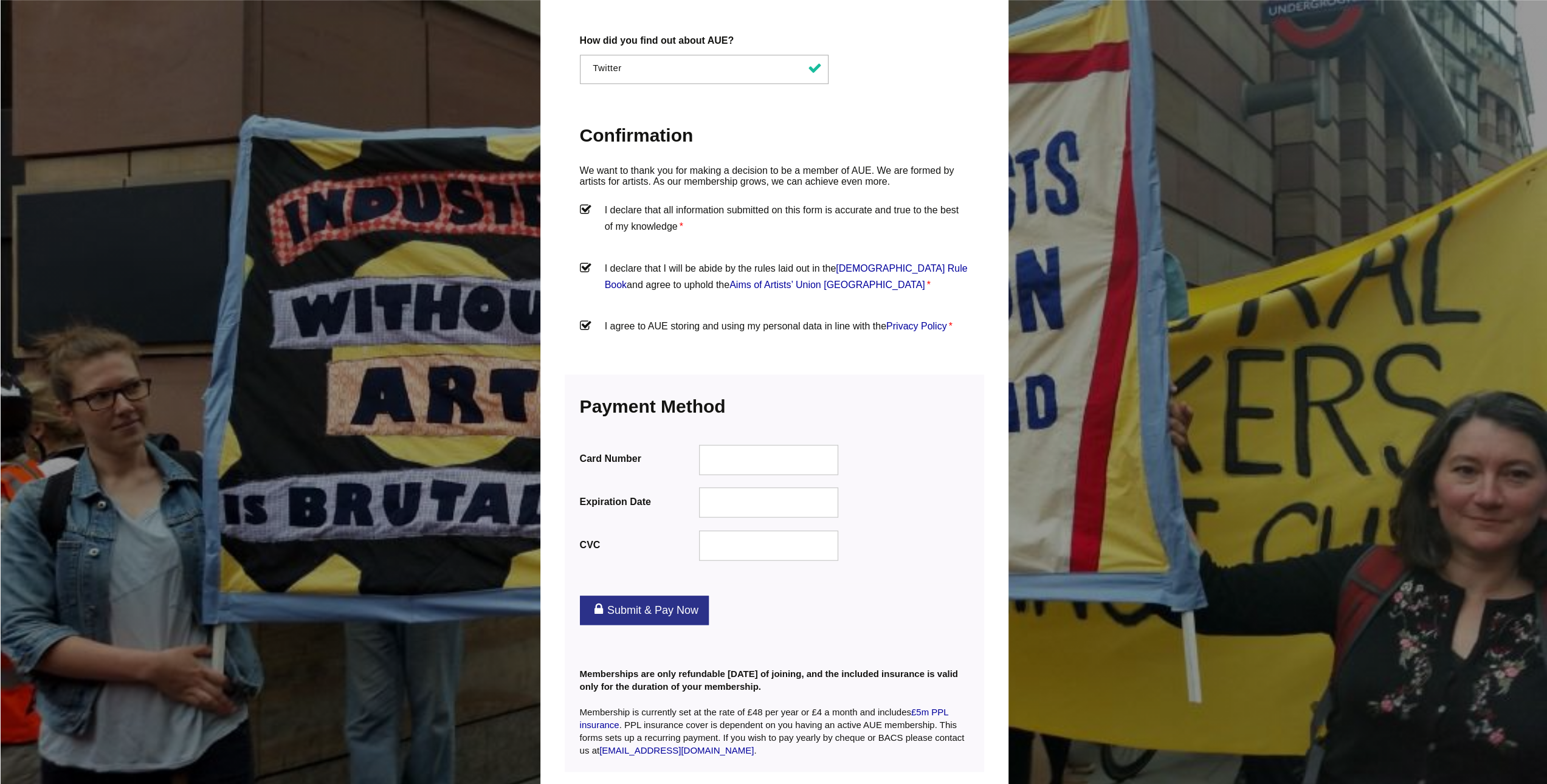
scroll to position [1255, 0]
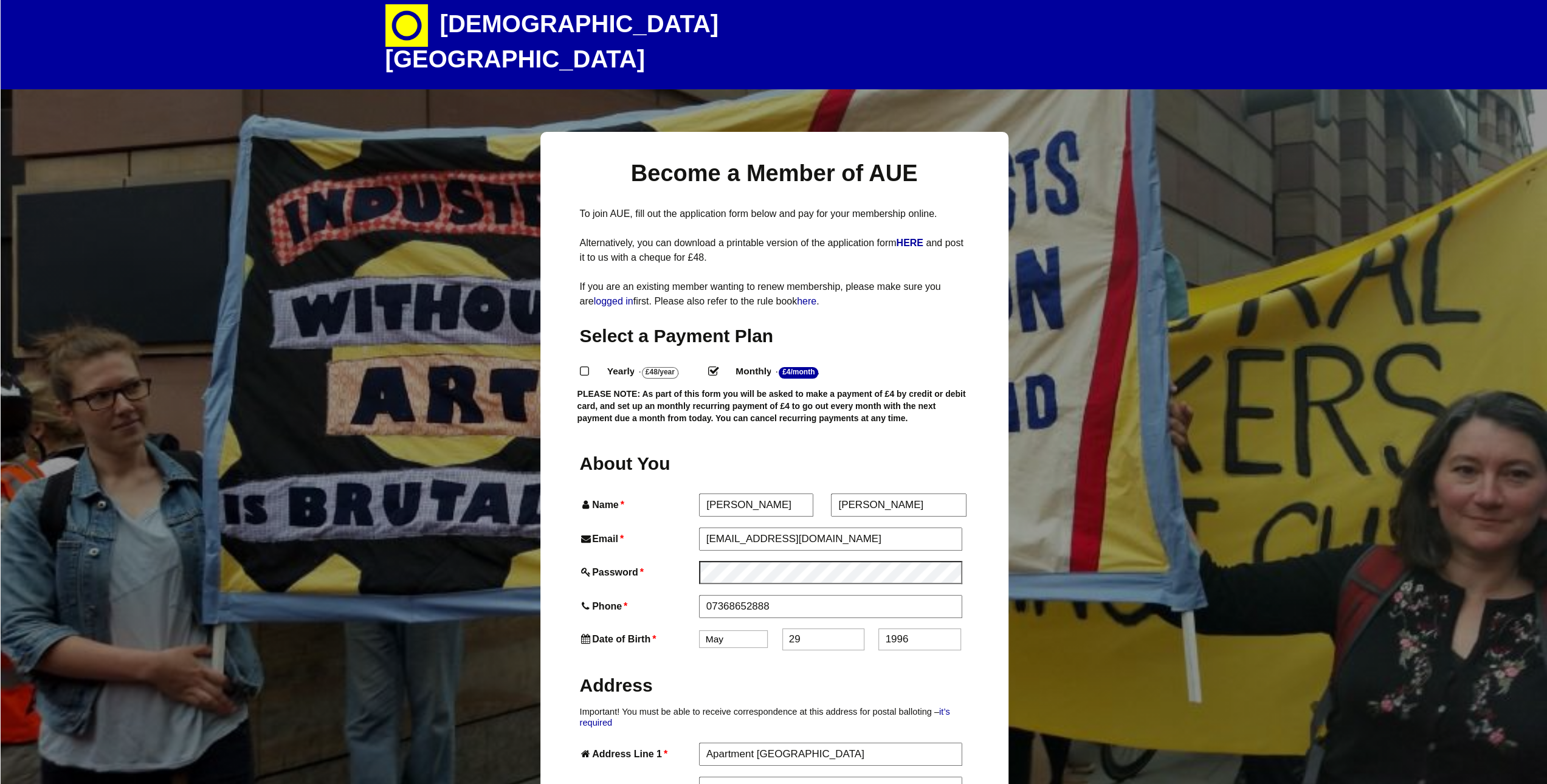
scroll to position [0, 0]
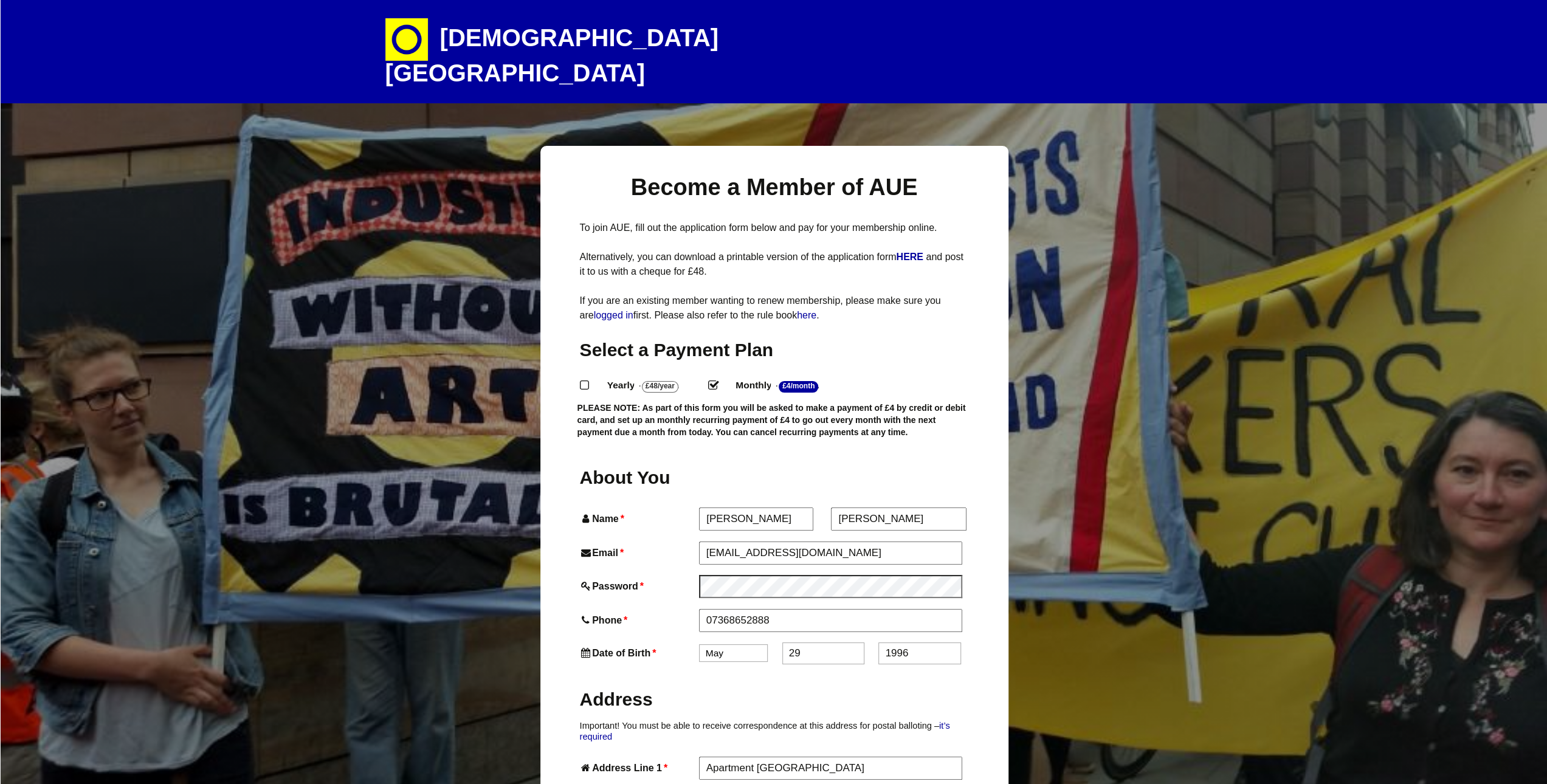
click at [496, 49] on h1 "[DEMOGRAPHIC_DATA][GEOGRAPHIC_DATA]" at bounding box center [597, 51] width 425 height 104
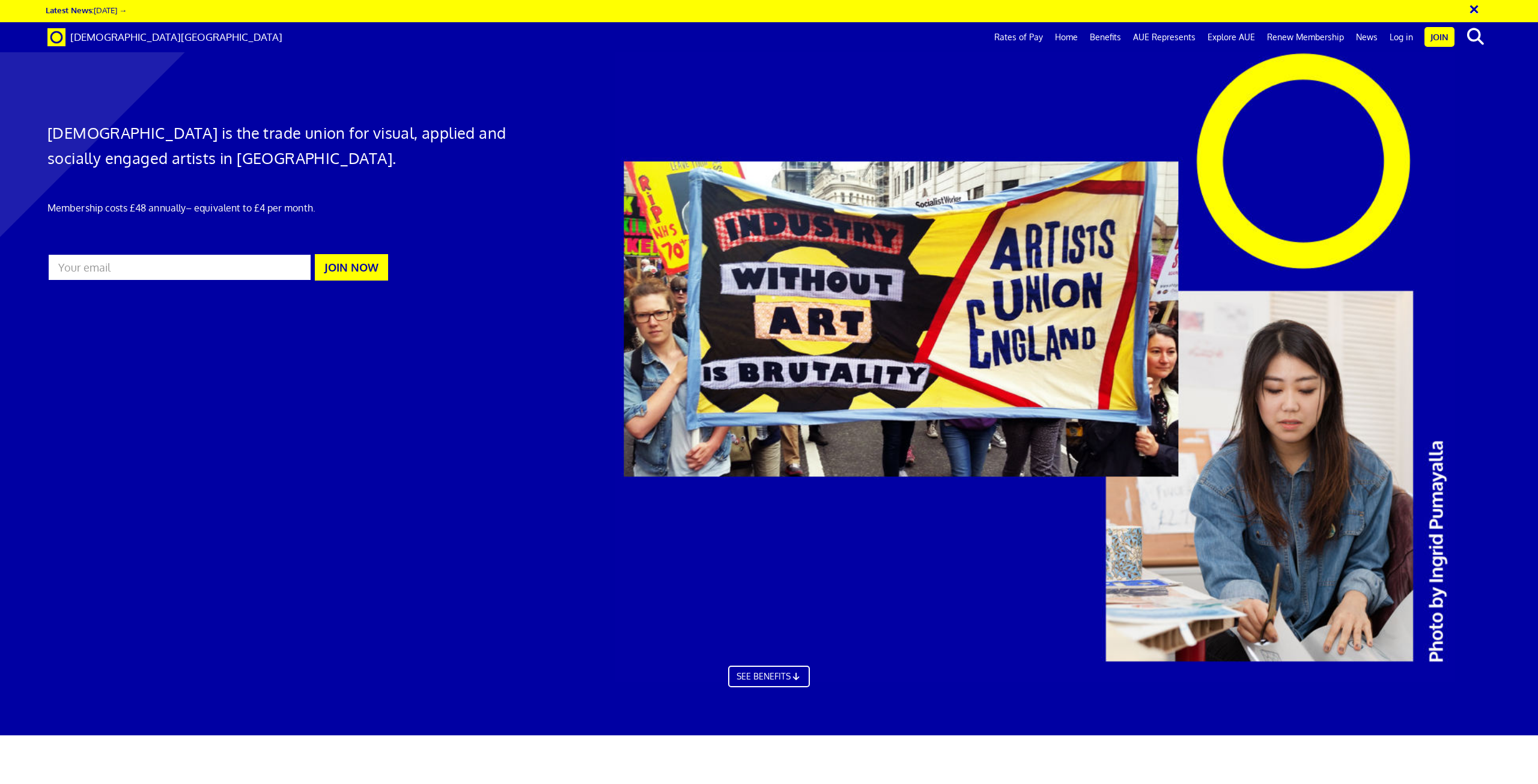
scroll to position [0, 35]
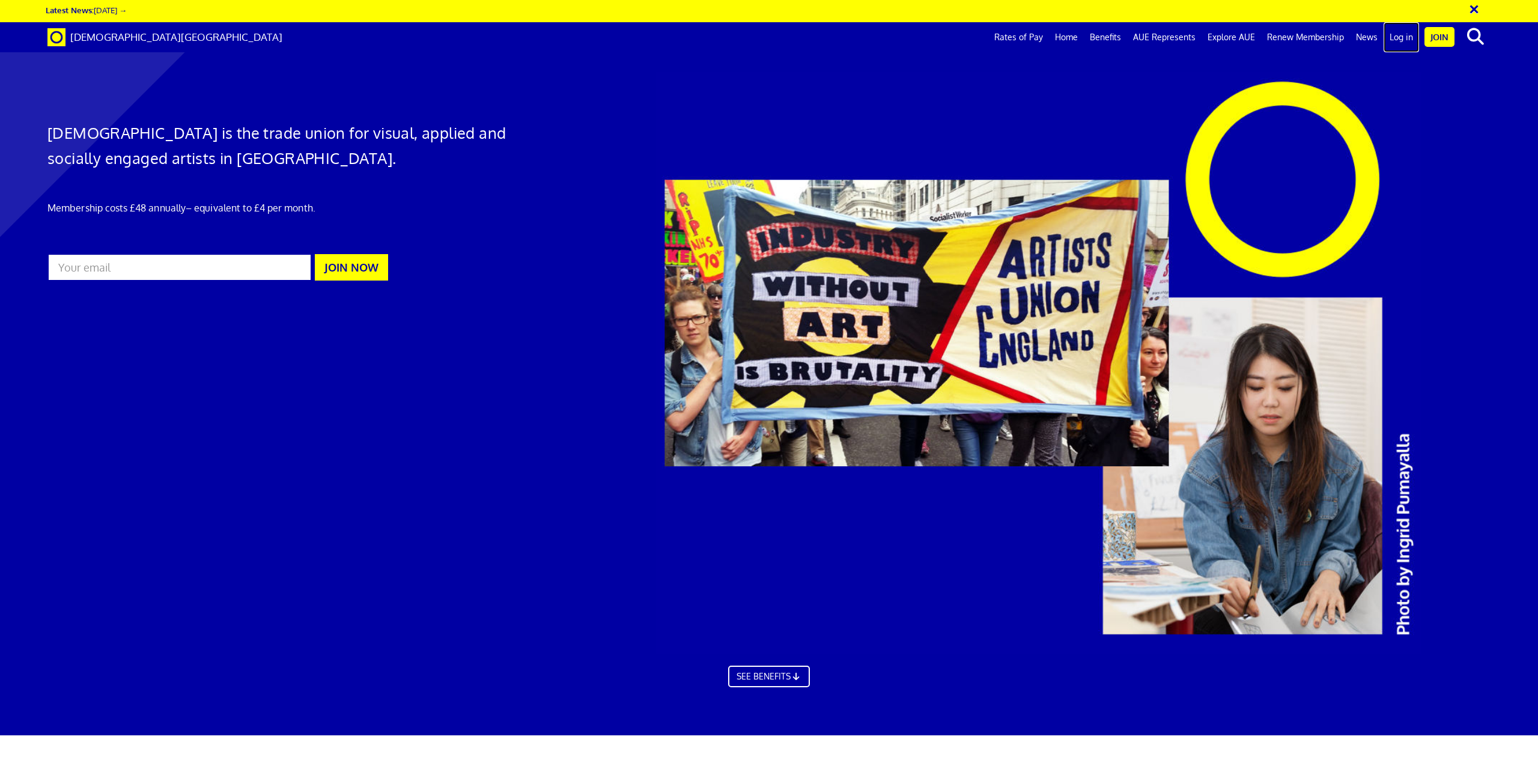
click at [1407, 35] on link "Log in" at bounding box center [1402, 37] width 35 height 30
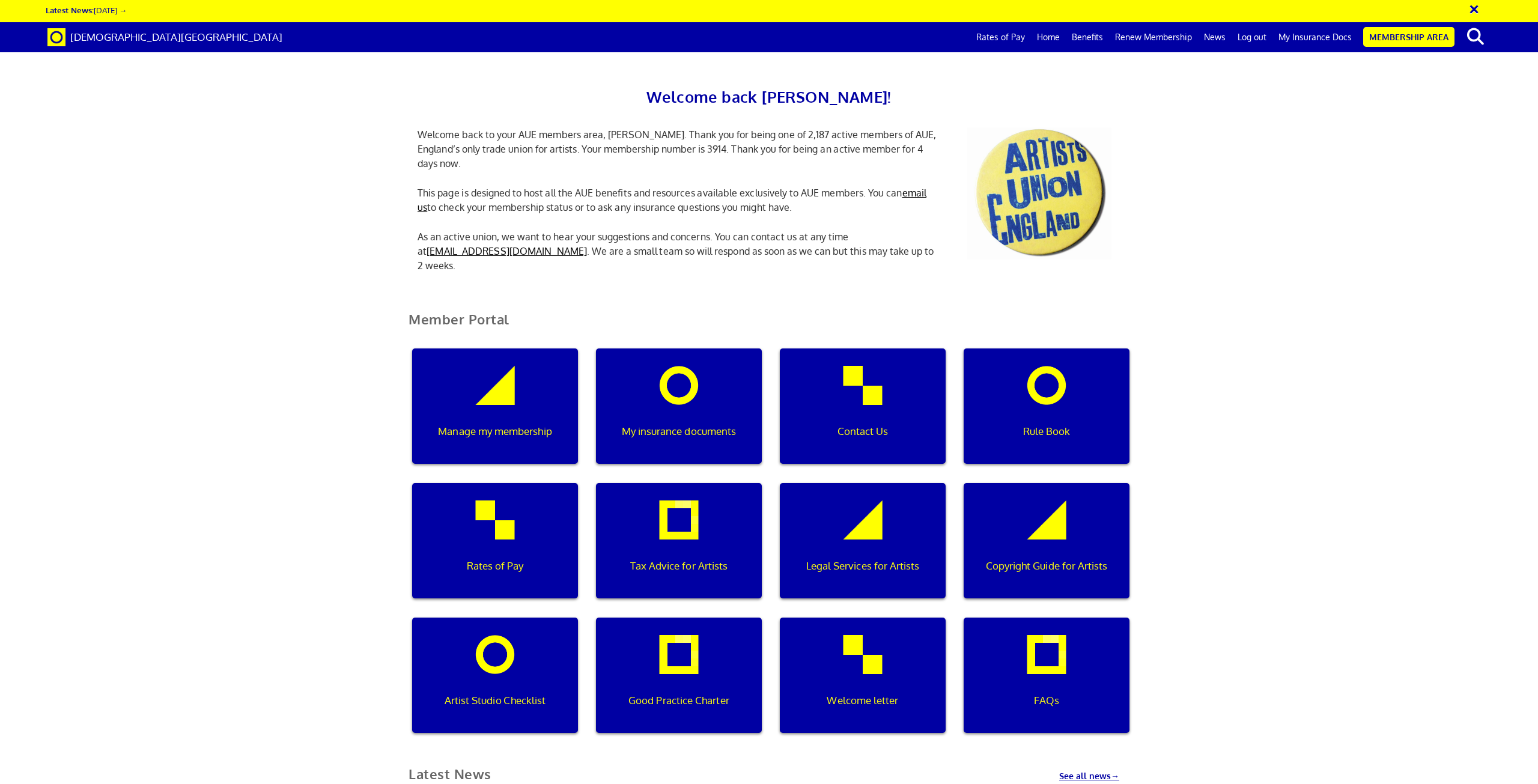
scroll to position [0, 4]
click at [452, 389] on div "Manage my membership" at bounding box center [495, 406] width 166 height 116
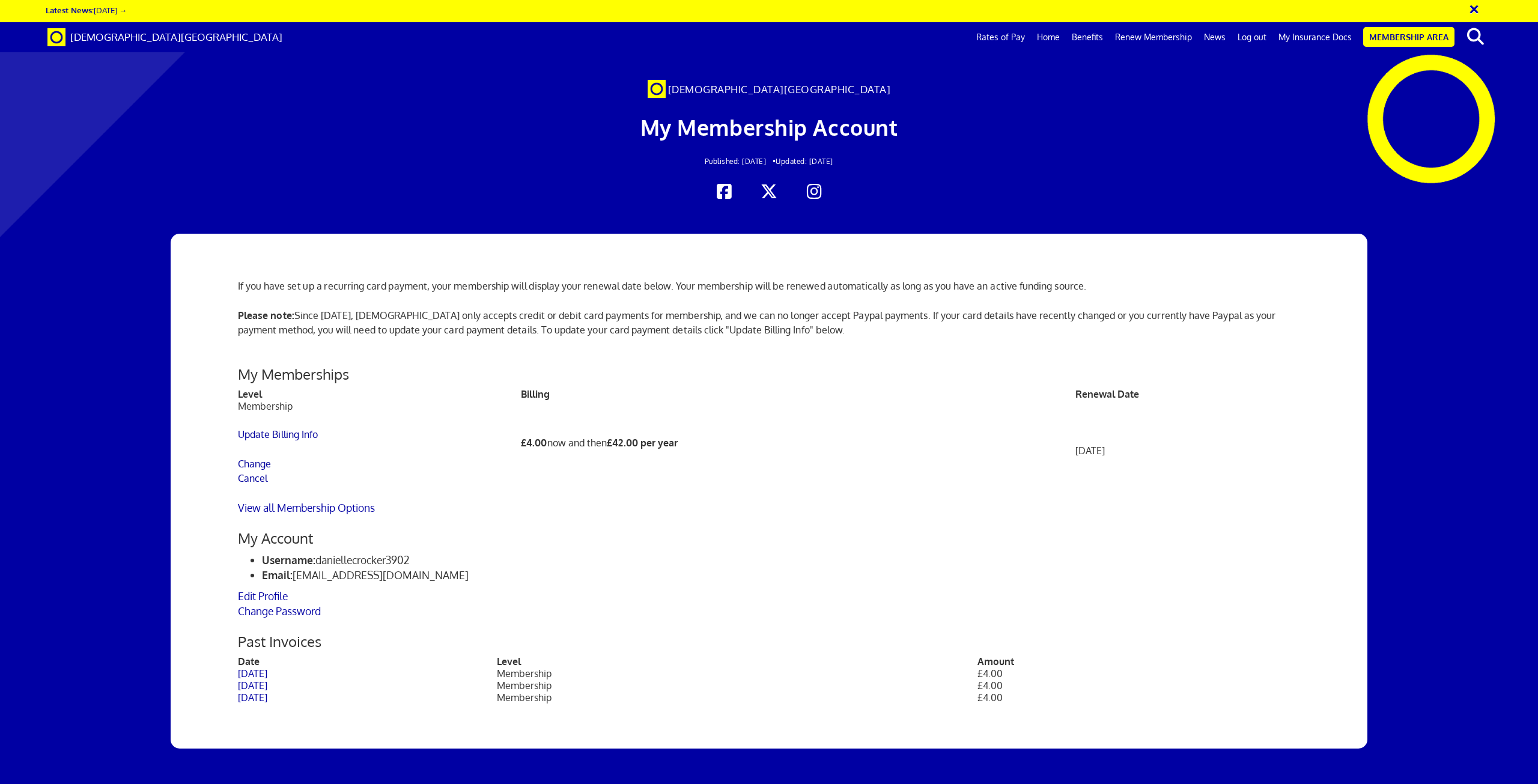
scroll to position [120, 0]
click at [253, 472] on link "Cancel" at bounding box center [253, 478] width 30 height 12
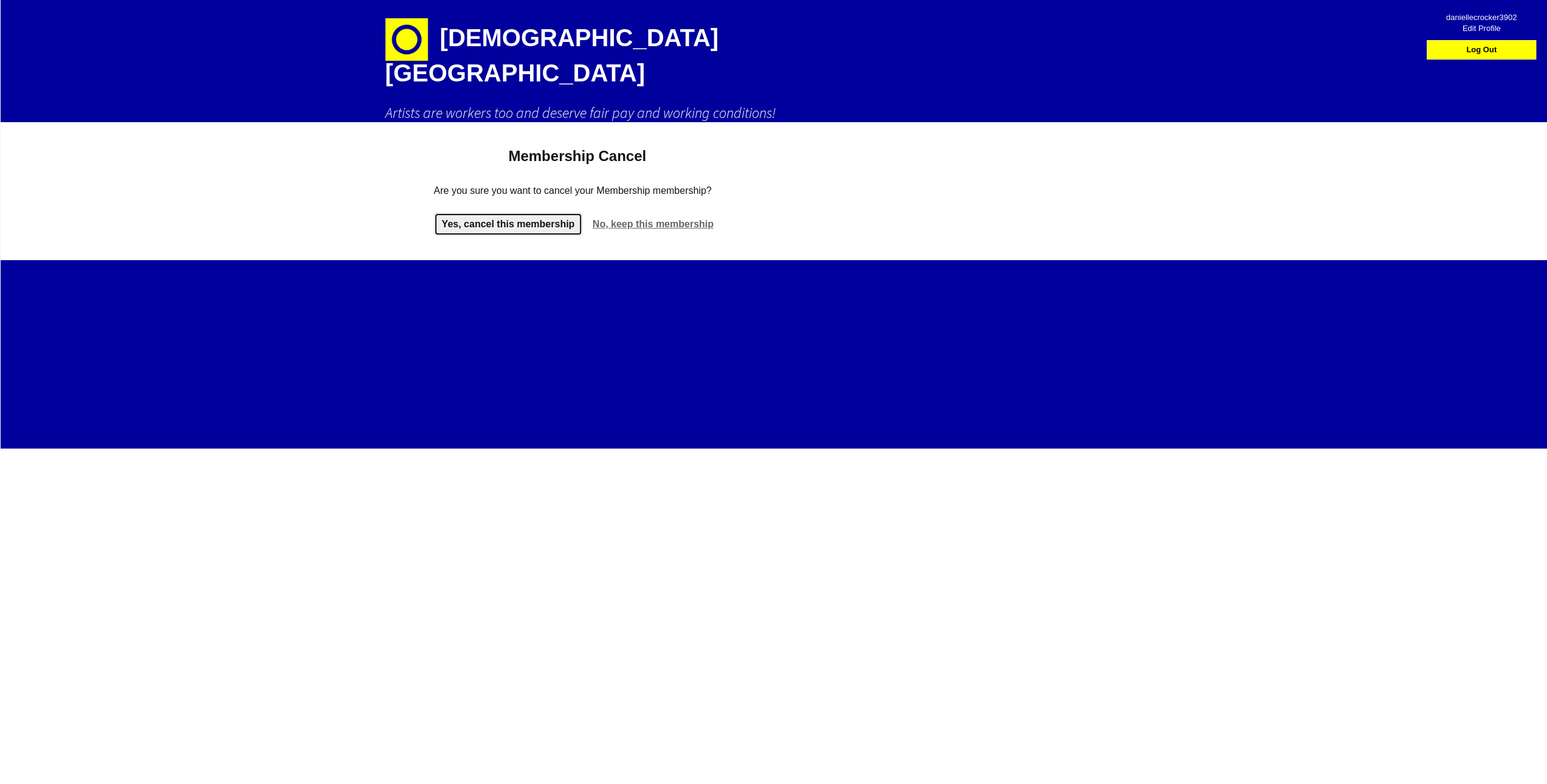
click at [519, 213] on link "Yes, cancel this membership" at bounding box center [508, 224] width 149 height 23
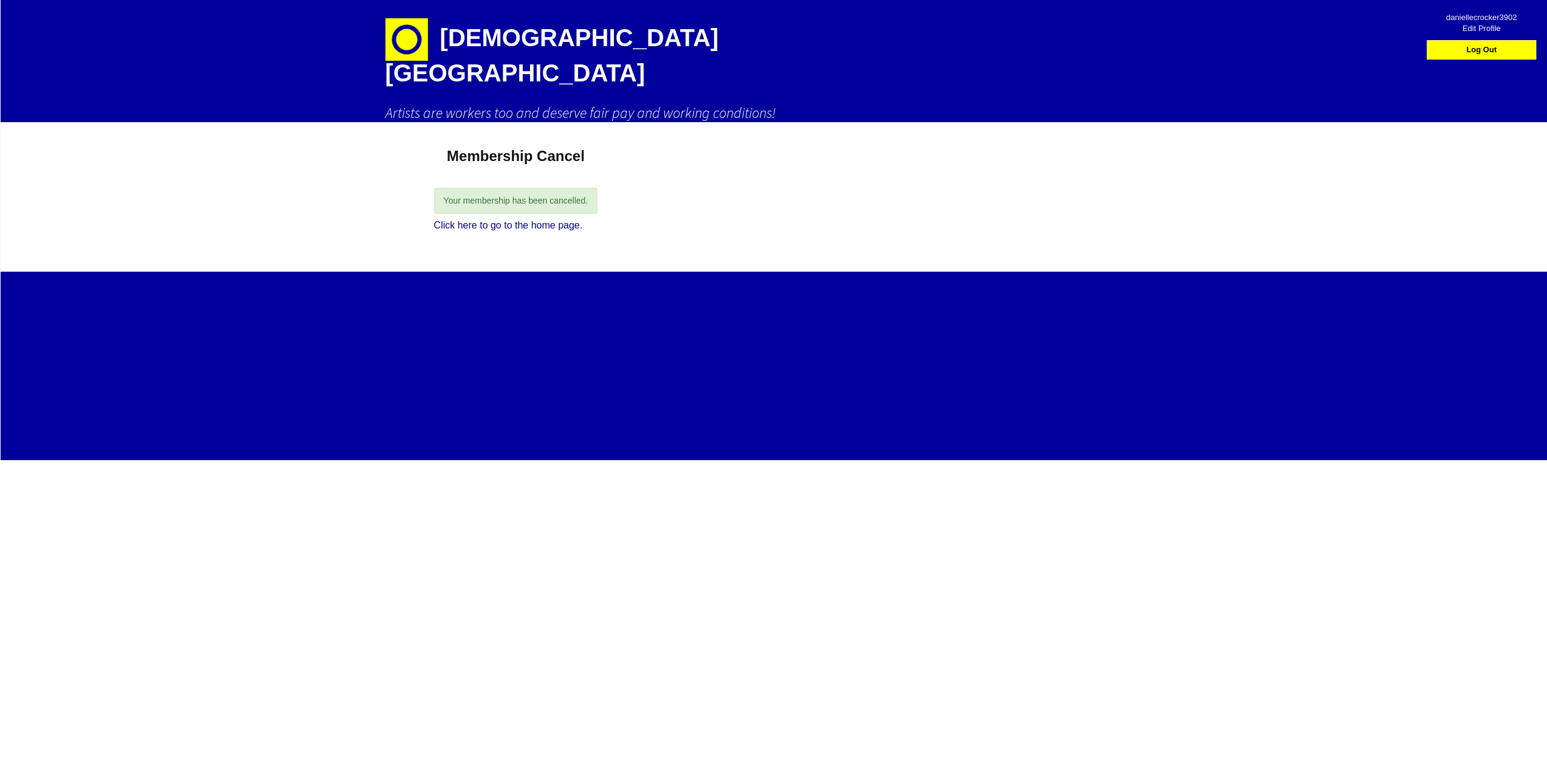
click at [500, 207] on div "Your membership has been cancelled. Click here to go to the home page." at bounding box center [516, 215] width 164 height 64
click at [499, 218] on p "Click here to go to the home page." at bounding box center [516, 225] width 164 height 15
click at [501, 220] on link "Click here to go to the home page." at bounding box center [508, 225] width 149 height 10
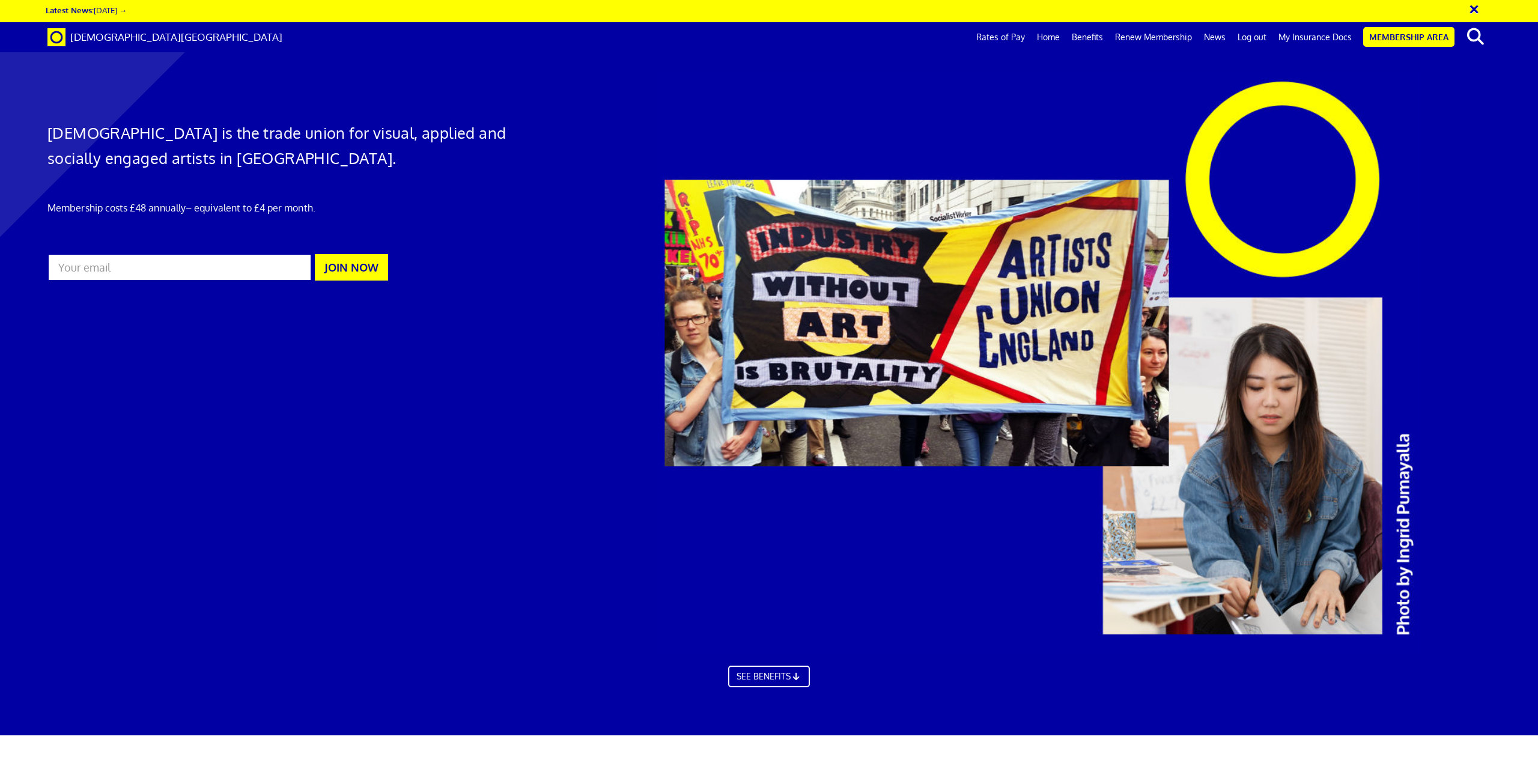
scroll to position [0, 35]
click at [1400, 30] on link "Membership Area" at bounding box center [1409, 37] width 91 height 20
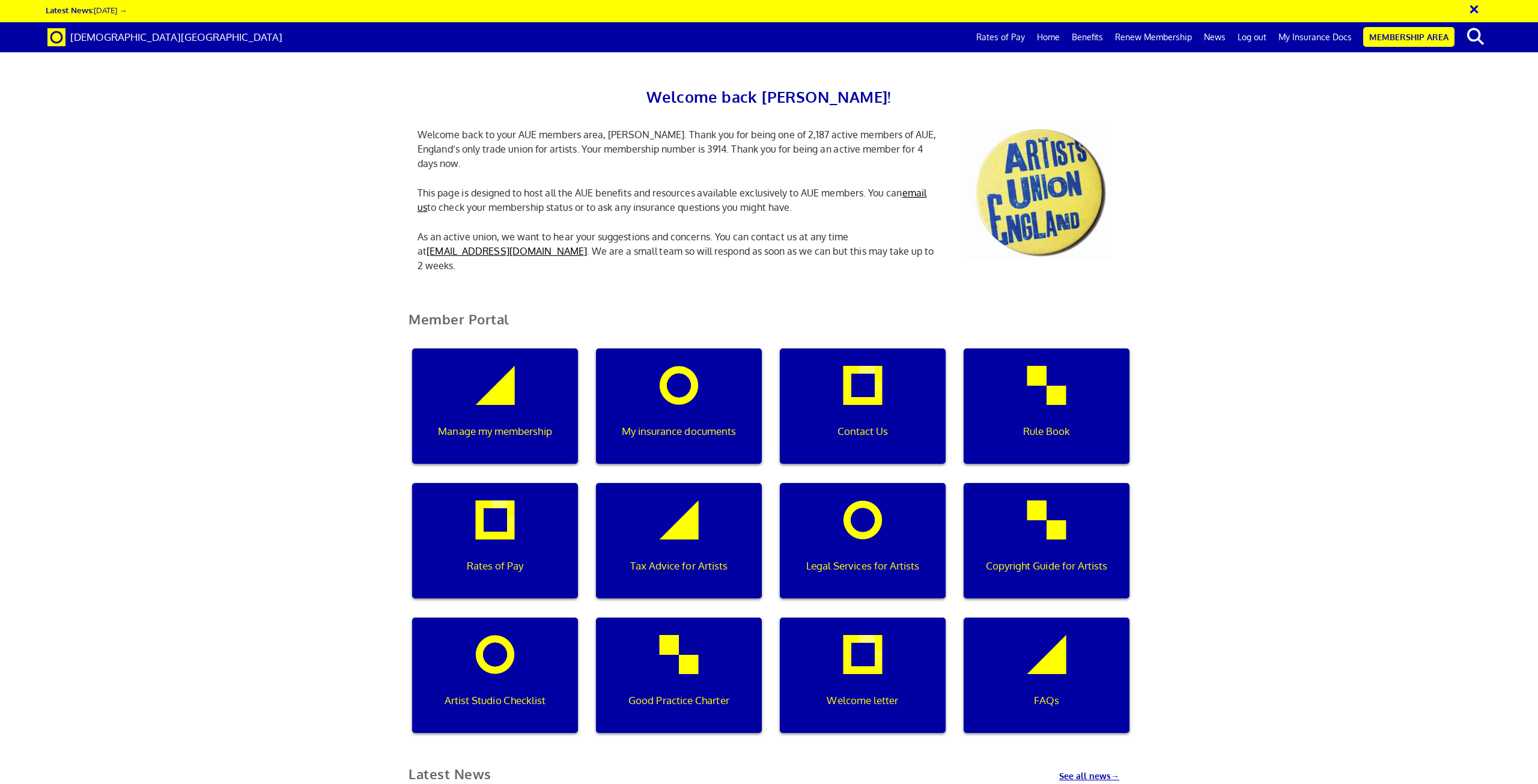
scroll to position [0, 4]
click at [489, 428] on p "Manage my membership" at bounding box center [494, 431] width 149 height 16
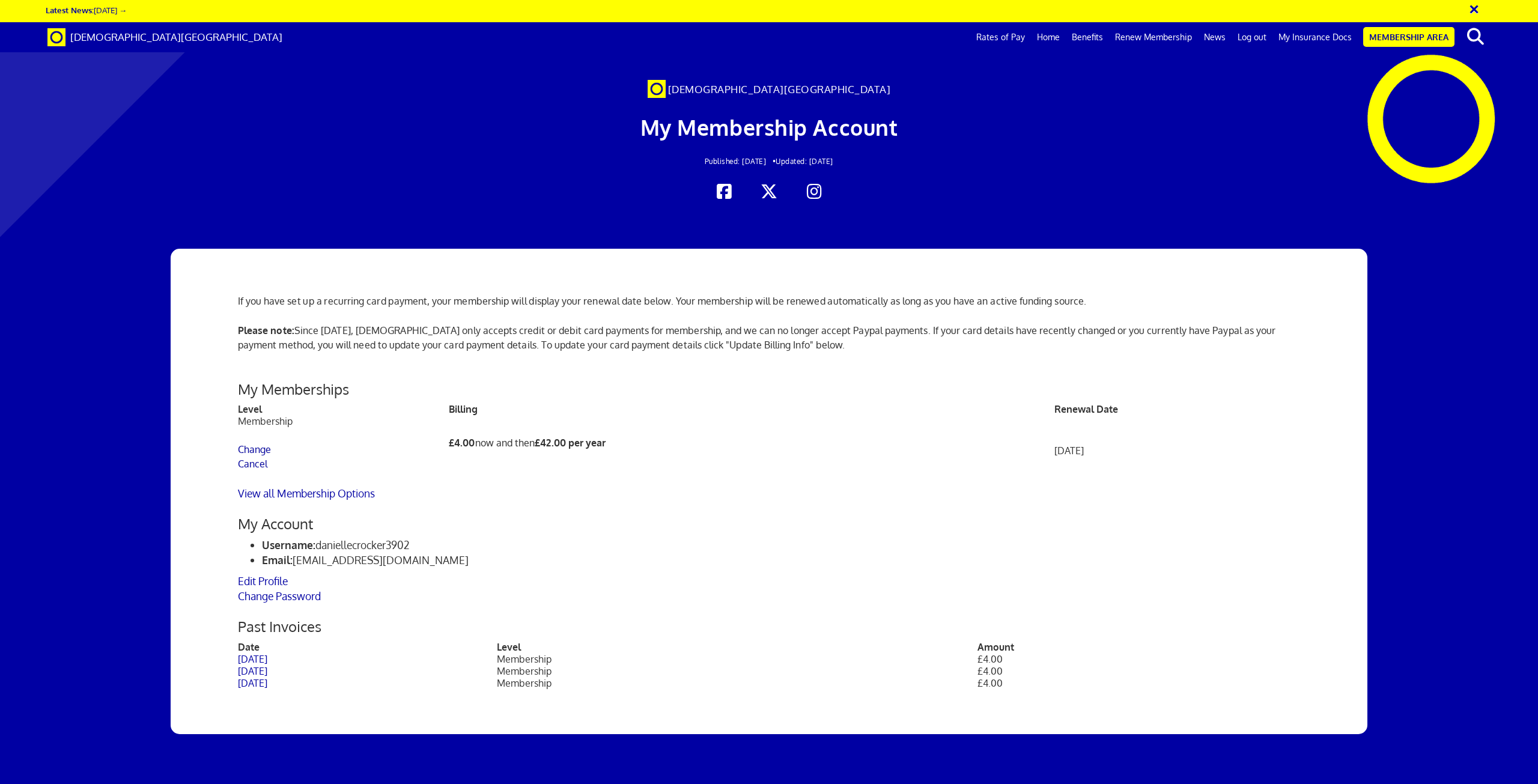
scroll to position [60, 0]
click at [314, 487] on link "View all Membership Options" at bounding box center [307, 493] width 137 height 13
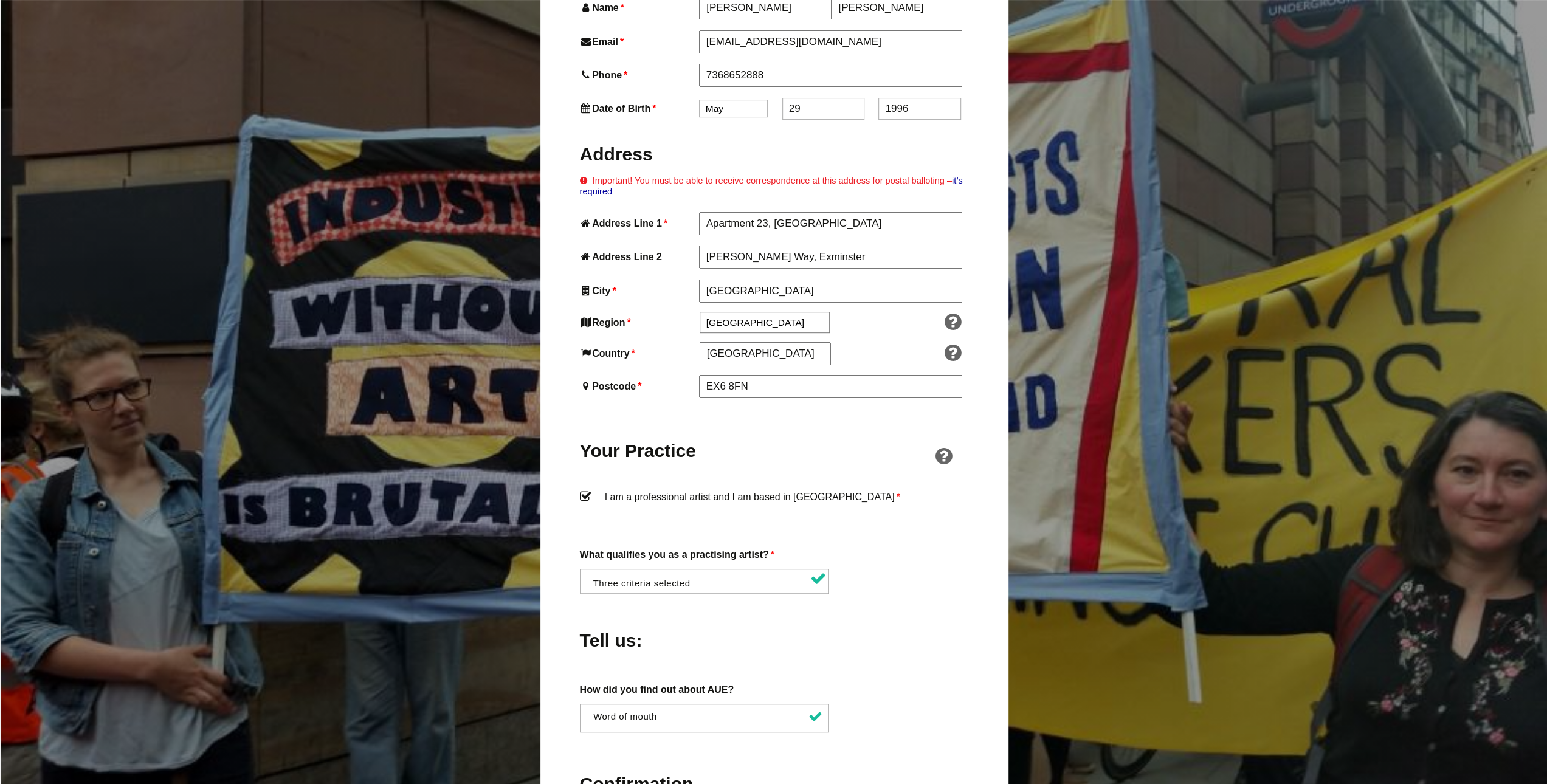
scroll to position [668, 0]
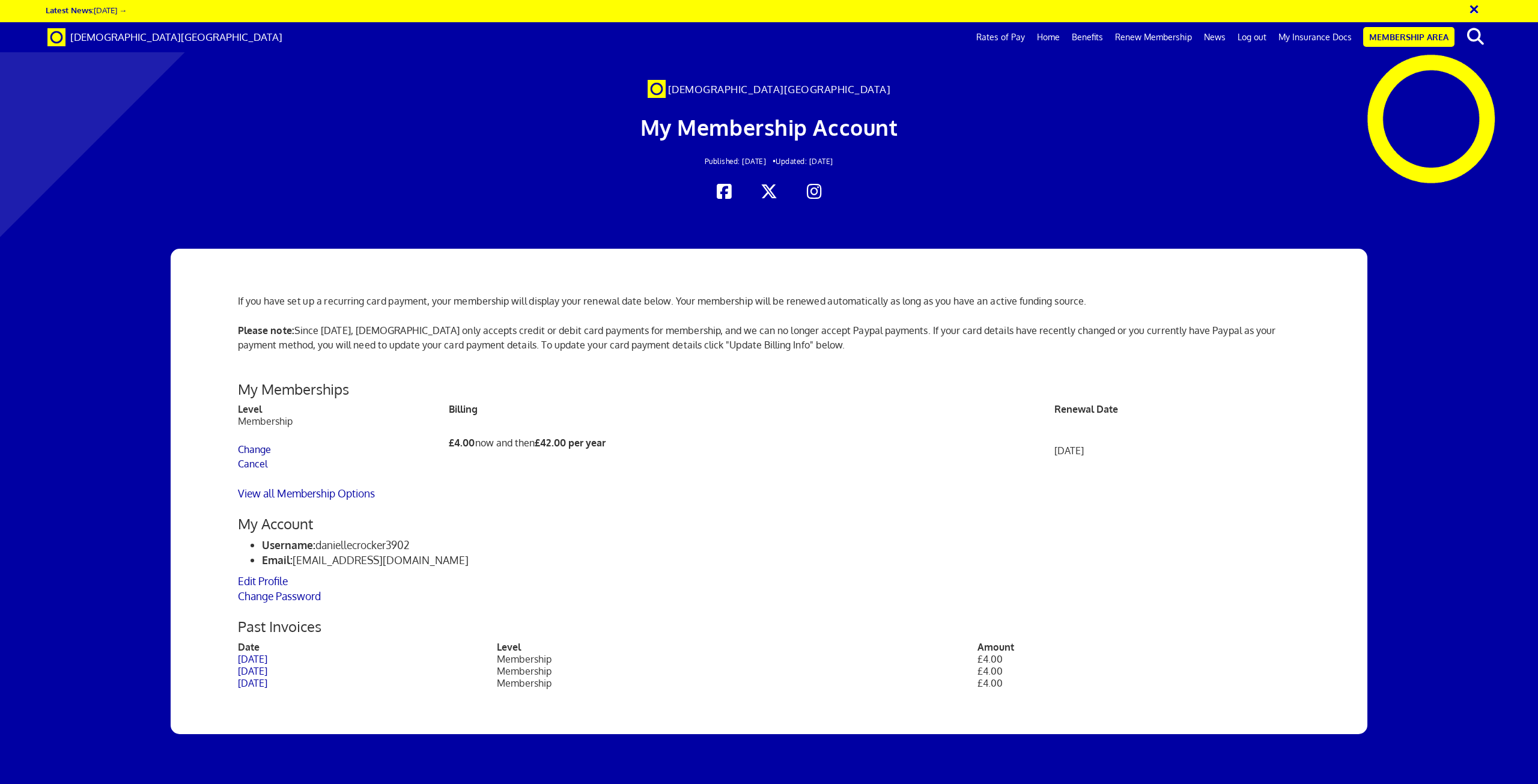
scroll to position [0, 35]
click at [268, 677] on link "September 29, 2025" at bounding box center [253, 683] width 30 height 12
click at [261, 415] on td "Membership Change Cancel" at bounding box center [344, 450] width 211 height 71
click at [258, 444] on link "Change" at bounding box center [255, 449] width 34 height 12
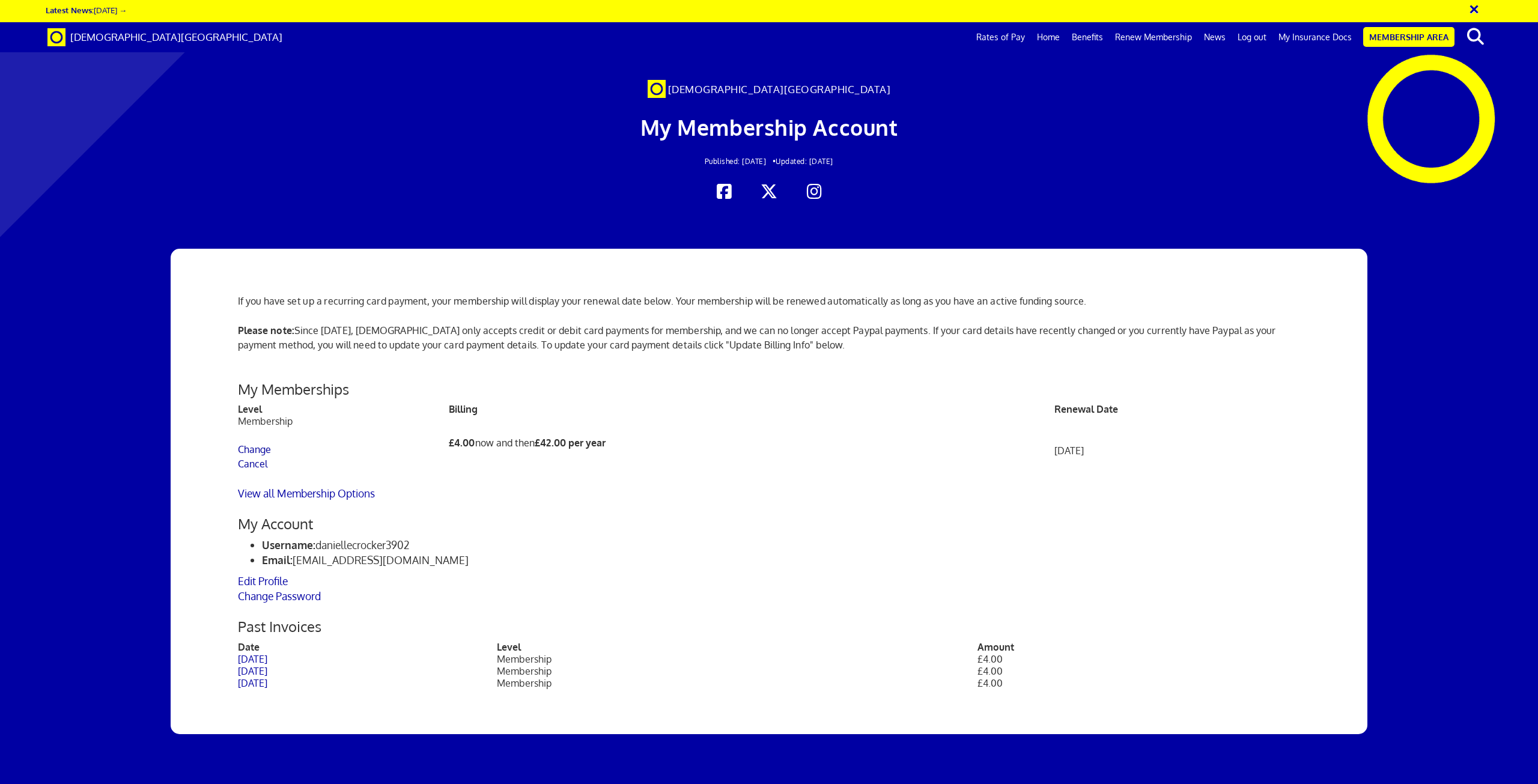
scroll to position [0, 35]
click at [1316, 41] on link "My Insurance Docs" at bounding box center [1316, 37] width 85 height 30
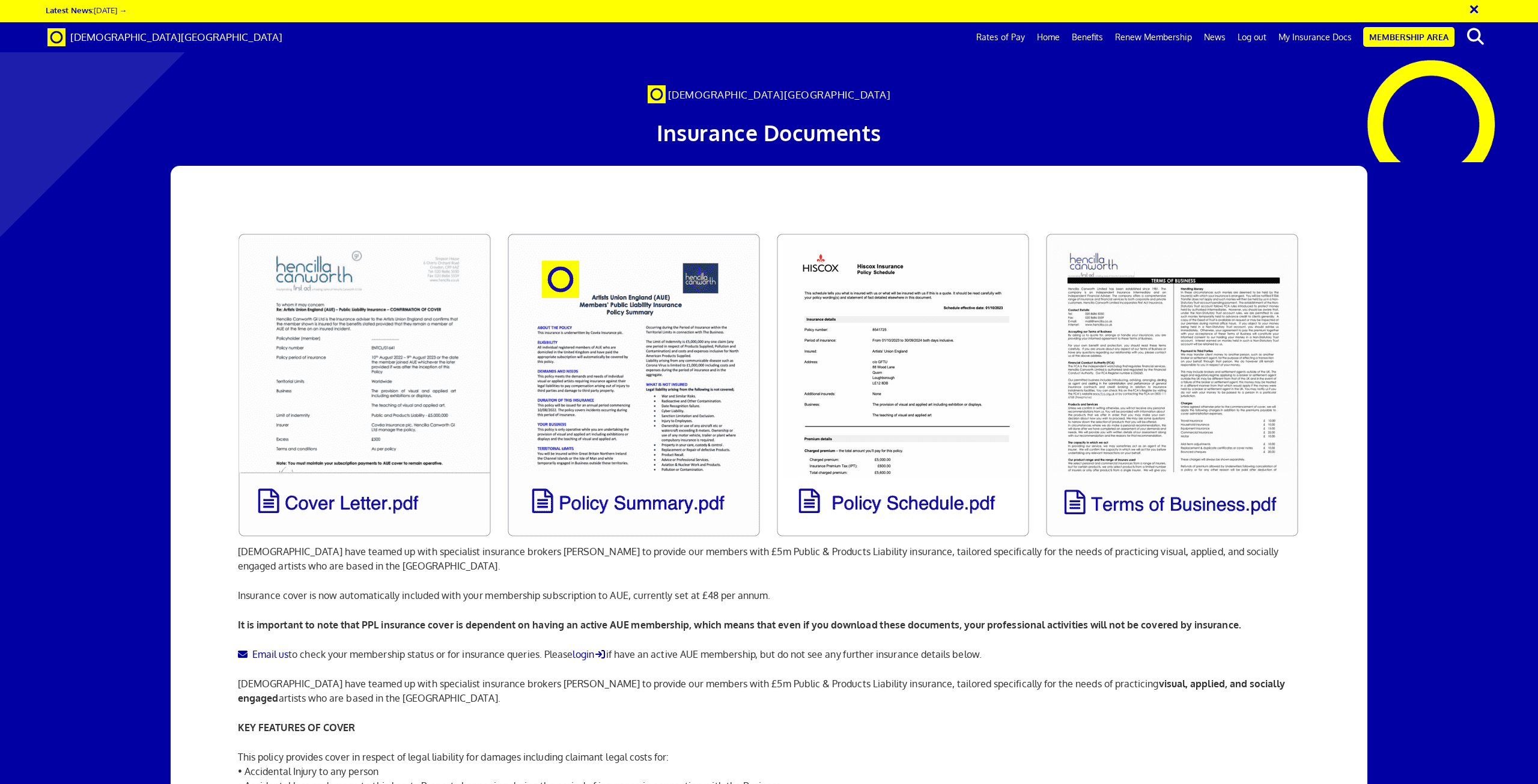
scroll to position [0, 35]
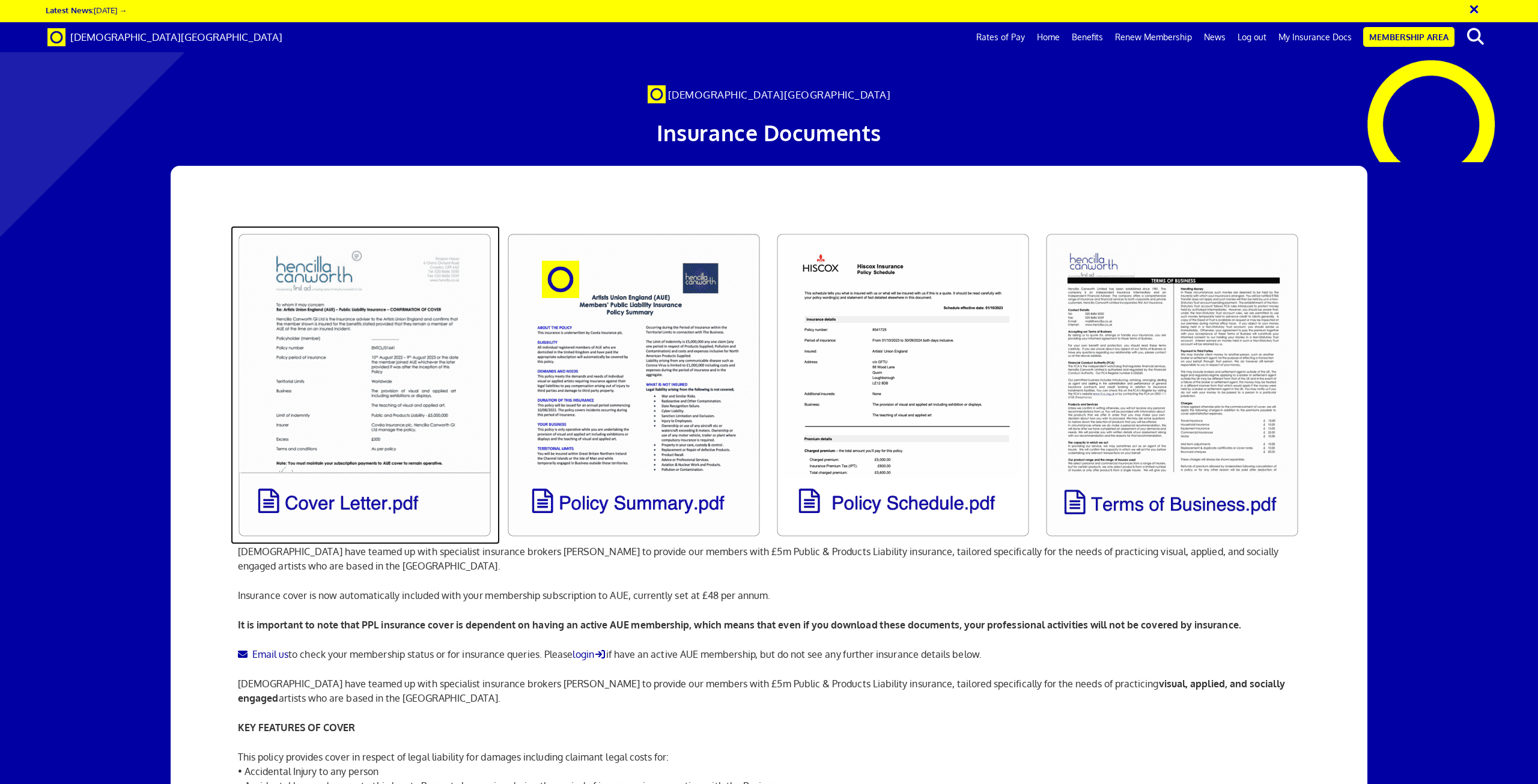
click at [347, 423] on link at bounding box center [365, 385] width 269 height 318
click at [300, 226] on link at bounding box center [365, 385] width 269 height 318
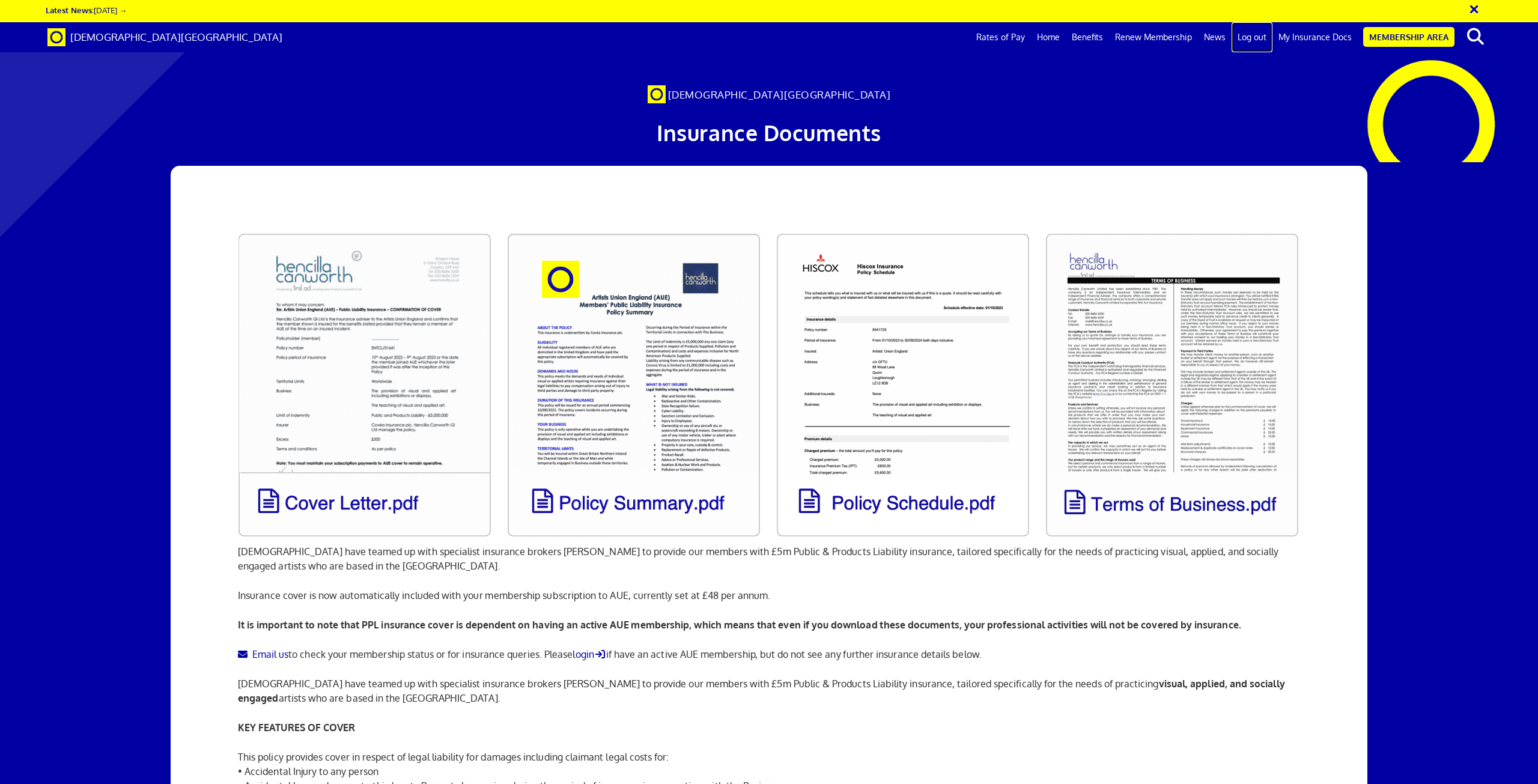
click at [1251, 43] on link "Log out" at bounding box center [1252, 37] width 41 height 30
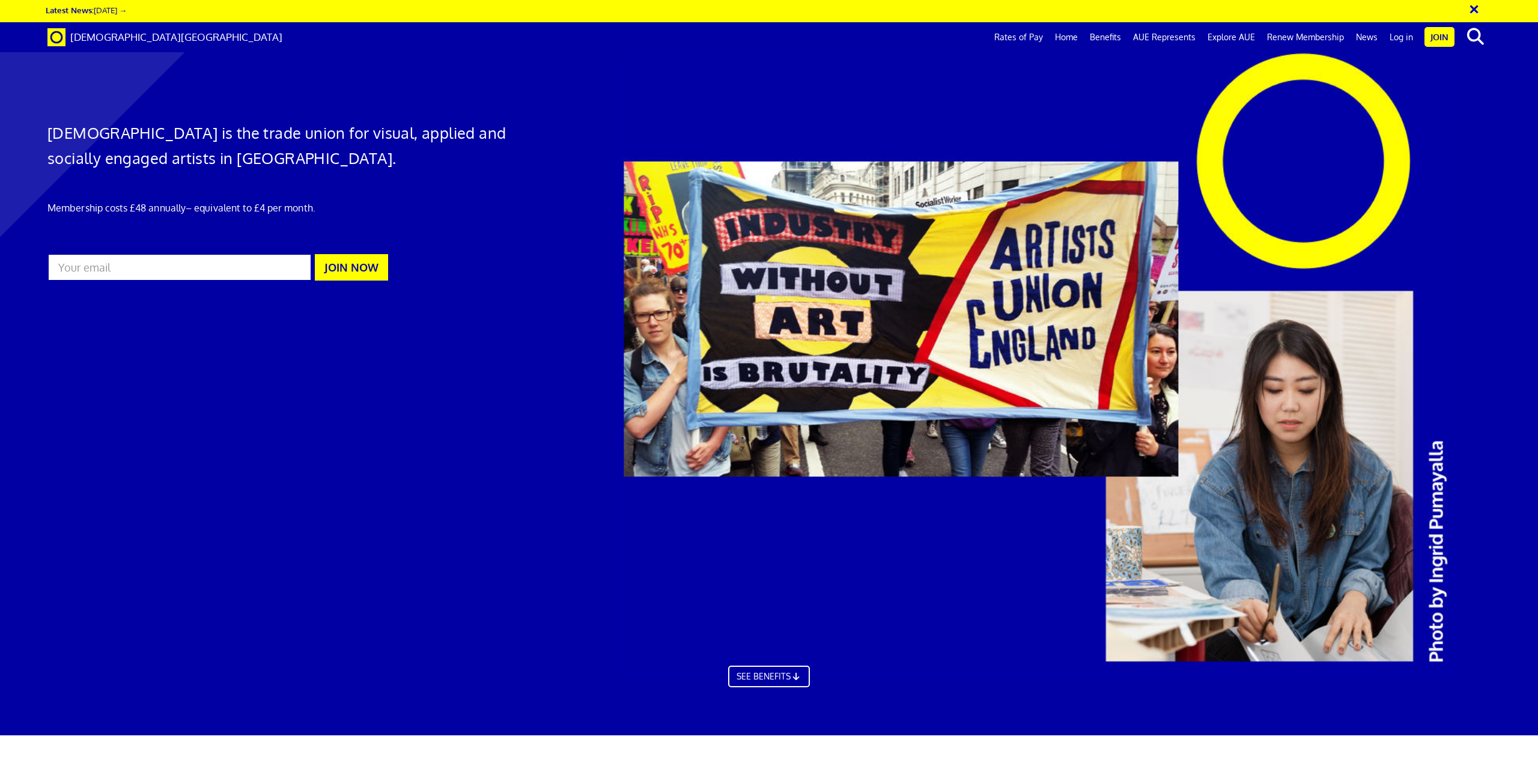
scroll to position [0, 35]
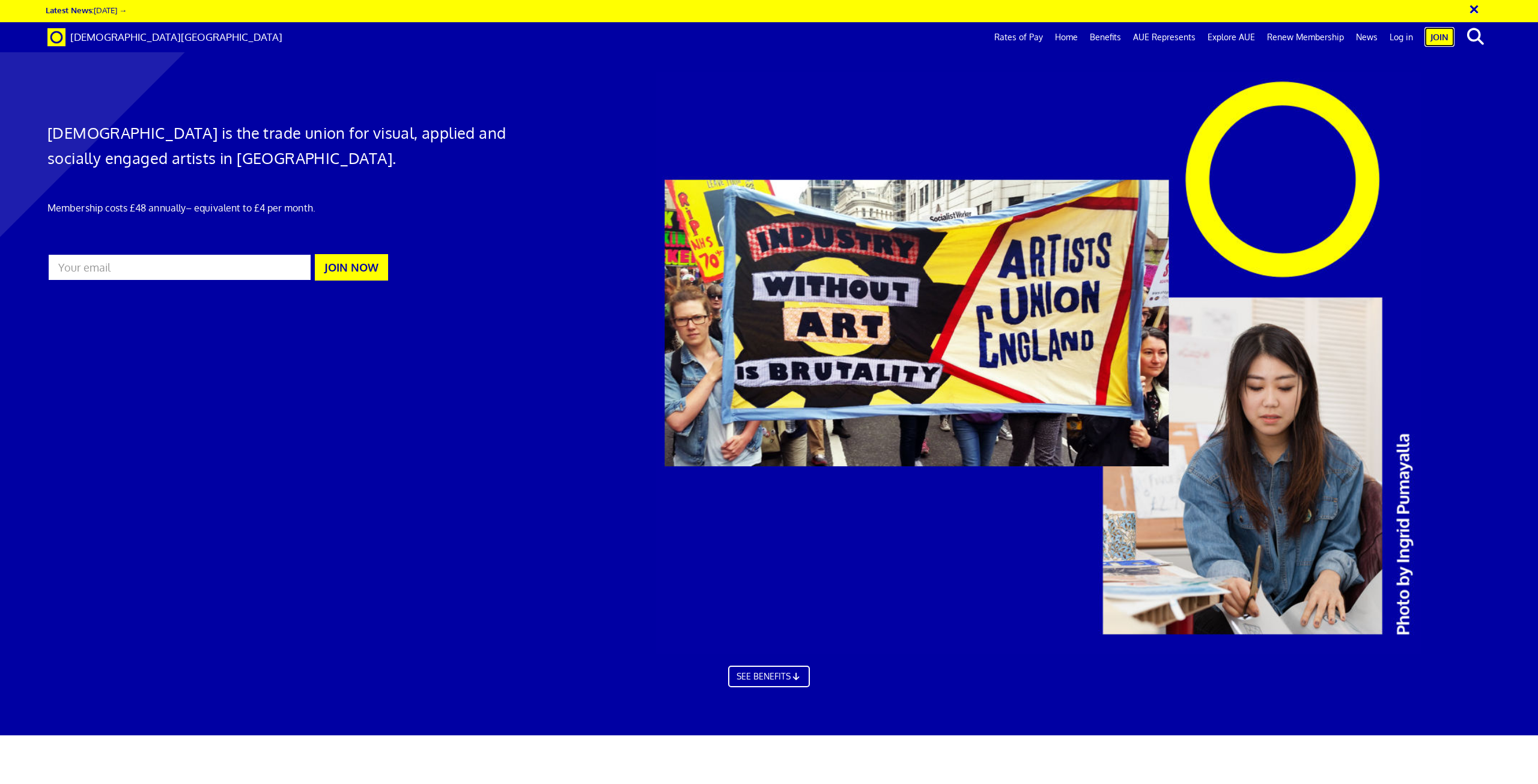
click at [1446, 41] on link "Join" at bounding box center [1440, 37] width 30 height 20
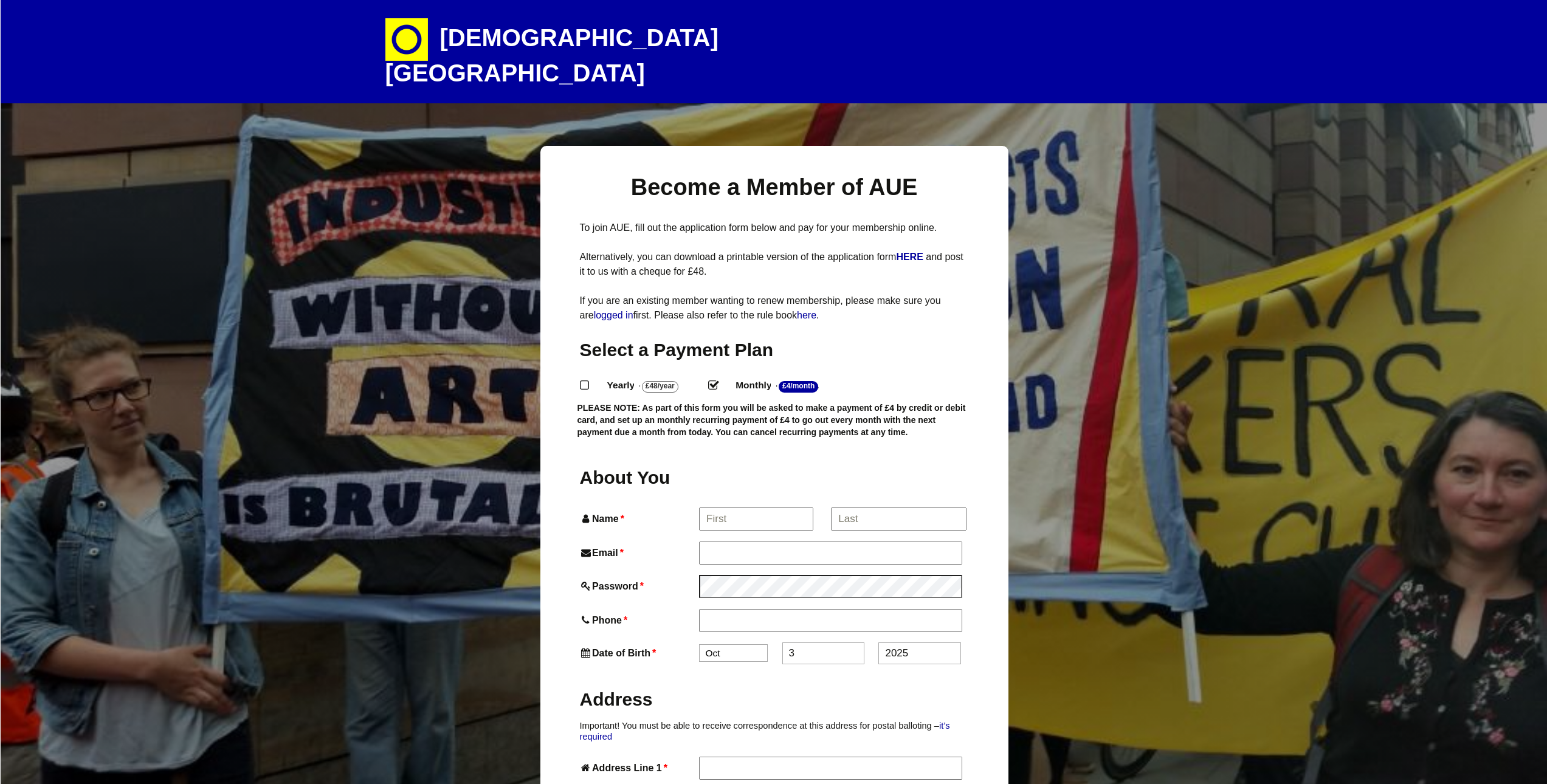
select select
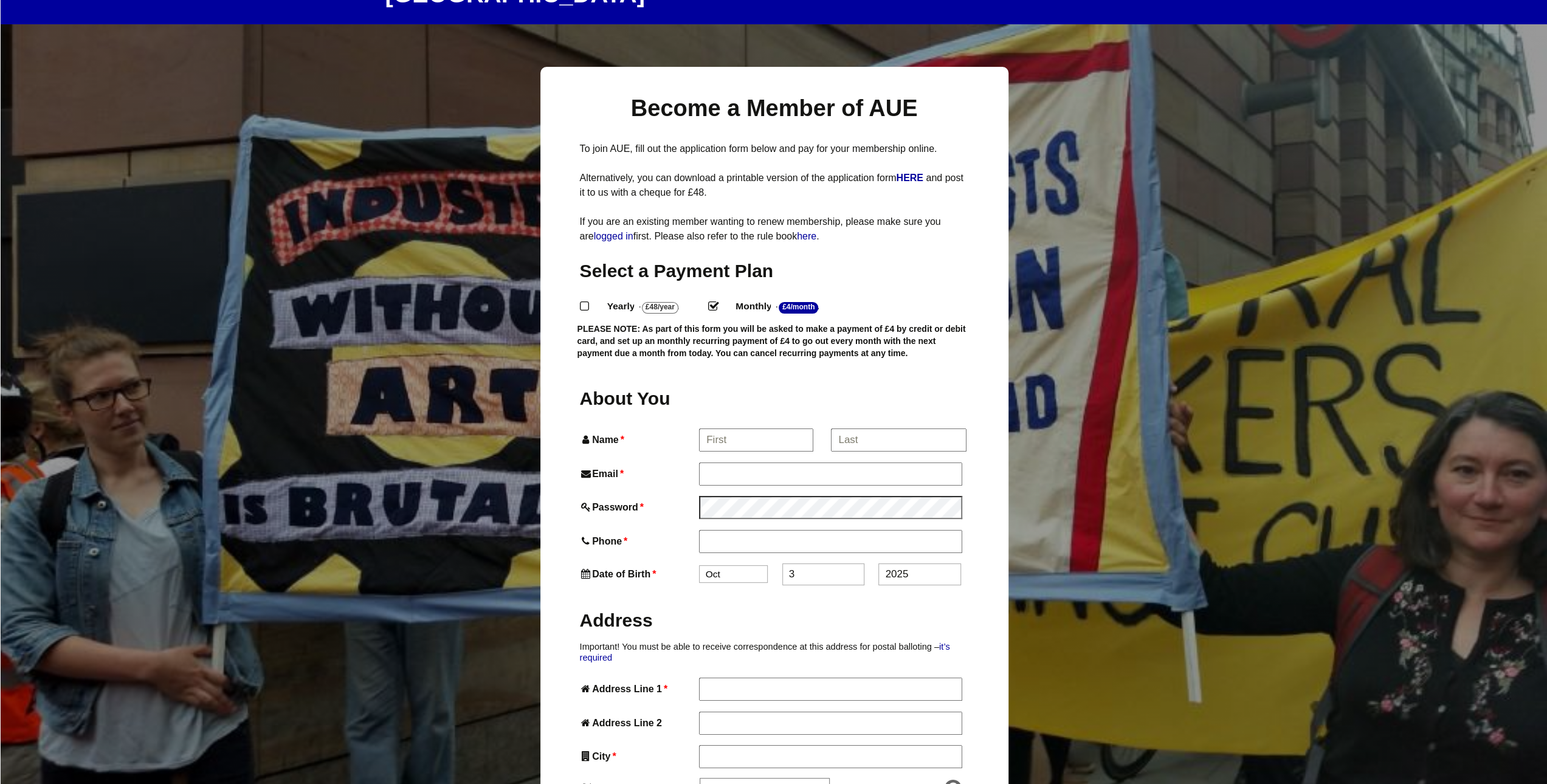
scroll to position [182, 0]
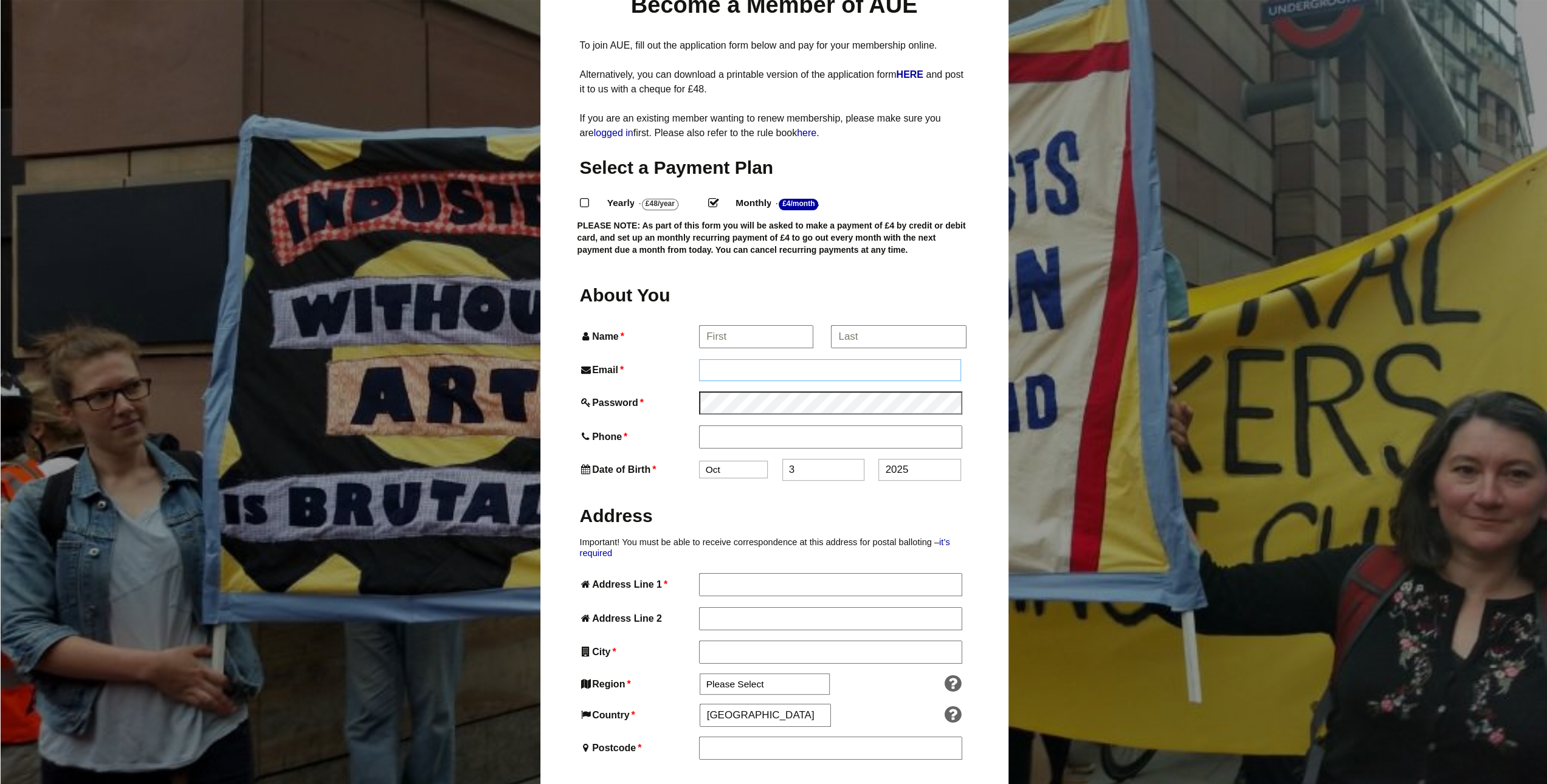
type input "daniellecrocker3902"
click at [718, 326] on input "Name *" at bounding box center [756, 337] width 113 height 22
type input "Danielle"
type input "Danielle Crocker"
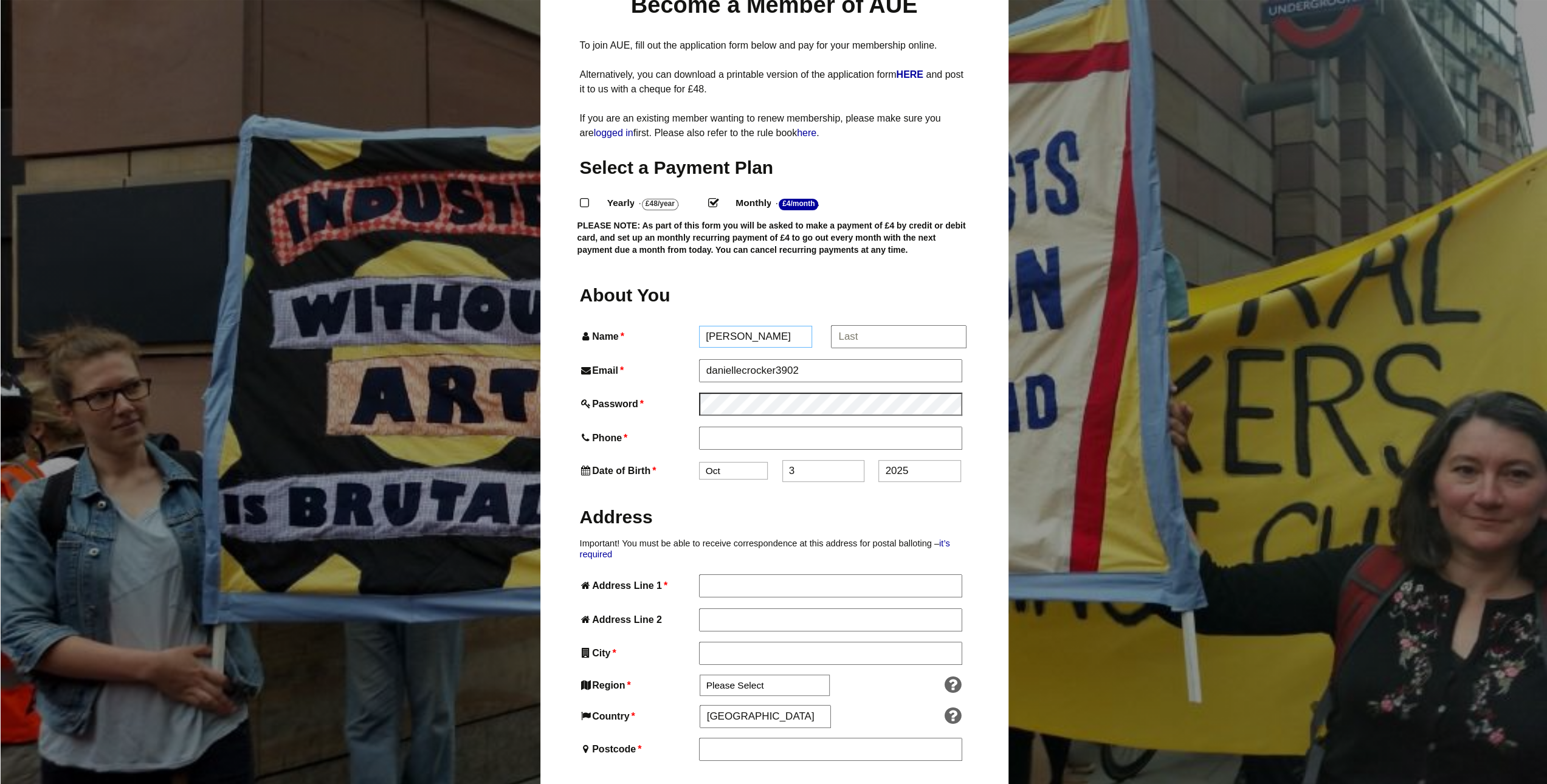
type input "Apartment 23, Exminster House"
type input "Miller Way, Exminster"
type input "Exeter"
type input "EX6 8FN"
drag, startPoint x: 879, startPoint y: 309, endPoint x: 767, endPoint y: 313, distance: 112.1
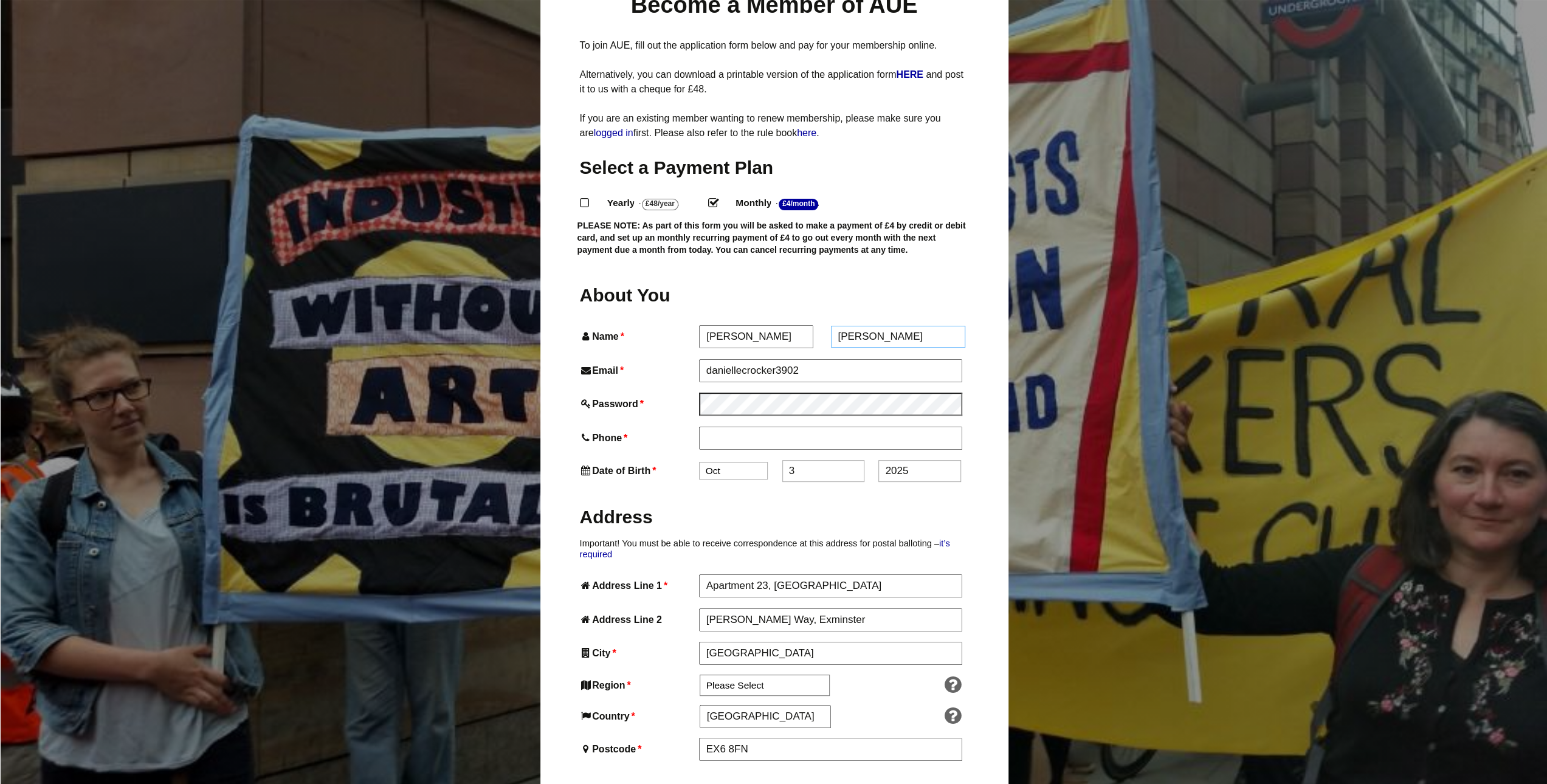
type input "Crocker"
drag, startPoint x: 798, startPoint y: 349, endPoint x: 425, endPoint y: 378, distance: 374.1
type input "isriix2905@gmail.com"
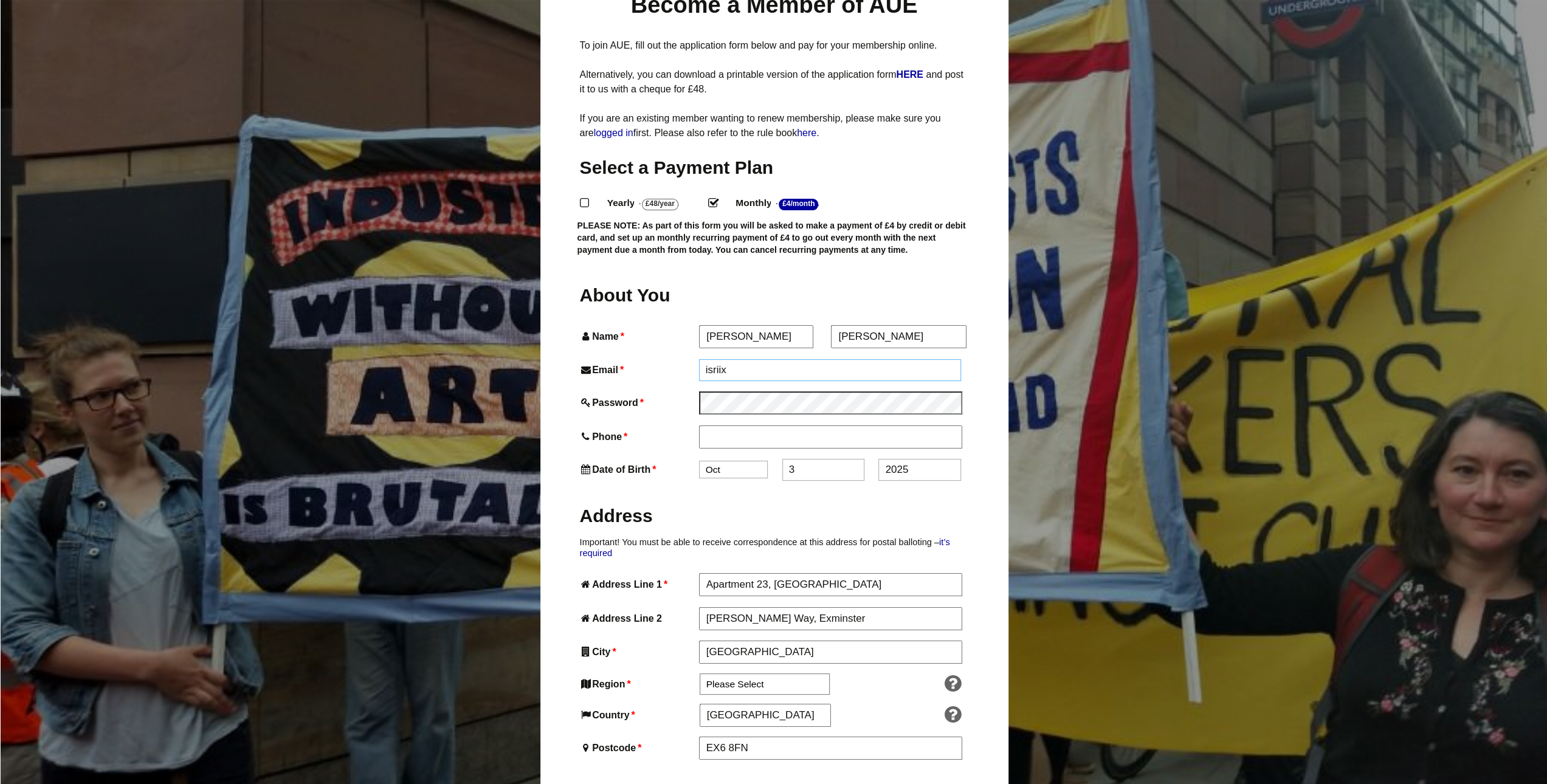
type input "07368652888"
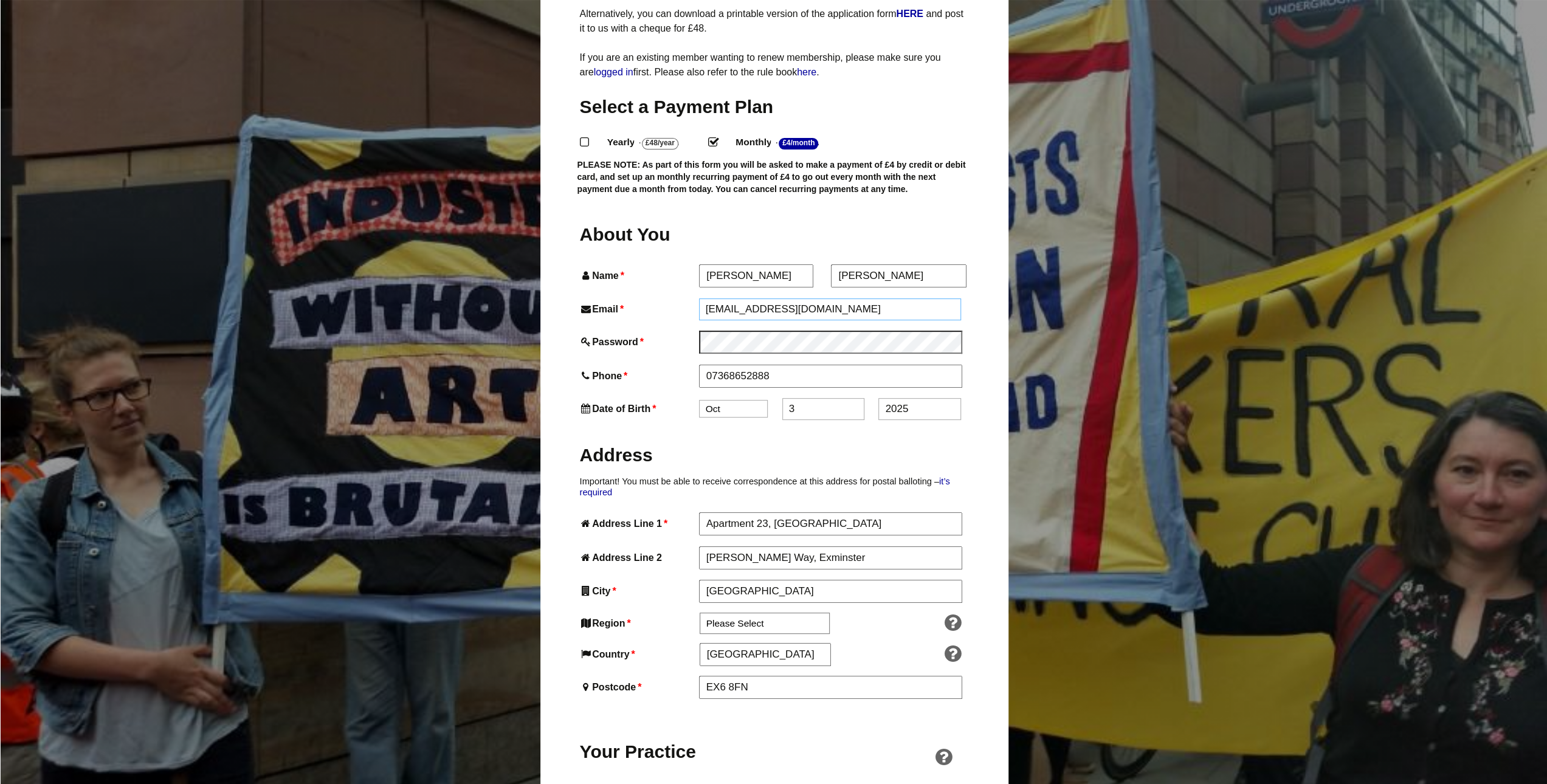
scroll to position [304, 0]
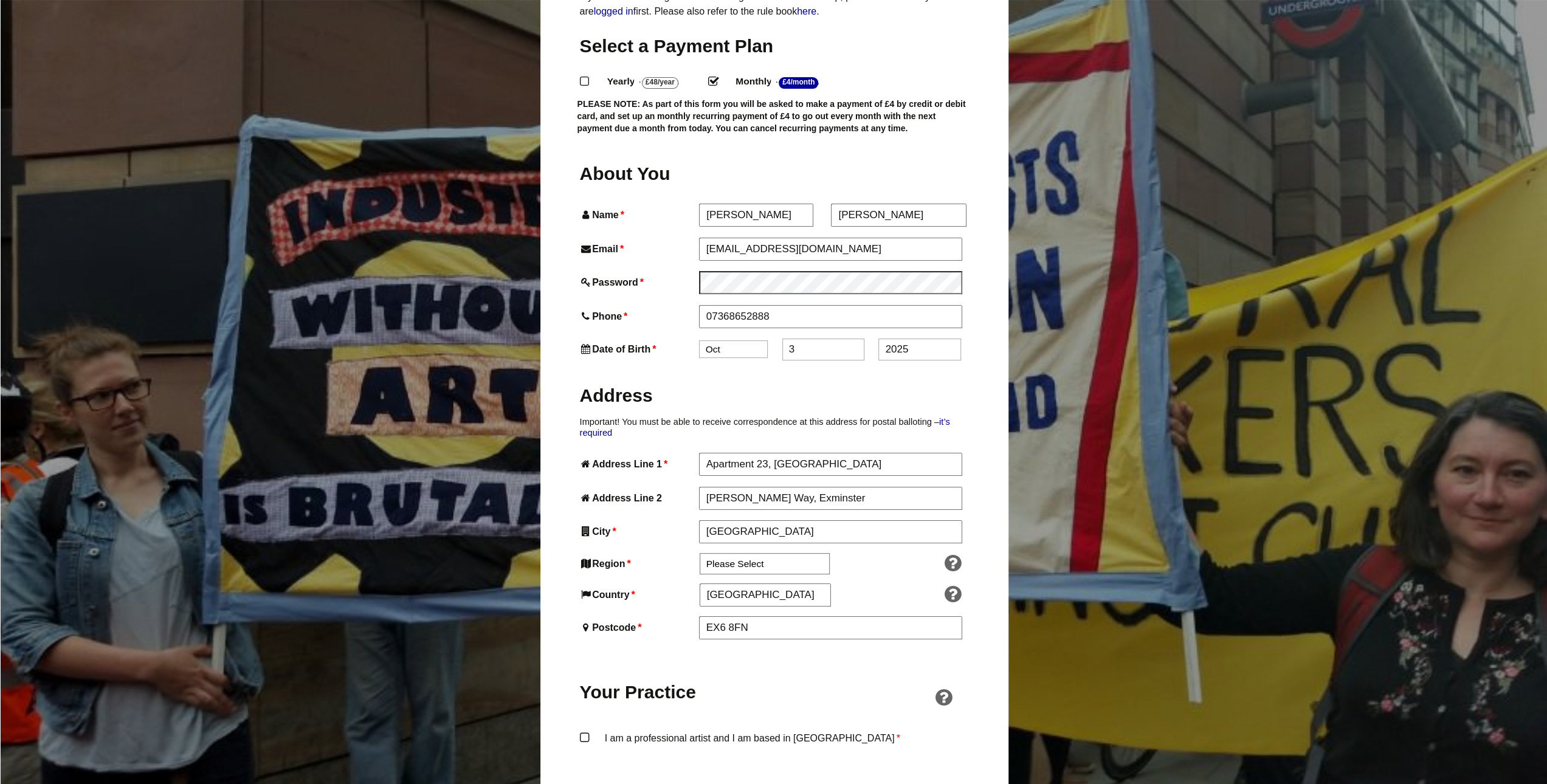
click at [739, 341] on select "Jan Feb Mar Apr May Jun Jul Aug Sep Oct Nov Dec" at bounding box center [733, 349] width 69 height 18
select select "5"
click at [699, 341] on select "Jan Feb Mar Apr May Jun Jul Aug Sep Oct Nov Dec" at bounding box center [733, 349] width 69 height 18
click at [812, 339] on input "3" at bounding box center [823, 349] width 82 height 22
drag, startPoint x: 810, startPoint y: 325, endPoint x: 754, endPoint y: 316, distance: 56.7
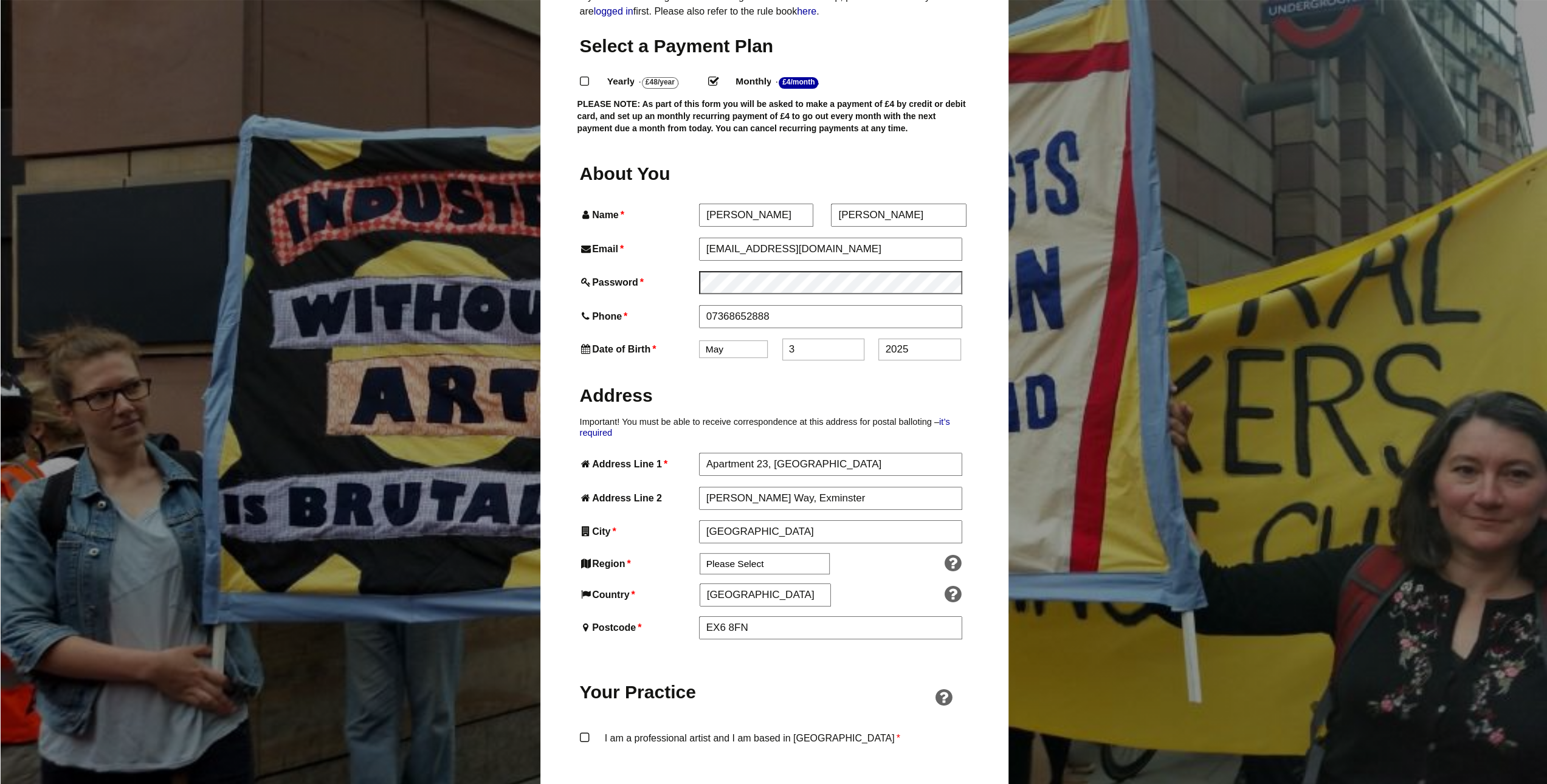
click at [754, 339] on div "Date of Birth * Jan Feb Mar Apr May Jun Jul Aug Sep Oct Nov Dec 3 2025" at bounding box center [774, 349] width 389 height 22
type input "29"
click at [955, 339] on input "2025" at bounding box center [919, 349] width 82 height 22
drag, startPoint x: 952, startPoint y: 325, endPoint x: 835, endPoint y: 319, distance: 117.2
click at [835, 339] on div "Date of Birth * Jan Feb Mar Apr May Jun Jul Aug Sep Oct Nov Dec 29 2025" at bounding box center [774, 349] width 389 height 22
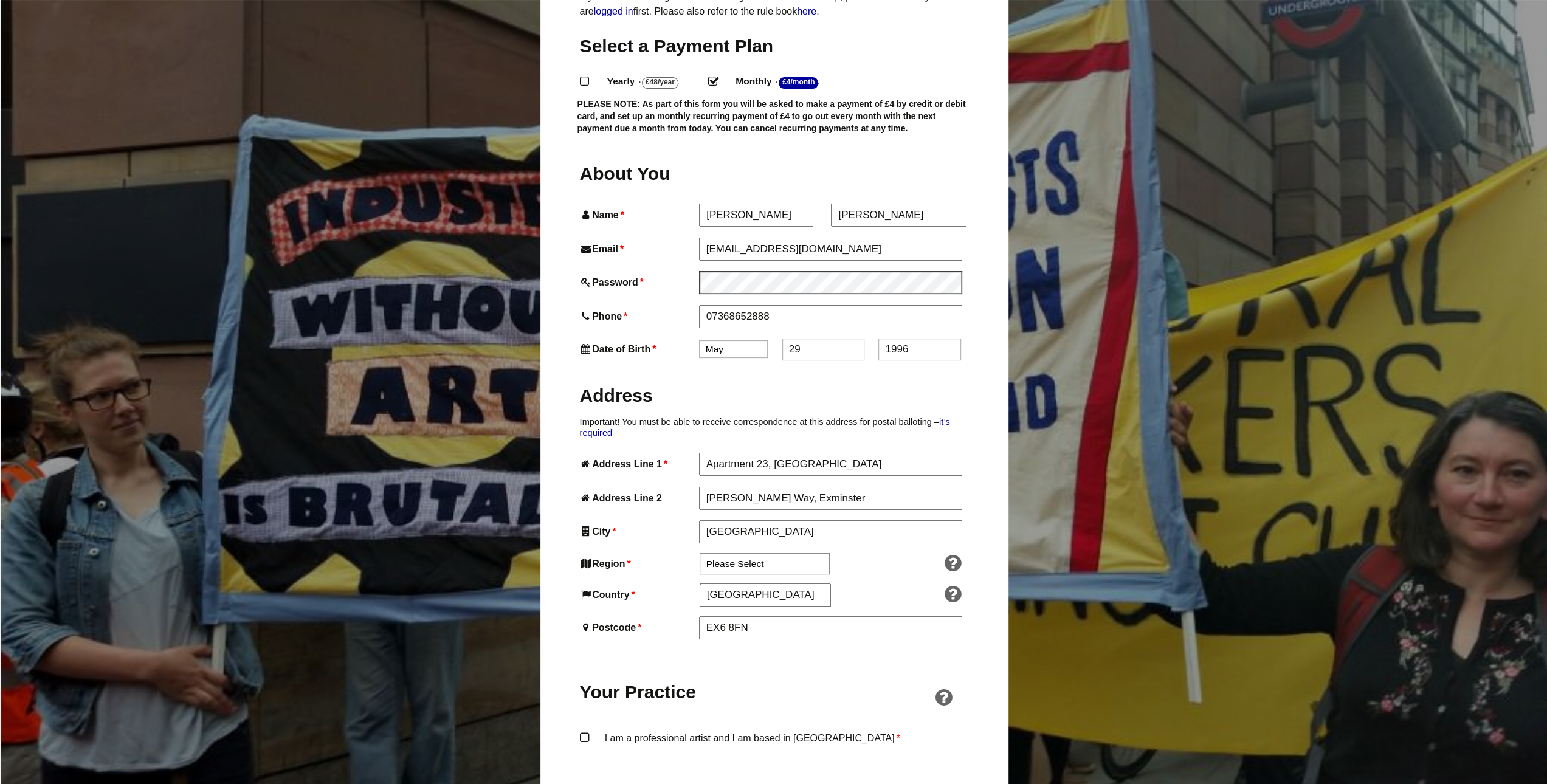
type input "1996"
click at [639, 271] on div "Password *" at bounding box center [774, 281] width 389 height 21
click at [599, 306] on label "Phone *" at bounding box center [638, 314] width 117 height 17
click at [699, 303] on input "07368652888" at bounding box center [830, 314] width 262 height 22
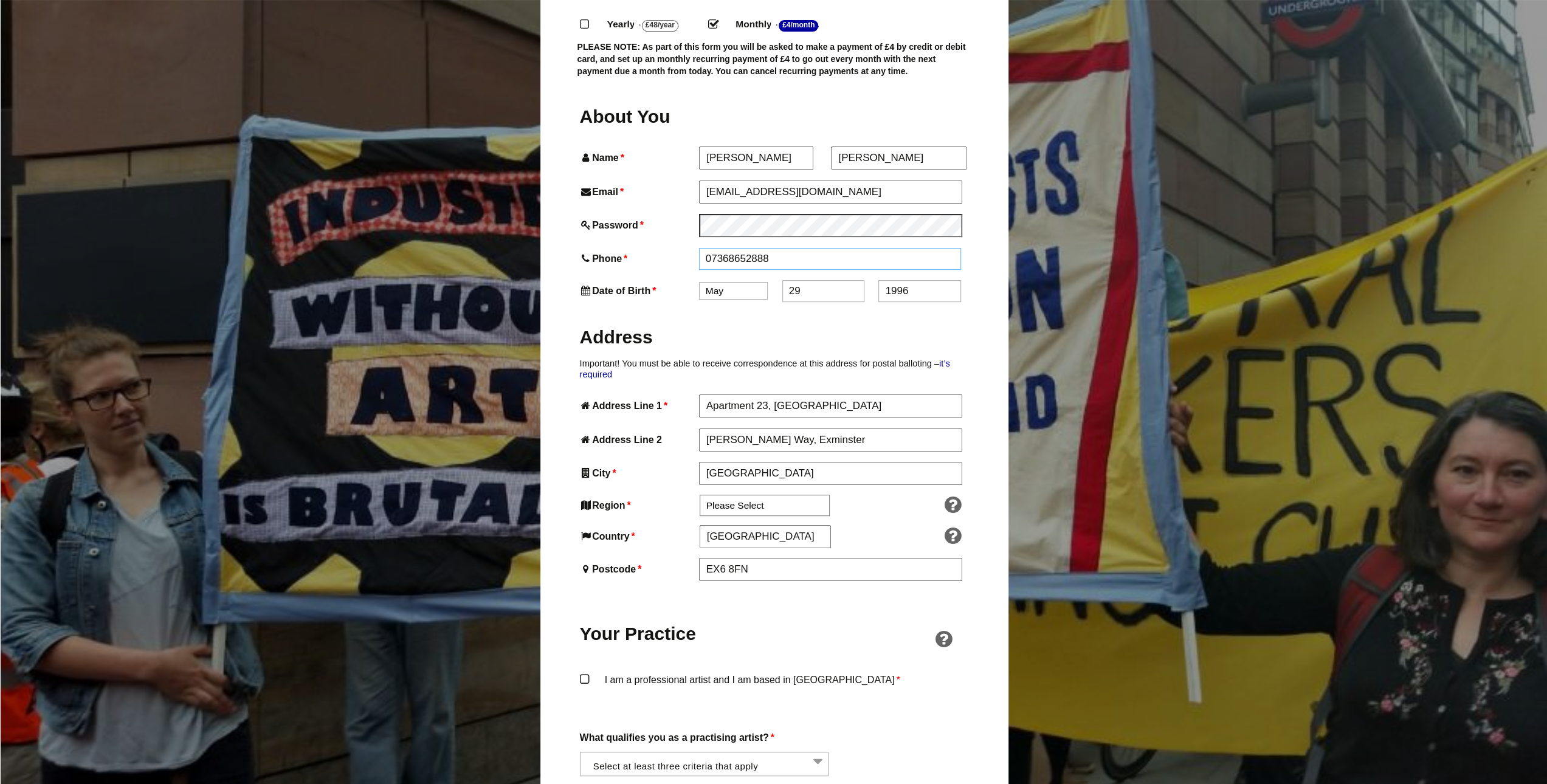
scroll to position [425, 0]
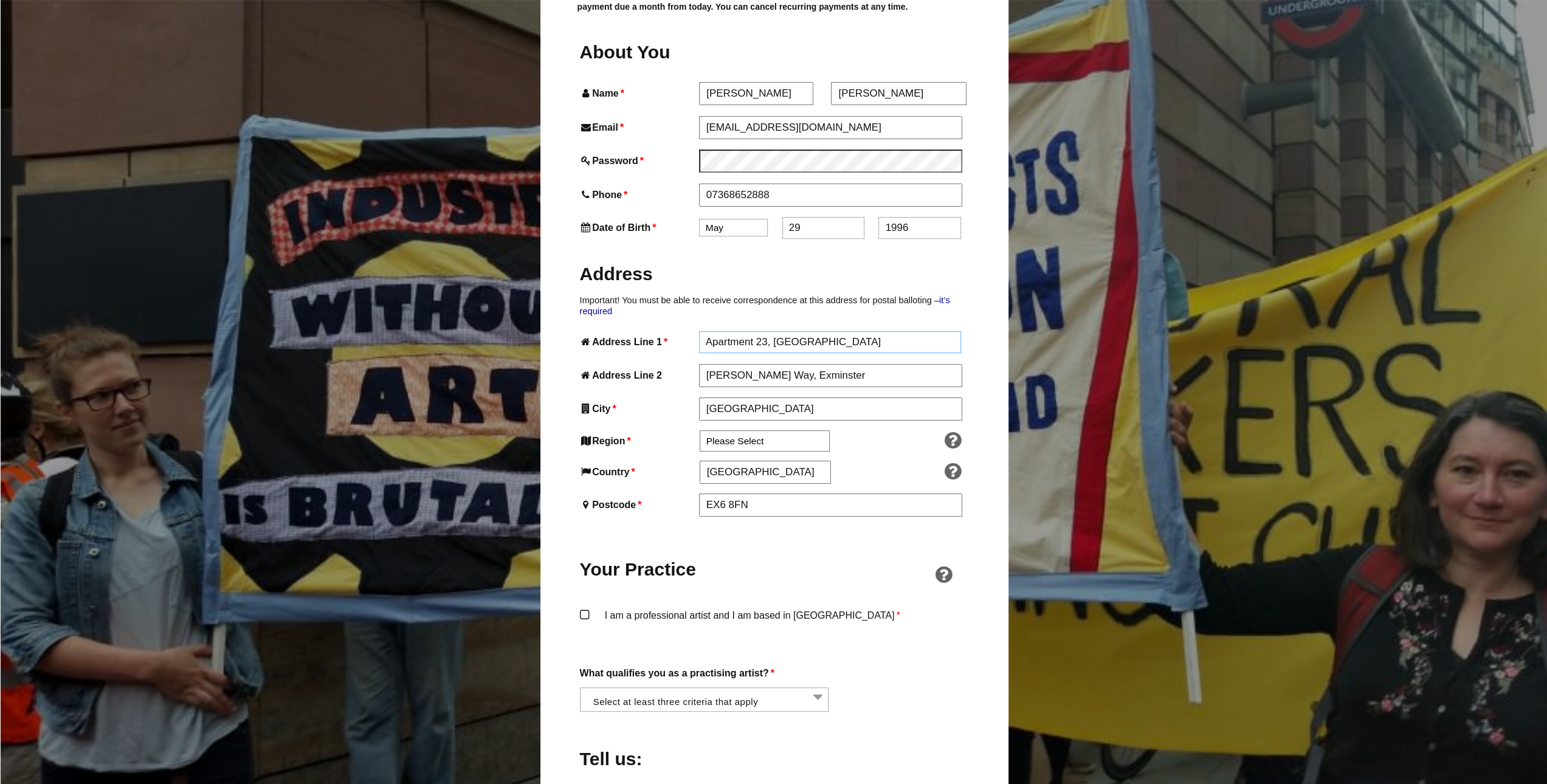
click at [767, 331] on input "Apartment 23, Exminster House" at bounding box center [830, 342] width 262 height 22
type input "Apartment 23 Exminster House"
click at [753, 365] on input "Miller Way, Exminster" at bounding box center [830, 376] width 262 height 22
click at [755, 365] on input "Miller Way, Exminster" at bounding box center [830, 376] width 262 height 22
type input "Miller Way Exminster"
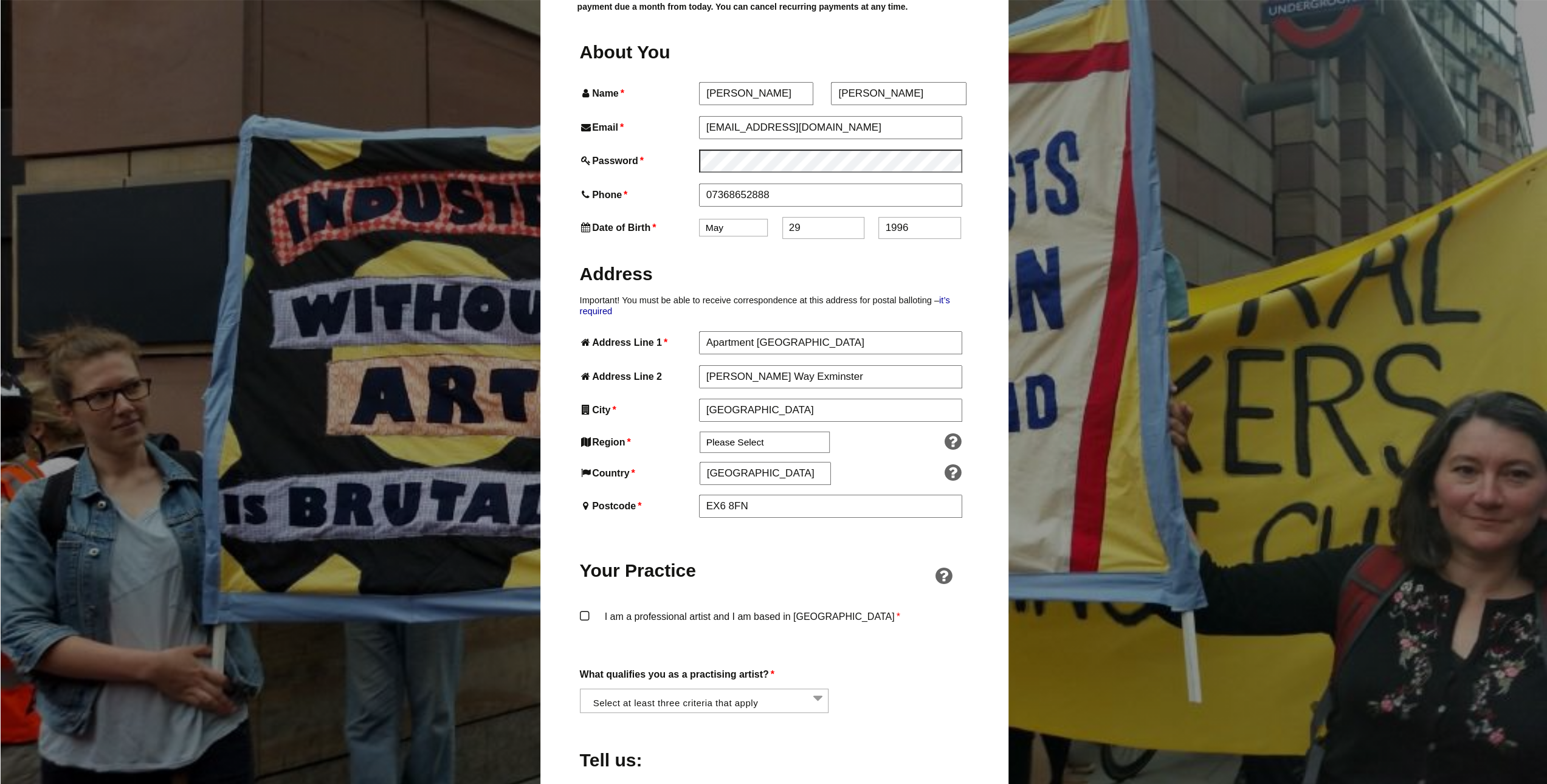
click at [634, 402] on label "City *" at bounding box center [638, 410] width 117 height 17
click at [699, 398] on input "Exeter" at bounding box center [830, 409] width 262 height 22
click at [747, 431] on select "Please Select South East England London North West England East of England West…" at bounding box center [765, 442] width 130 height 21
select select "South West"
click at [700, 431] on select "Please Select South East England London North West England East of England West…" at bounding box center [765, 442] width 130 height 21
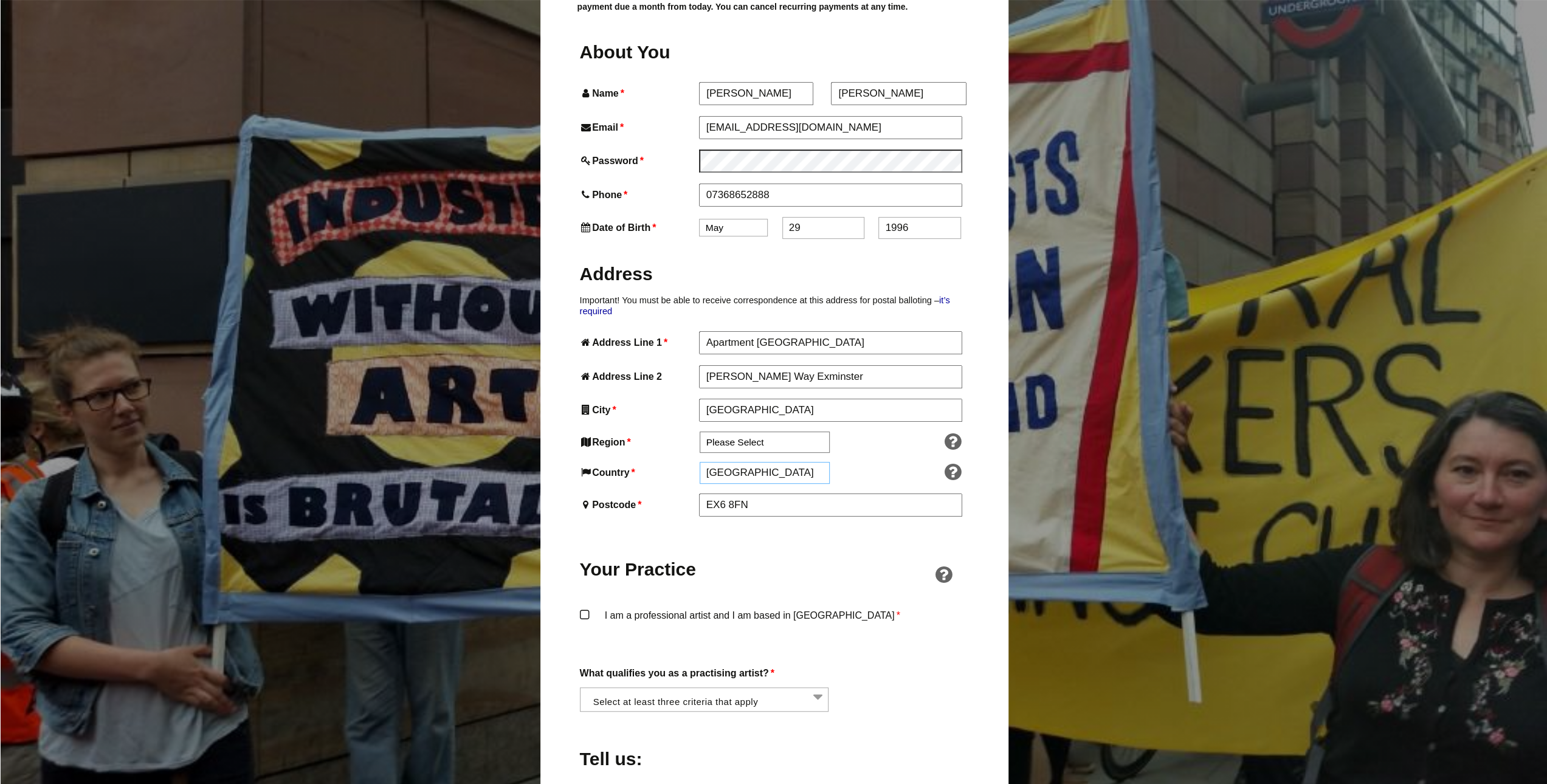
click at [740, 462] on input "England" at bounding box center [765, 473] width 131 height 22
click at [649, 434] on label "Region *" at bounding box center [638, 442] width 118 height 17
click at [700, 431] on select "Please Select South East England London North West England East of England West…" at bounding box center [765, 442] width 130 height 21
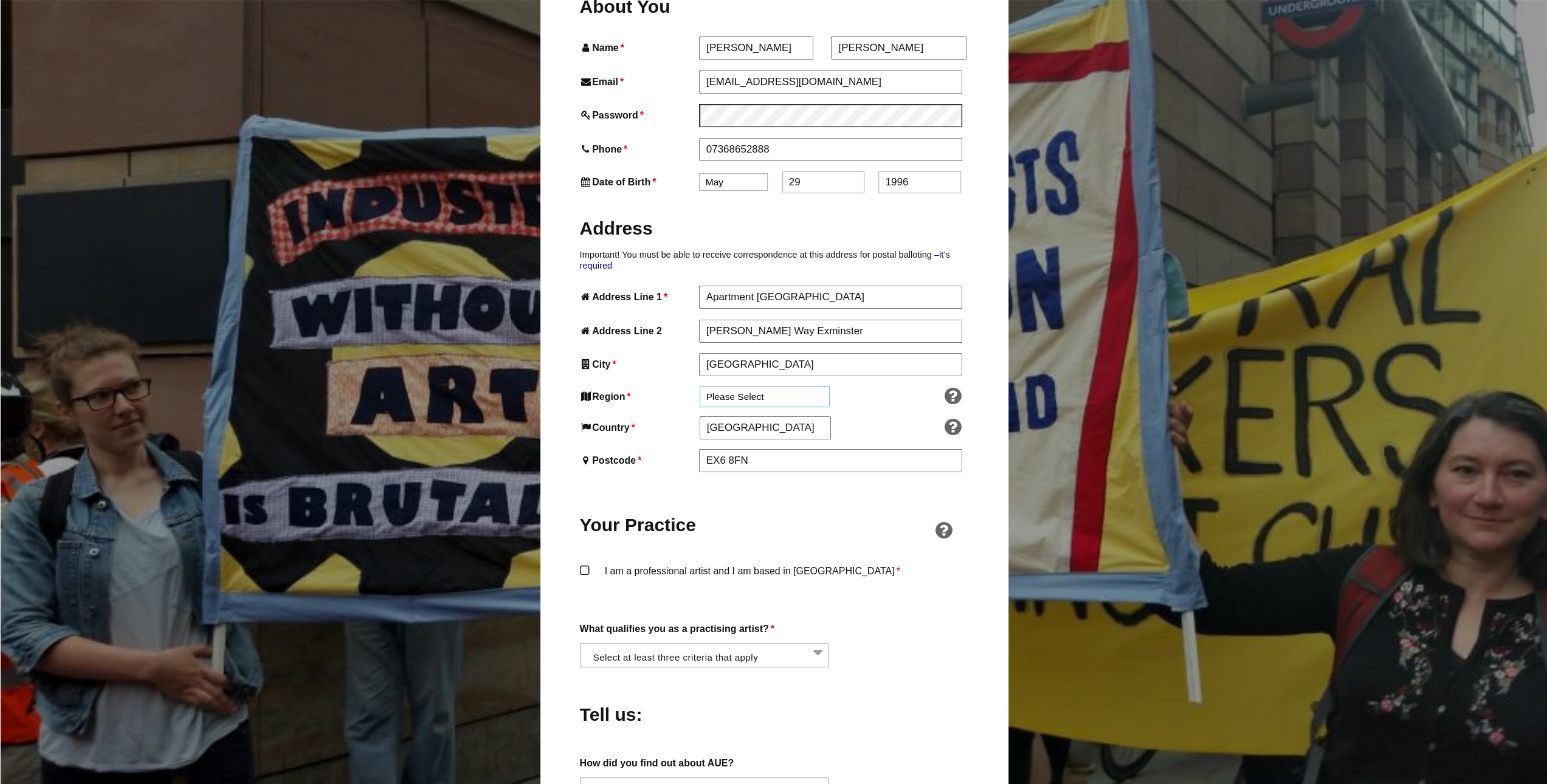
scroll to position [607, 0]
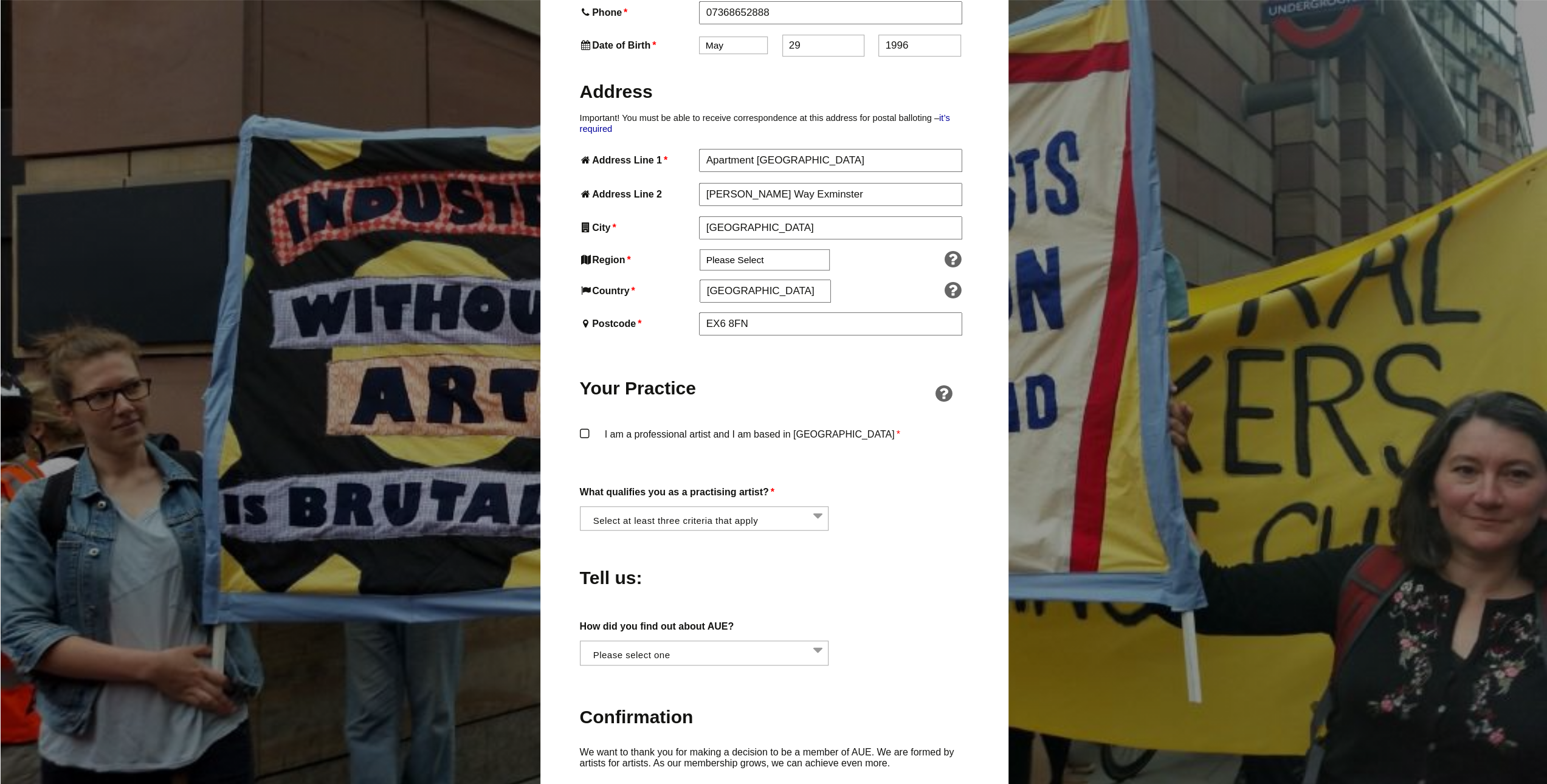
click at [676, 426] on label "I am a professional artist and I am based in England *" at bounding box center [774, 443] width 389 height 36
click at [0, 0] on input "I am a professional artist and I am based in England *" at bounding box center [0, 0] width 0 height 0
click at [675, 507] on li at bounding box center [708, 517] width 249 height 21
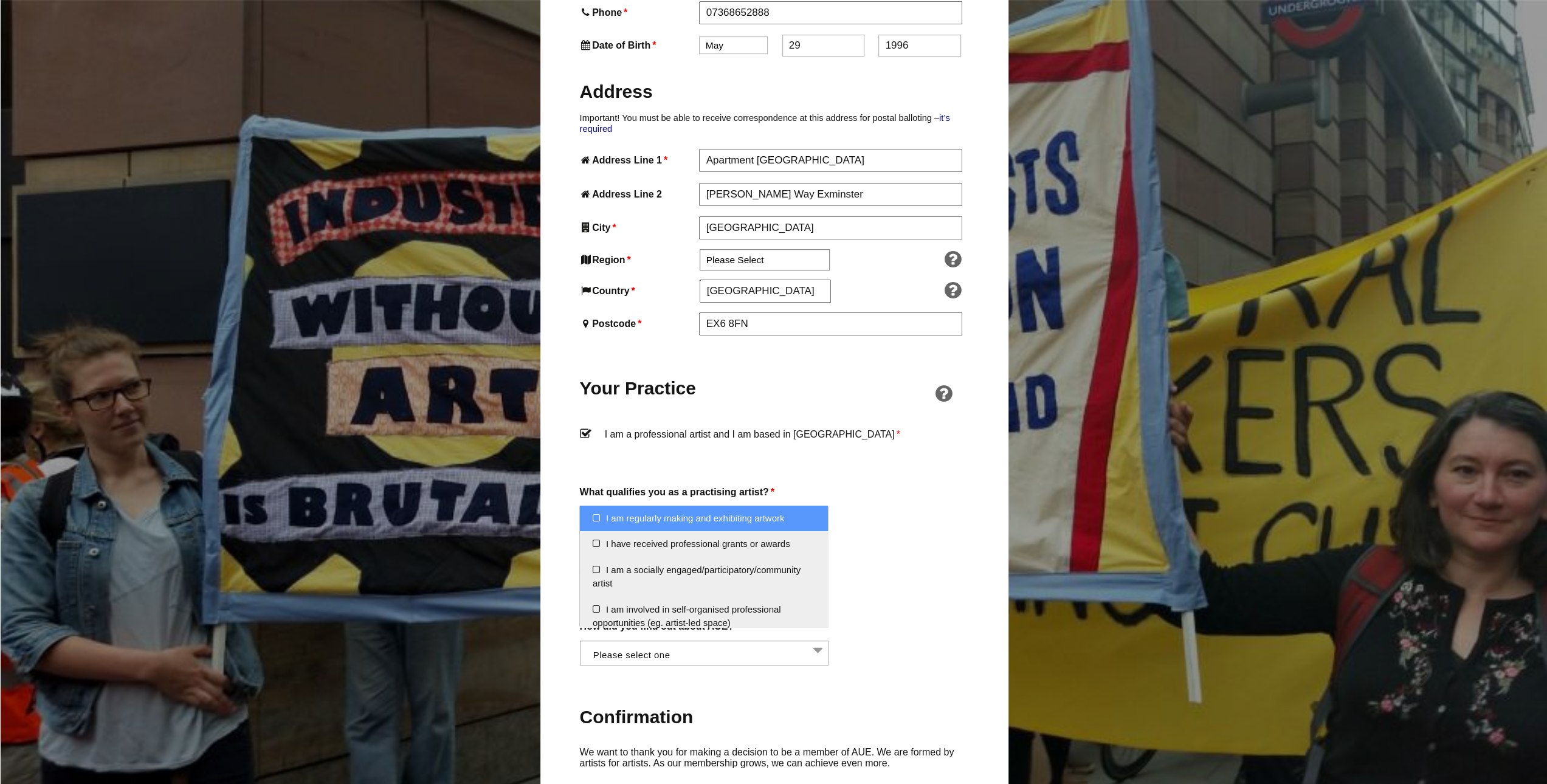
click at [699, 516] on li "I am regularly making and exhibiting artwork" at bounding box center [704, 518] width 248 height 26
select select "regularly_making_and_exhibiting_artwork"
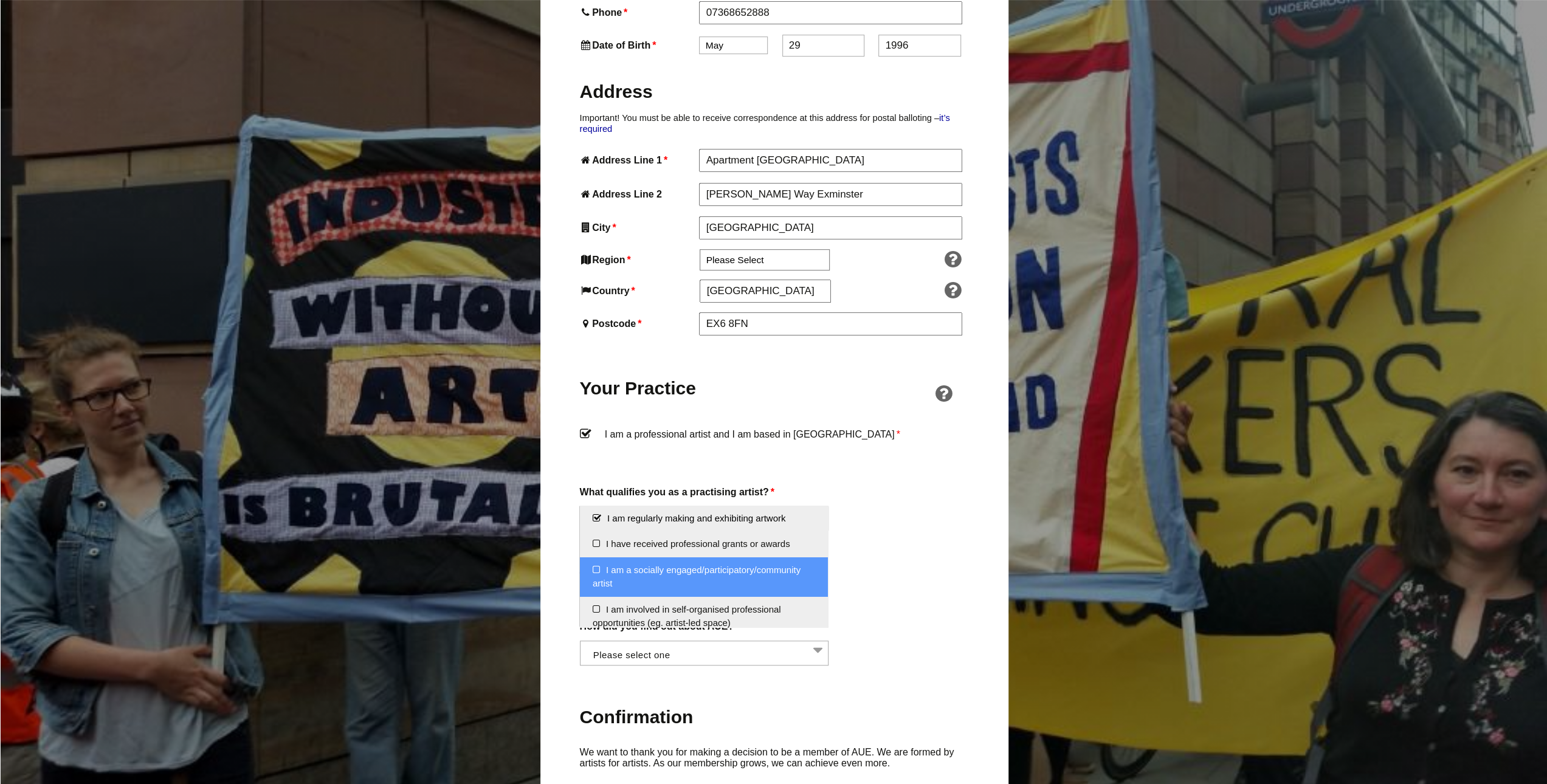
click at [703, 571] on li "I am a socially engaged/participatory/community artist" at bounding box center [704, 577] width 248 height 39
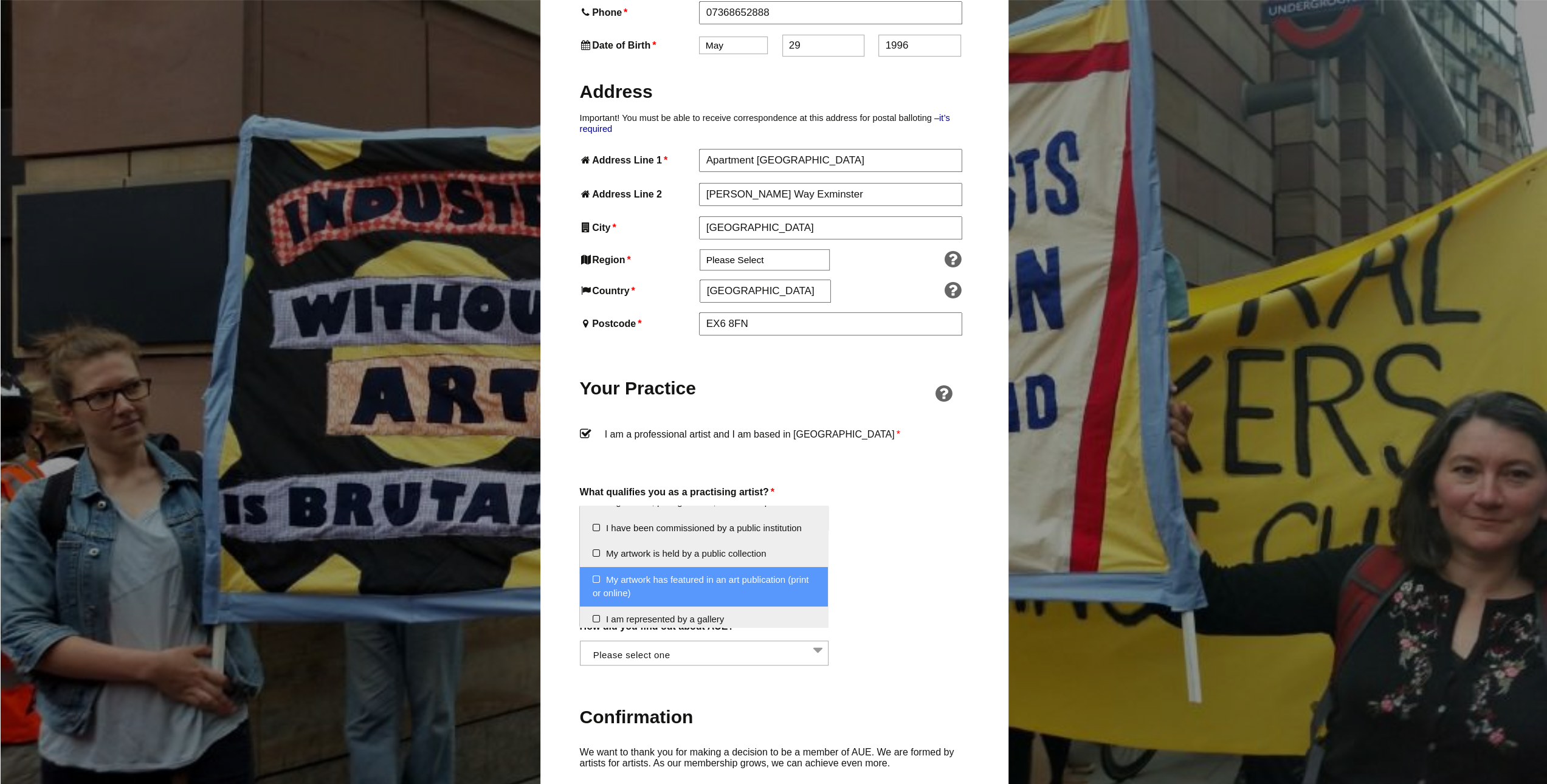
scroll to position [158, 0]
click at [698, 586] on li "My artwork has featured in an art publication (print or online)" at bounding box center [704, 589] width 248 height 39
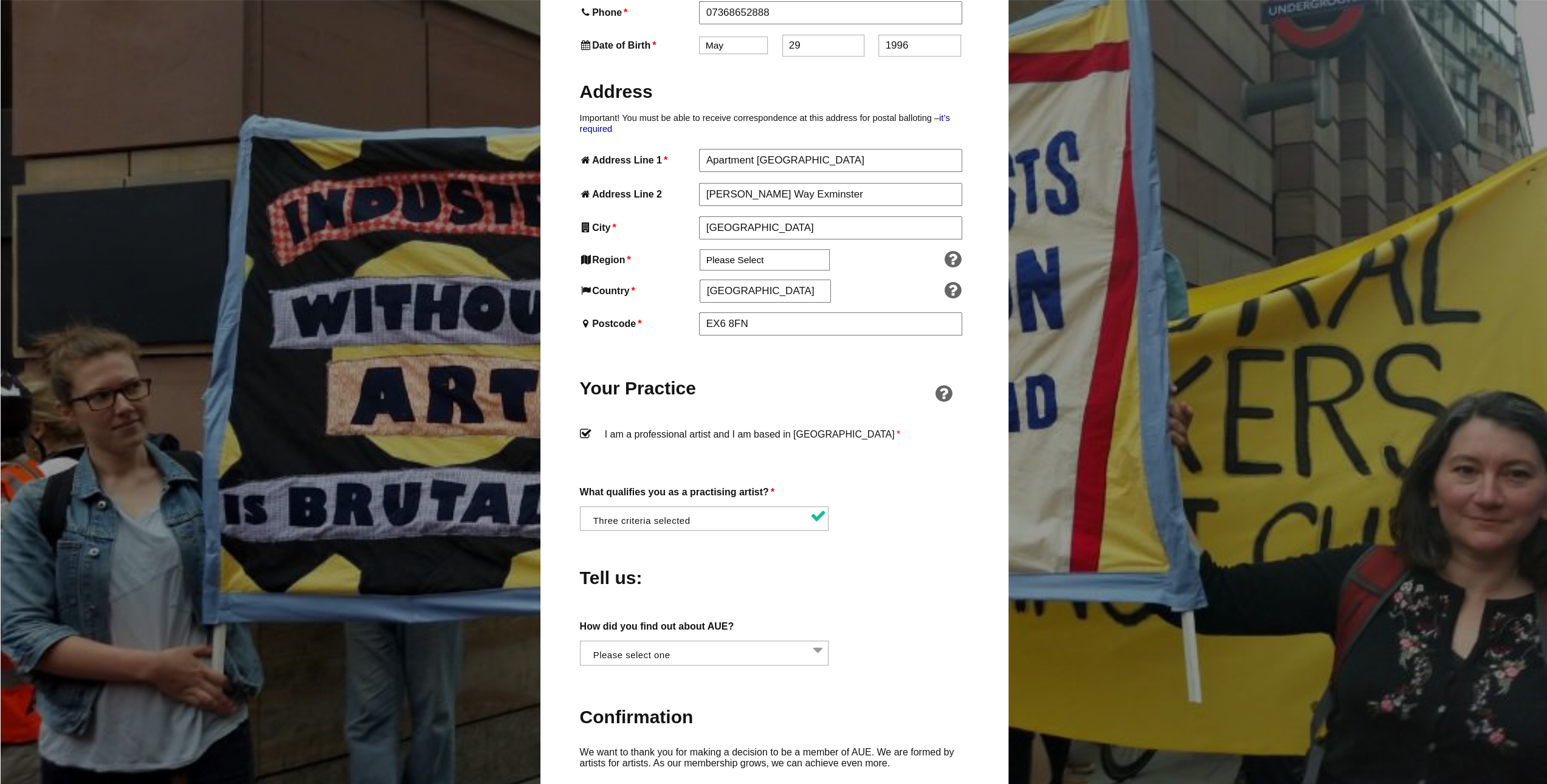
click at [880, 564] on div "Tell us:" at bounding box center [774, 574] width 389 height 66
click at [733, 644] on div "About You Name * Danielle First * Crocker Last Email * isriix2905@gmail.com Pas…" at bounding box center [774, 413] width 389 height 1112
click at [744, 641] on li at bounding box center [708, 651] width 249 height 21
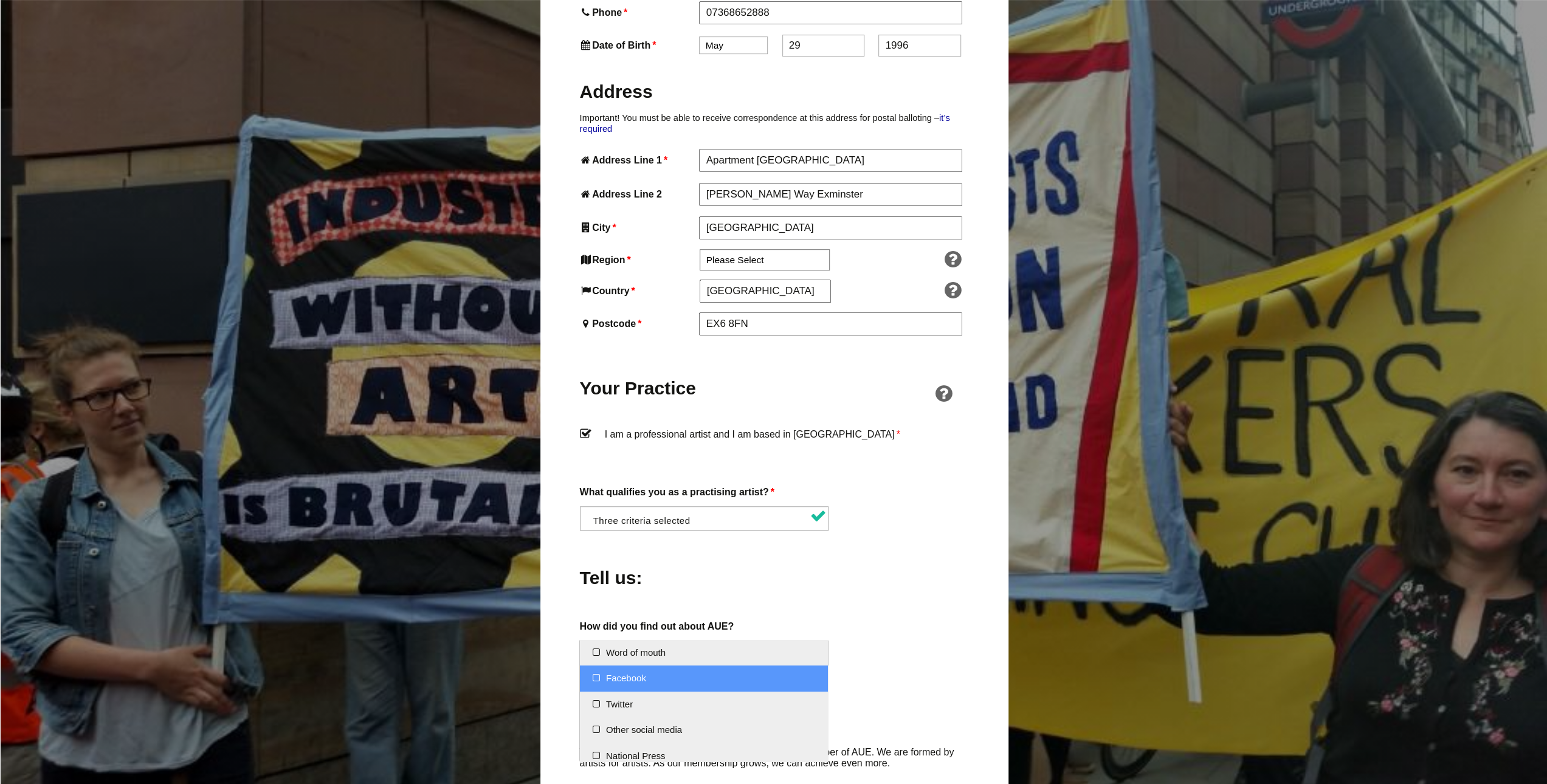
select select "Facebook"
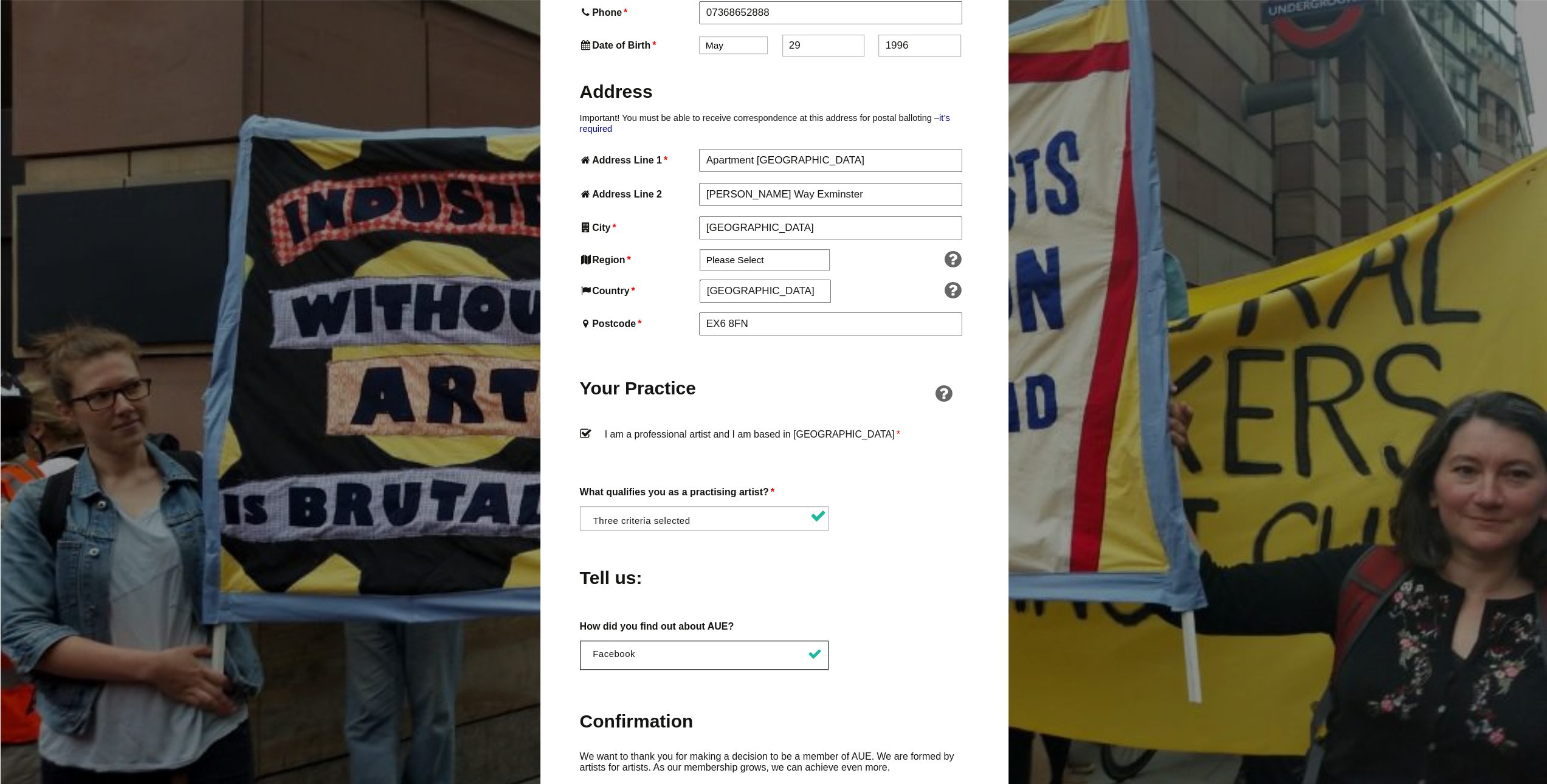
click at [873, 581] on div "Tell us:" at bounding box center [774, 574] width 389 height 66
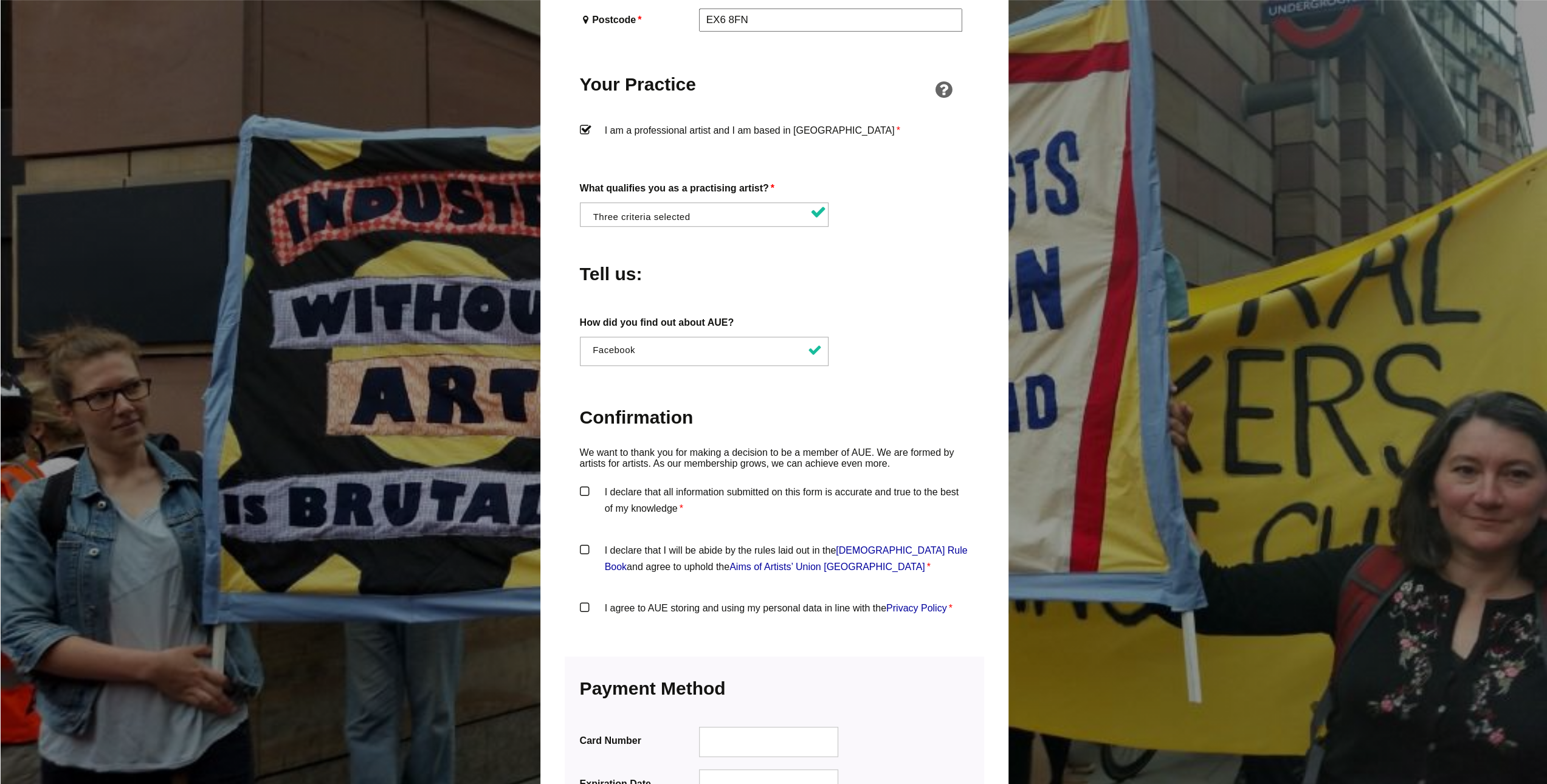
click at [717, 568] on div "About You Name * Danielle First * Crocker Last Email * isriix2905@gmail.com Pas…" at bounding box center [774, 111] width 389 height 1116
click at [686, 600] on label "I agree to AUE storing and using my personal data in line with the Privacy Poli…" at bounding box center [774, 618] width 389 height 36
click at [0, 0] on input "I agree to AUE storing and using my personal data in line with the Privacy Poli…" at bounding box center [0, 0] width 0 height 0
click at [694, 542] on label "I declare that I will be abide by the rules laid out in the Artists' Union Engl…" at bounding box center [774, 560] width 389 height 36
click at [0, 0] on input "I declare that I will be abide by the rules laid out in the Artists' Union Engl…" at bounding box center [0, 0] width 0 height 0
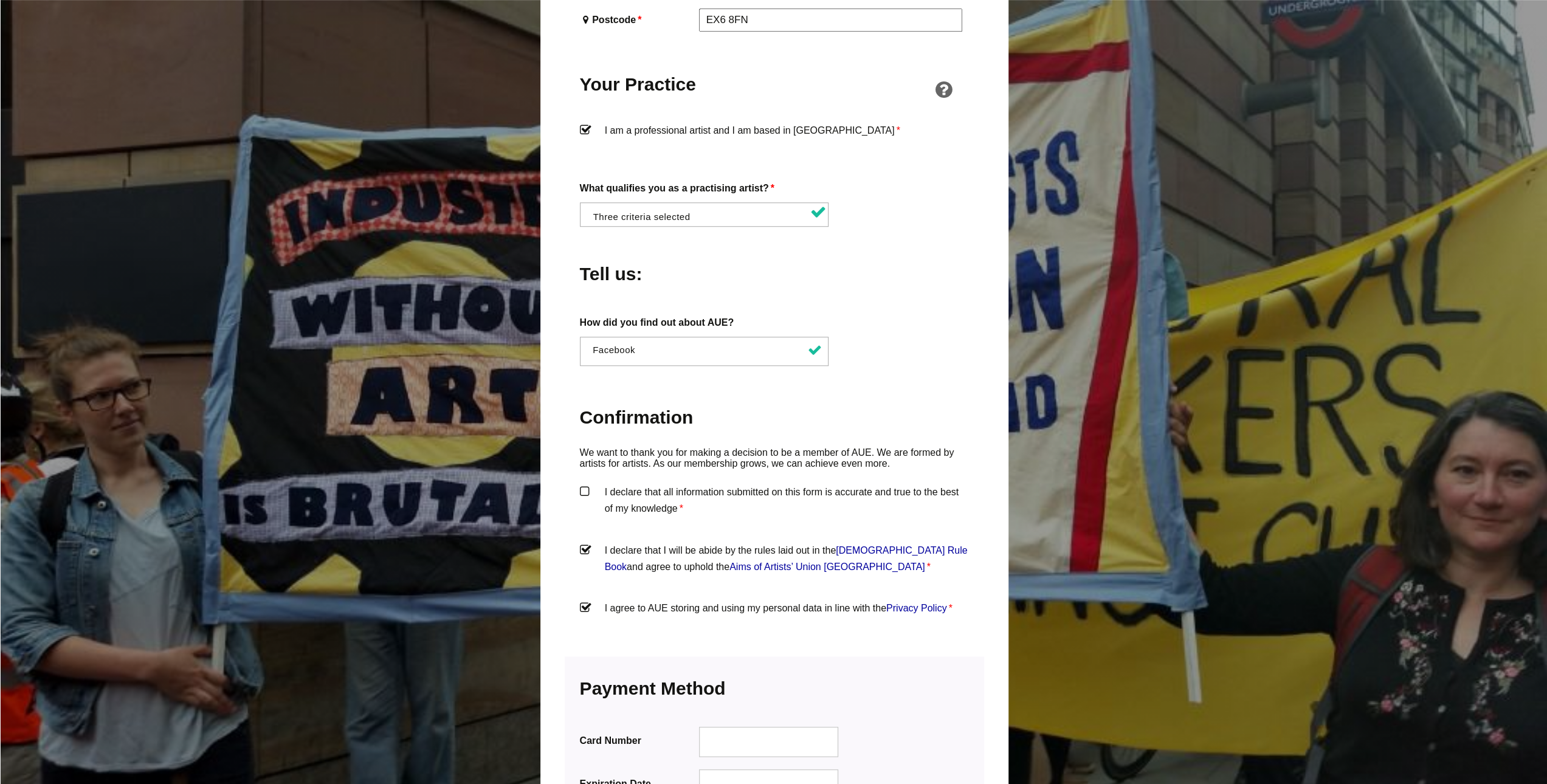
click at [702, 485] on label "I declare that all information submitted on this form is accurate and true to t…" at bounding box center [774, 501] width 389 height 36
click at [0, 0] on input "I declare that all information submitted on this form is accurate and true to t…" at bounding box center [0, 0] width 0 height 0
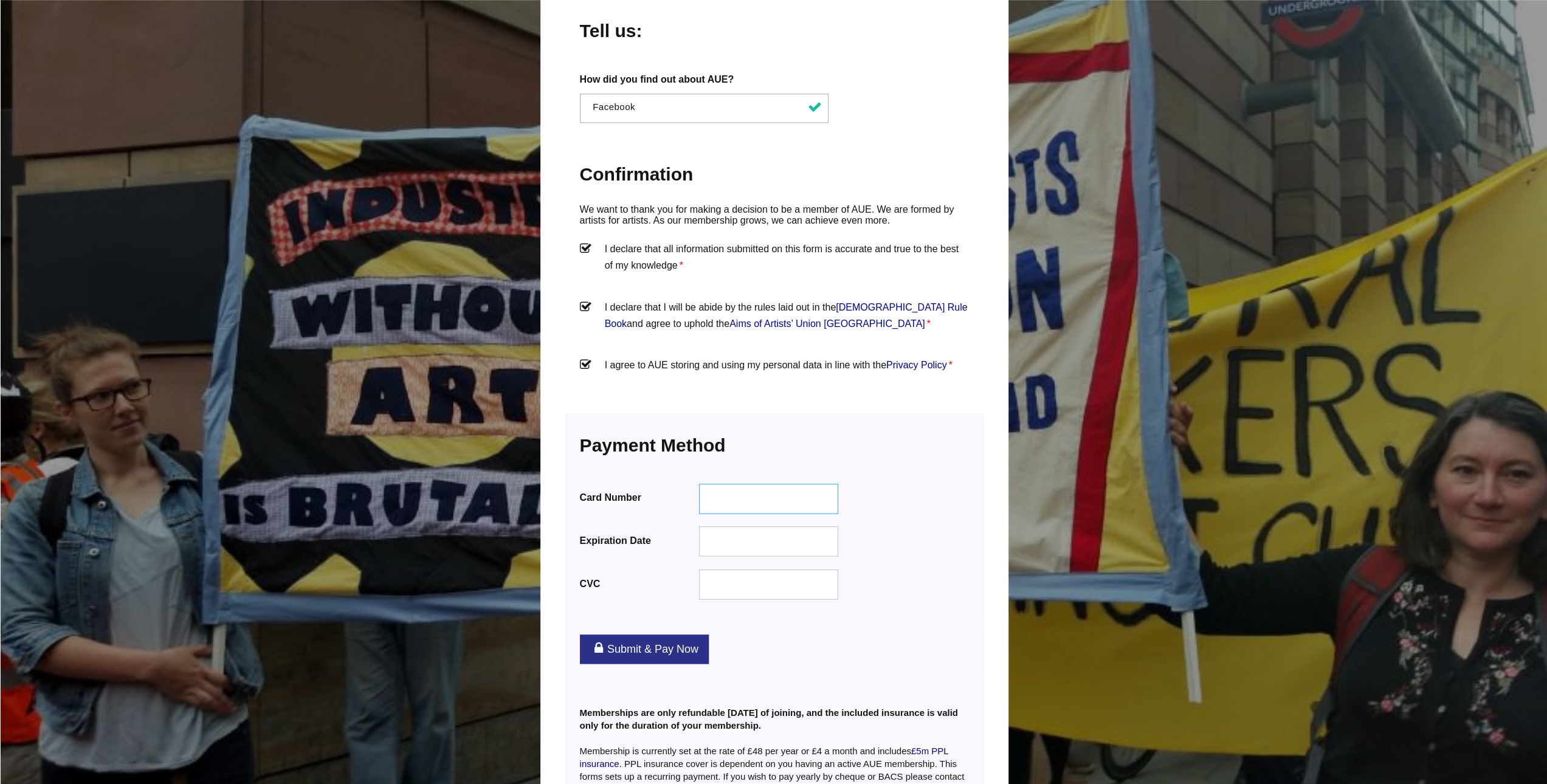
click at [780, 483] on div at bounding box center [768, 498] width 140 height 30
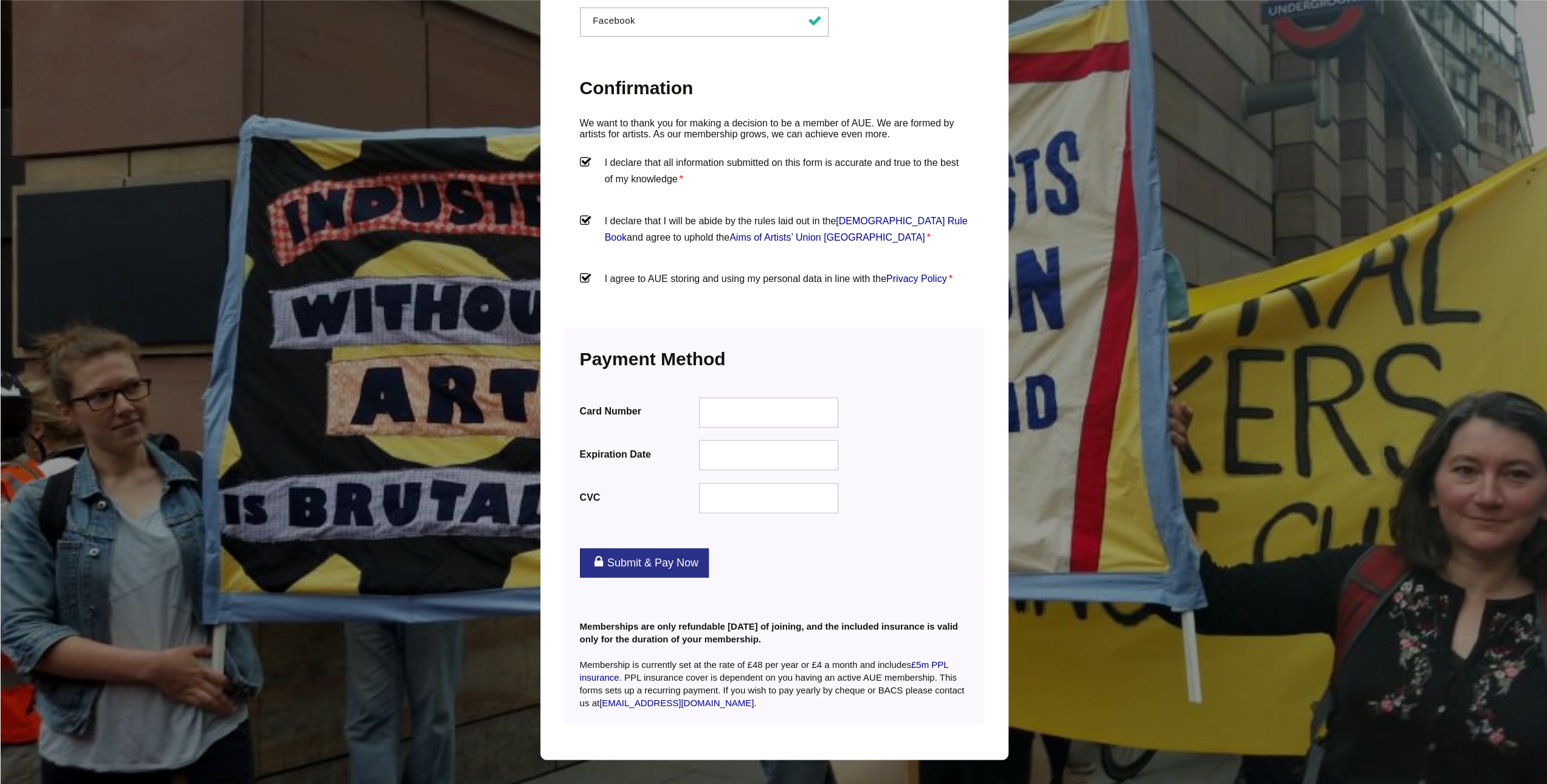
scroll to position [1255, 0]
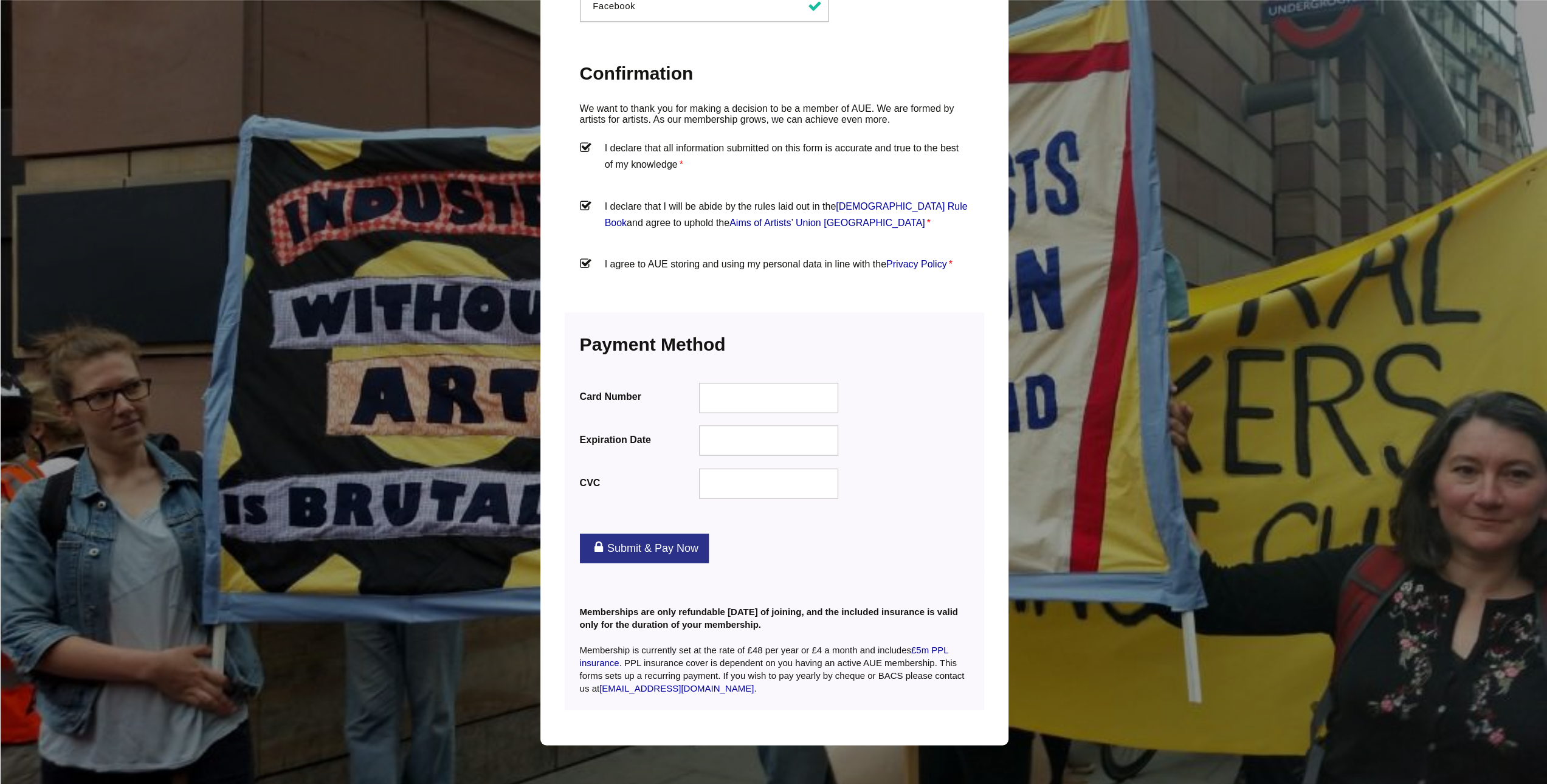
drag, startPoint x: 754, startPoint y: 379, endPoint x: 753, endPoint y: 405, distance: 26.0
click at [754, 382] on div at bounding box center [768, 398] width 140 height 30
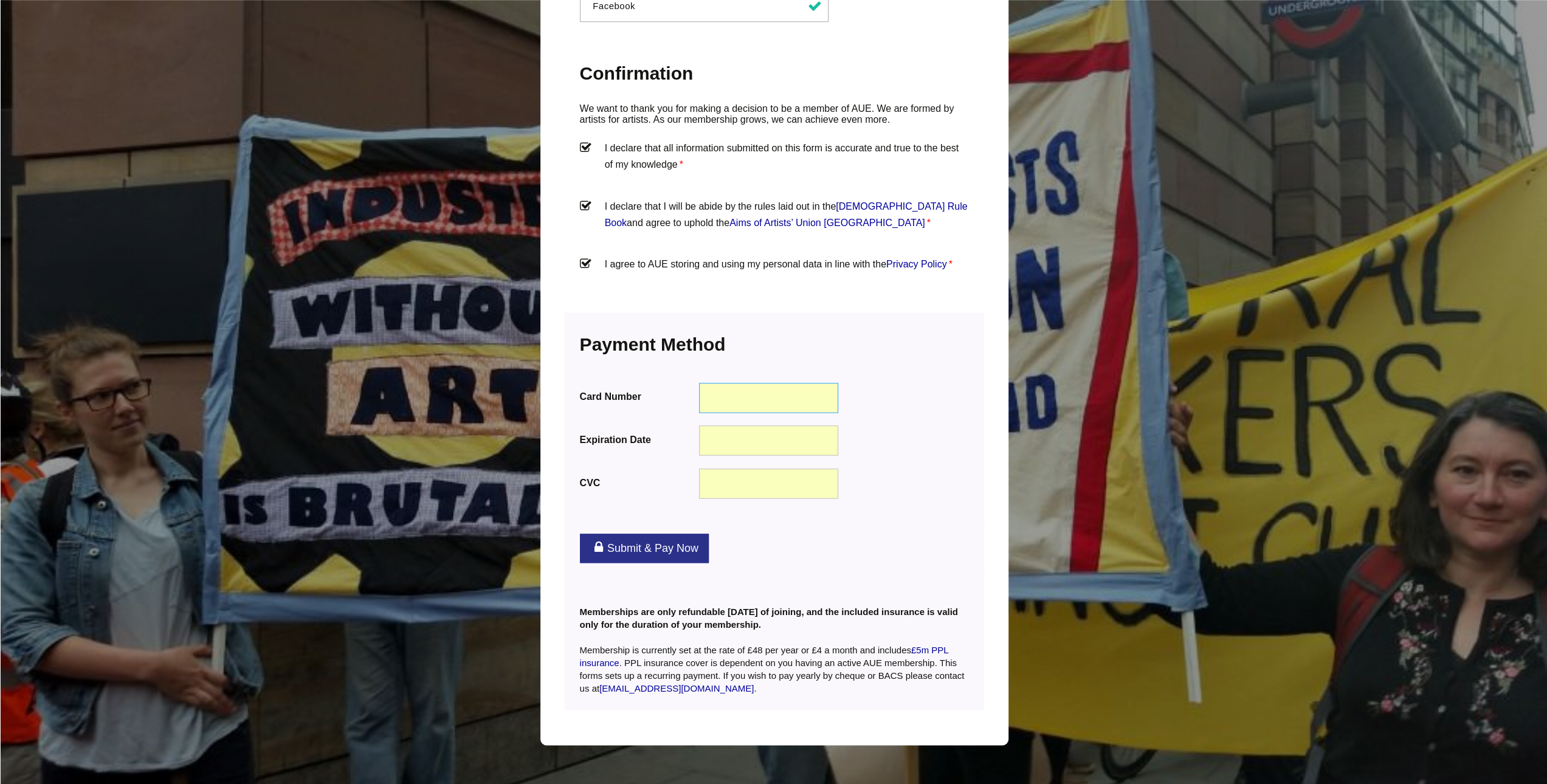
click at [931, 331] on h3 "Payment Information We accept all major credit cards" at bounding box center [774, 346] width 389 height 39
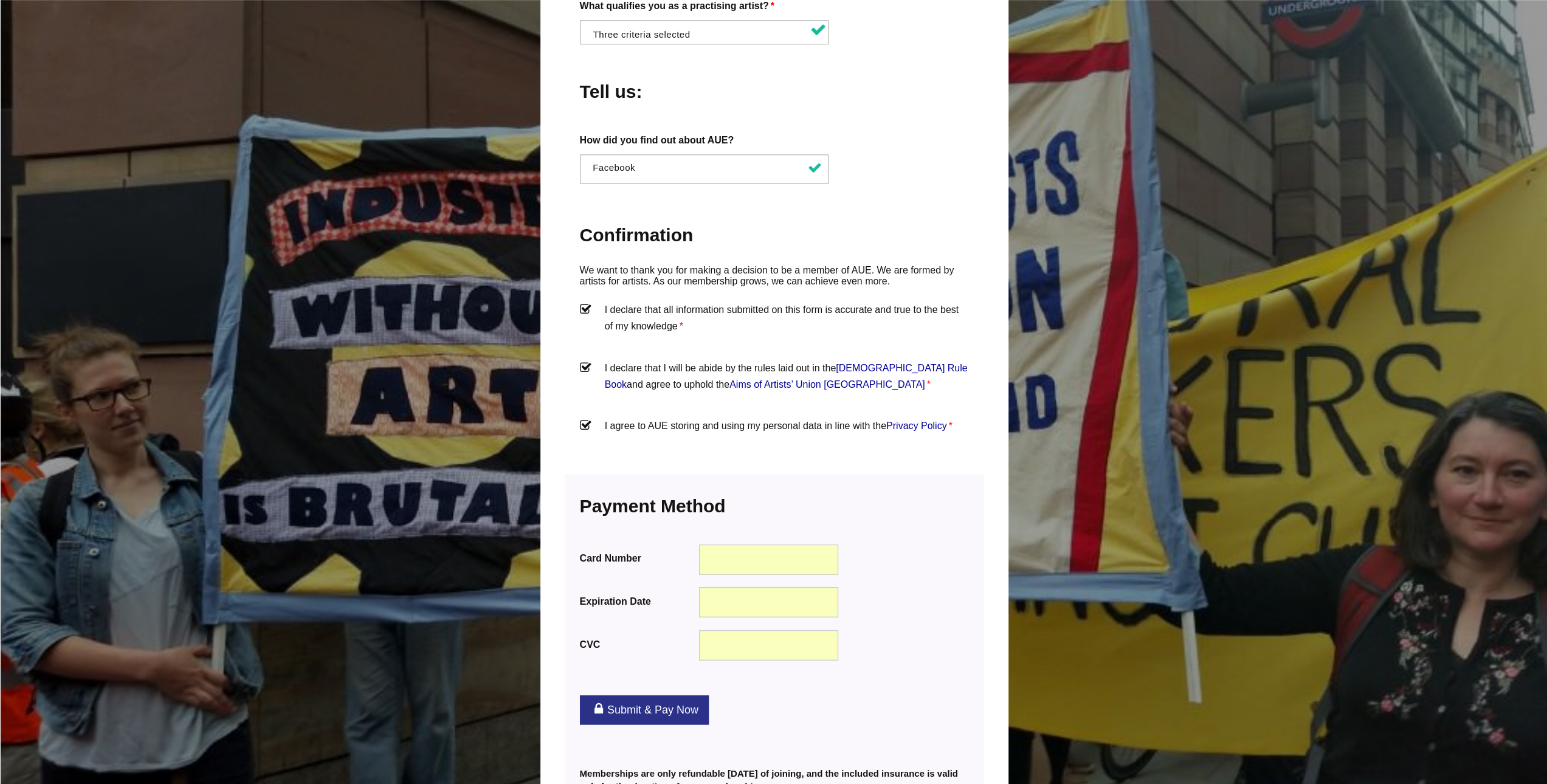
scroll to position [1215, 0]
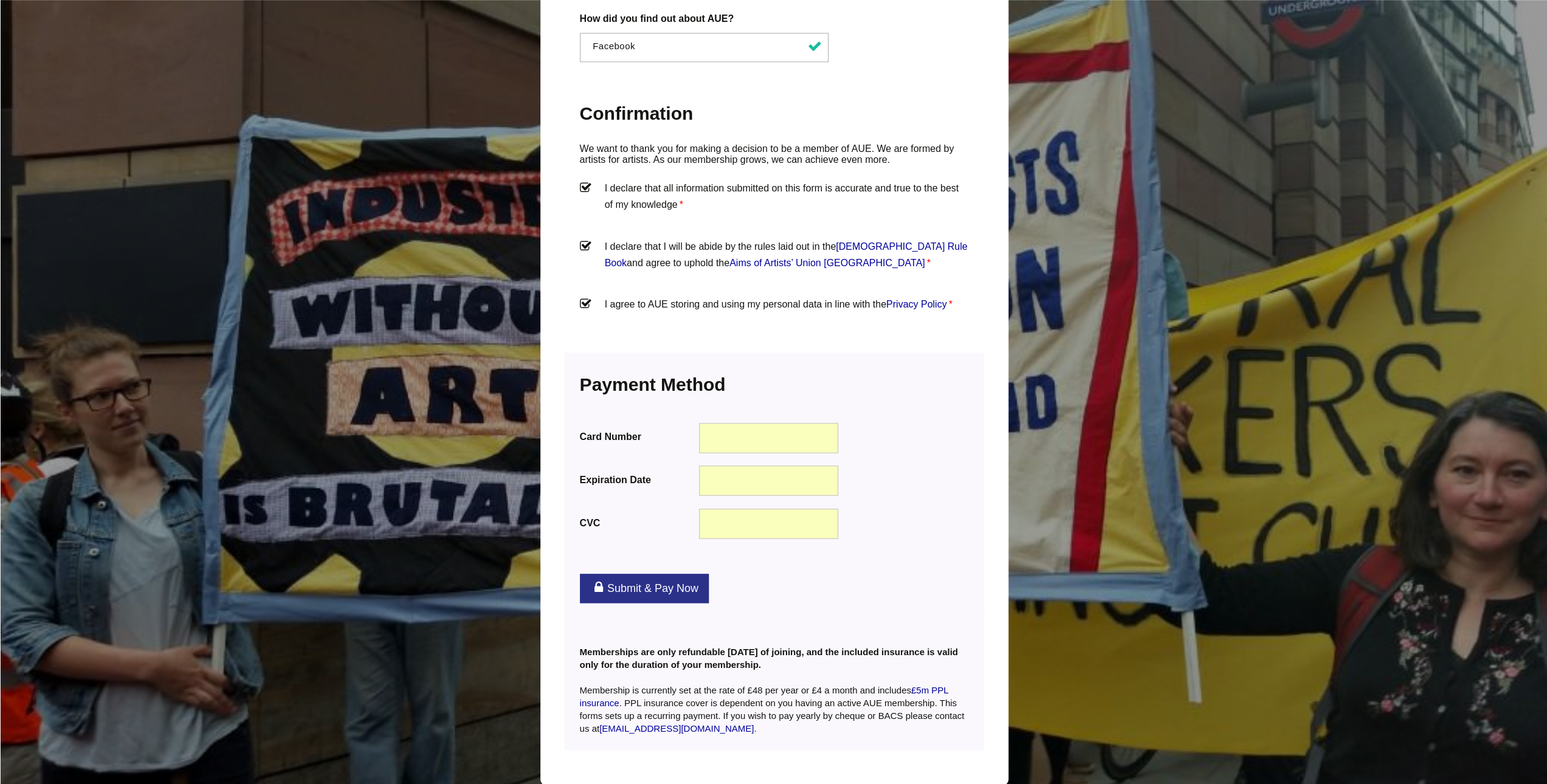
click at [619, 574] on link "Submit & Pay Now" at bounding box center [644, 588] width 129 height 29
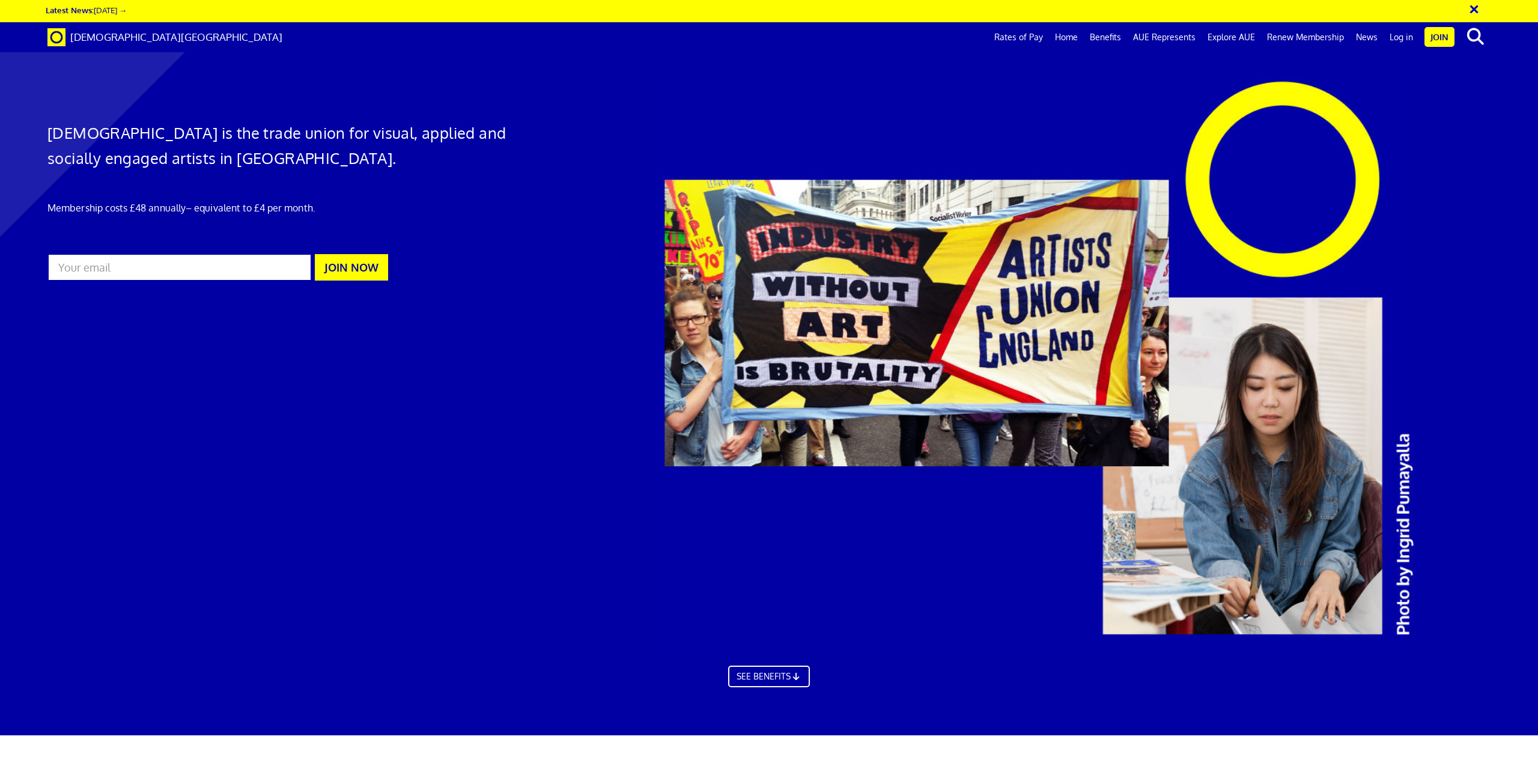
scroll to position [0, 35]
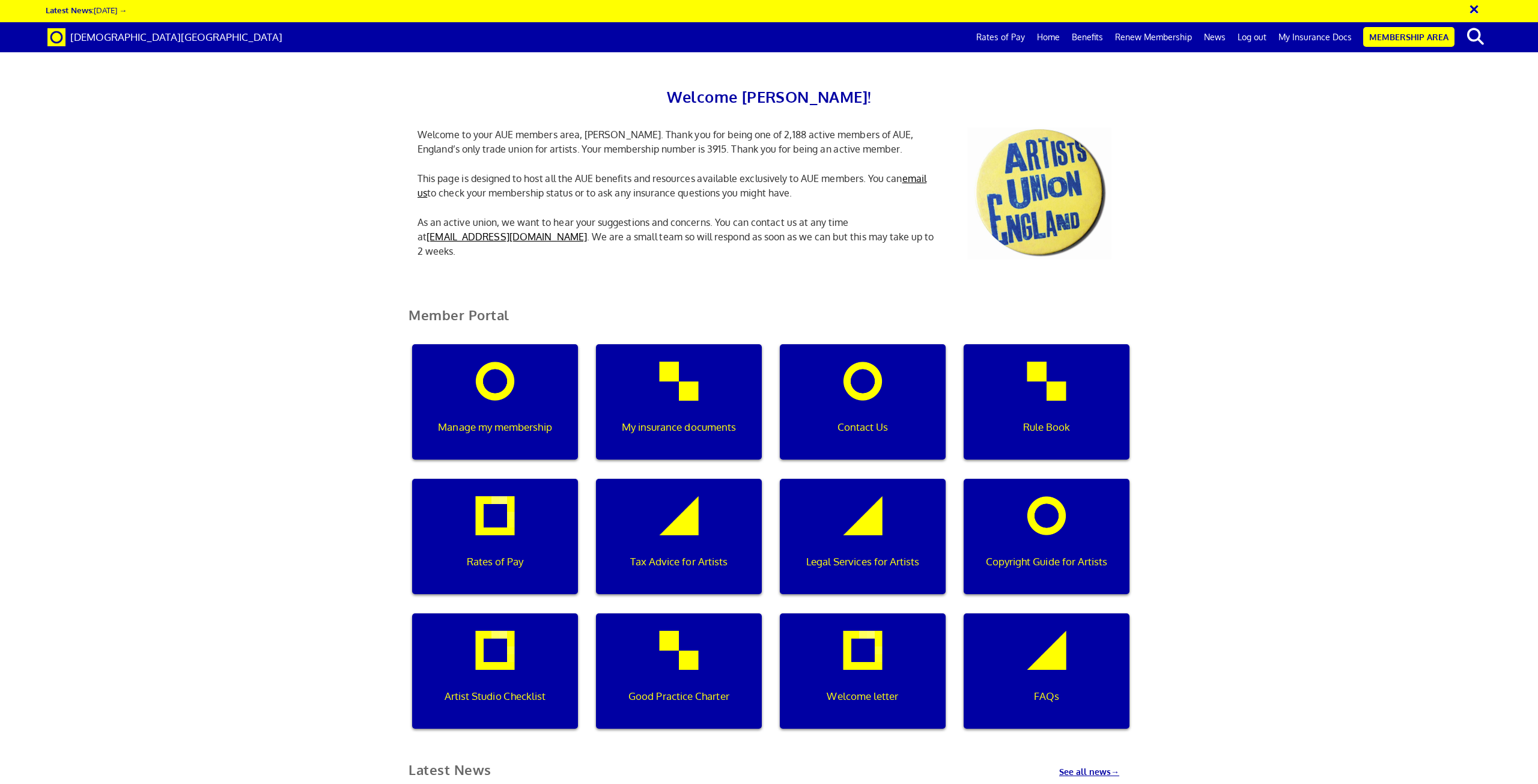
scroll to position [0, 4]
click at [1317, 41] on link "My Insurance Docs" at bounding box center [1316, 37] width 85 height 30
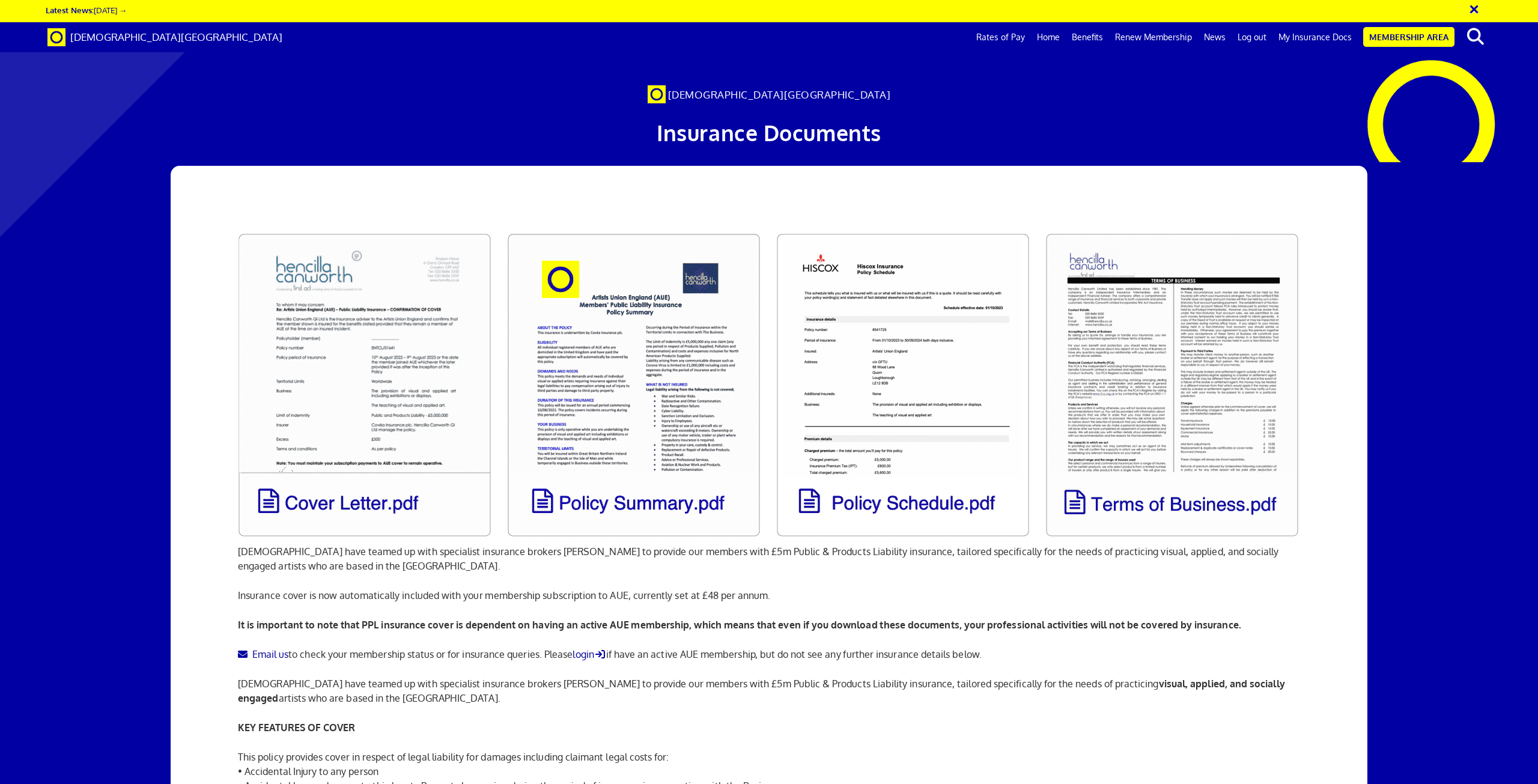
scroll to position [0, 35]
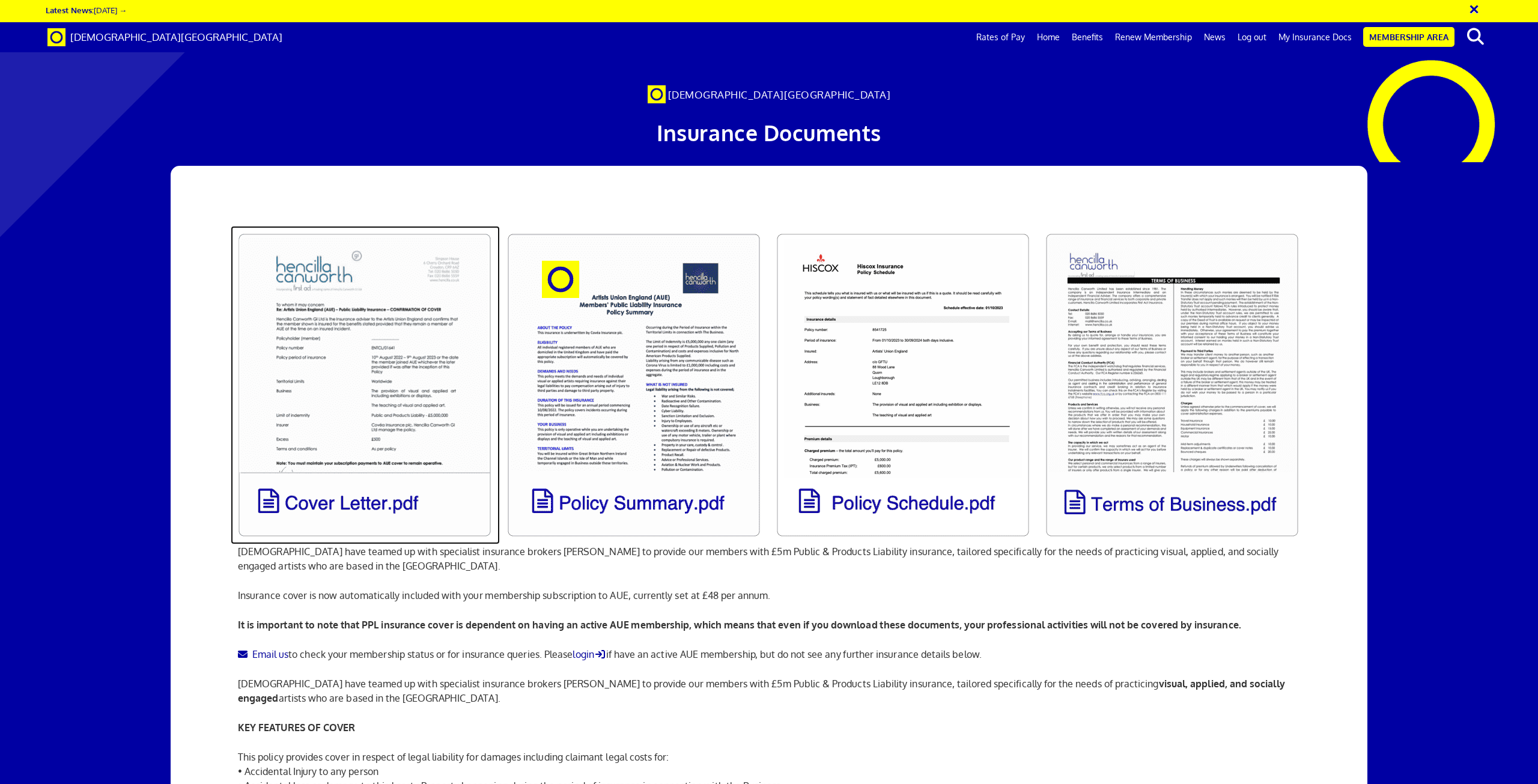
click at [338, 407] on link at bounding box center [365, 385] width 269 height 318
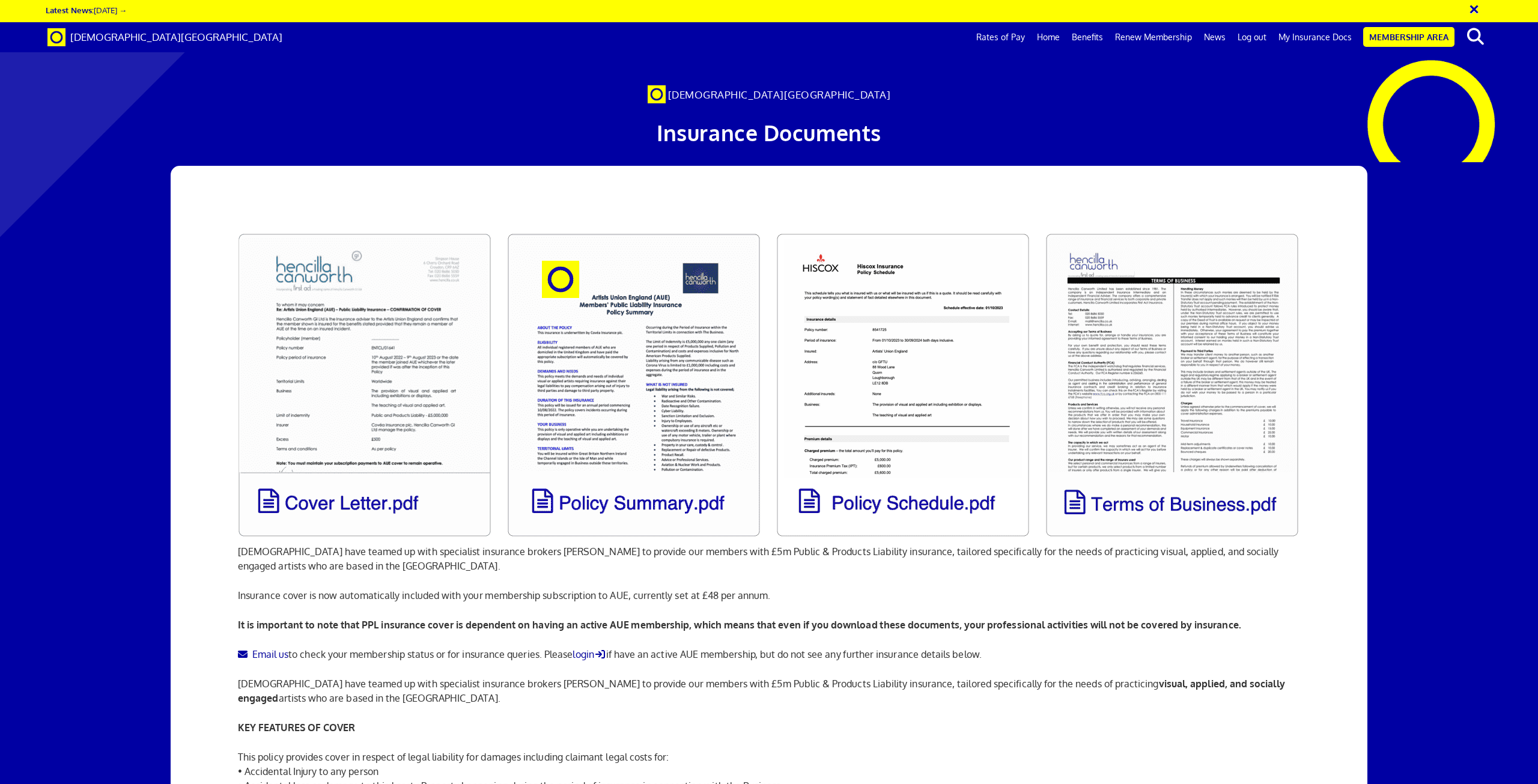
click at [1260, 524] on div "Artists' Union England have teamed up with specialist insurance brokers Hencill…" at bounding box center [769, 597] width 1081 height 863
click at [1330, 31] on link "My Insurance Docs" at bounding box center [1316, 37] width 85 height 30
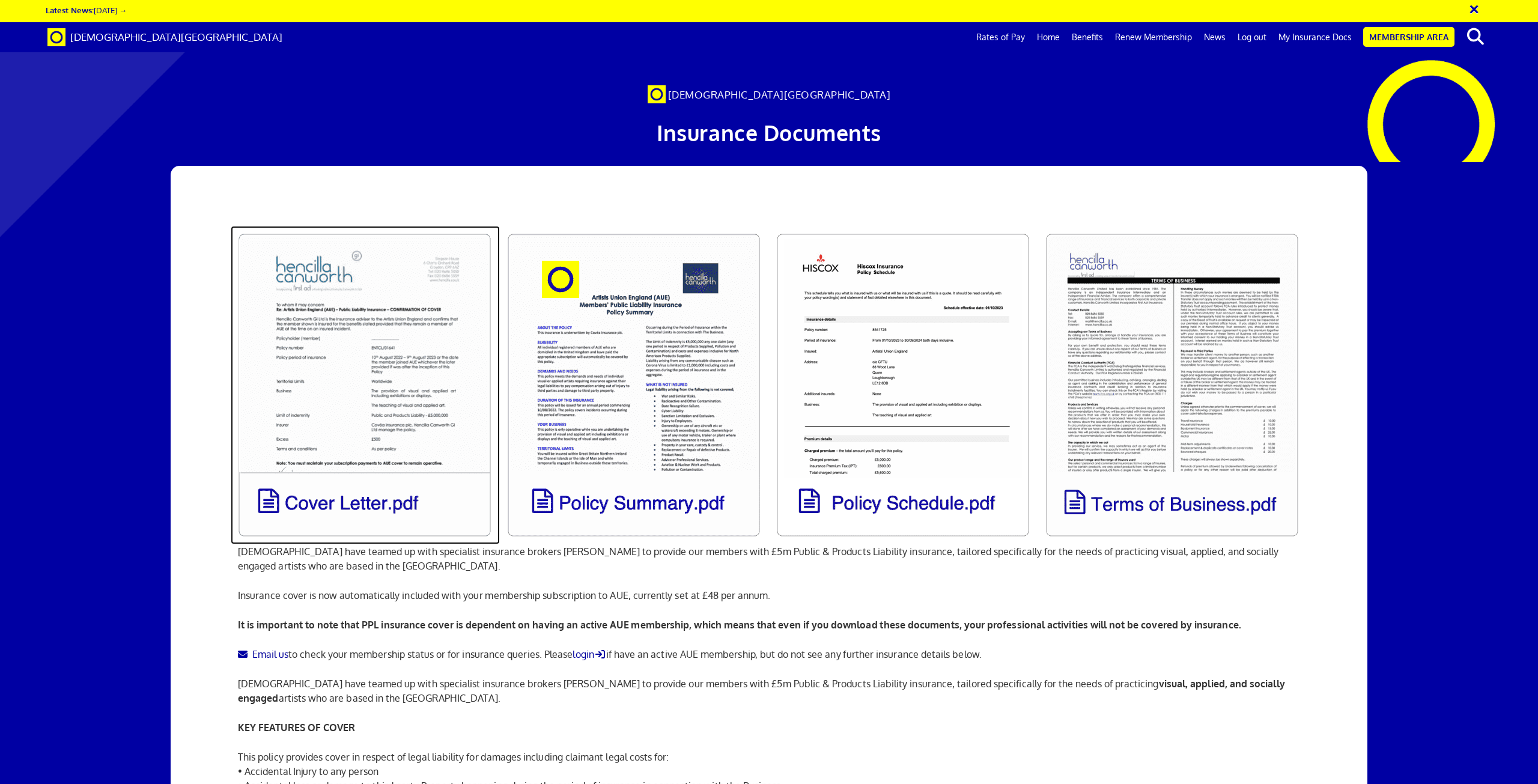
click at [386, 380] on link at bounding box center [365, 385] width 269 height 318
click at [321, 504] on link at bounding box center [365, 385] width 269 height 318
